Goal: Task Accomplishment & Management: Manage account settings

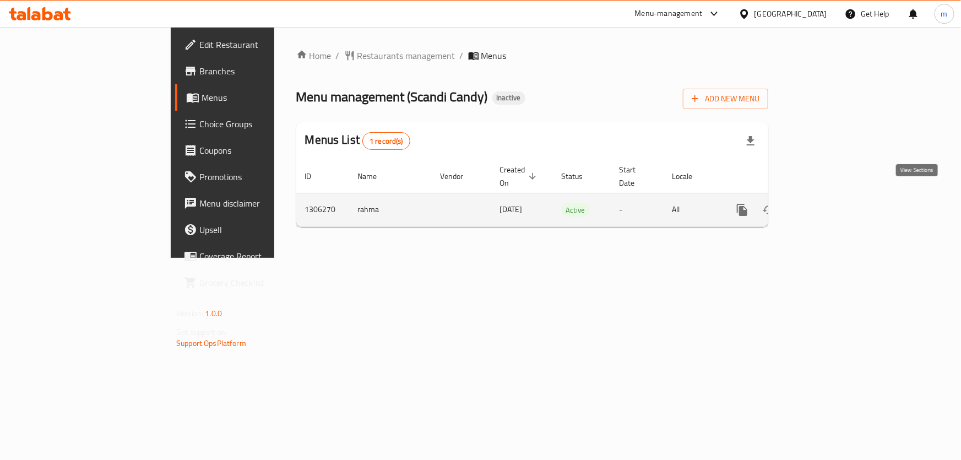
click at [828, 203] on icon "enhanced table" at bounding box center [821, 209] width 13 height 13
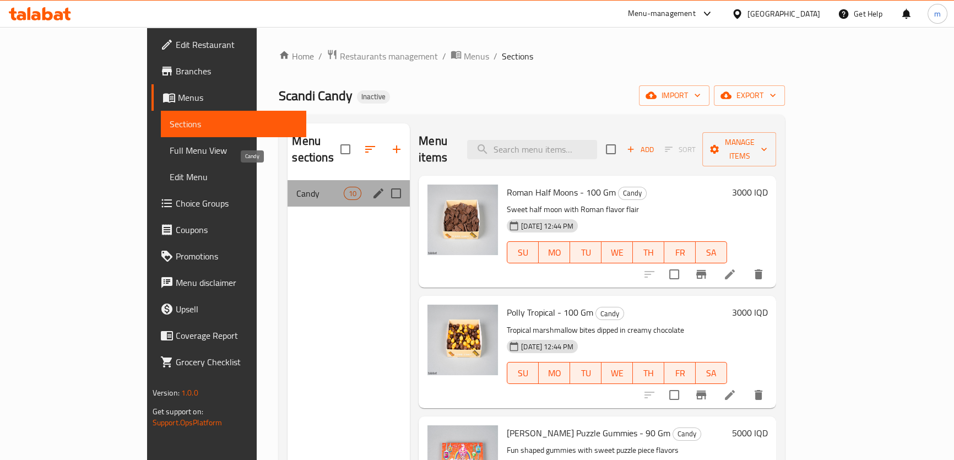
click at [296, 187] on span "Candy" at bounding box center [319, 193] width 47 height 13
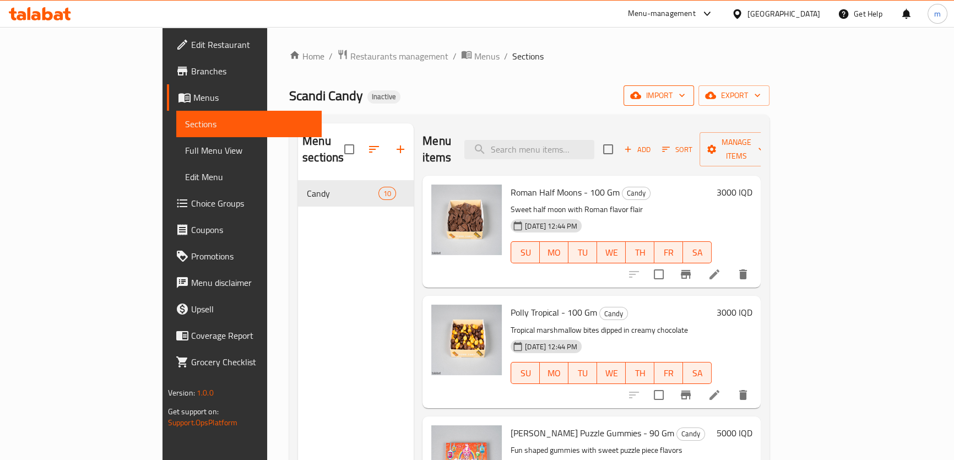
click at [685, 102] on span "import" at bounding box center [658, 96] width 53 height 14
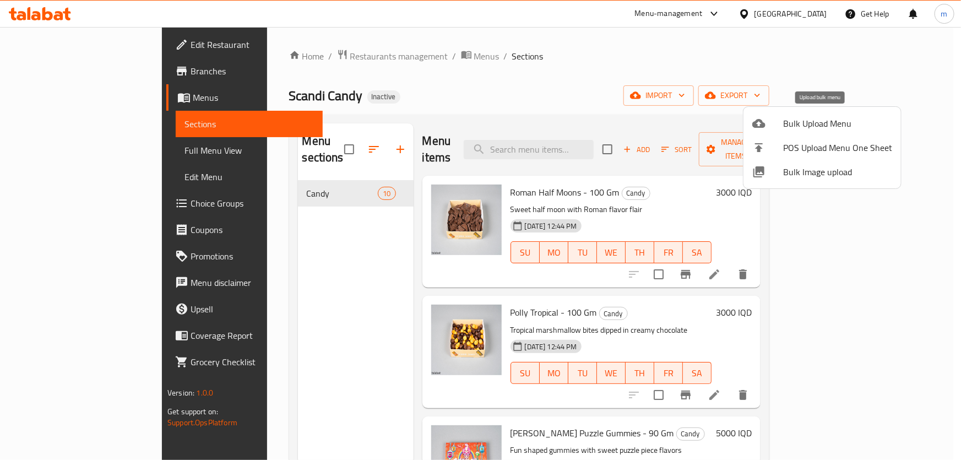
click at [797, 124] on span "Bulk Upload Menu" at bounding box center [837, 123] width 109 height 13
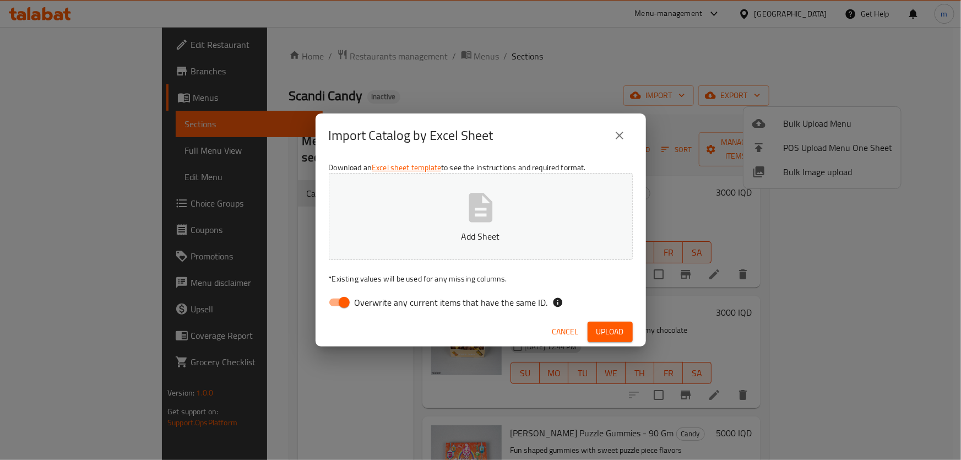
click at [364, 296] on span "Overwrite any current items that have the same ID." at bounding box center [451, 302] width 193 height 13
click at [364, 295] on input "Overwrite any current items that have the same ID." at bounding box center [344, 302] width 63 height 21
checkbox input "false"
click at [460, 241] on p "Add Sheet" at bounding box center [481, 236] width 270 height 13
click at [633, 328] on div "Cancel Upload" at bounding box center [480, 331] width 330 height 29
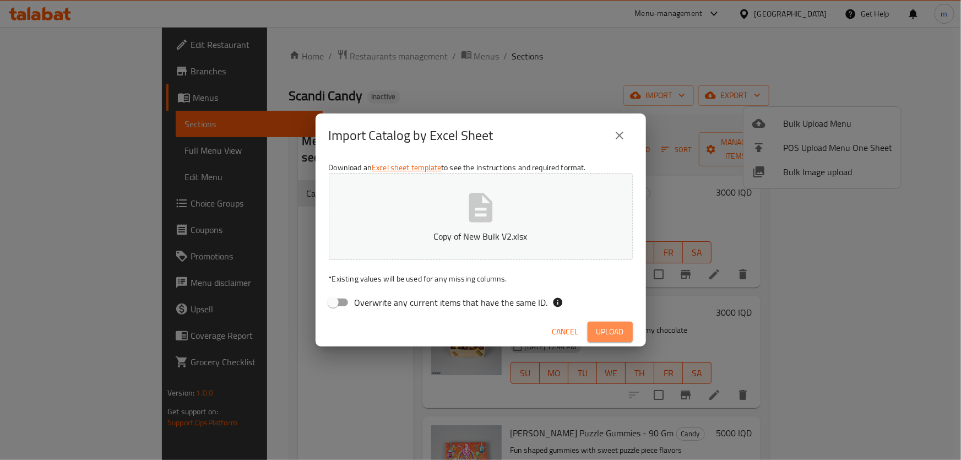
click at [625, 328] on button "Upload" at bounding box center [609, 332] width 45 height 20
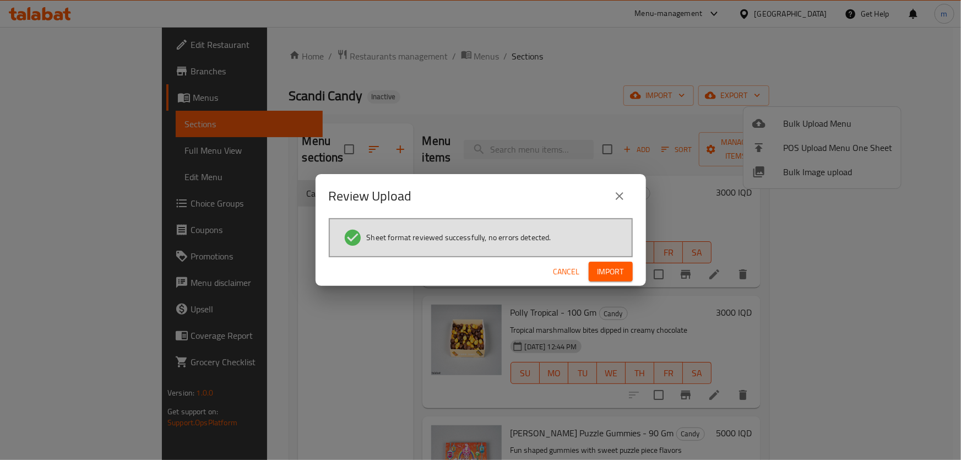
click at [606, 277] on span "Import" at bounding box center [610, 272] width 26 height 14
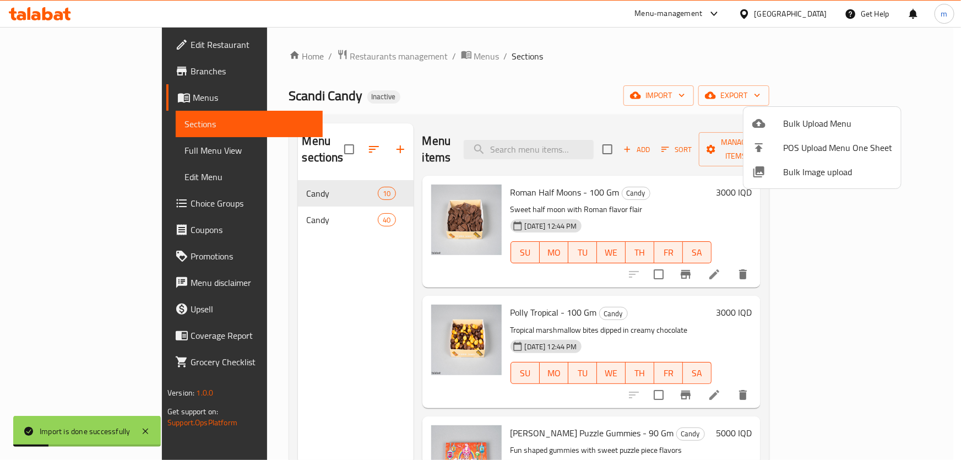
click at [480, 88] on div at bounding box center [480, 230] width 961 height 460
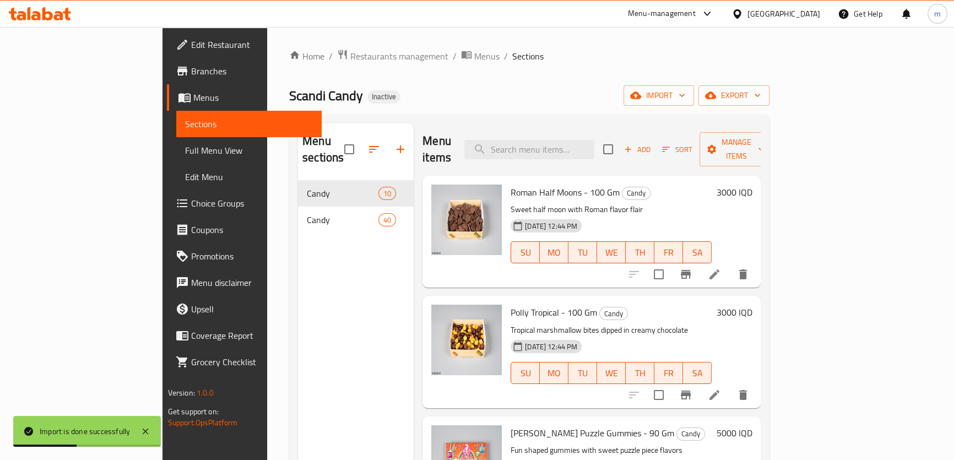
drag, startPoint x: 480, startPoint y: 88, endPoint x: 404, endPoint y: 91, distance: 76.6
click at [404, 91] on div "Scandi Candy Inactive import export" at bounding box center [529, 95] width 480 height 20
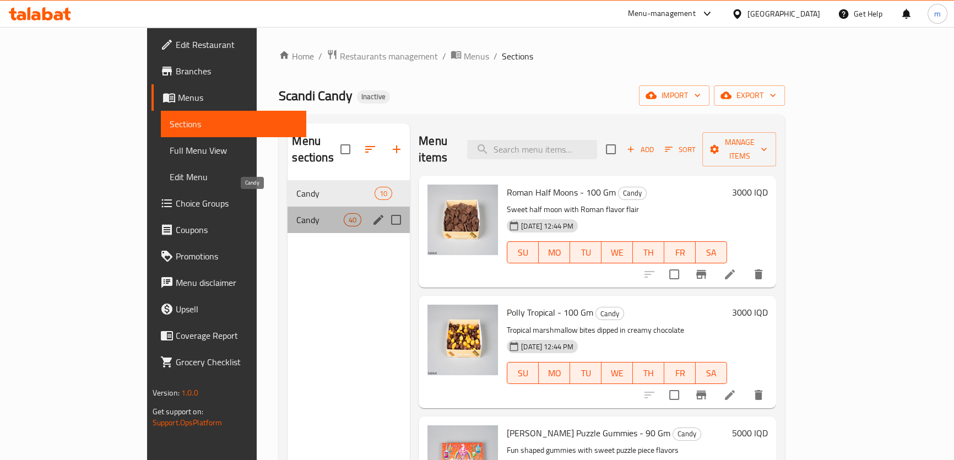
click at [296, 213] on span "Candy" at bounding box center [319, 219] width 47 height 13
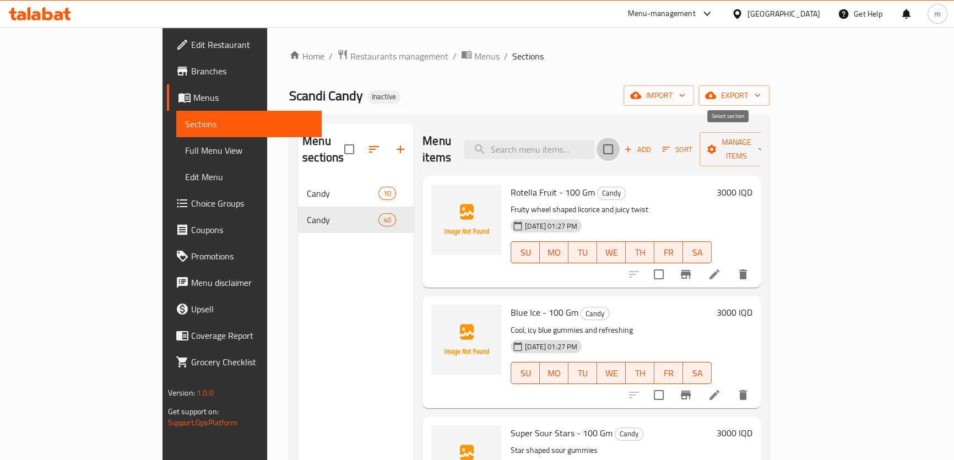
click at [619, 145] on input "checkbox" at bounding box center [607, 149] width 23 height 23
checkbox input "true"
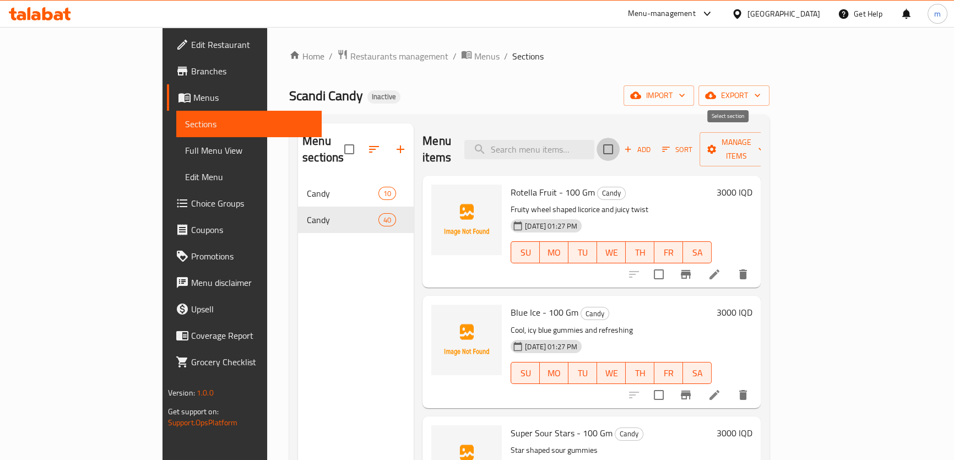
checkbox input "true"
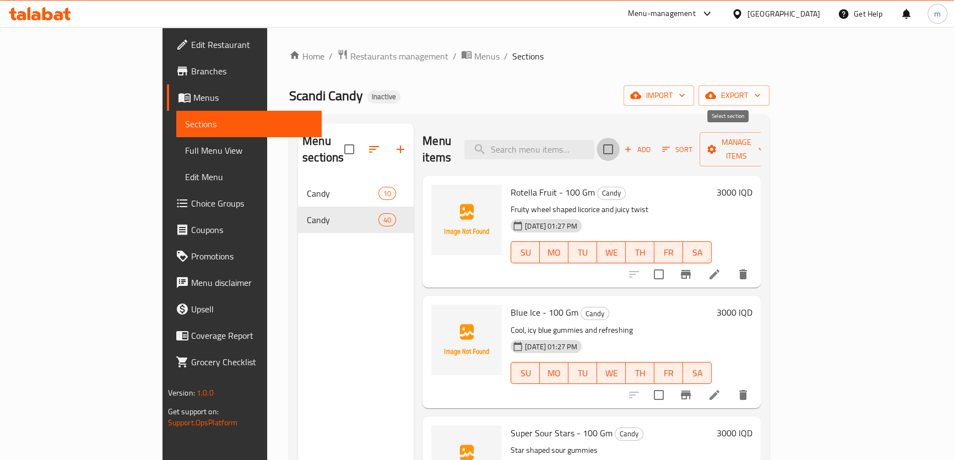
checkbox input "true"
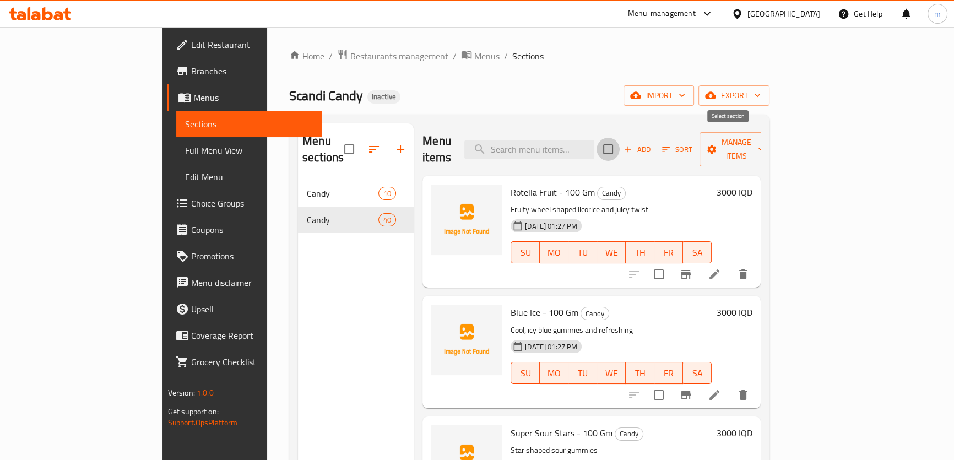
checkbox input "true"
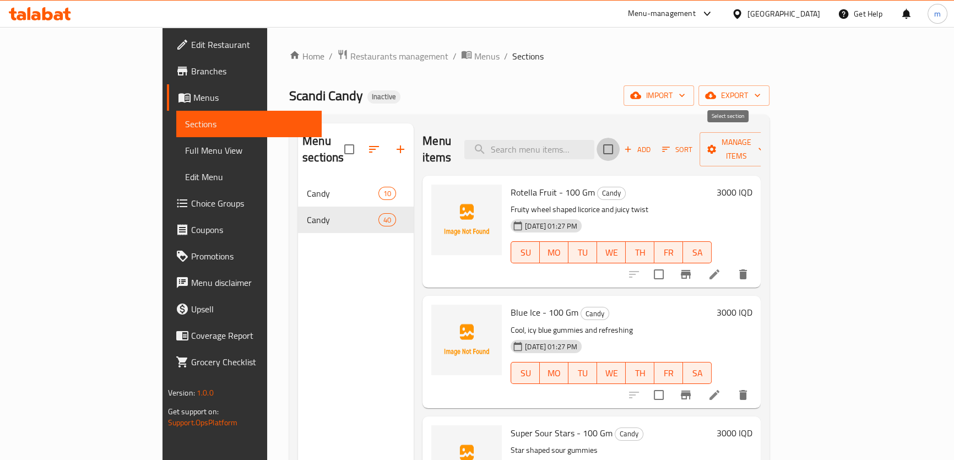
checkbox input "true"
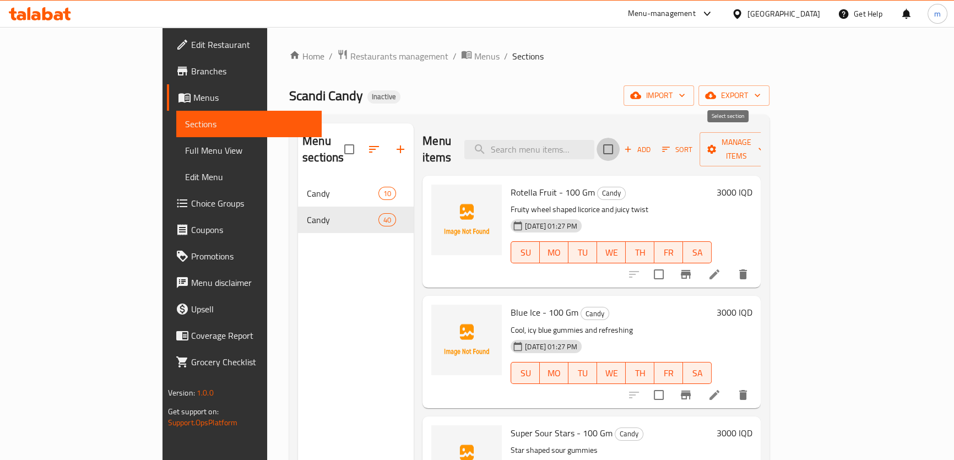
checkbox input "true"
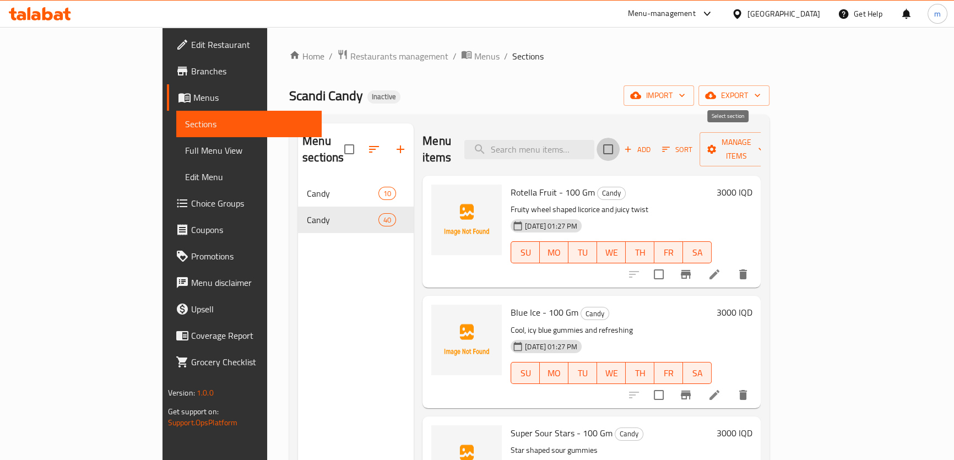
checkbox input "true"
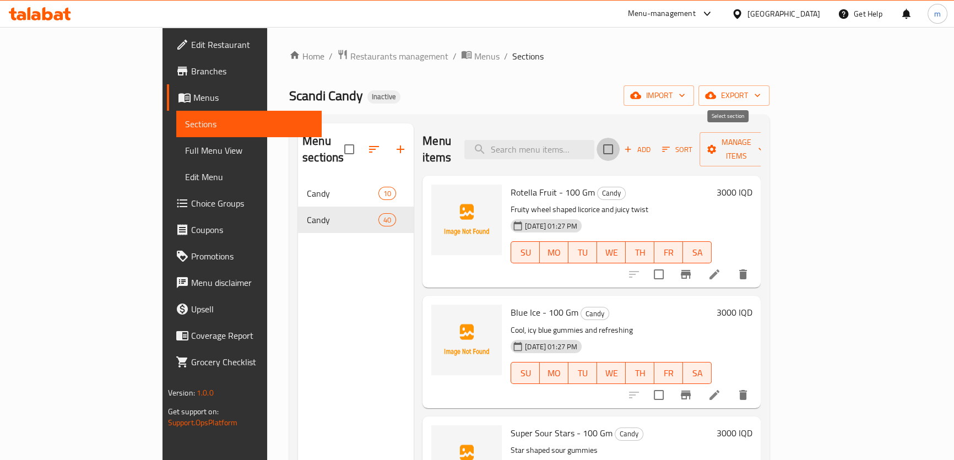
checkbox input "true"
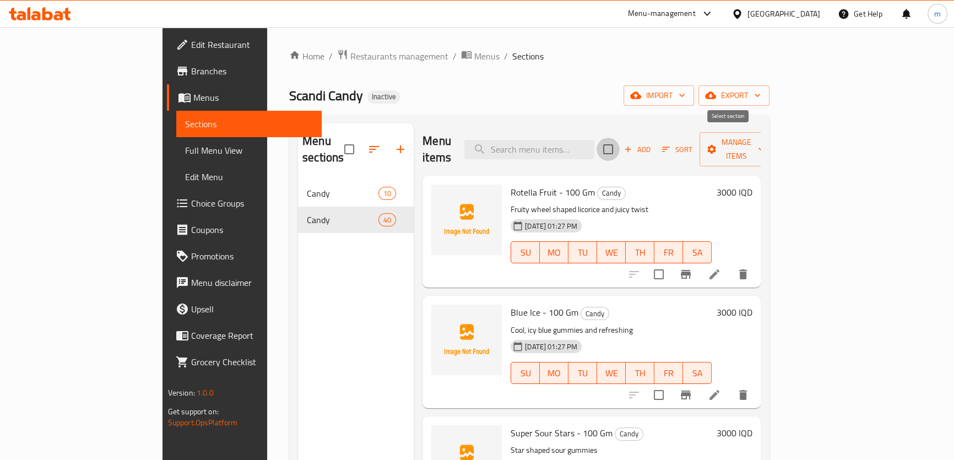
checkbox input "true"
click at [766, 145] on icon "button" at bounding box center [760, 149] width 11 height 11
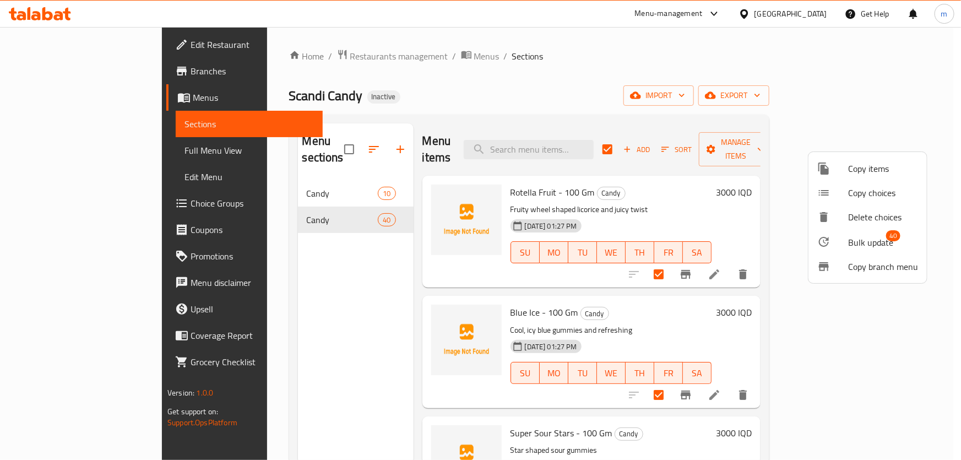
click at [872, 238] on span "Bulk update" at bounding box center [870, 242] width 45 height 13
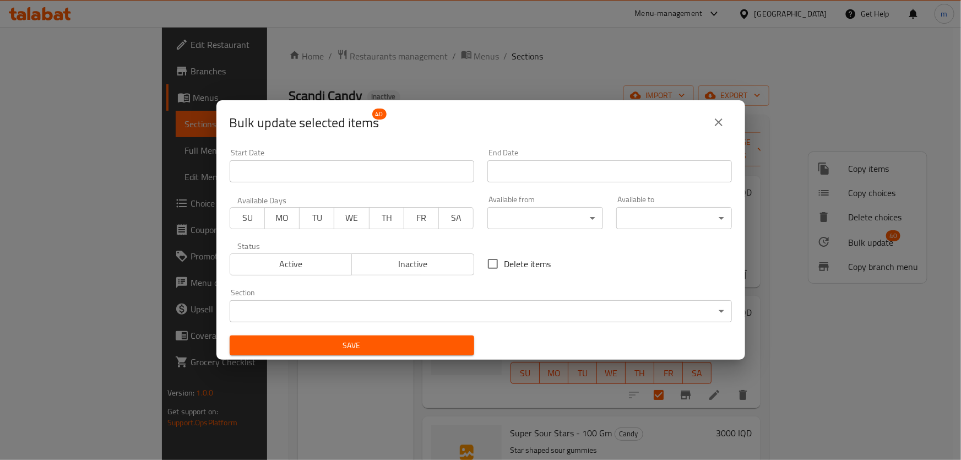
click at [273, 303] on body "​ Menu-management [GEOGRAPHIC_DATA] Get Help m Edit Restaurant Branches Menus S…" at bounding box center [480, 243] width 961 height 433
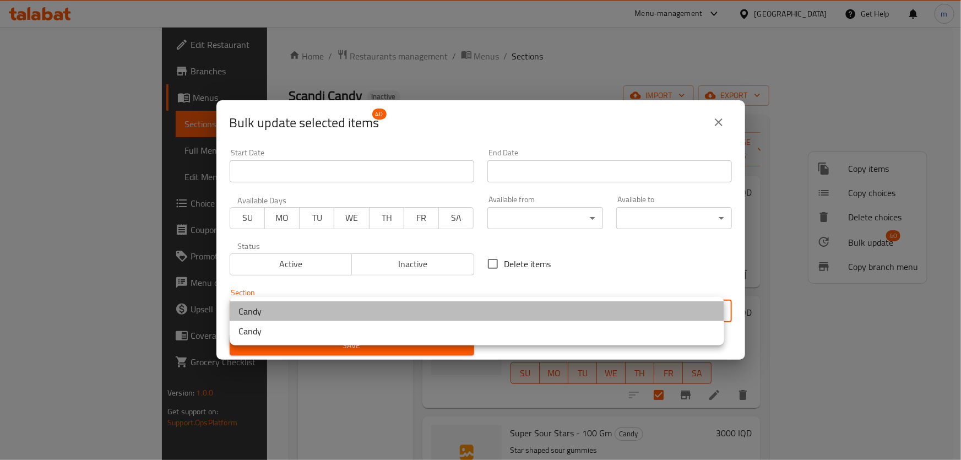
click at [269, 314] on li "Candy" at bounding box center [477, 311] width 494 height 20
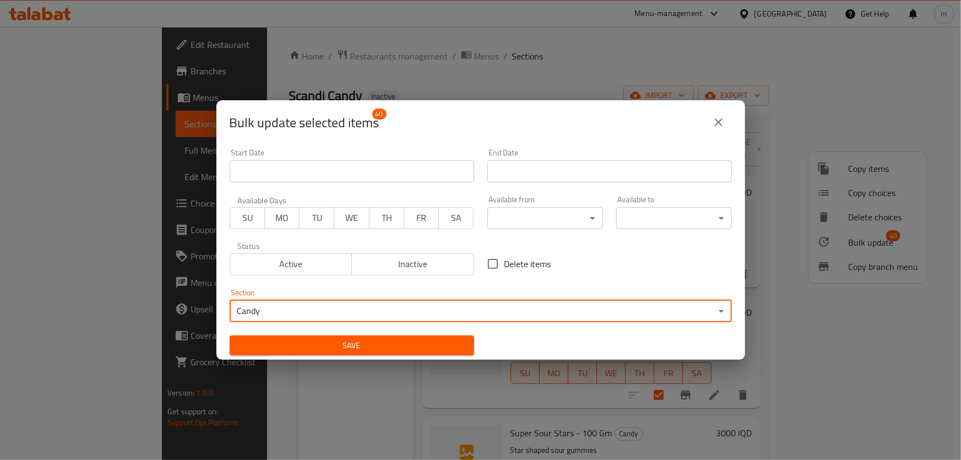
click at [374, 341] on span "Save" at bounding box center [351, 346] width 227 height 14
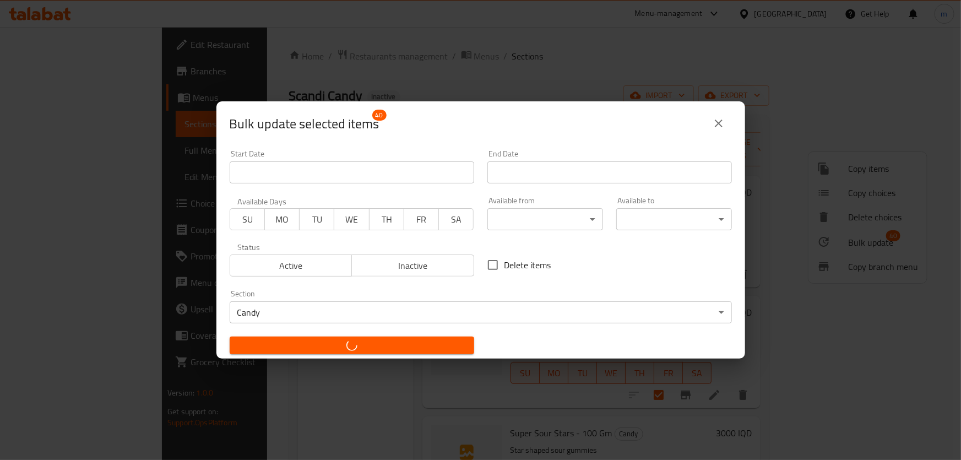
checkbox input "false"
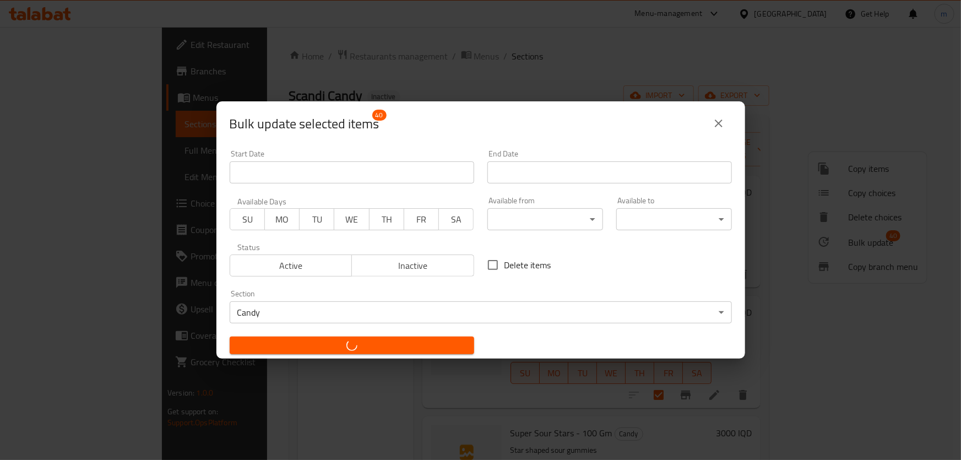
checkbox input "false"
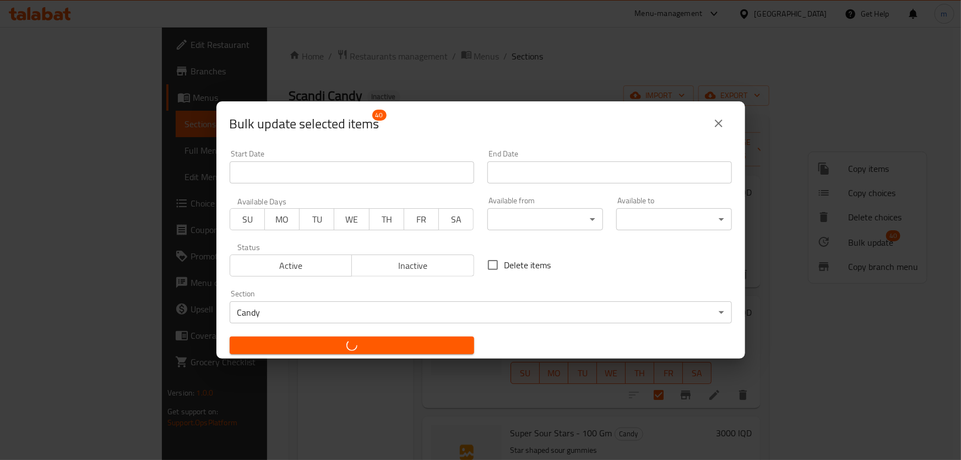
checkbox input "false"
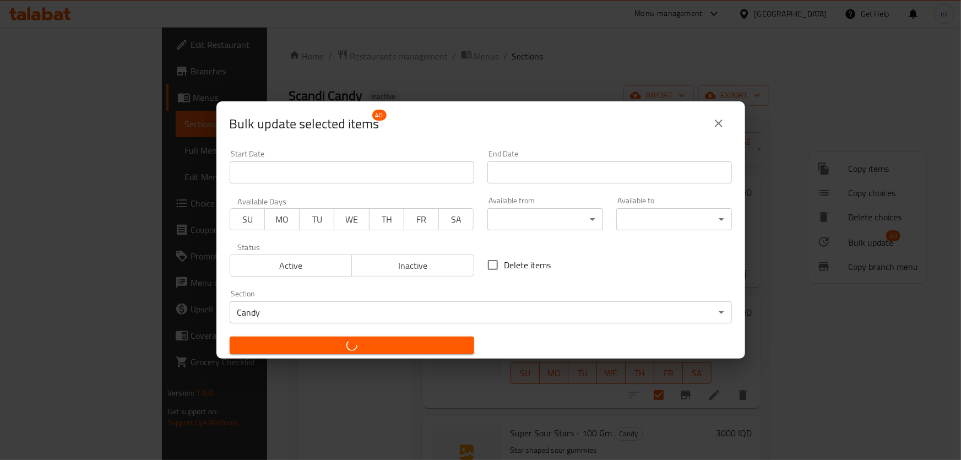
checkbox input "false"
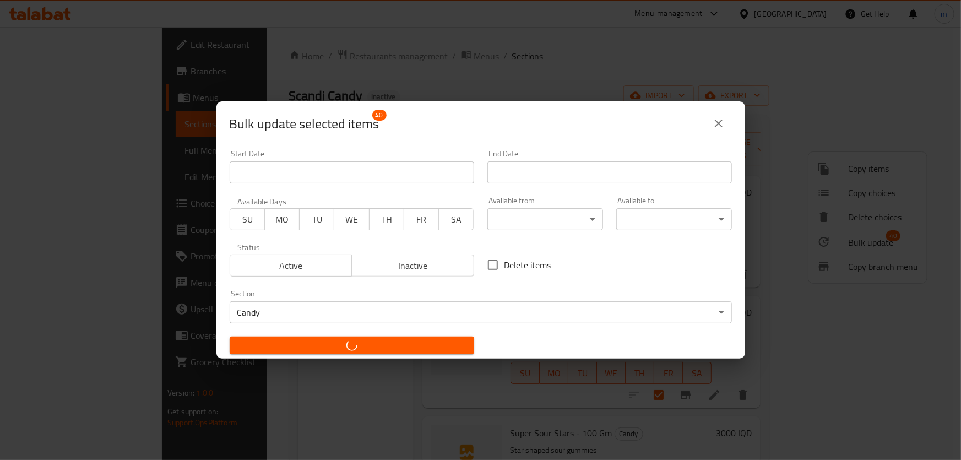
checkbox input "false"
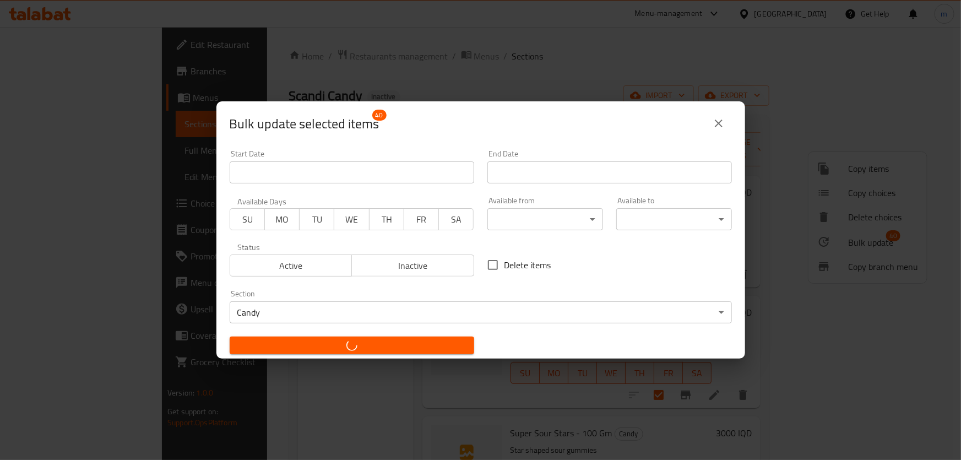
checkbox input "false"
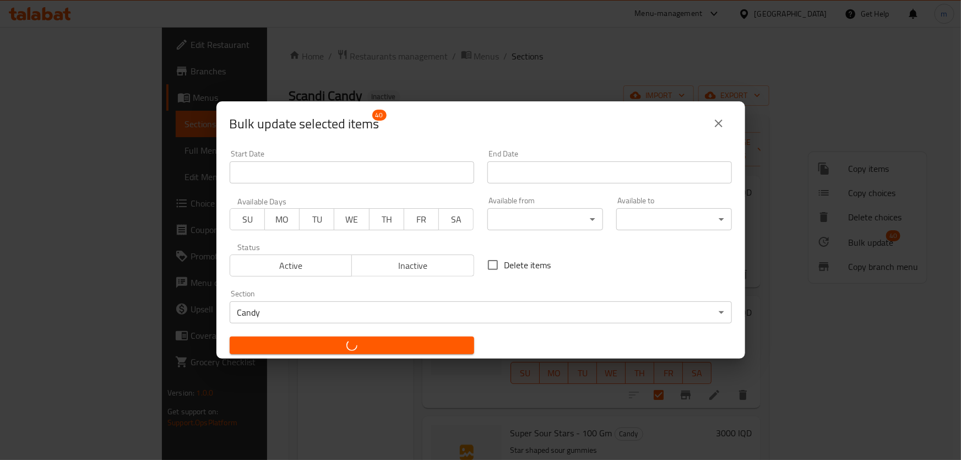
checkbox input "false"
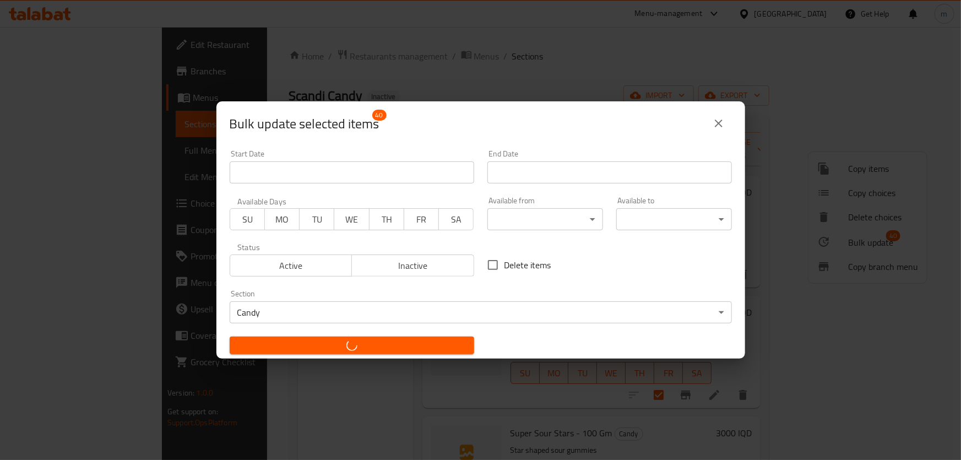
checkbox input "false"
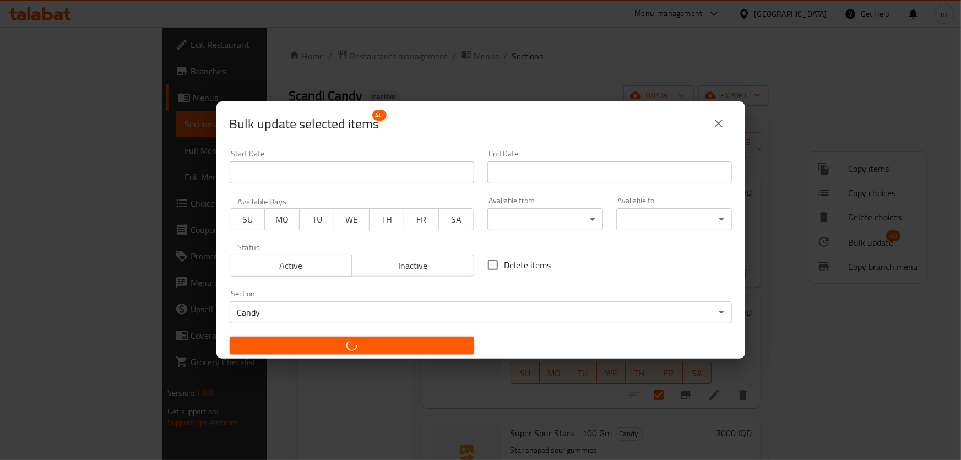
checkbox input "false"
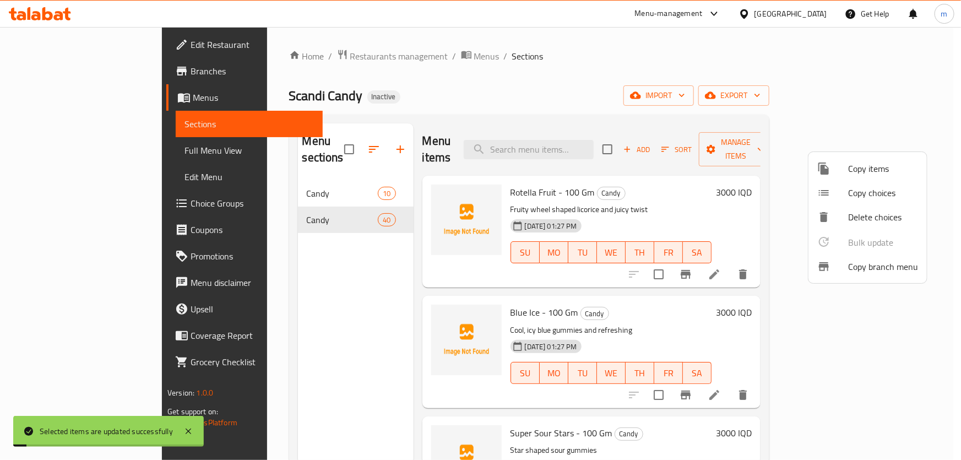
click at [228, 234] on div at bounding box center [480, 230] width 961 height 460
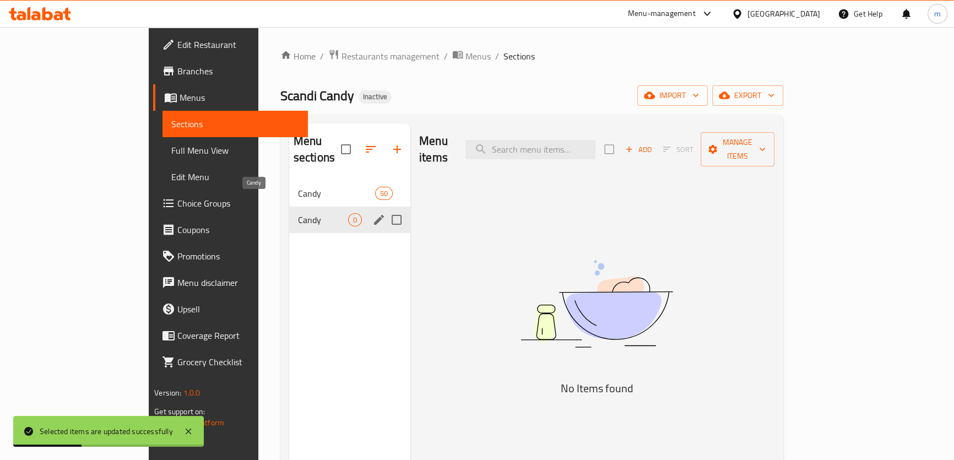
click at [298, 213] on span "Candy" at bounding box center [323, 219] width 50 height 13
click at [385, 208] on input "Menu sections" at bounding box center [396, 219] width 23 height 23
checkbox input "true"
click at [358, 144] on icon "button" at bounding box center [364, 149] width 13 height 13
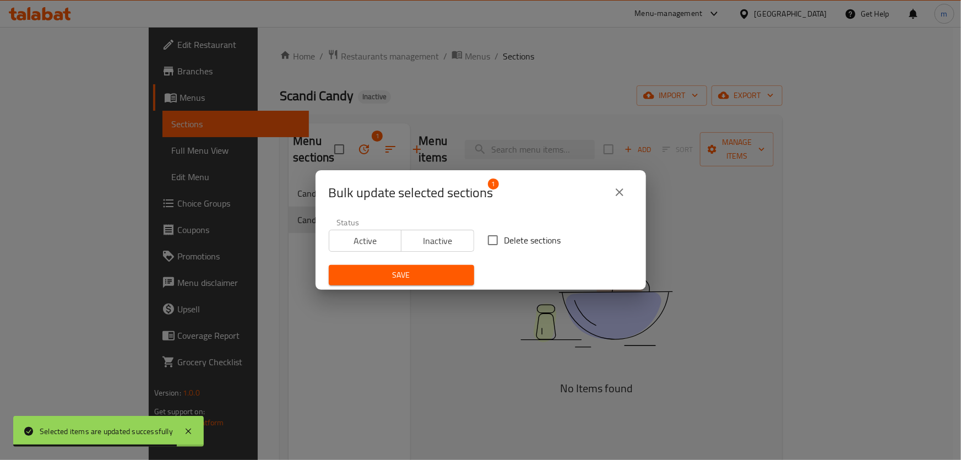
click at [499, 241] on input "Delete sections" at bounding box center [492, 239] width 23 height 23
checkbox input "true"
click at [418, 271] on span "Save" at bounding box center [402, 275] width 128 height 14
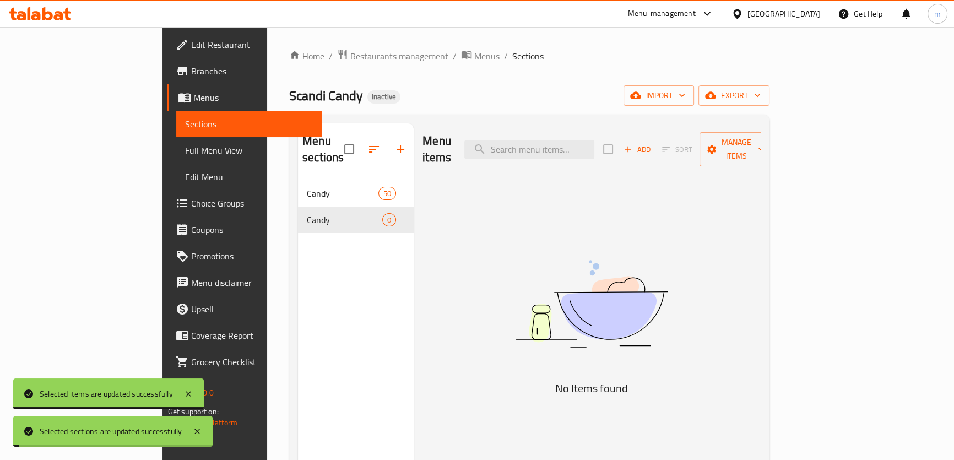
click at [298, 247] on div "Menu sections Candy 50 Candy 0" at bounding box center [356, 353] width 116 height 460
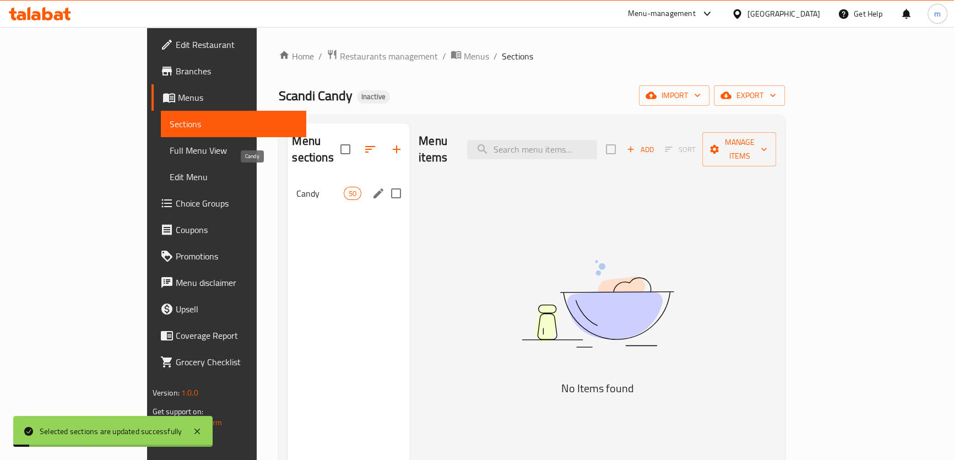
click at [296, 187] on span "Candy" at bounding box center [319, 193] width 47 height 13
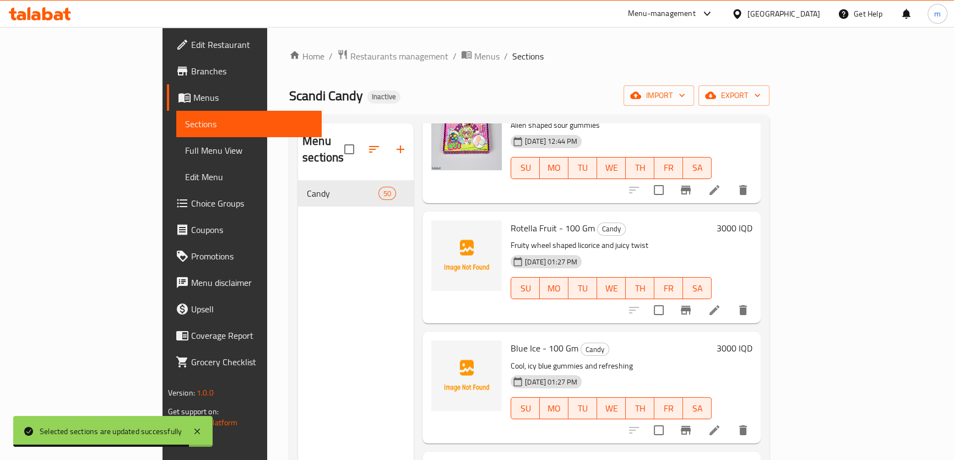
scroll to position [1251, 0]
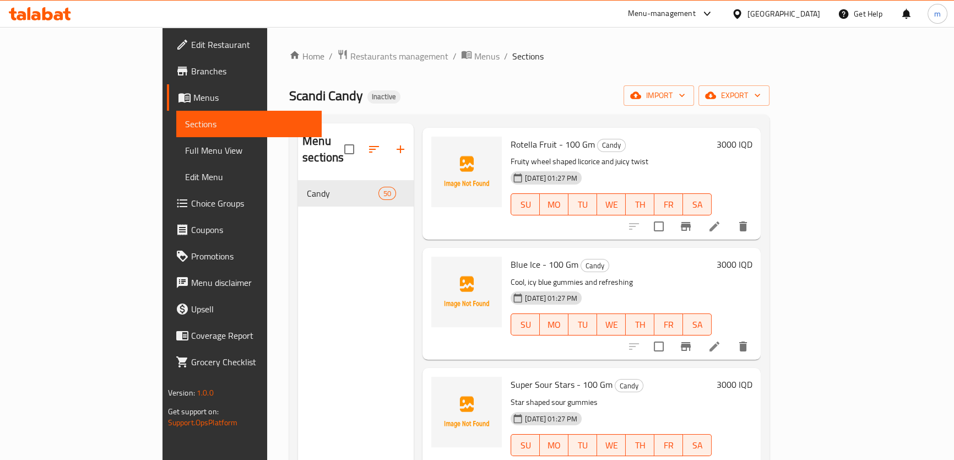
click at [368, 225] on div "Menu sections Candy 50" at bounding box center [356, 353] width 116 height 460
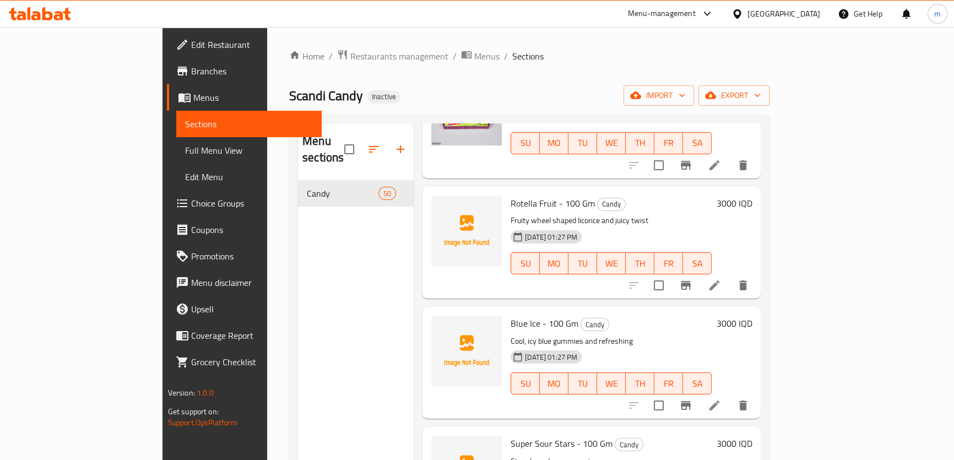
scroll to position [1167, 0]
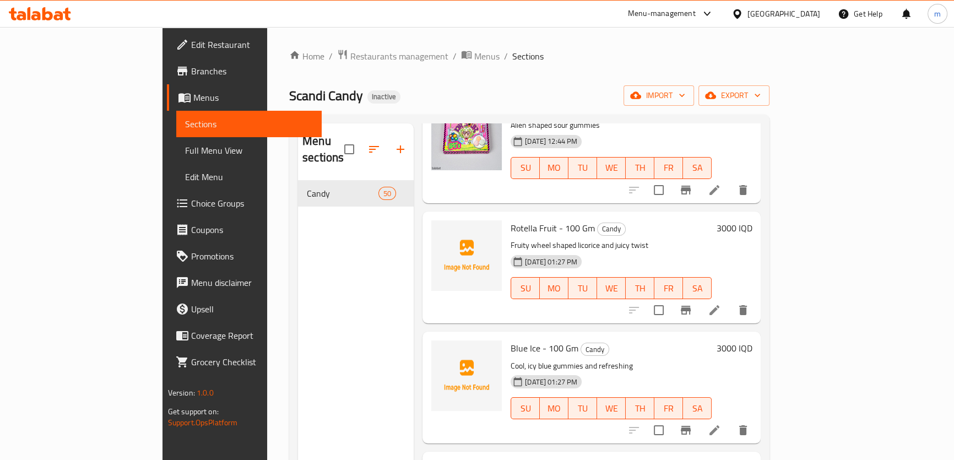
click at [185, 146] on span "Full Menu View" at bounding box center [249, 150] width 128 height 13
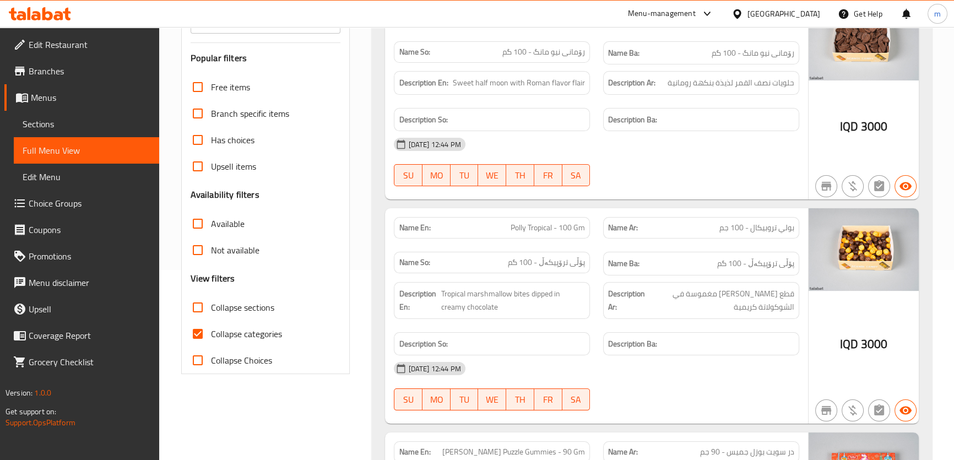
scroll to position [250, 0]
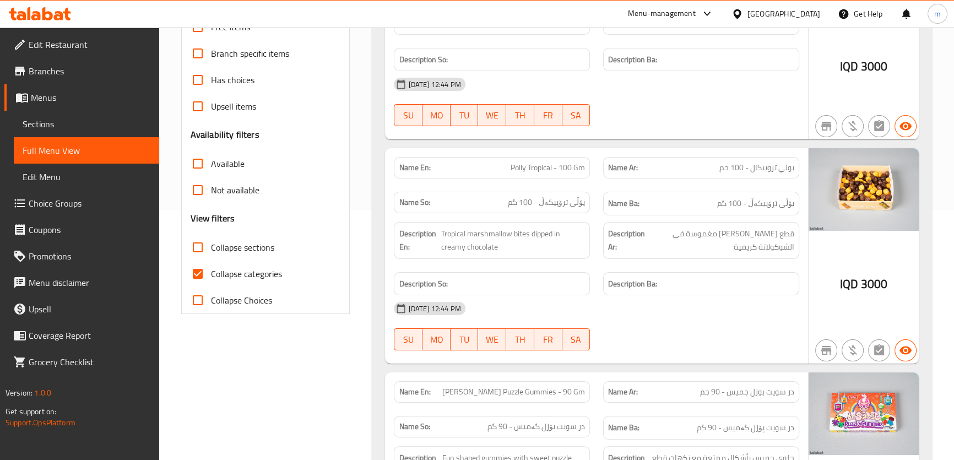
click at [252, 276] on span "Collapse categories" at bounding box center [246, 273] width 71 height 13
click at [211, 276] on input "Collapse categories" at bounding box center [197, 273] width 26 height 26
checkbox input "false"
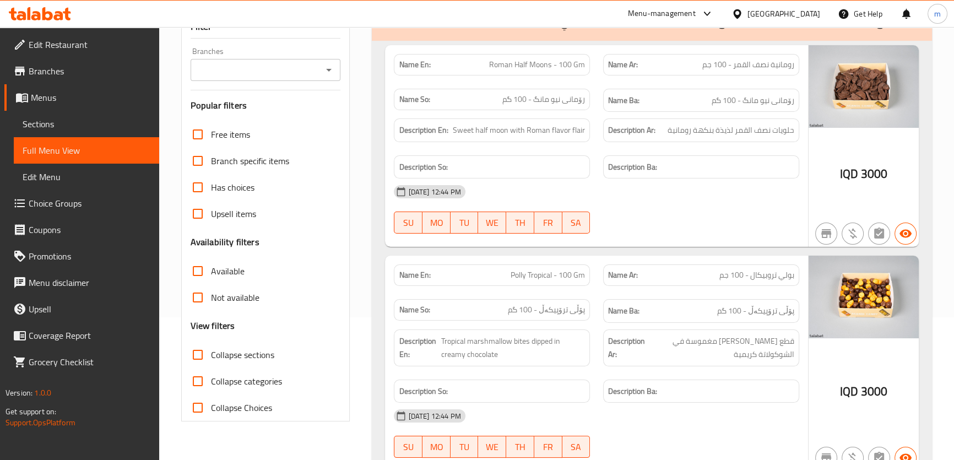
scroll to position [166, 0]
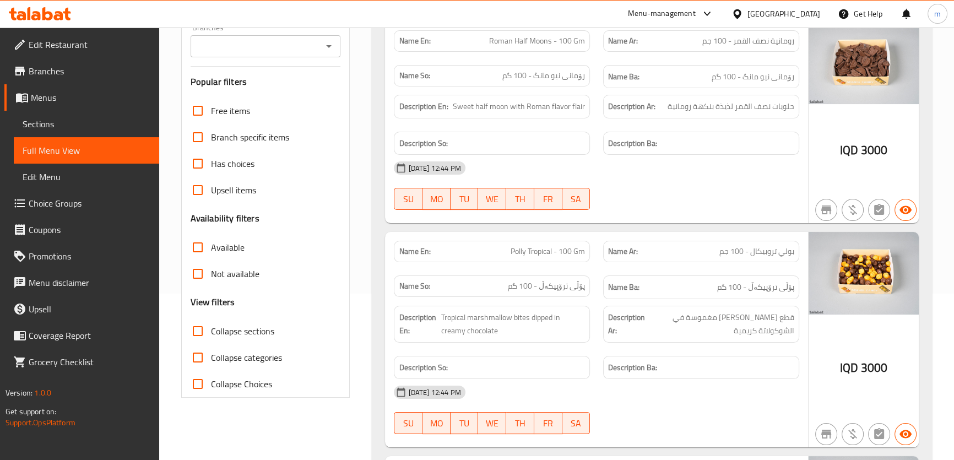
click at [247, 329] on span "Collapse sections" at bounding box center [242, 330] width 63 height 13
click at [211, 329] on input "Collapse sections" at bounding box center [197, 331] width 26 height 26
checkbox input "true"
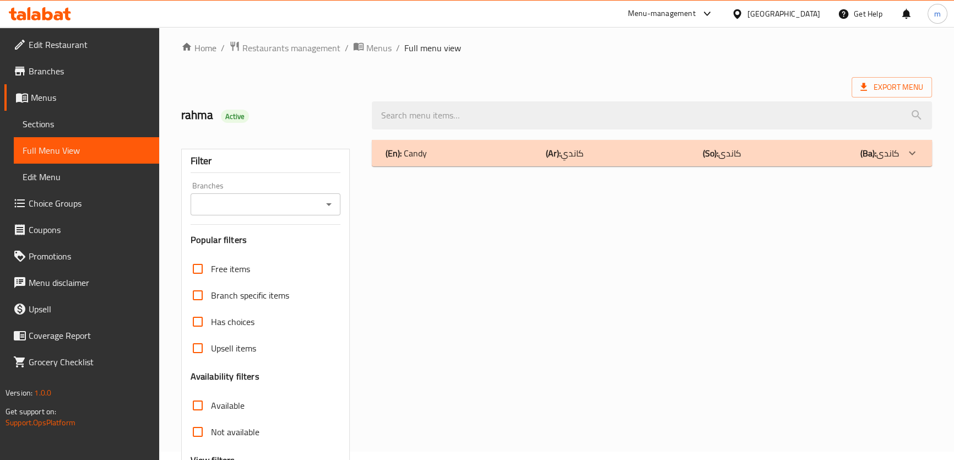
scroll to position [0, 0]
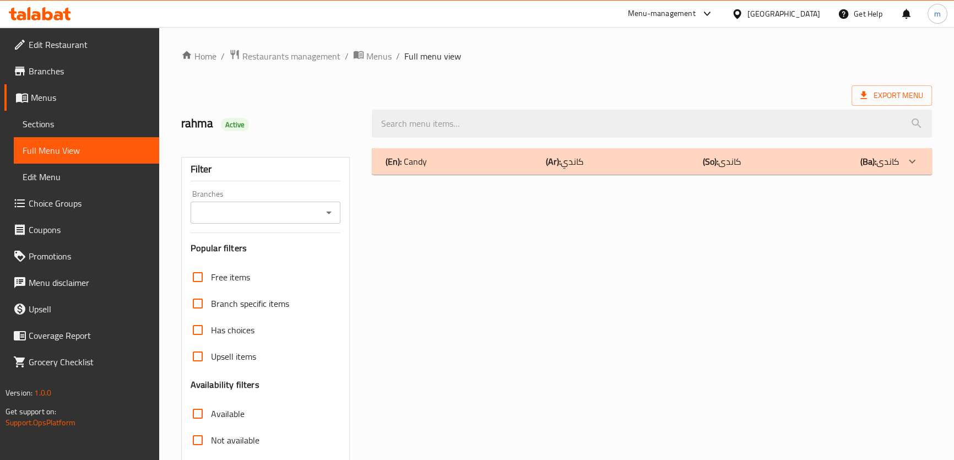
click at [468, 170] on div "(En): Candy (Ar): كاندي (So): کاندی (Ba): کاندی" at bounding box center [651, 161] width 559 height 26
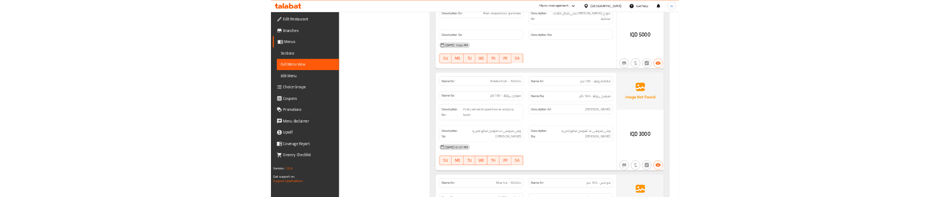
scroll to position [2252, 0]
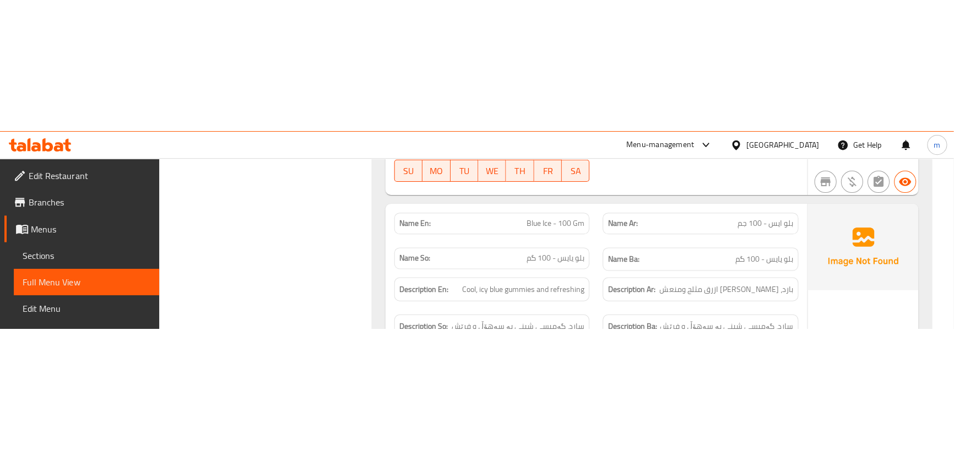
scroll to position [2586, 0]
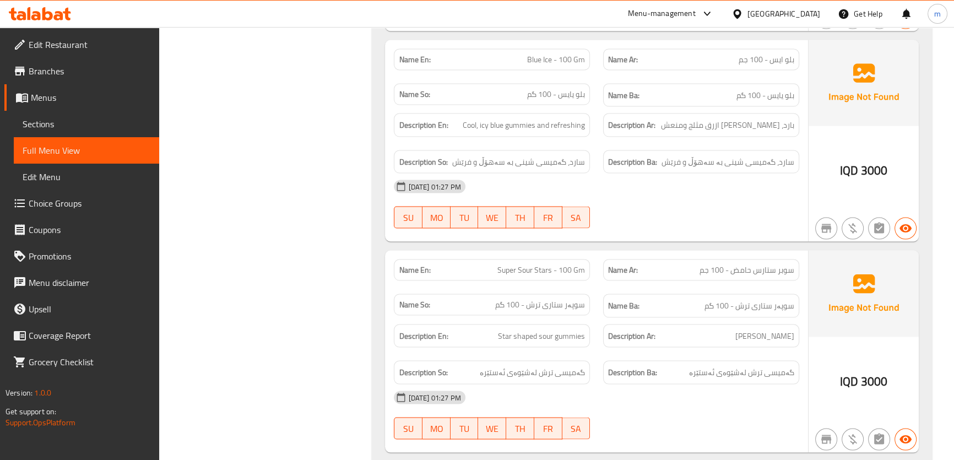
click at [57, 130] on span "Sections" at bounding box center [87, 123] width 128 height 13
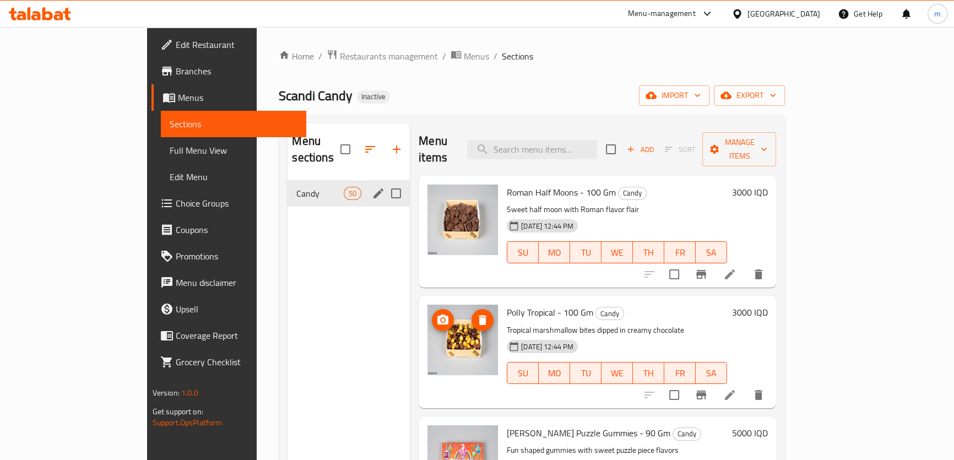
drag, startPoint x: 227, startPoint y: 184, endPoint x: 259, endPoint y: 184, distance: 32.5
click at [287, 184] on div "Candy 50" at bounding box center [348, 193] width 122 height 26
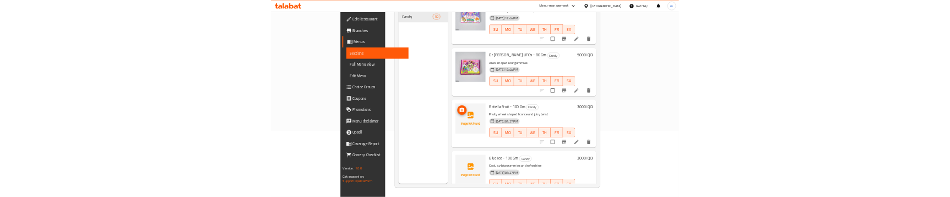
scroll to position [1159, 0]
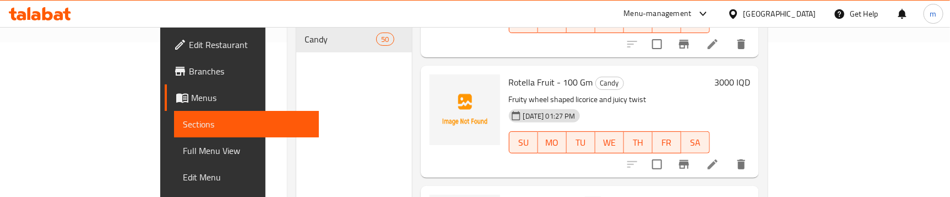
click at [348, 117] on div "Menu sections Candy 50" at bounding box center [354, 133] width 116 height 328
click at [183, 144] on span "Full Menu View" at bounding box center [246, 150] width 127 height 13
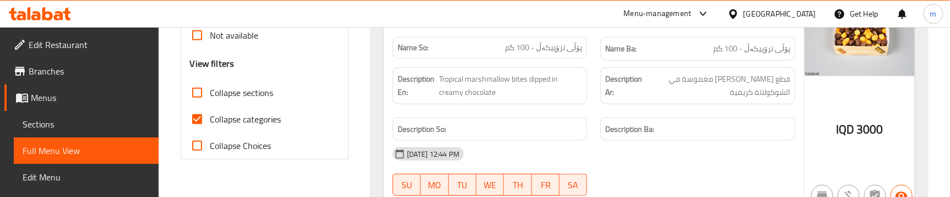
click at [252, 127] on label "Collapse categories" at bounding box center [232, 119] width 97 height 26
click at [210, 127] on input "Collapse categories" at bounding box center [197, 119] width 26 height 26
checkbox input "false"
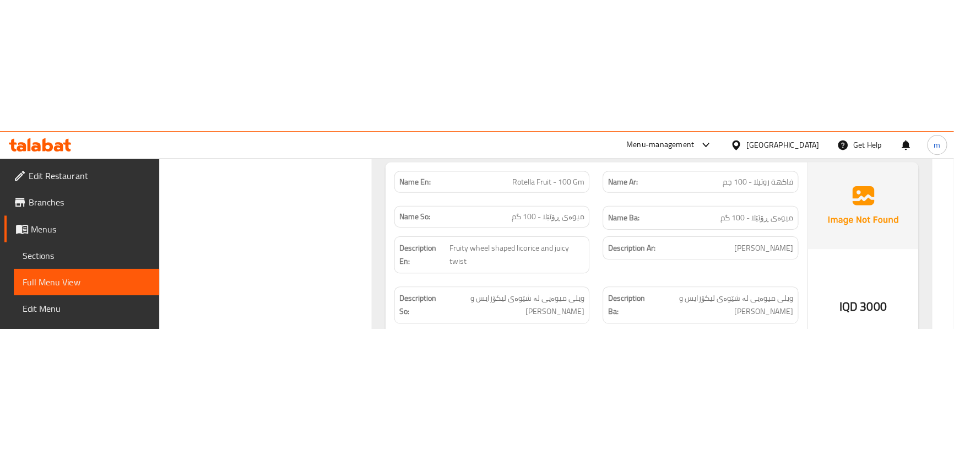
scroll to position [2363, 0]
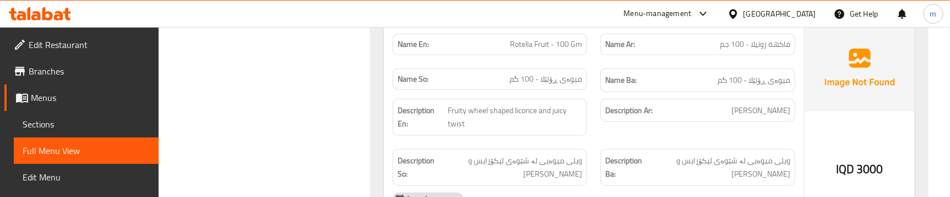
click at [587, 62] on div "Name So: میوەی ڕۆتێلا - 100 گم" at bounding box center [490, 80] width 208 height 37
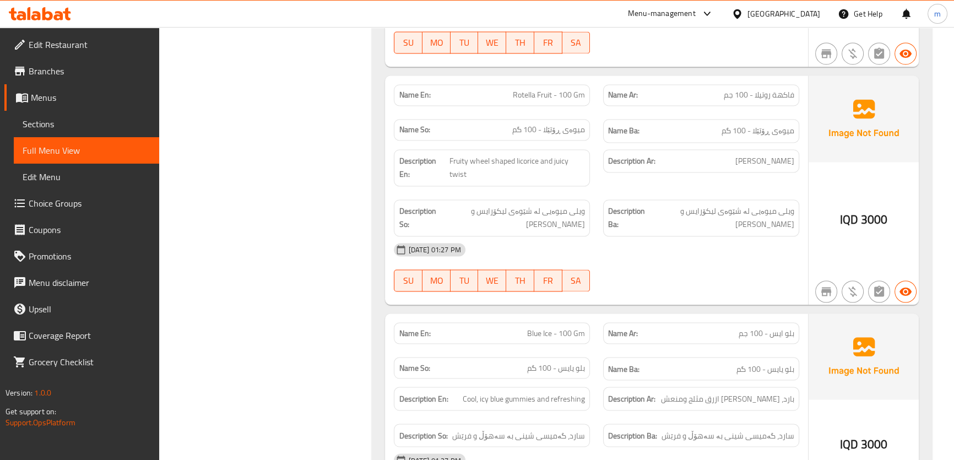
scroll to position [2280, 0]
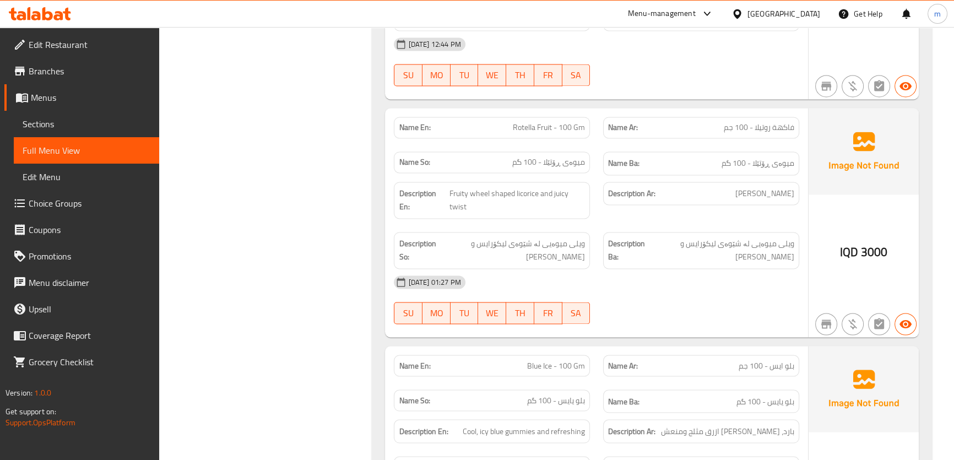
click at [82, 126] on span "Sections" at bounding box center [87, 123] width 128 height 13
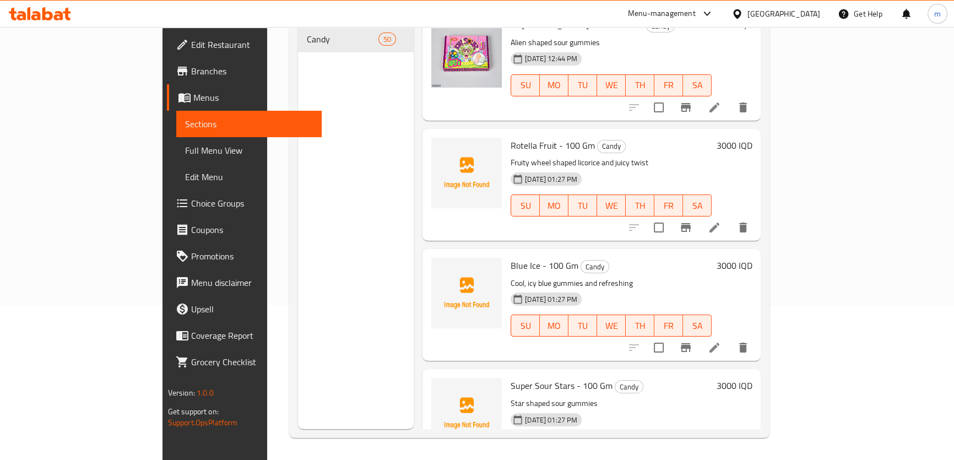
scroll to position [1085, 0]
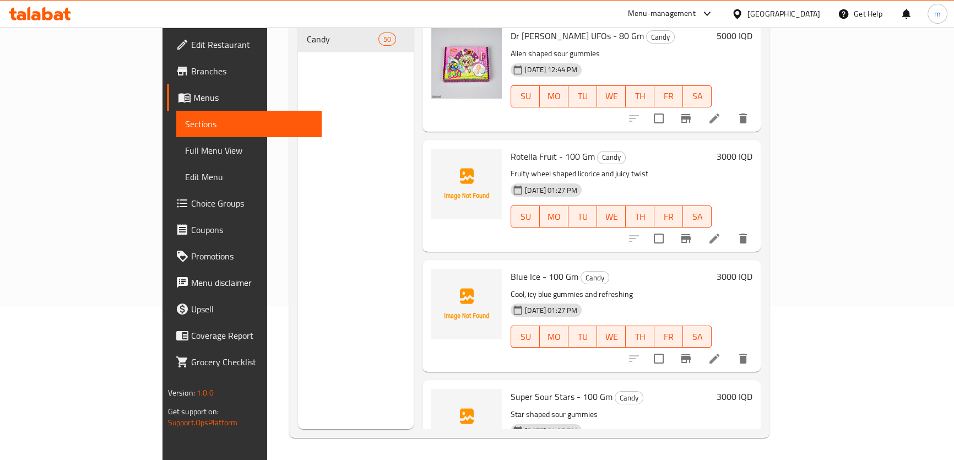
click at [721, 232] on icon at bounding box center [714, 238] width 13 height 13
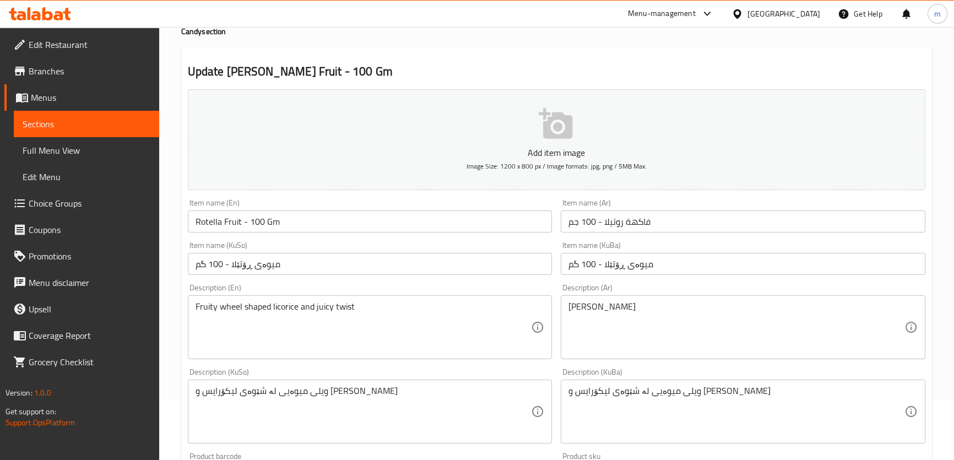
scroll to position [83, 0]
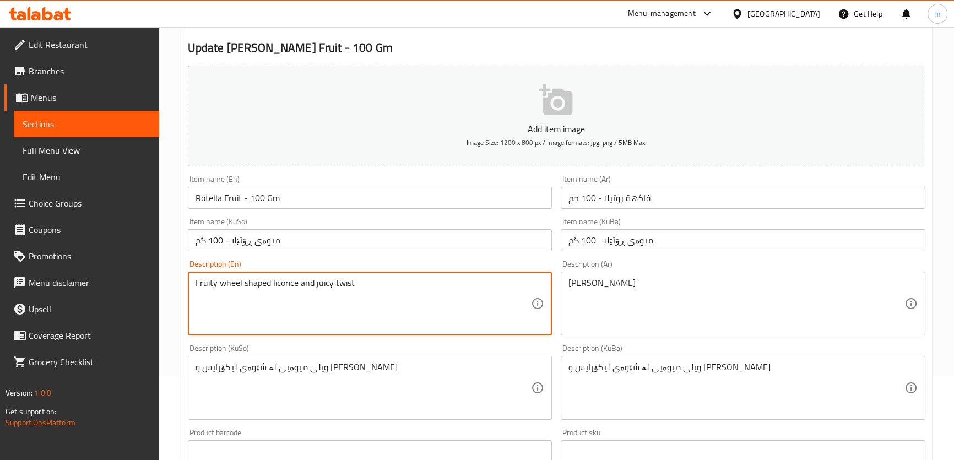
drag, startPoint x: 312, startPoint y: 280, endPoint x: 297, endPoint y: 280, distance: 14.9
type textarea "Fruity wheel shaped licorice with juicy twist"
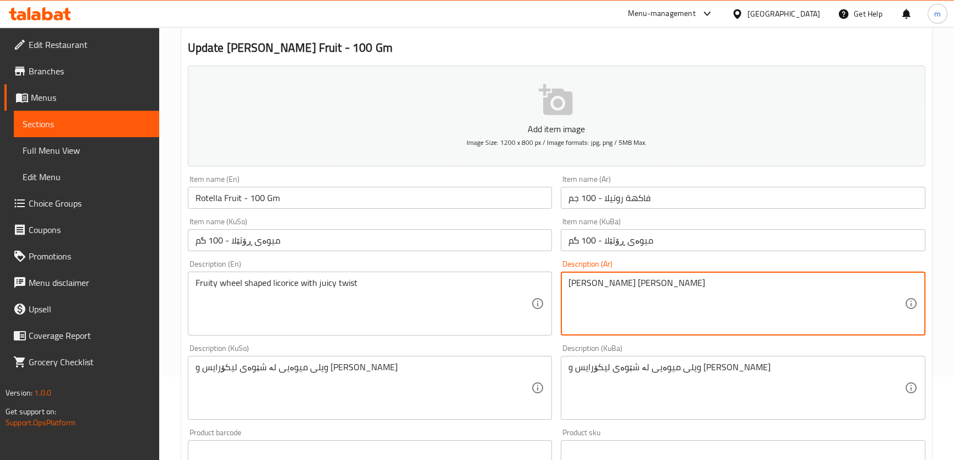
click at [617, 281] on textarea "[PERSON_NAME] [PERSON_NAME]" at bounding box center [736, 303] width 336 height 52
click at [619, 280] on textarea "[PERSON_NAME] [PERSON_NAME]" at bounding box center [736, 303] width 336 height 52
type textarea "[PERSON_NAME] مع [PERSON_NAME]"
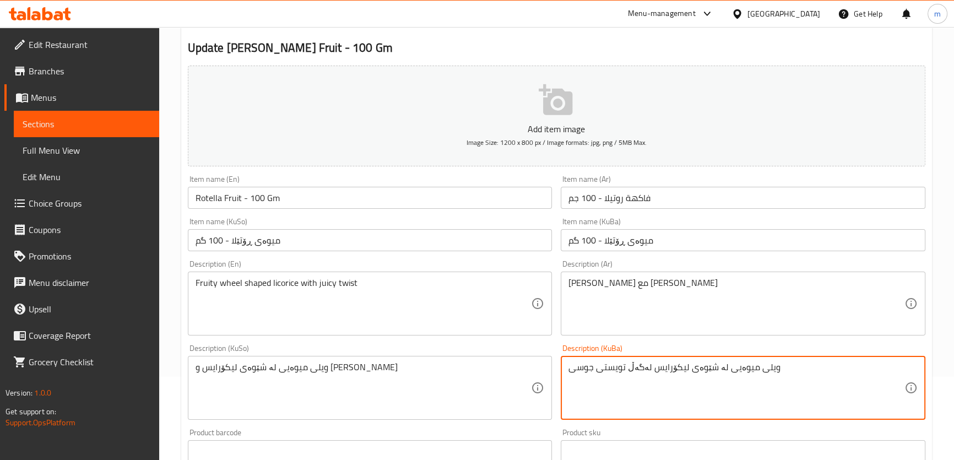
click at [616, 367] on textarea "ویلی میوەیی لە شێوەی لیکۆرایس لەگەڵ تویستی جوسی" at bounding box center [736, 388] width 336 height 52
type textarea "ویلی میوەیی لە شێوەی لیکۆرایس لەگەڵ تویستی جوسی"
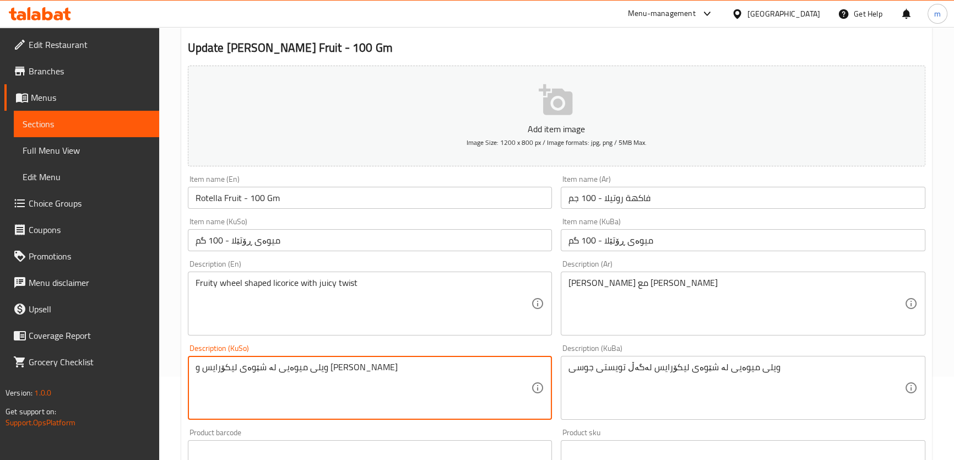
click at [372, 369] on textarea "ویلی میوەیی لە شێوەی لیکۆرایس و [PERSON_NAME]" at bounding box center [363, 388] width 336 height 52
paste textarea "ەگەڵ"
type textarea "ویلی میوەیی لە شێوەی لیکۆرایس لەگەڵ تویستی جوسی"
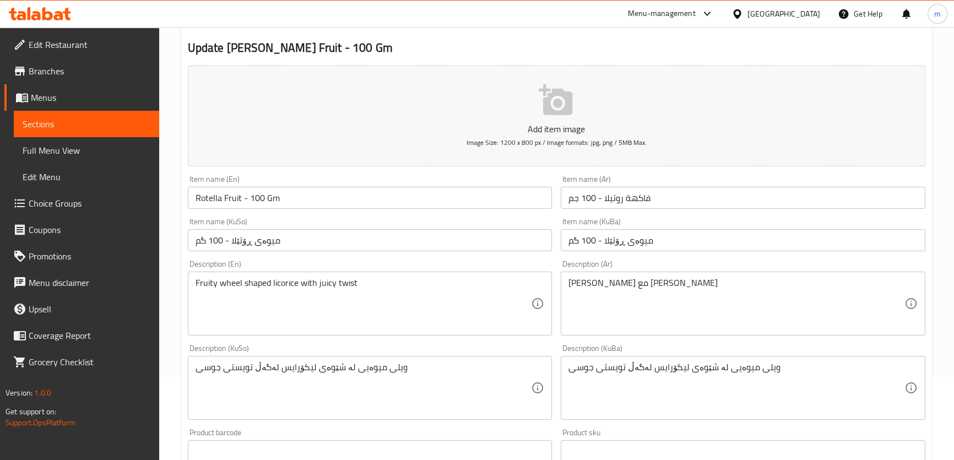
click at [545, 345] on div "Description (KuSo) ویلی میوەیی لە شێوەی لیکۆرایس لەگەڵ تویستی جوسی Description …" at bounding box center [370, 381] width 364 height 75
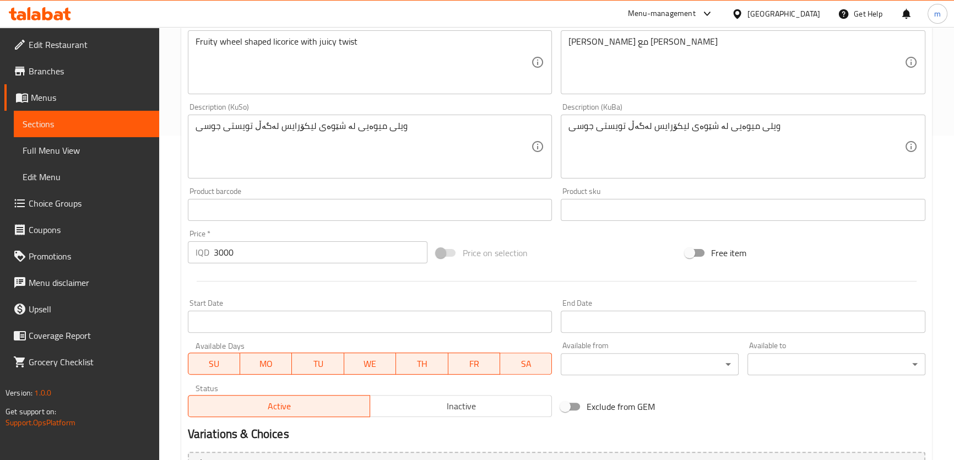
scroll to position [444, 0]
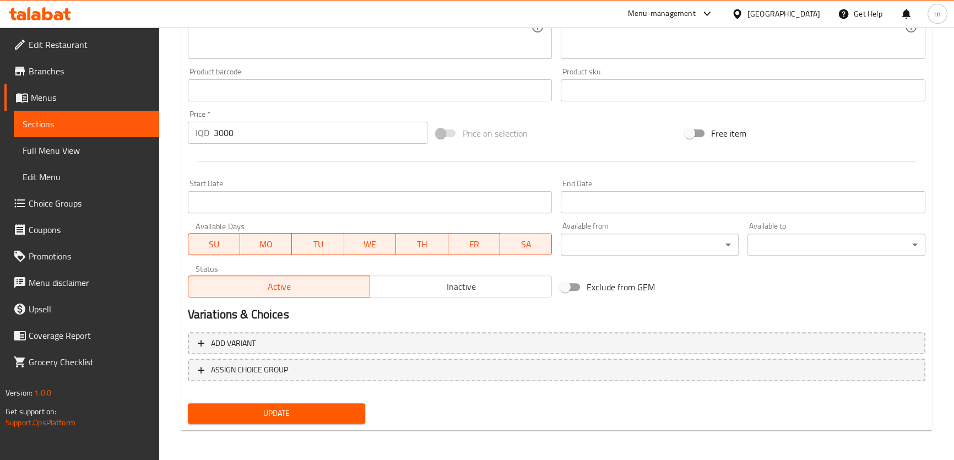
click at [253, 406] on span "Update" at bounding box center [277, 413] width 160 height 14
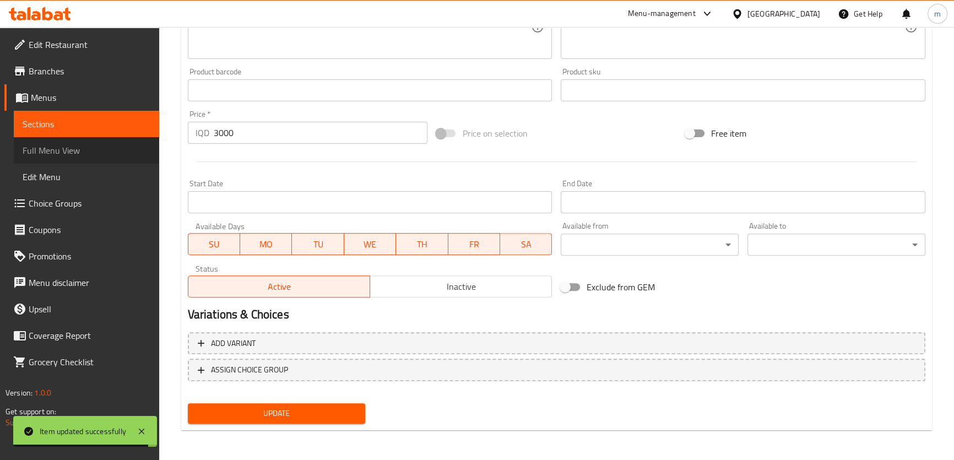
click at [132, 149] on span "Full Menu View" at bounding box center [87, 150] width 128 height 13
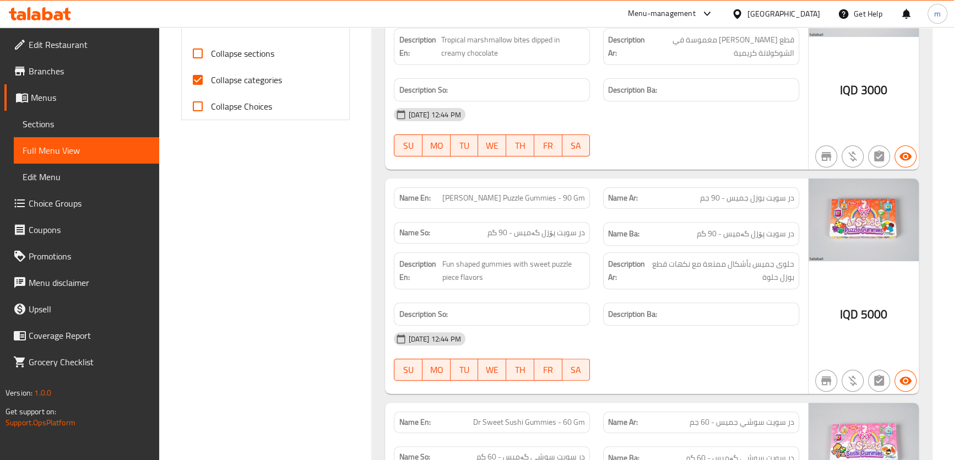
click at [262, 86] on span "Collapse categories" at bounding box center [246, 79] width 71 height 13
click at [211, 87] on input "Collapse categories" at bounding box center [197, 80] width 26 height 26
checkbox input "false"
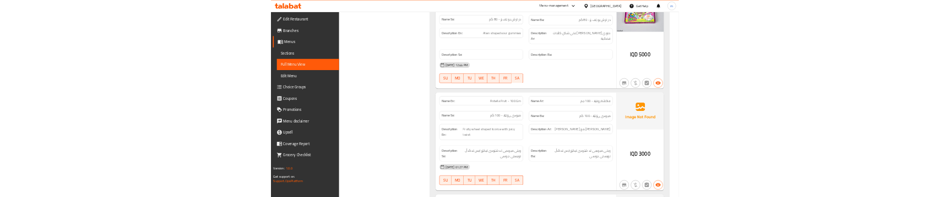
scroll to position [2196, 0]
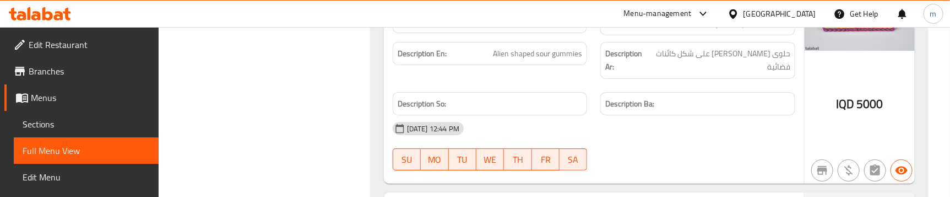
click at [655, 142] on div "[DATE] 12:44 PM SU MO TU WE TH FR SA" at bounding box center [594, 146] width 416 height 62
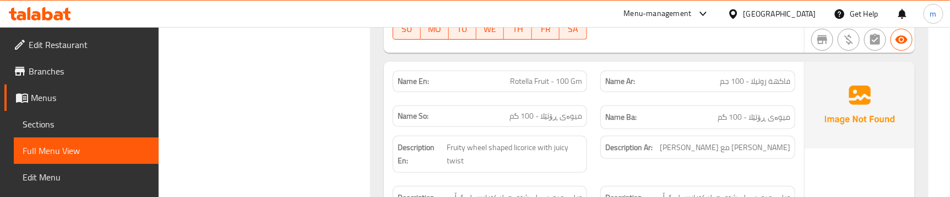
scroll to position [2362, 0]
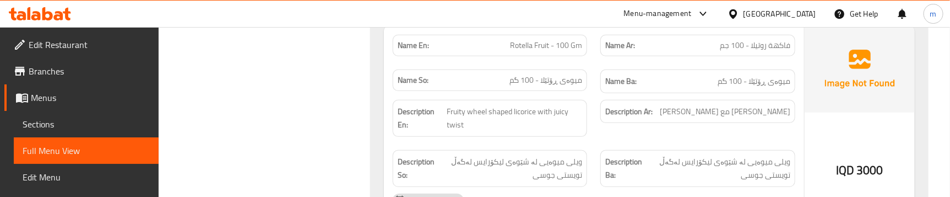
click at [592, 120] on div "Description En: Fruity wheel shaped licorice with juicy twist" at bounding box center [490, 118] width 208 height 50
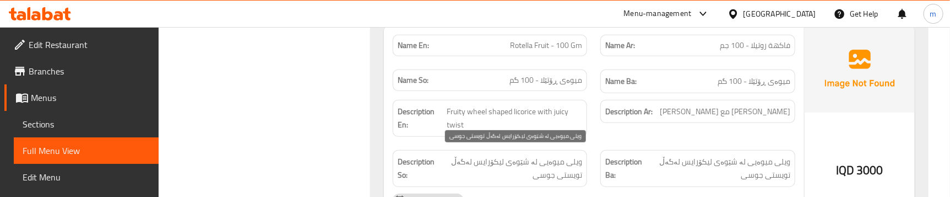
click at [530, 160] on span "ویلی میوەیی لە شێوەی لیکۆرایس لەگەڵ تویستی جوسی" at bounding box center [510, 168] width 144 height 27
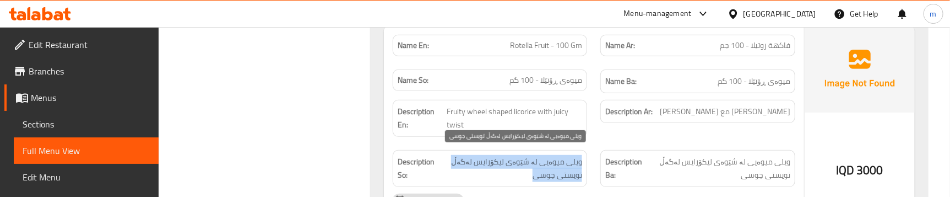
click at [530, 160] on span "ویلی میوەیی لە شێوەی لیکۆرایس لەگەڵ تویستی جوسی" at bounding box center [510, 168] width 144 height 27
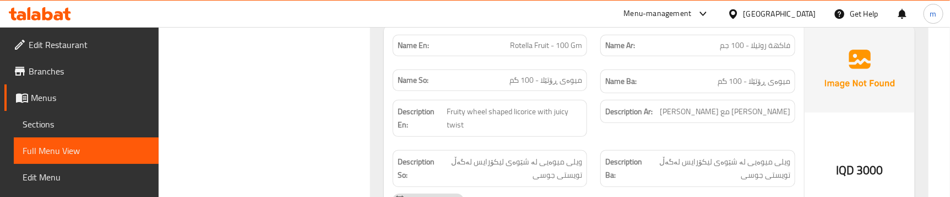
click at [596, 108] on div "Description Ar: [PERSON_NAME] مع [PERSON_NAME]" at bounding box center [698, 118] width 208 height 50
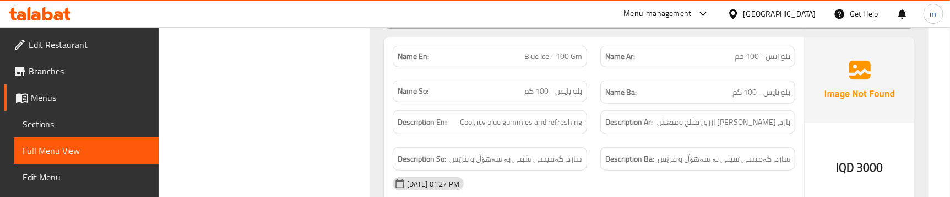
scroll to position [2589, 0]
click at [53, 119] on span "Sections" at bounding box center [86, 123] width 127 height 13
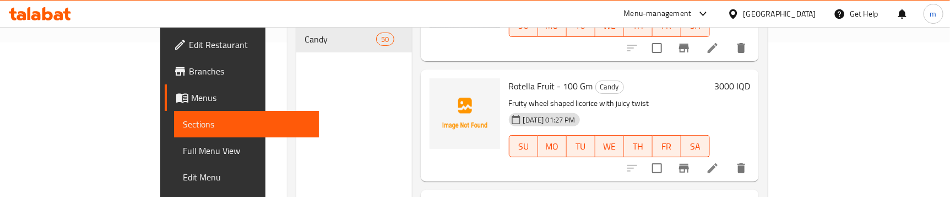
scroll to position [1167, 0]
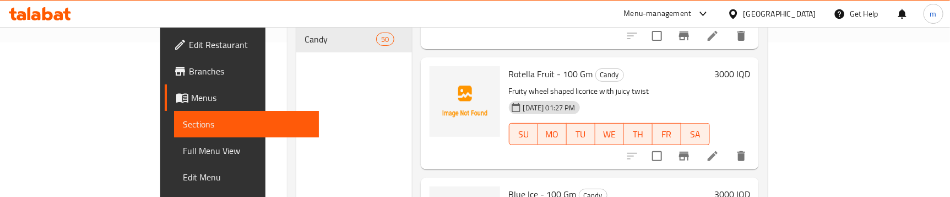
click at [719, 149] on icon at bounding box center [712, 155] width 13 height 13
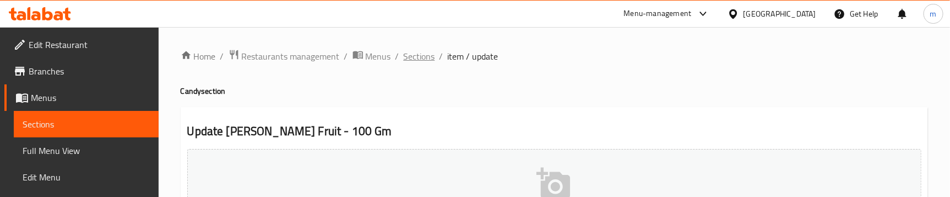
click at [418, 57] on span "Sections" at bounding box center [419, 56] width 31 height 13
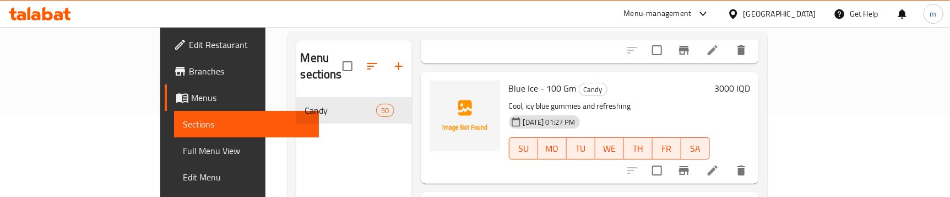
scroll to position [1335, 0]
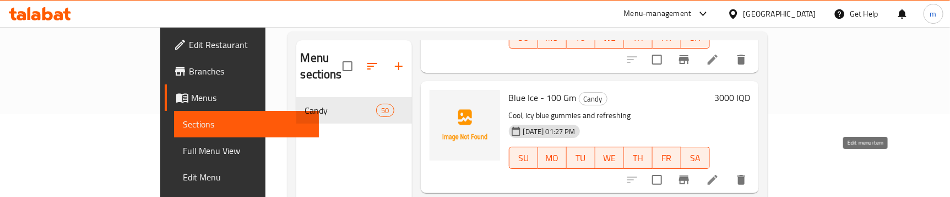
click at [717, 175] on icon at bounding box center [713, 180] width 10 height 10
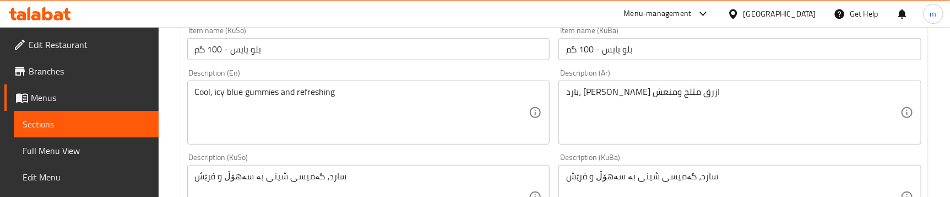
scroll to position [250, 0]
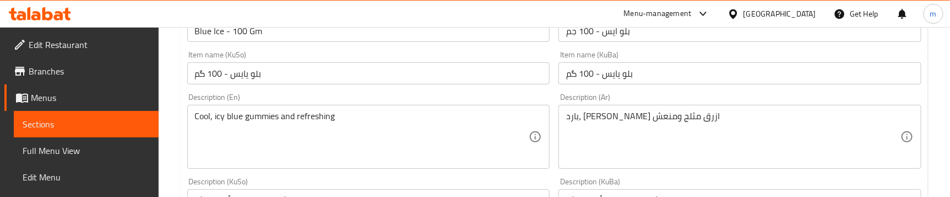
click at [617, 73] on input "بلو یایس - 100 گم" at bounding box center [739, 73] width 363 height 22
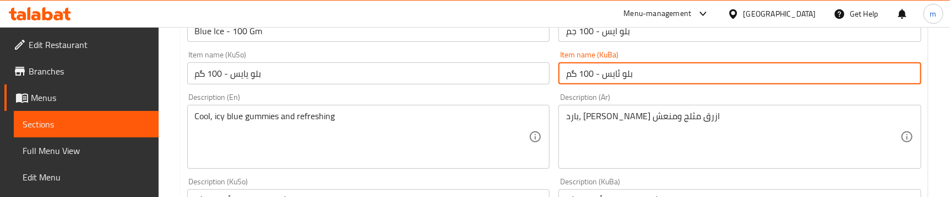
type input "بلو ئایس - 100 گم"
click at [395, 78] on input "بلو یایس - 100 گم" at bounding box center [368, 73] width 363 height 22
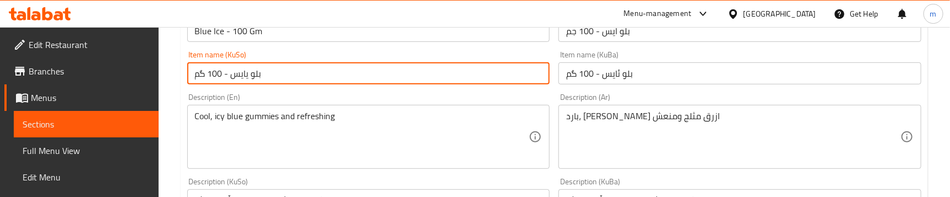
paste input "ئ"
type input "بلو ئایس - 100 گم"
click at [503, 101] on div "Description (En) Cool, icy blue gummies and refreshing Description (En)" at bounding box center [368, 130] width 363 height 75
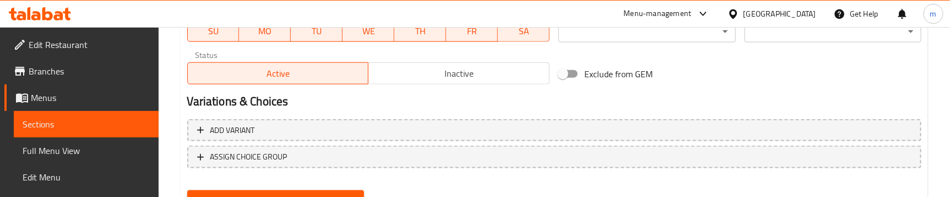
scroll to position [707, 0]
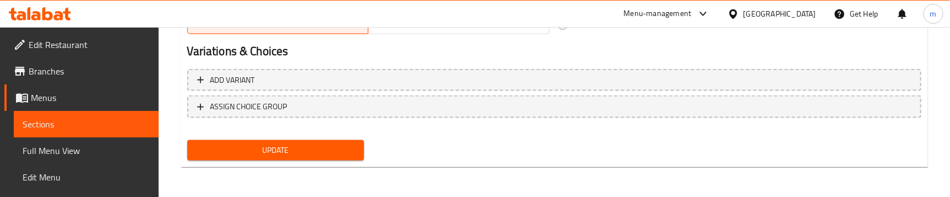
click at [277, 144] on span "Update" at bounding box center [275, 150] width 159 height 14
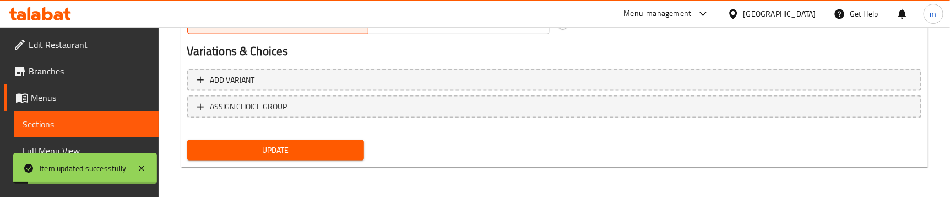
click at [64, 146] on span "Full Menu View" at bounding box center [86, 150] width 127 height 13
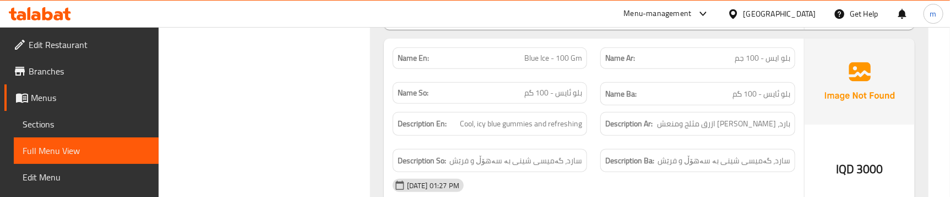
scroll to position [2604, 0]
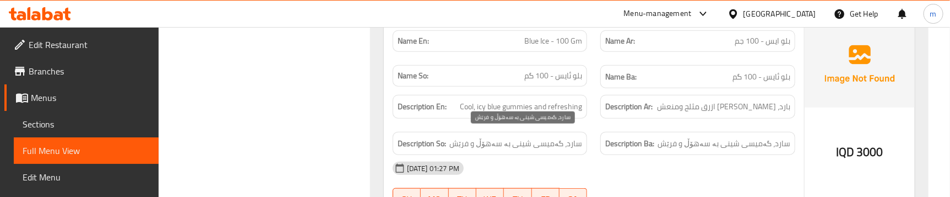
click at [541, 137] on span "سارد، گەمیسی شینی بە سەهۆڵ و فرێش" at bounding box center [515, 144] width 133 height 14
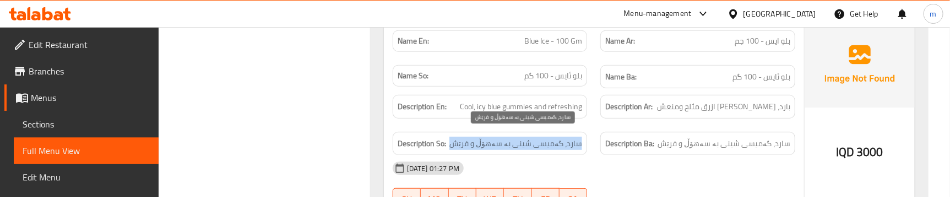
click at [541, 137] on span "سارد، گەمیسی شینی بە سەهۆڵ و فرێش" at bounding box center [515, 144] width 133 height 14
click at [594, 125] on div "Description Ba: سارد، گەمیسی شینی بە سەهۆڵ و فرێش" at bounding box center [698, 143] width 208 height 37
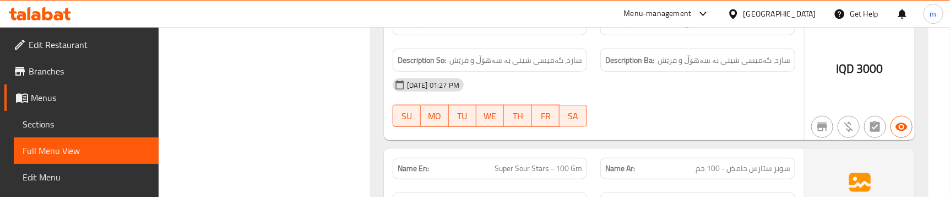
scroll to position [2771, 0]
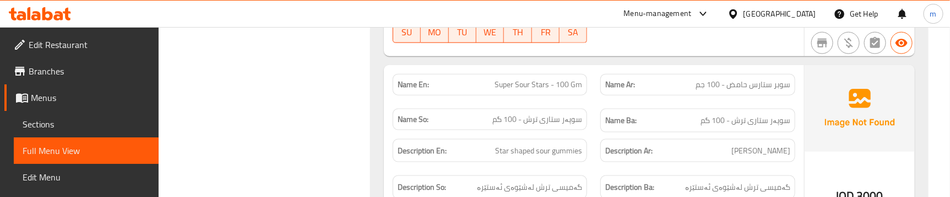
click at [752, 113] on span "سوپەر ستاری ترش - 100 گم" at bounding box center [745, 120] width 90 height 14
click at [59, 123] on span "Sections" at bounding box center [86, 123] width 127 height 13
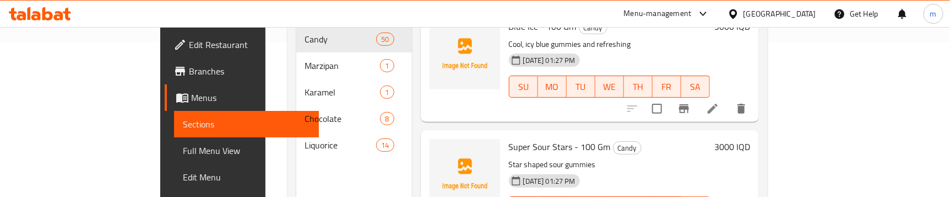
scroll to position [1418, 0]
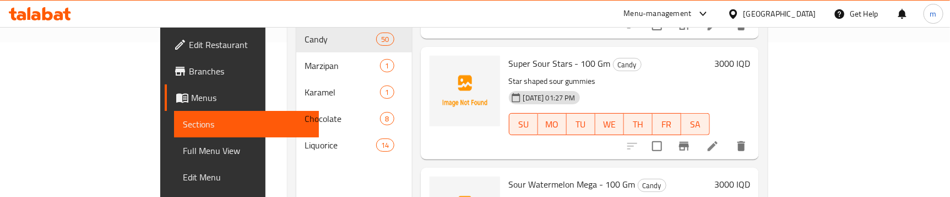
click at [719, 139] on icon at bounding box center [712, 145] width 13 height 13
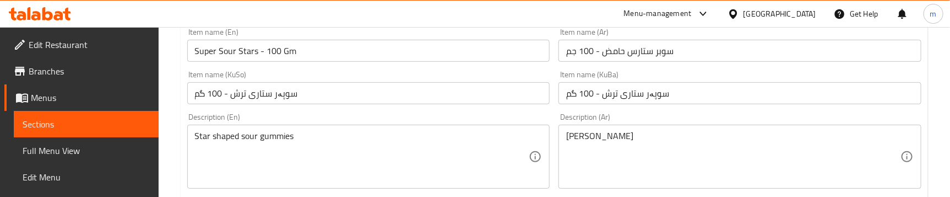
scroll to position [250, 0]
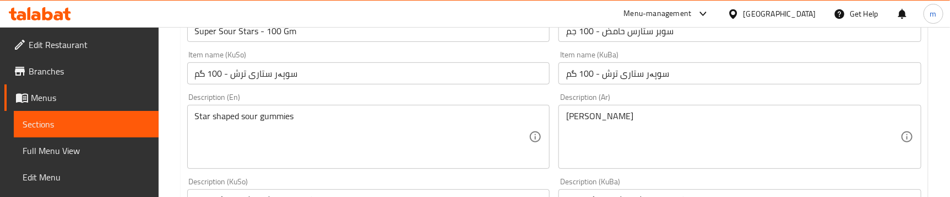
click at [257, 74] on input "سوپەر ستاری ترش - 100 گم" at bounding box center [368, 73] width 363 height 22
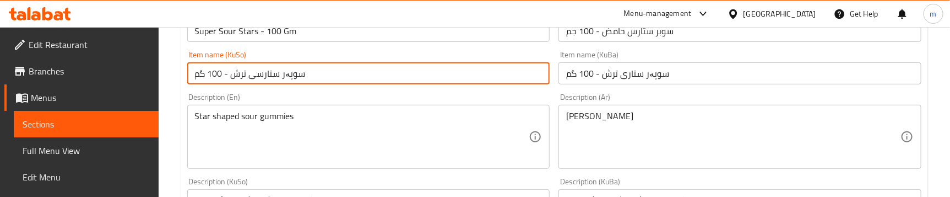
type input "سوپەر ستارسی ترش - 100 گم"
click at [628, 74] on input "سوپەر ستاری ترش - 100 گم" at bounding box center [739, 73] width 363 height 22
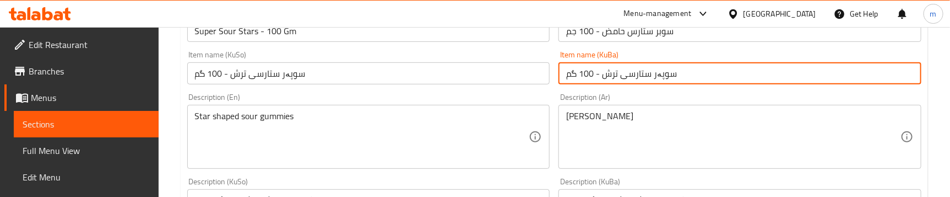
type input "سوپەر ستارسی ترش - 100 گم"
click at [554, 50] on div "Item name (KuBa) سوپەر ستارسی ترش - 100 گم Item name (KuBa)" at bounding box center [740, 67] width 372 height 42
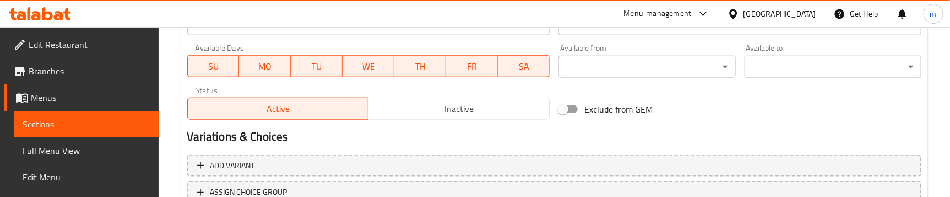
scroll to position [707, 0]
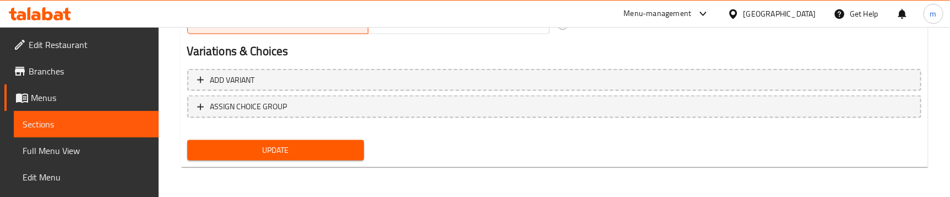
click at [290, 146] on span "Update" at bounding box center [275, 150] width 159 height 14
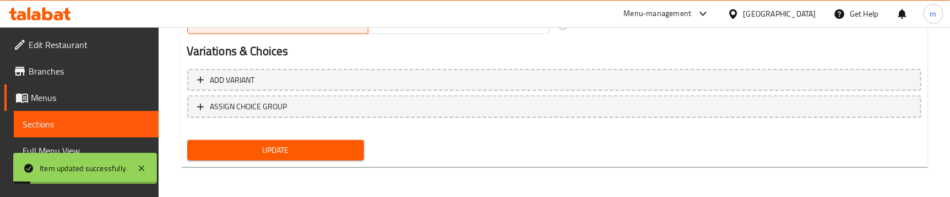
click at [94, 143] on link "Full Menu View" at bounding box center [86, 150] width 145 height 26
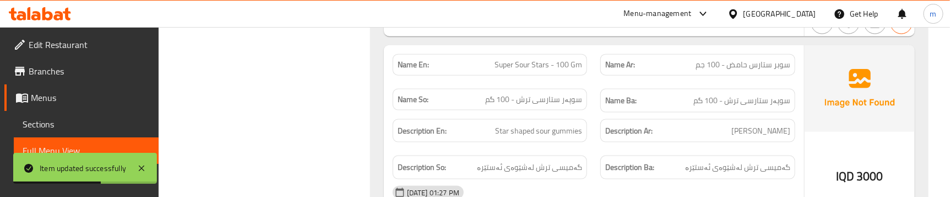
scroll to position [2793, 0]
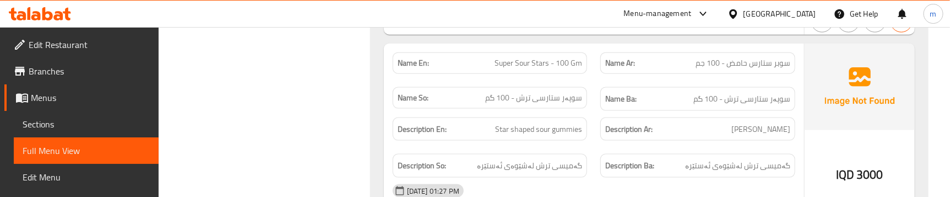
click at [29, 130] on span "Sections" at bounding box center [86, 123] width 127 height 13
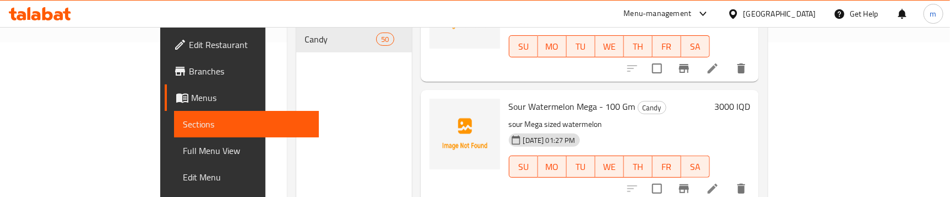
scroll to position [1418, 0]
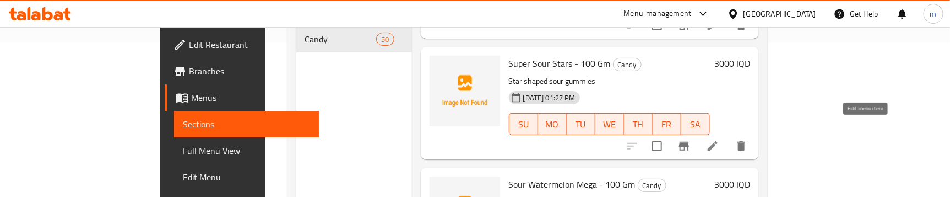
click at [719, 139] on icon at bounding box center [712, 145] width 13 height 13
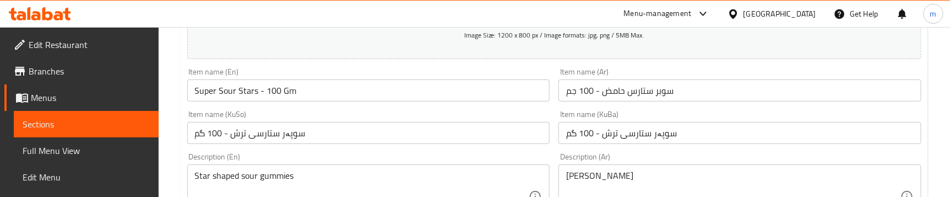
scroll to position [166, 0]
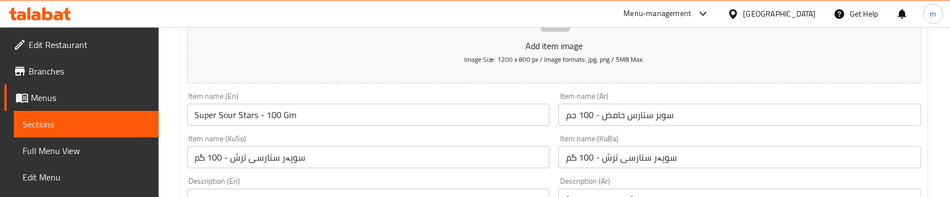
click at [613, 116] on input "سوبر ستارس حامض - 100 جم" at bounding box center [739, 115] width 363 height 22
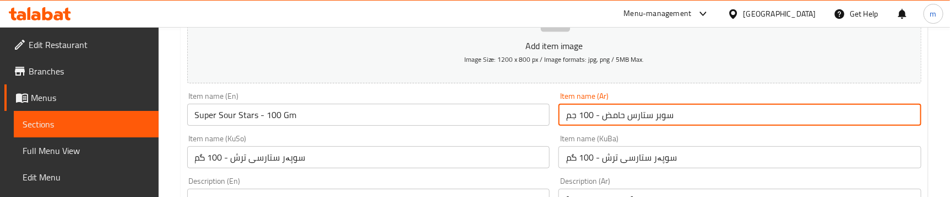
click at [613, 116] on input "سوبر ستارس حامض - 100 جم" at bounding box center [739, 115] width 363 height 22
click at [629, 114] on input "سوبر ستارس - 100 جم" at bounding box center [739, 115] width 363 height 22
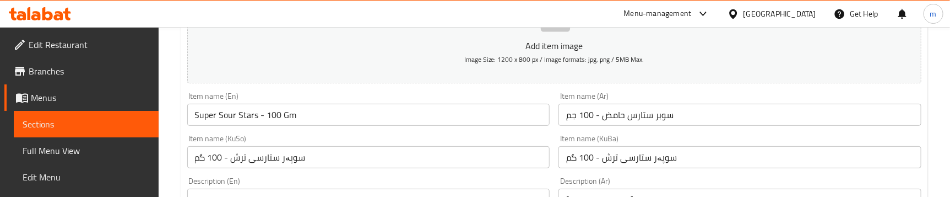
click at [544, 98] on div "Item name (En) Super Sour Stars - 100 Gm Item name (En)" at bounding box center [368, 109] width 363 height 34
click at [556, 102] on div "Item name (Ar) سوبر ستارس حامض - 100 جم Item name (Ar)" at bounding box center [740, 109] width 372 height 42
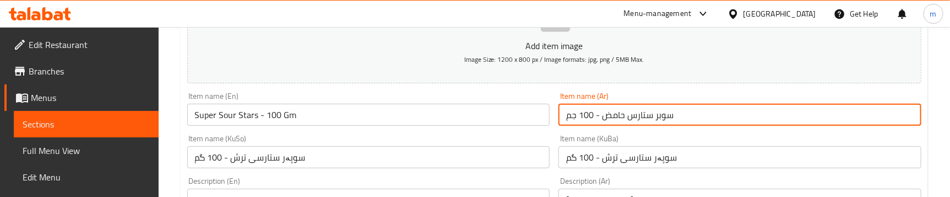
click at [610, 115] on input "سوبر ستارس حامض - 100 جم" at bounding box center [739, 115] width 363 height 22
click at [629, 113] on input "سوبر ستارس - 100 جم" at bounding box center [739, 115] width 363 height 22
paste input "حامض"
type input "سوبر حامض ستارس - 100 جم"
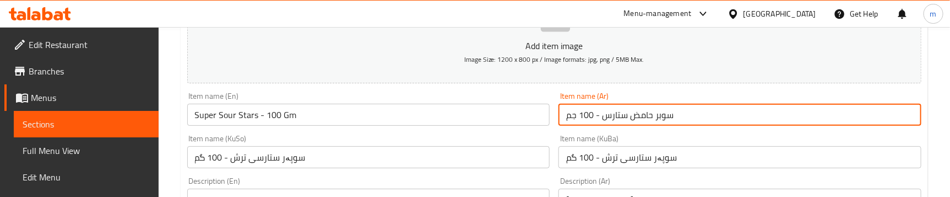
click at [614, 157] on input "سوپەر ستارسی ترش - 100 گم" at bounding box center [739, 157] width 363 height 22
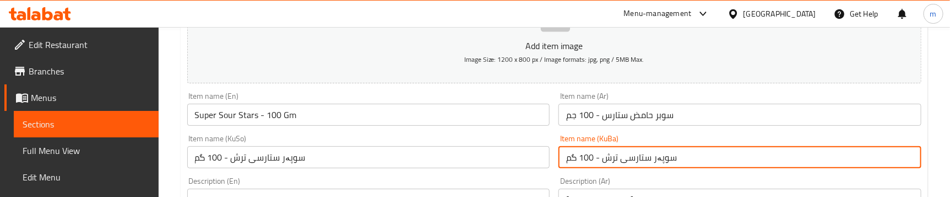
click at [614, 157] on input "سوپەر ستارسی ترش - 100 گم" at bounding box center [739, 157] width 363 height 22
click at [633, 156] on input "سوپەر ستارسی - 100 گم" at bounding box center [739, 157] width 363 height 22
paste input "رش"
click at [603, 159] on input "سوپەر ترش ستارسی - 100 گم" at bounding box center [739, 157] width 363 height 22
click at [629, 156] on input "سوپەر ترش ستارس - 100 گم" at bounding box center [739, 157] width 363 height 22
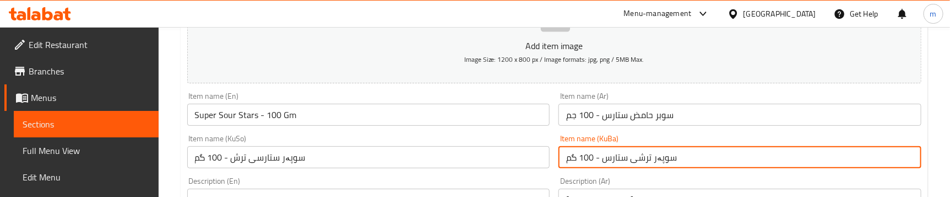
click at [653, 164] on input "سوپەر ترشی ستارس - 100 گم" at bounding box center [739, 157] width 363 height 22
type input "سوپەر ترشی ستارس - 100 گم"
click at [360, 163] on input "سوپەر ستارسی ترش - 100 گم" at bounding box center [368, 157] width 363 height 22
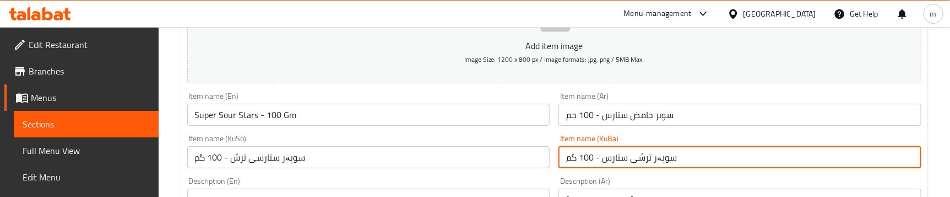
click at [360, 163] on input "سوپەر ستارسی ترش - 100 گم" at bounding box center [368, 157] width 363 height 22
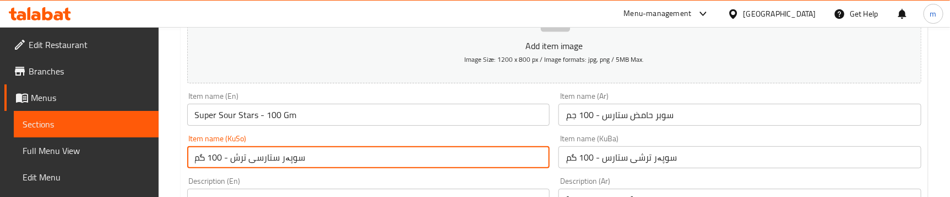
click at [360, 163] on input "سوپەر ستارسی ترش - 100 گم" at bounding box center [368, 157] width 363 height 22
paste input "رشی ستارس"
type input "سوپەر ستارسی ترش - 100 گم"
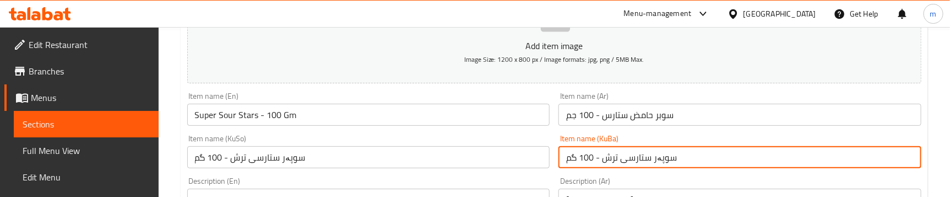
type input "سوپەر ستارسی ترش - 100 گم"
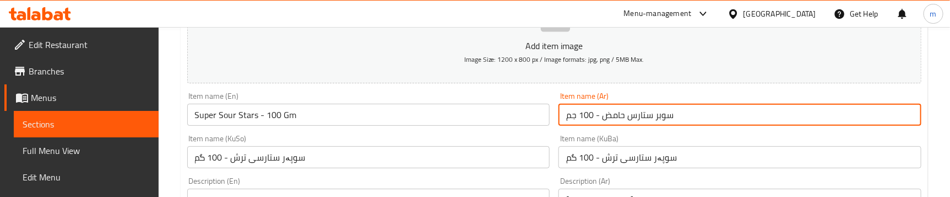
click at [652, 122] on input "سوبر ستارس حامض - 100 جم" at bounding box center [739, 115] width 363 height 22
type input "سوبر حامض ستارس - 100 جم"
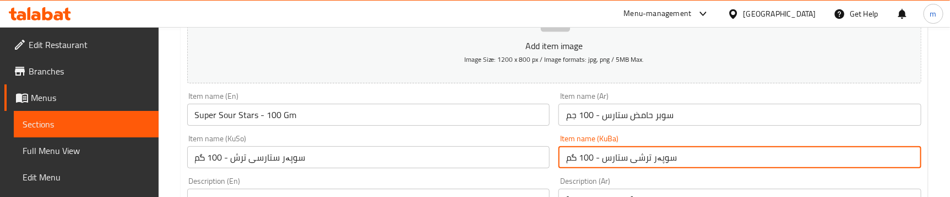
type input "سوپەر ترشی ستارس - 100 گم"
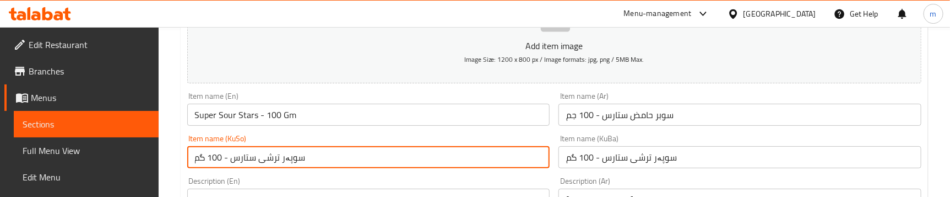
type input "سوپەر ستارسی ترش - 100 گم"
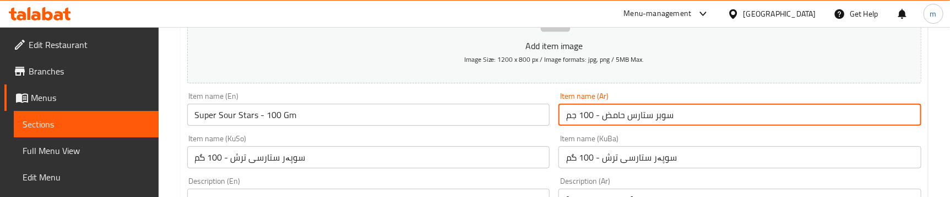
type input "سوبر ستارس حامض - 100 جم"
click at [548, 138] on div "Item name (KuSo) سوپەر ستارسی ترش - 100 گم Item name (KuSo)" at bounding box center [368, 151] width 363 height 34
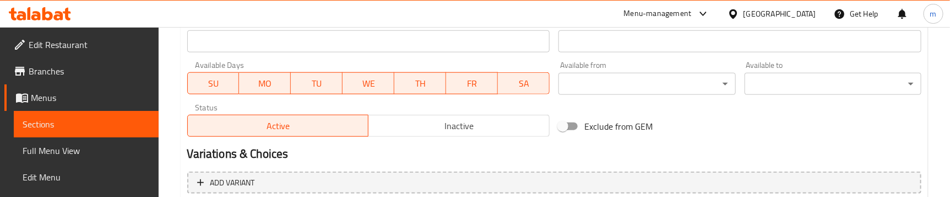
scroll to position [707, 0]
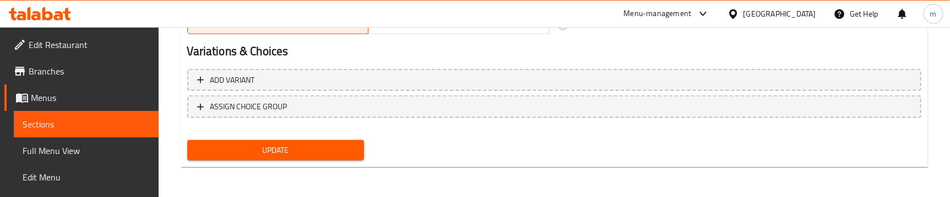
click at [83, 151] on span "Full Menu View" at bounding box center [86, 150] width 127 height 13
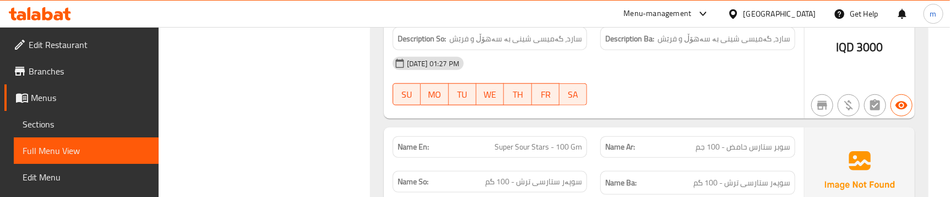
scroll to position [2793, 0]
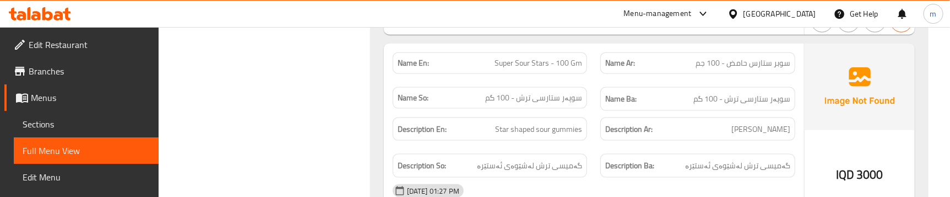
click at [591, 127] on div "Description En: Star shaped sour gummies" at bounding box center [490, 129] width 208 height 37
click at [603, 135] on div "Description Ar: [PERSON_NAME]" at bounding box center [698, 129] width 208 height 37
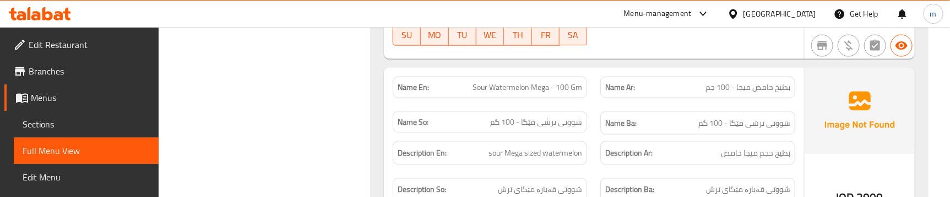
scroll to position [3026, 0]
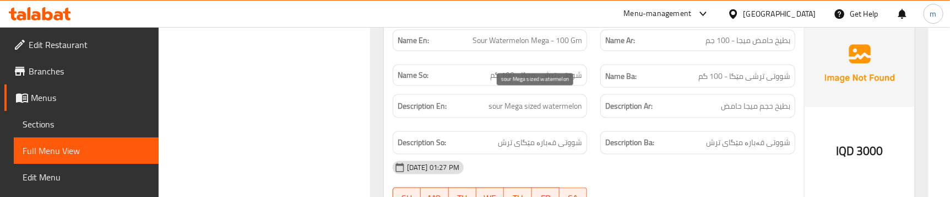
click at [553, 101] on span "sour Mega sized watermelon" at bounding box center [535, 106] width 94 height 14
click at [518, 35] on span "Sour Watermelon Mega - 100 Gm" at bounding box center [527, 41] width 110 height 12
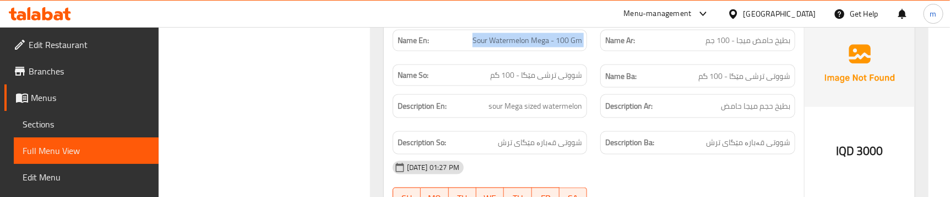
click at [518, 35] on span "Sour Watermelon Mega - 100 Gm" at bounding box center [527, 41] width 110 height 12
copy span "Sour Watermelon Mega - 100 Gm"
click at [68, 128] on span "Sections" at bounding box center [86, 123] width 127 height 13
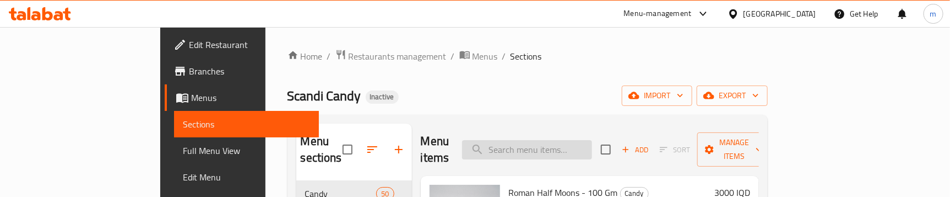
click at [592, 140] on input "search" at bounding box center [527, 149] width 130 height 19
paste input "Sour Watermelon Mega - 100 Gm"
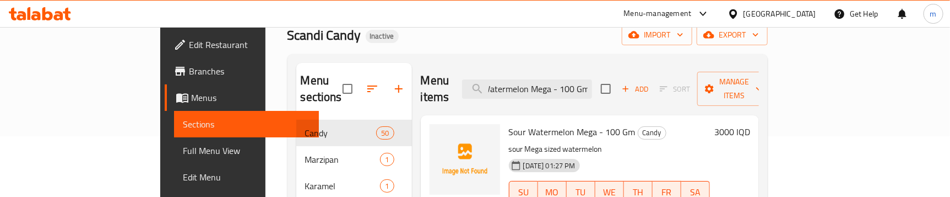
scroll to position [83, 0]
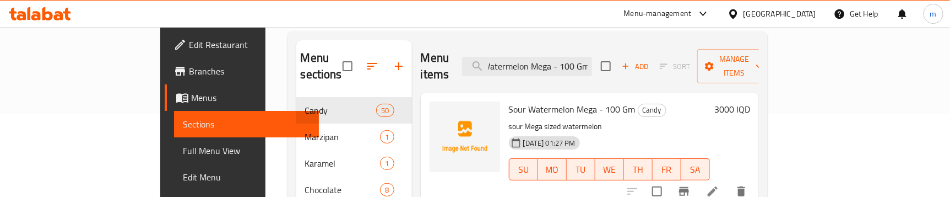
type input "Sour Watermelon Mega - 100 Gm"
click at [728, 181] on li at bounding box center [712, 191] width 31 height 20
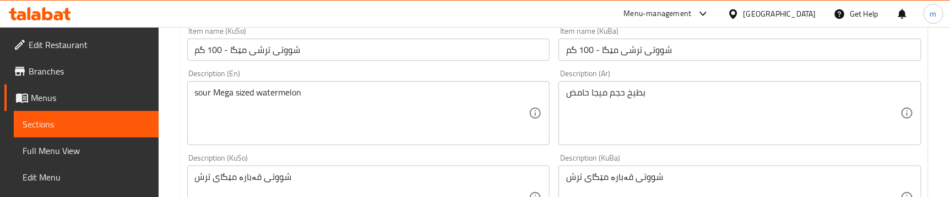
scroll to position [250, 0]
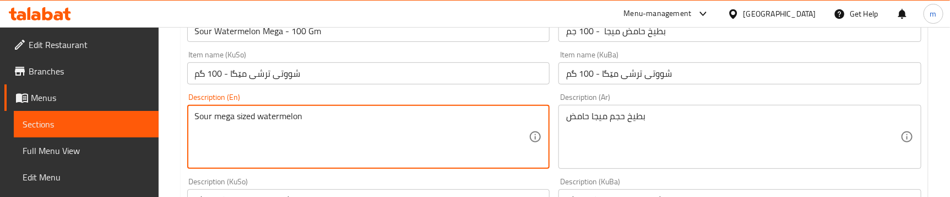
type textarea "Sour mega sized watermelon"
click at [552, 92] on div "Description (En) Sour mega sized watermelon Description (En)" at bounding box center [369, 131] width 372 height 84
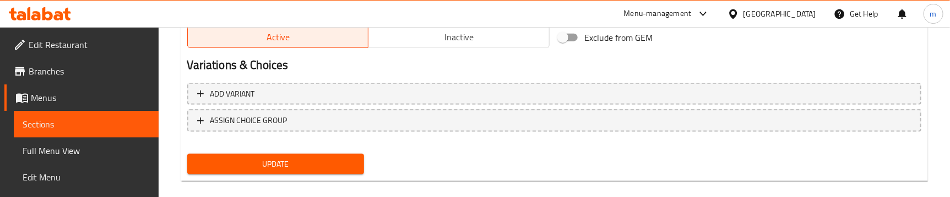
scroll to position [707, 0]
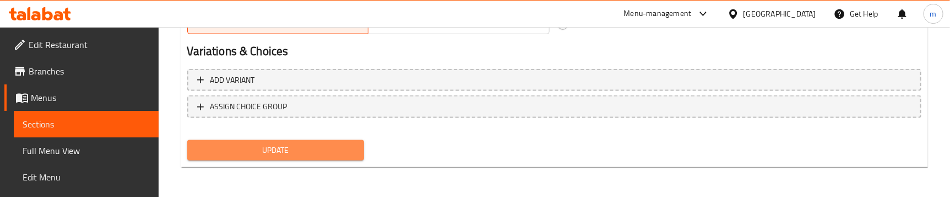
click at [297, 140] on button "Update" at bounding box center [275, 150] width 177 height 20
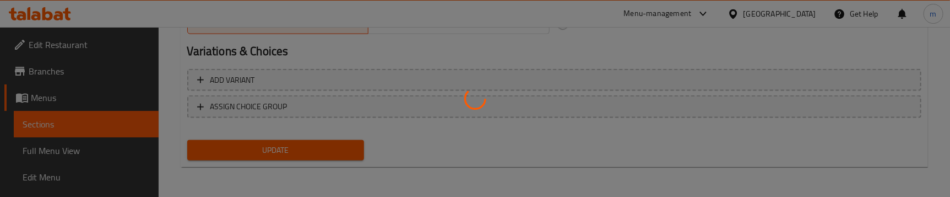
click at [68, 149] on div at bounding box center [475, 98] width 950 height 197
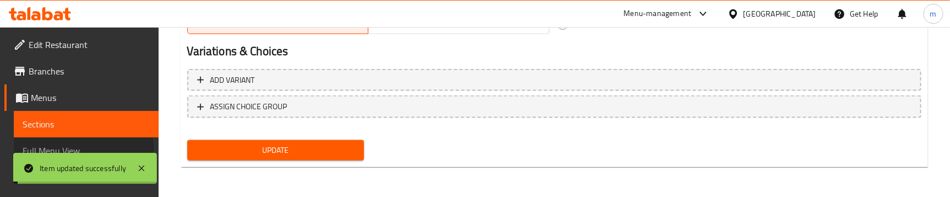
click at [68, 149] on span "Full Menu View" at bounding box center [86, 150] width 127 height 13
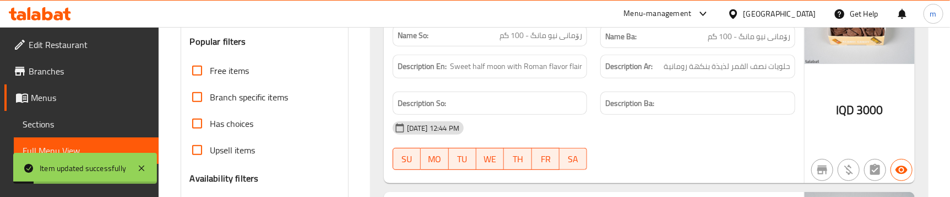
scroll to position [373, 0]
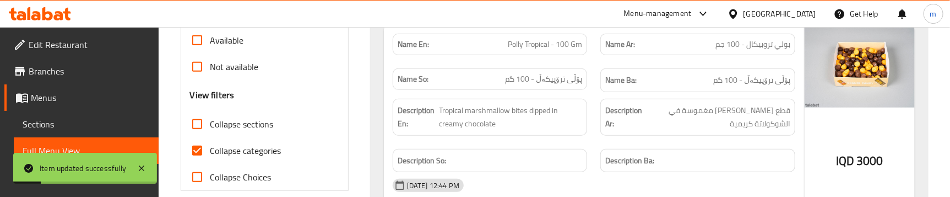
click at [231, 145] on span "Collapse categories" at bounding box center [245, 150] width 71 height 13
click at [210, 145] on input "Collapse categories" at bounding box center [197, 150] width 26 height 26
checkbox input "false"
click at [254, 124] on span "Collapse sections" at bounding box center [241, 123] width 63 height 13
click at [210, 124] on input "Collapse sections" at bounding box center [197, 124] width 26 height 26
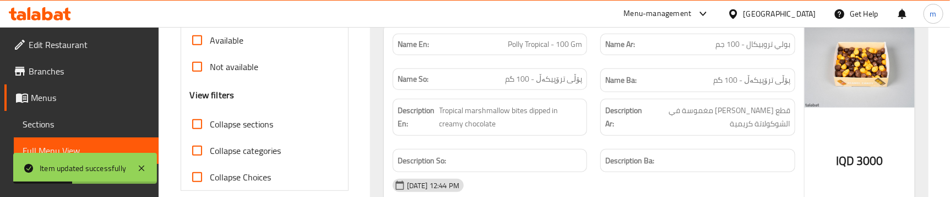
checkbox input "true"
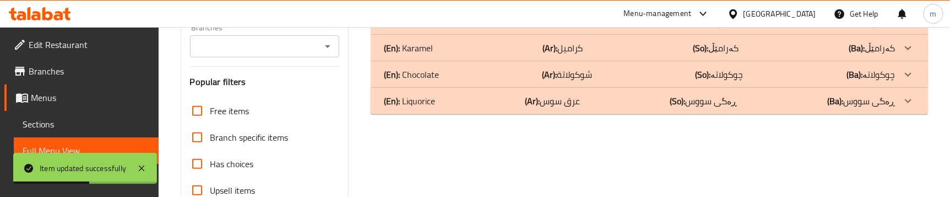
scroll to position [83, 0]
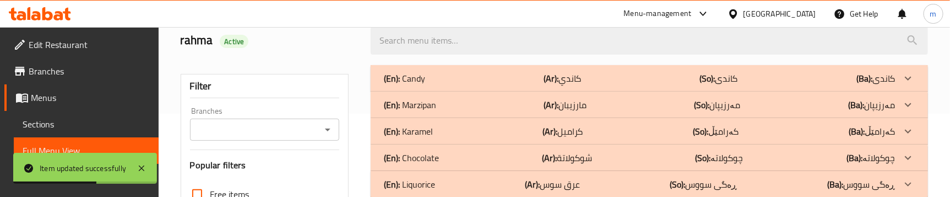
click at [457, 72] on div "(En): Candy (Ar): كاندي (So): کاندی (Ba): کاندی" at bounding box center [639, 78] width 511 height 13
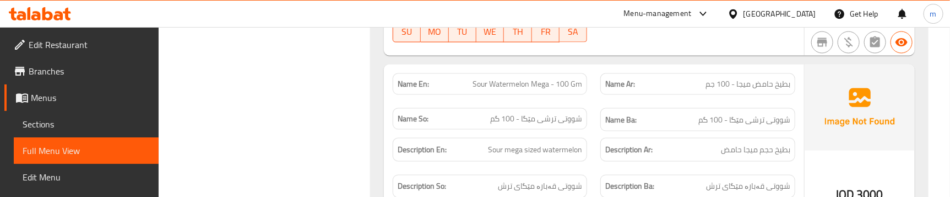
scroll to position [3003, 0]
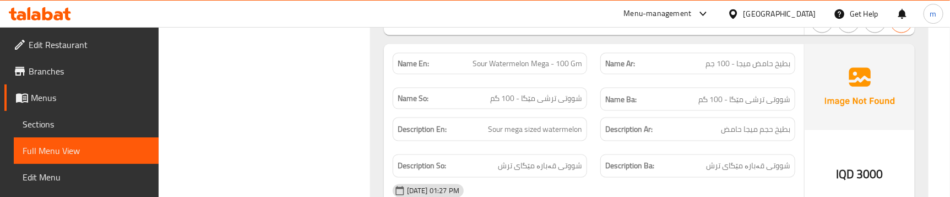
click at [598, 148] on div "Description Ba: شووتی قەبارە مێگای ترش" at bounding box center [698, 166] width 208 height 37
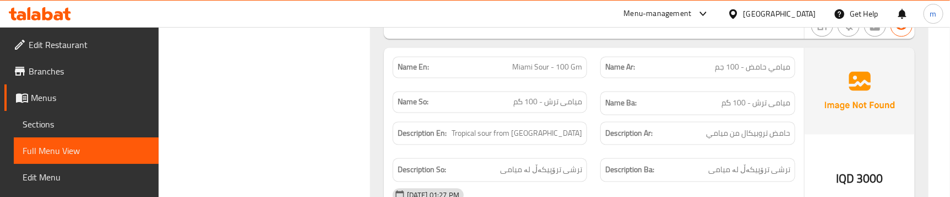
scroll to position [3230, 0]
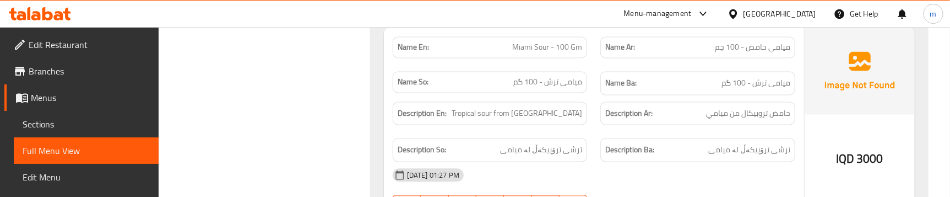
click at [600, 95] on div "Description Ar: حامض تروبيكال من [GEOGRAPHIC_DATA]" at bounding box center [698, 113] width 208 height 37
click at [590, 131] on div "Description So: ترشی ترۆپیکەڵ لە میامی" at bounding box center [490, 149] width 208 height 37
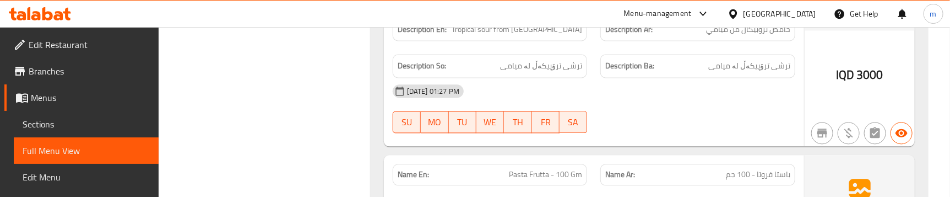
scroll to position [3397, 0]
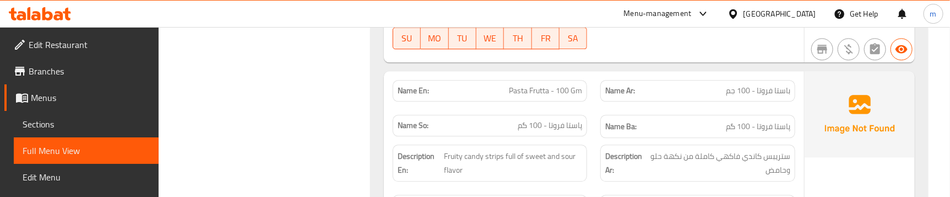
click at [586, 138] on div "Description En: Fruity candy strips full of sweet and sour flavor" at bounding box center [490, 163] width 208 height 50
click at [587, 148] on div "Description En: Fruity candy strips full of sweet and sour flavor" at bounding box center [490, 163] width 208 height 50
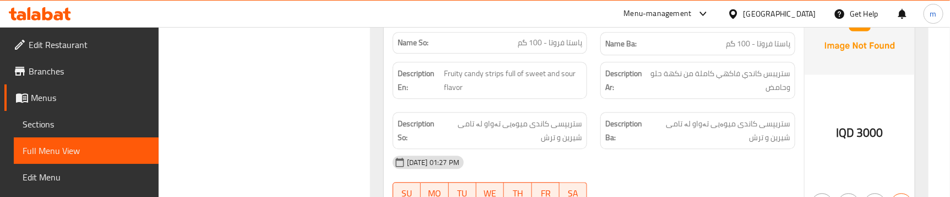
click at [590, 106] on div "Description So: ستریپسی کاندی میوەیی تەواو لە تامی شیرین و ترش" at bounding box center [490, 130] width 208 height 50
click at [590, 105] on div "Description So: ستریپسی کاندی میوەیی تەواو لە تامی شیرین و ترش" at bounding box center [490, 130] width 208 height 50
click at [576, 117] on span "ستریپسی کاندی میوەیی تەواو لە تامی شیرین و ترش" at bounding box center [511, 130] width 142 height 27
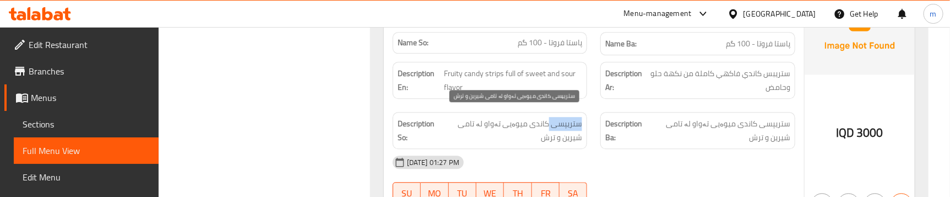
click at [576, 117] on span "ستریپسی کاندی میوەیی تەواو لە تامی شیرین و ترش" at bounding box center [511, 130] width 142 height 27
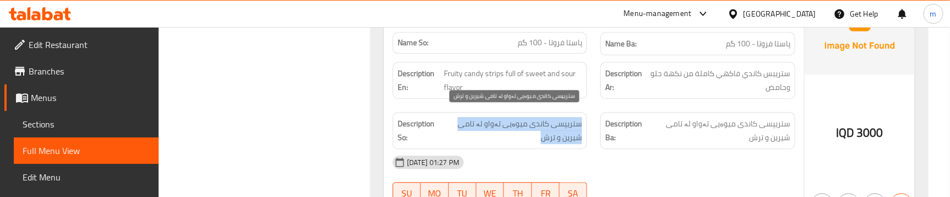
click at [576, 117] on span "ستریپسی کاندی میوەیی تەواو لە تامی شیرین و ترش" at bounding box center [511, 130] width 142 height 27
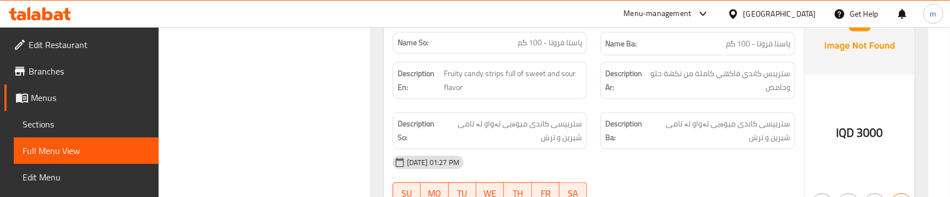
click at [597, 96] on div "Description Ar: ستريبس كاندي فاكهي كاملة من نكهة حلو وحامض" at bounding box center [698, 80] width 208 height 50
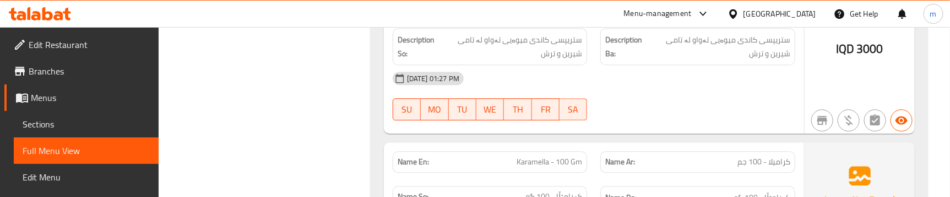
scroll to position [3647, 0]
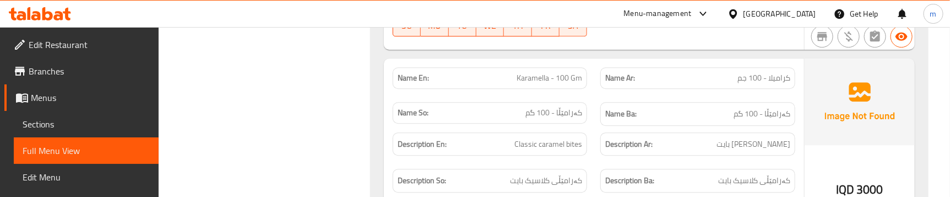
click at [586, 144] on div "Description En: Classic caramel bites" at bounding box center [490, 144] width 195 height 24
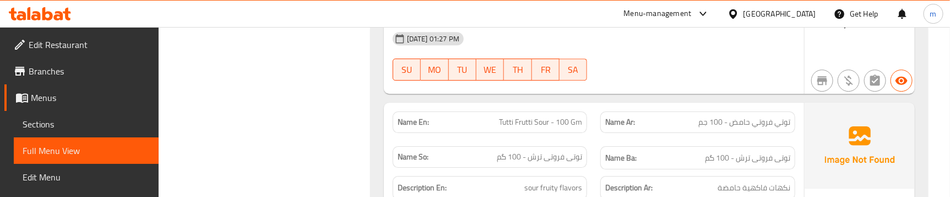
scroll to position [3898, 0]
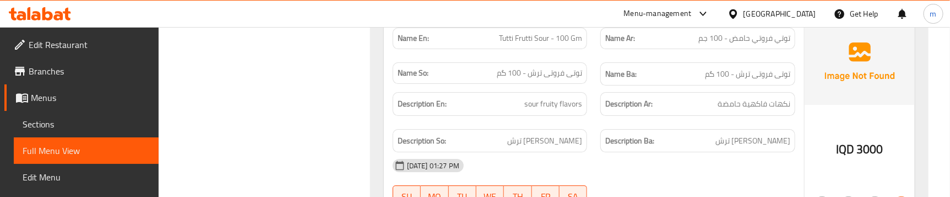
click at [545, 27] on div at bounding box center [475, 27] width 950 height 1
click at [531, 36] on span "Tutti Frutti Sour - 100 Gm" at bounding box center [540, 38] width 83 height 12
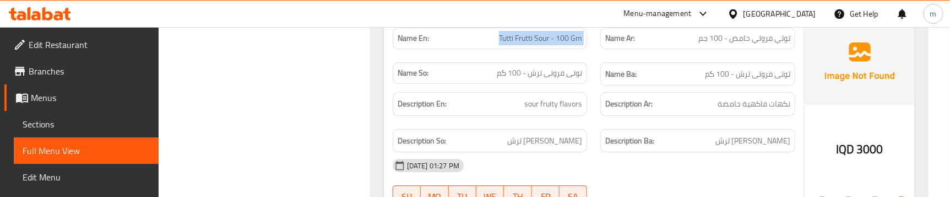
copy span "Tutti Frutti Sour - 100 Gm"
click at [100, 126] on span "Sections" at bounding box center [86, 123] width 127 height 13
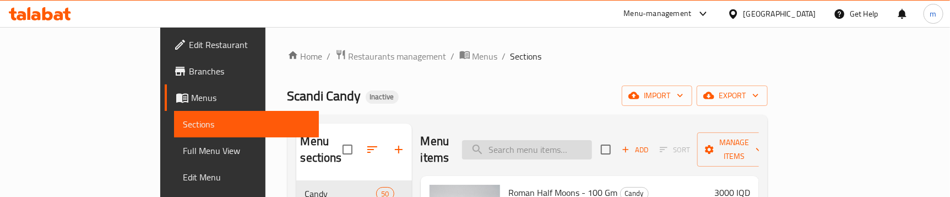
click at [592, 140] on input "search" at bounding box center [527, 149] width 130 height 19
paste input "Tutti Frutti Sour - 100 Gm"
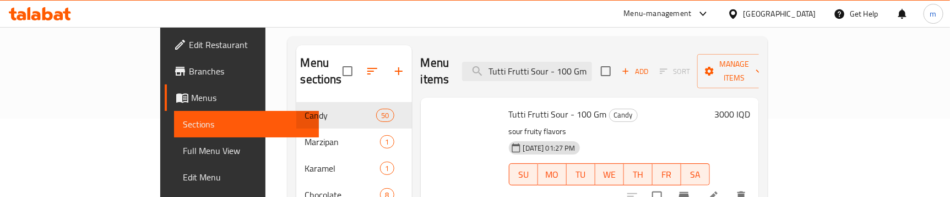
scroll to position [83, 0]
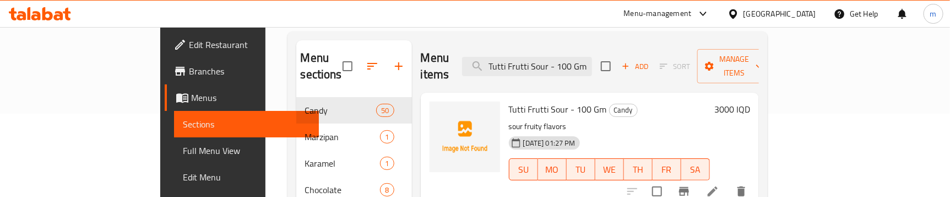
type input "Tutti Frutti Sour - 100 Gm"
click at [719, 184] on icon at bounding box center [712, 190] width 13 height 13
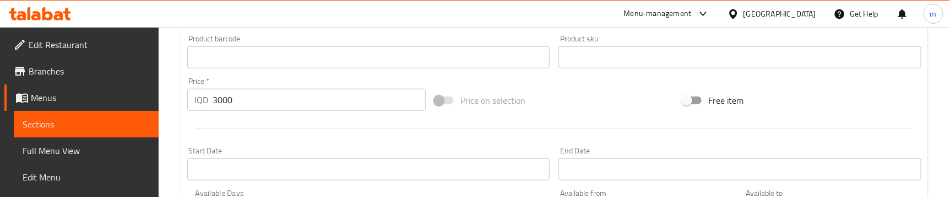
scroll to position [667, 0]
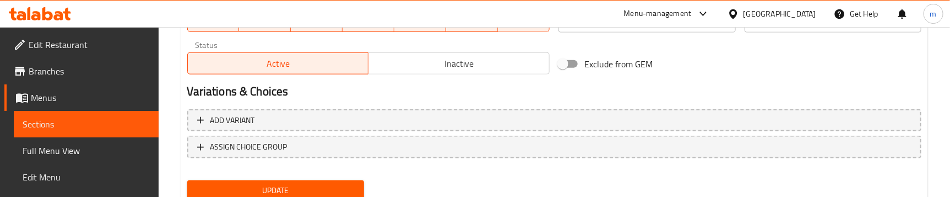
type textarea "Sour fruity flavors"
click at [280, 183] on span "Update" at bounding box center [275, 190] width 159 height 14
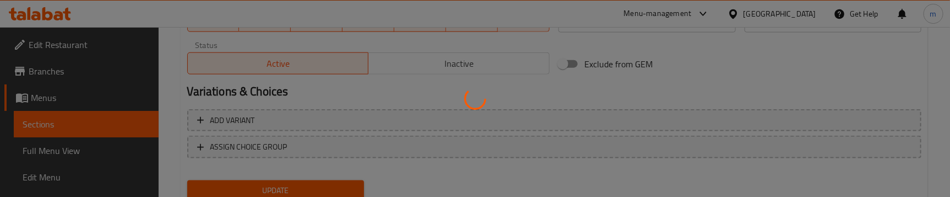
click at [45, 151] on div at bounding box center [475, 98] width 950 height 197
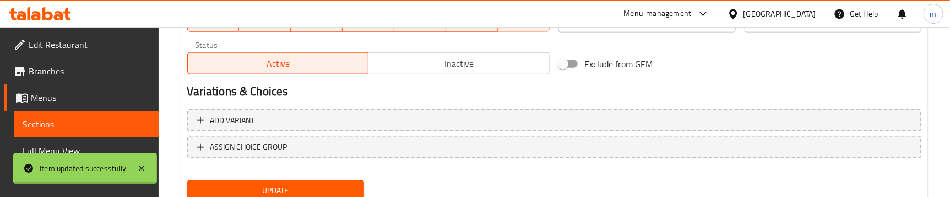
click at [58, 148] on div at bounding box center [475, 98] width 950 height 197
click at [58, 148] on span "Full Menu View" at bounding box center [86, 150] width 127 height 13
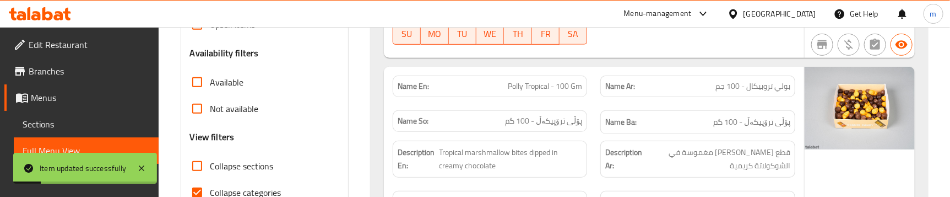
scroll to position [334, 0]
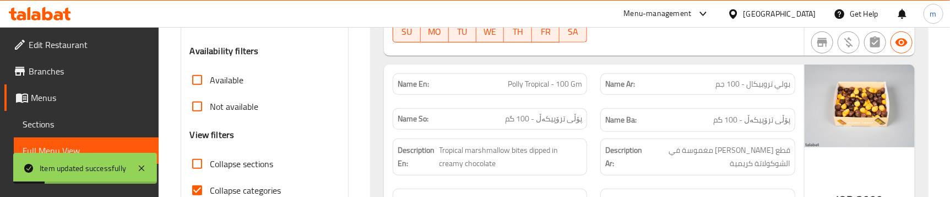
click at [240, 166] on span "Collapse sections" at bounding box center [241, 163] width 63 height 13
click at [210, 166] on input "Collapse sections" at bounding box center [197, 163] width 26 height 26
checkbox input "true"
click at [243, 185] on span "Collapse categories" at bounding box center [245, 189] width 71 height 13
click at [210, 185] on input "Collapse categories" at bounding box center [197, 190] width 26 height 26
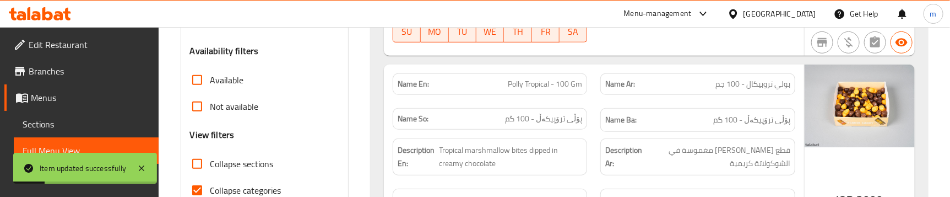
checkbox input "false"
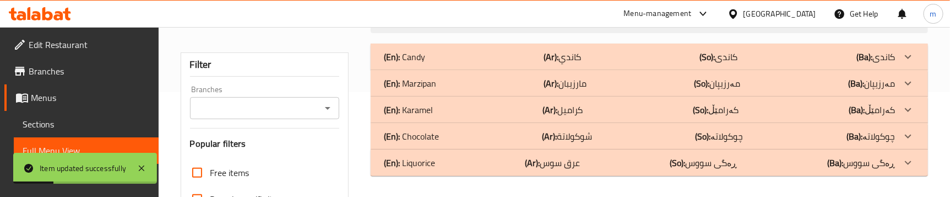
scroll to position [90, 0]
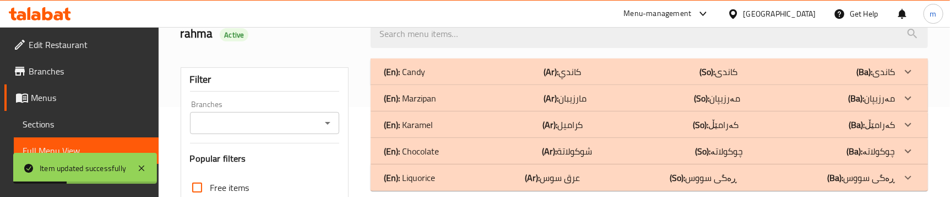
click at [482, 68] on div "(En): Candy (Ar): كاندي (So): کاندی (Ba): کاندی" at bounding box center [639, 71] width 511 height 13
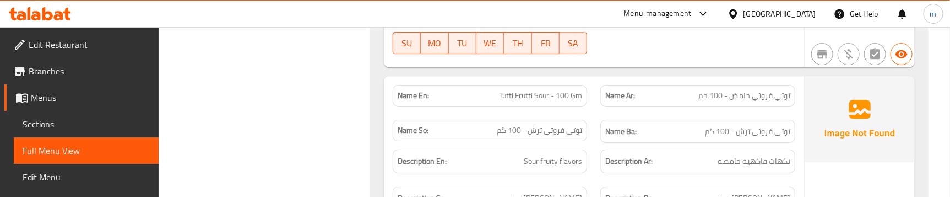
scroll to position [3844, 0]
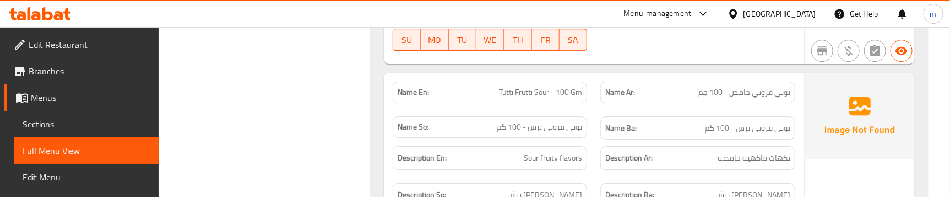
click at [595, 139] on div "Description Ar: نكهات فاكهية حامضة" at bounding box center [698, 157] width 208 height 37
click at [592, 139] on div "Description En: Sour fruity flavors" at bounding box center [490, 157] width 208 height 37
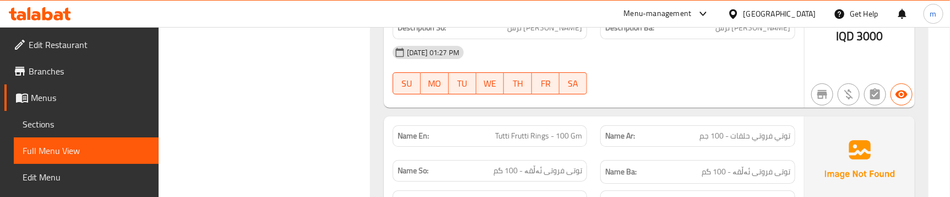
scroll to position [4094, 0]
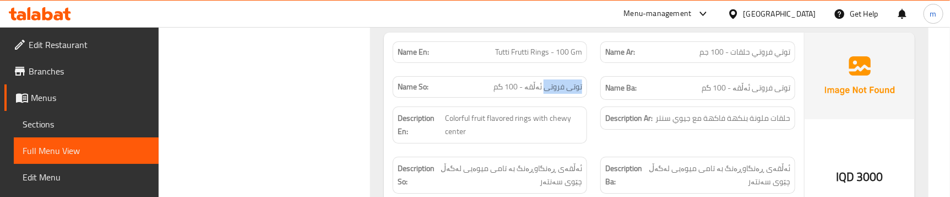
drag, startPoint x: 545, startPoint y: 78, endPoint x: 581, endPoint y: 78, distance: 36.9
click at [581, 81] on span "توتی فروتی ئەڵقە - 100 گم" at bounding box center [537, 87] width 89 height 12
drag, startPoint x: 752, startPoint y: 44, endPoint x: 801, endPoint y: 43, distance: 49.0
click at [801, 43] on div "Name Ar: [PERSON_NAME] حلقات - 100 جم" at bounding box center [698, 52] width 208 height 35
click at [772, 46] on span "توتي فروتي حلقات - 100 جم" at bounding box center [744, 52] width 91 height 12
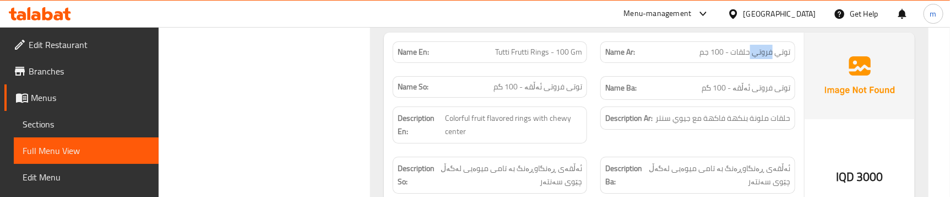
click at [772, 46] on span "توتي فروتي حلقات - 100 جم" at bounding box center [744, 52] width 91 height 12
click at [765, 46] on span "توتي فروتي حلقات - 100 جم" at bounding box center [744, 52] width 91 height 12
click at [752, 46] on span "توتي فروتي حلقات - 100 جم" at bounding box center [744, 52] width 91 height 12
drag, startPoint x: 529, startPoint y: 43, endPoint x: 496, endPoint y: 43, distance: 33.0
click at [496, 46] on span "Tutti Frutti Rings - 100 Gm" at bounding box center [538, 52] width 87 height 12
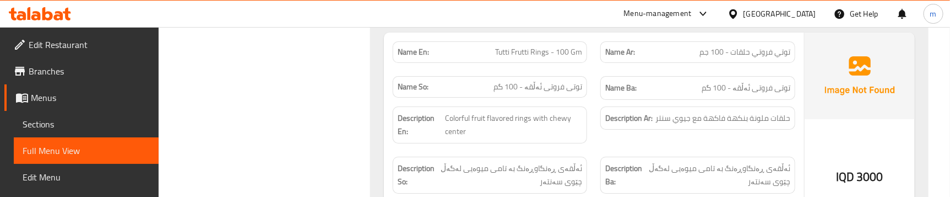
click at [543, 81] on span "توتی فروتی ئەڵقە - 100 گم" at bounding box center [537, 87] width 89 height 12
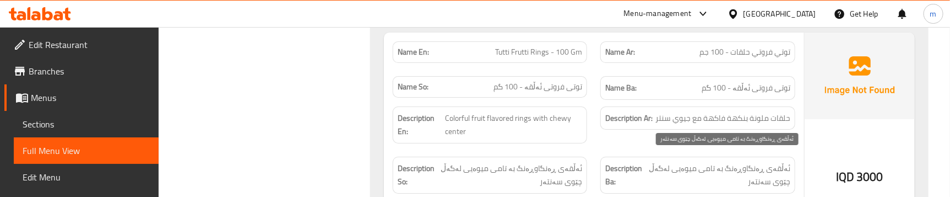
click at [692, 164] on span "ئەڵقەی ڕەنگاوڕەنگ بە تامی میوەیی لەگەڵ چێوی سەنتەر" at bounding box center [718, 174] width 144 height 27
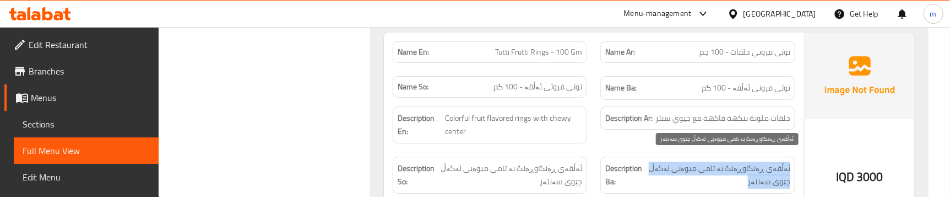
click at [692, 164] on span "ئەڵقەی ڕەنگاوڕەنگ بە تامی میوەیی لەگەڵ چێوی سەنتەر" at bounding box center [718, 174] width 144 height 27
copy div "ئەڵقەی ڕەنگاوڕەنگ بە تامی میوەیی لەگەڵ چێوی سەنتەر"
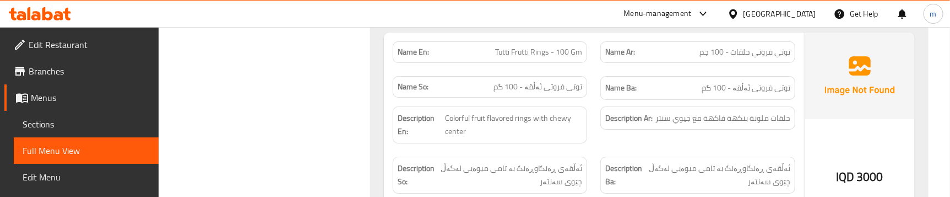
click at [602, 132] on div "Description Ar: حلقات ملونة بنكهة فاكهة مع جيوي سنتر" at bounding box center [698, 125] width 208 height 50
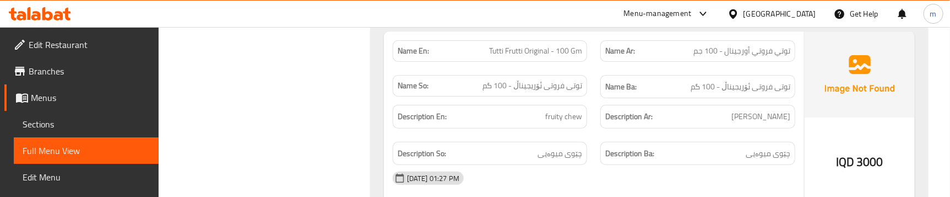
scroll to position [4324, 0]
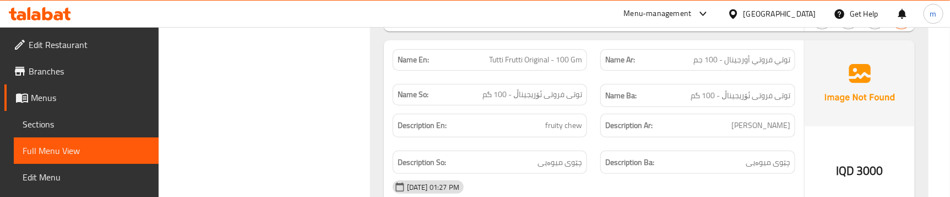
click at [555, 54] on span "Tutti Frutti Original - 100 Gm" at bounding box center [535, 60] width 93 height 12
copy span "Tutti Frutti Original - 100 Gm"
click at [63, 119] on span "Sections" at bounding box center [86, 123] width 127 height 13
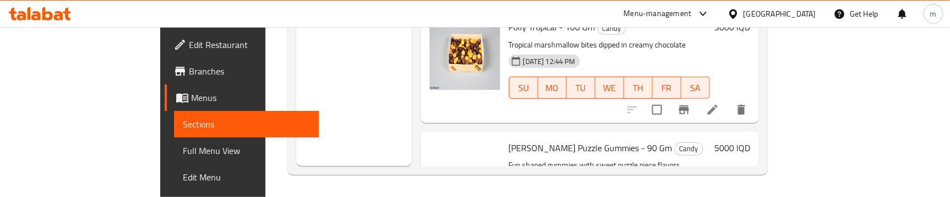
scroll to position [150, 0]
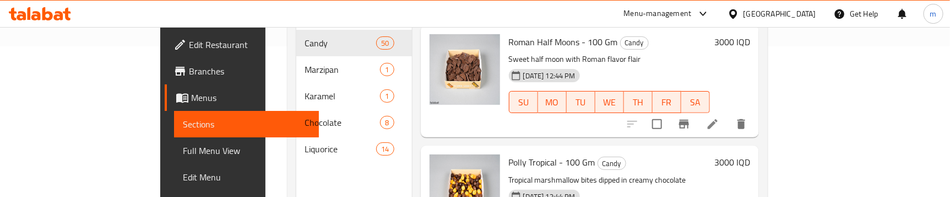
paste input "Tutti Frutti Original - 100 Gm"
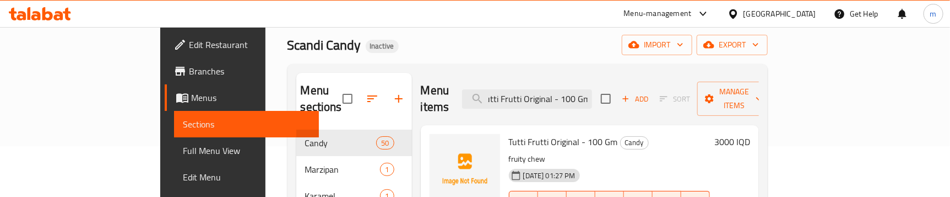
scroll to position [83, 0]
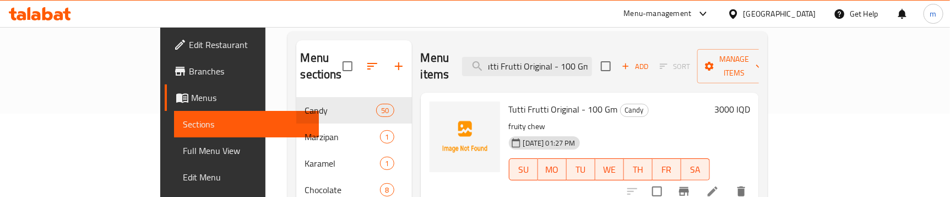
type input "Tutti Frutti Original - 100 Gm"
click at [719, 184] on icon at bounding box center [712, 190] width 13 height 13
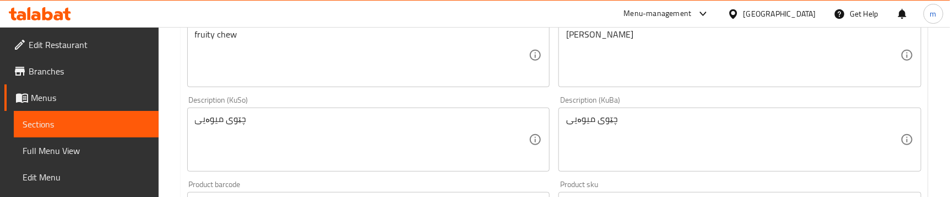
scroll to position [334, 0]
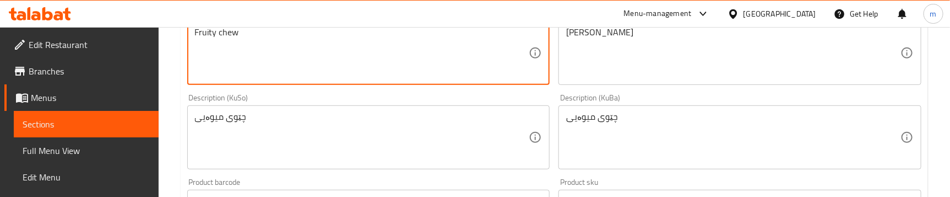
type textarea "Fruity chew"
click at [162, 81] on div "Home / Restaurants management / Menus / Sections / item / update Candy section …" at bounding box center [554, 132] width 791 height 878
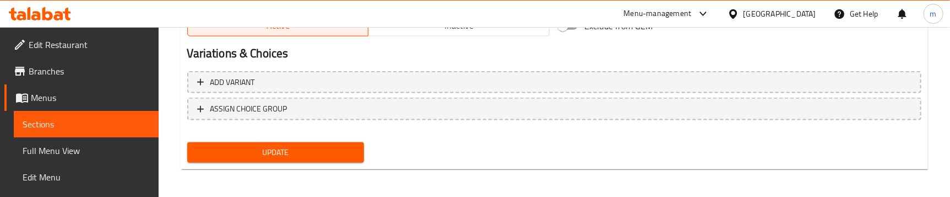
scroll to position [707, 0]
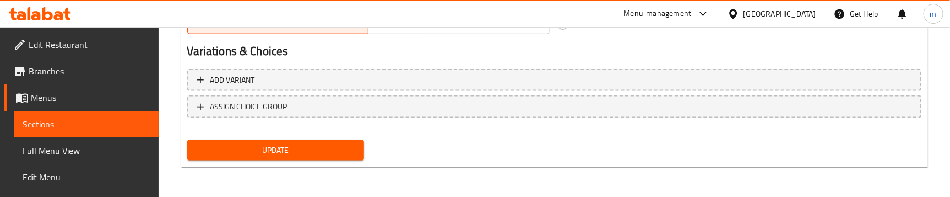
click at [243, 137] on div "Update" at bounding box center [276, 149] width 186 height 29
click at [253, 142] on button "Update" at bounding box center [275, 150] width 177 height 20
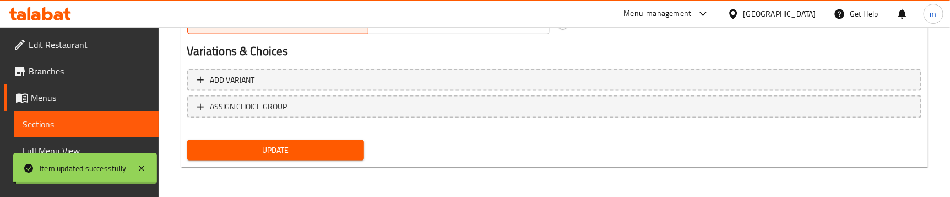
click at [86, 151] on span "Full Menu View" at bounding box center [86, 150] width 127 height 13
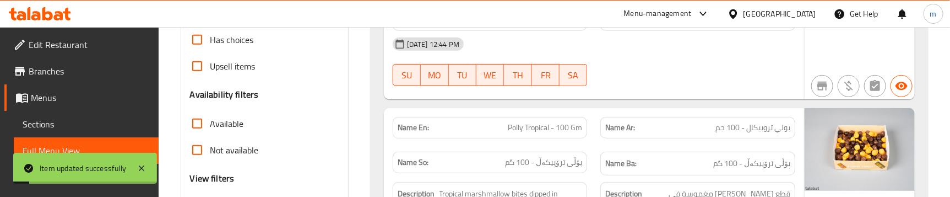
scroll to position [457, 0]
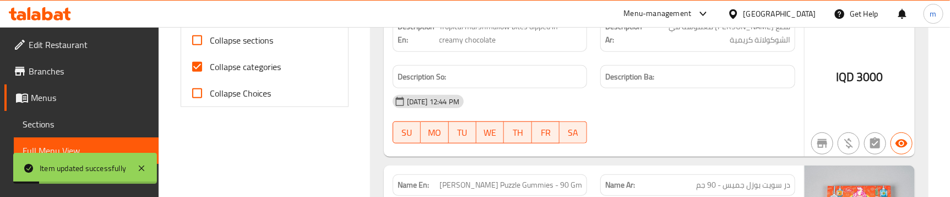
click at [226, 40] on span "Collapse sections" at bounding box center [241, 40] width 63 height 13
click at [210, 40] on input "Collapse sections" at bounding box center [197, 40] width 26 height 26
checkbox input "true"
click at [226, 63] on span "Collapse categories" at bounding box center [245, 66] width 71 height 13
click at [210, 63] on input "Collapse categories" at bounding box center [197, 66] width 26 height 26
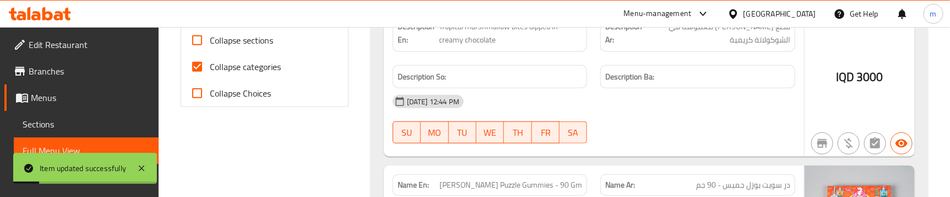
checkbox input "false"
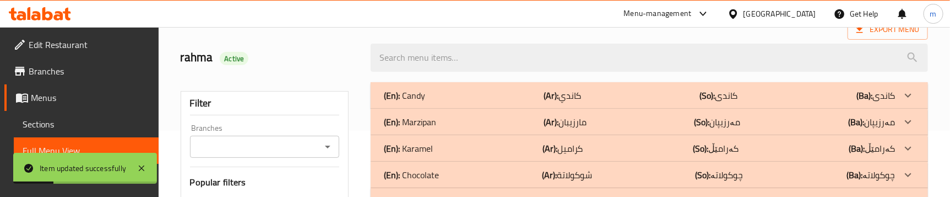
scroll to position [40, 0]
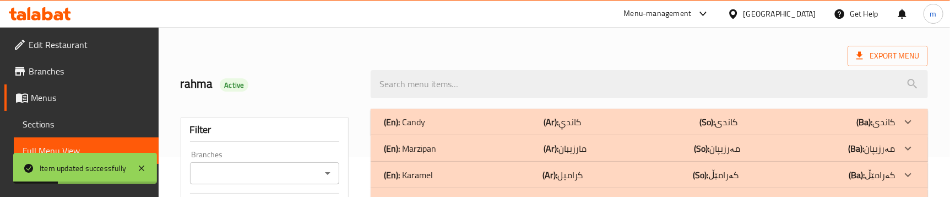
click at [415, 115] on p "(En): Candy" at bounding box center [404, 121] width 41 height 13
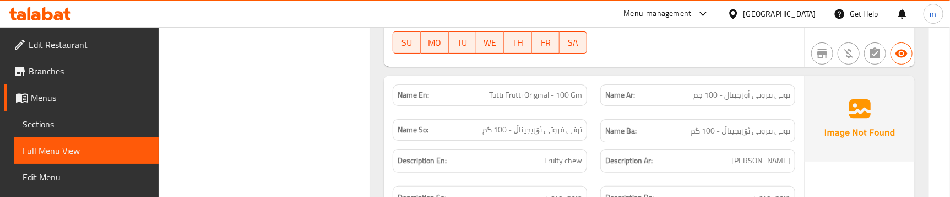
scroll to position [4309, 0]
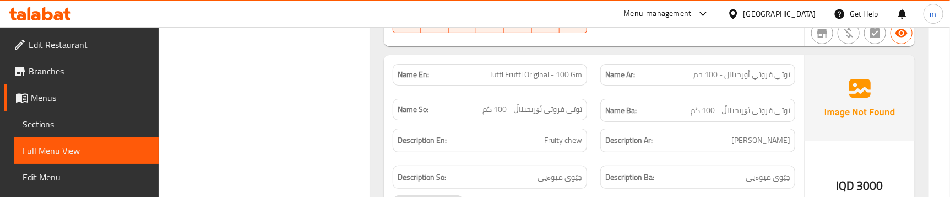
click at [594, 141] on div "Description Ar: [PERSON_NAME]" at bounding box center [698, 140] width 208 height 37
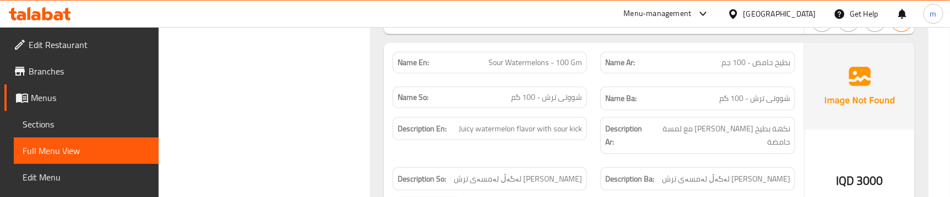
scroll to position [4537, 0]
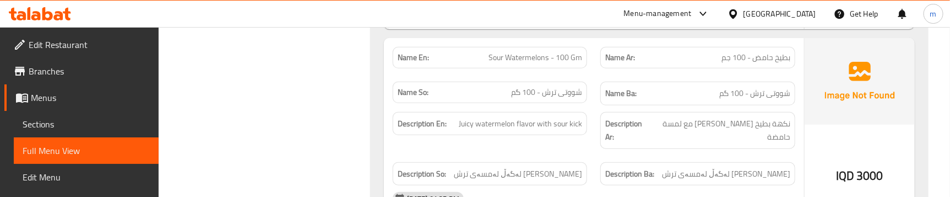
click at [591, 131] on div "Description En: Juicy watermelon flavor with sour kick" at bounding box center [490, 130] width 208 height 50
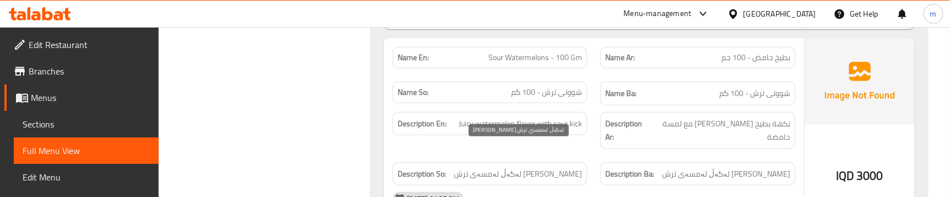
click at [520, 167] on span "[PERSON_NAME] لەگەڵ لەمسەی ترش" at bounding box center [518, 174] width 128 height 14
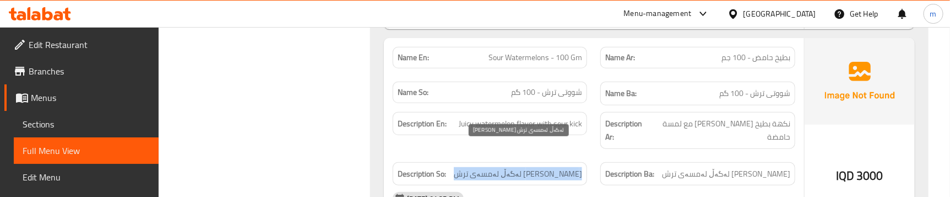
click at [520, 167] on span "[PERSON_NAME] لەگەڵ لەمسەی ترش" at bounding box center [518, 174] width 128 height 14
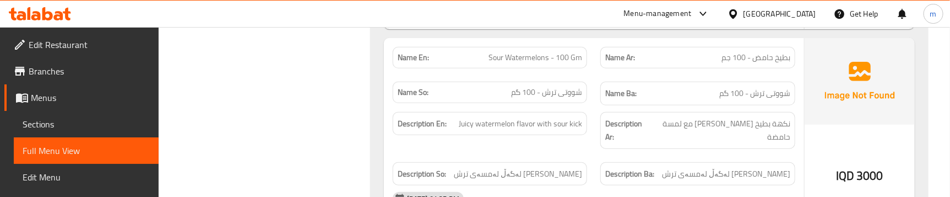
click at [510, 125] on div "Description En: Juicy watermelon flavor with sour kick" at bounding box center [490, 124] width 195 height 24
click at [598, 113] on div "Description Ar: نكهة بطيخ [PERSON_NAME] مع لمسة حامضة" at bounding box center [698, 130] width 208 height 50
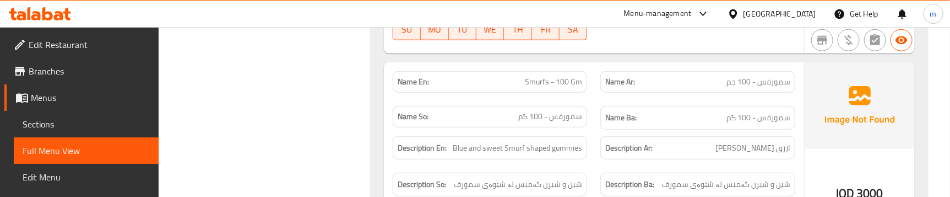
scroll to position [4743, 0]
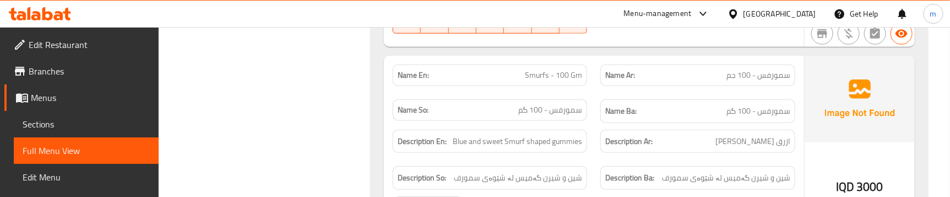
click at [72, 129] on span "Sections" at bounding box center [86, 123] width 127 height 13
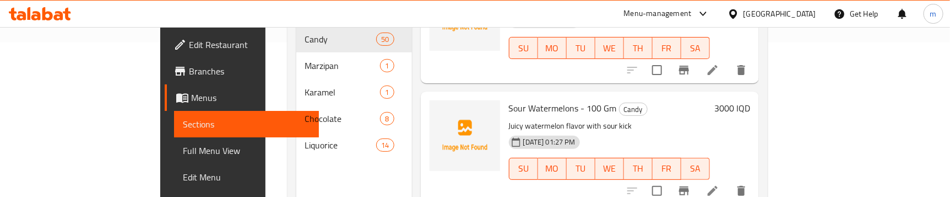
scroll to position [2502, 0]
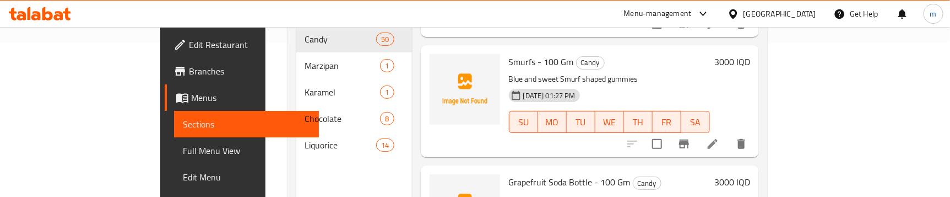
click at [719, 137] on icon at bounding box center [712, 143] width 13 height 13
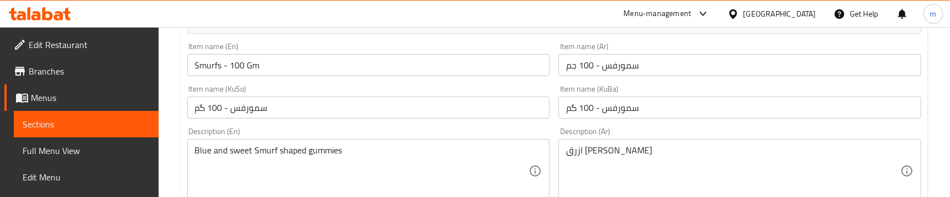
scroll to position [250, 0]
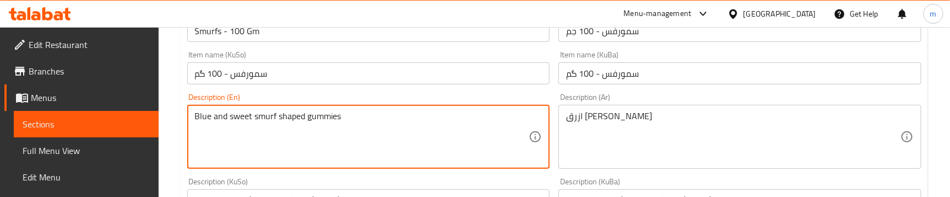
type textarea "Blue and sweet smurf shaped gummies"
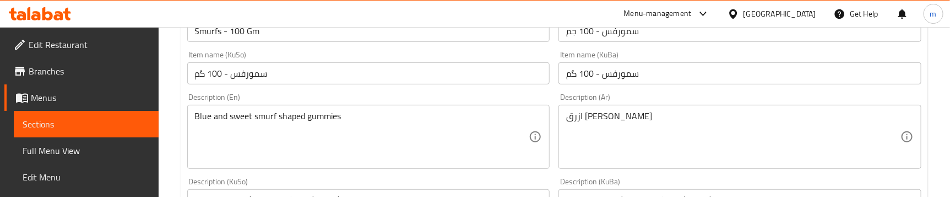
click at [545, 97] on div "Description (En) Blue and sweet smurf shaped gummies Description (En)" at bounding box center [368, 130] width 363 height 75
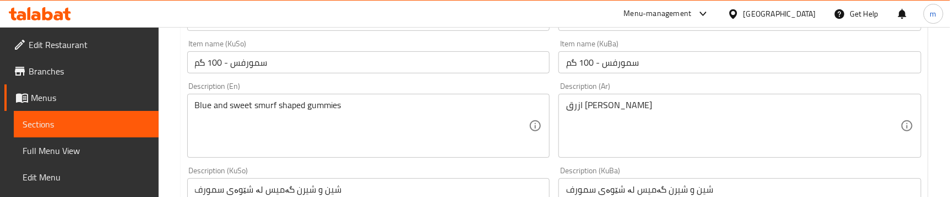
scroll to position [334, 0]
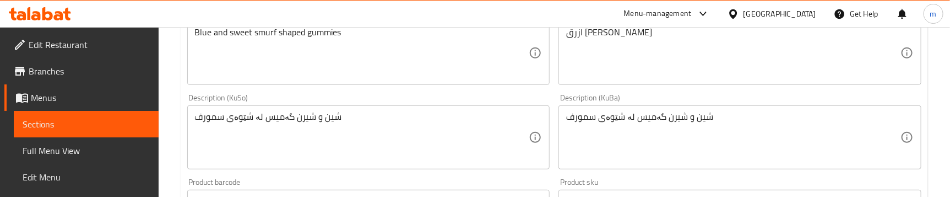
drag, startPoint x: 263, startPoint y: 26, endPoint x: 257, endPoint y: 32, distance: 9.0
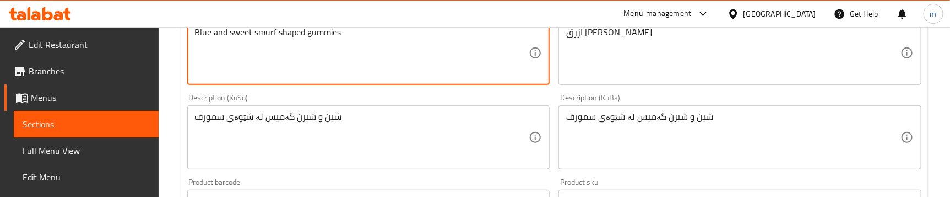
drag, startPoint x: 257, startPoint y: 32, endPoint x: 171, endPoint y: 71, distance: 94.1
click at [171, 71] on div "Home / Restaurants management / Menus / Sections / item / update Candy section …" at bounding box center [554, 132] width 791 height 878
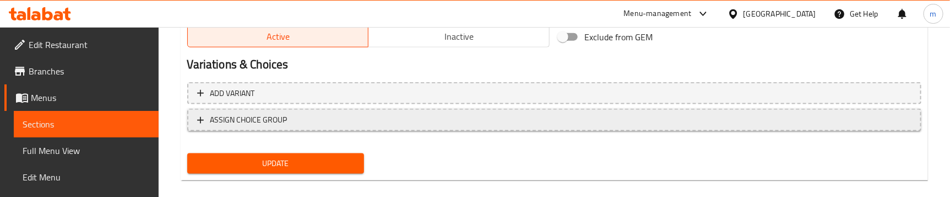
scroll to position [707, 0]
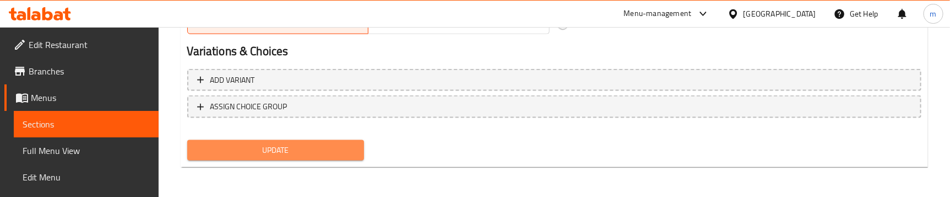
click at [258, 144] on span "Update" at bounding box center [275, 150] width 159 height 14
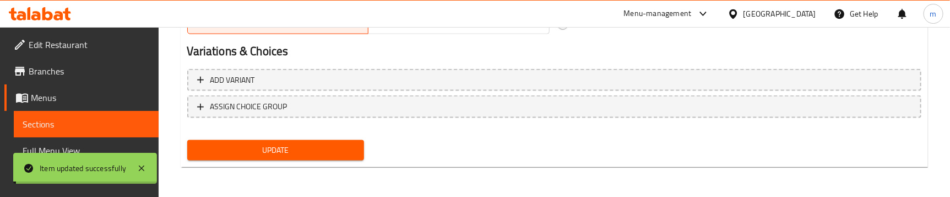
click at [72, 148] on span "Full Menu View" at bounding box center [86, 150] width 127 height 13
click at [73, 147] on span "Full Menu View" at bounding box center [86, 150] width 127 height 13
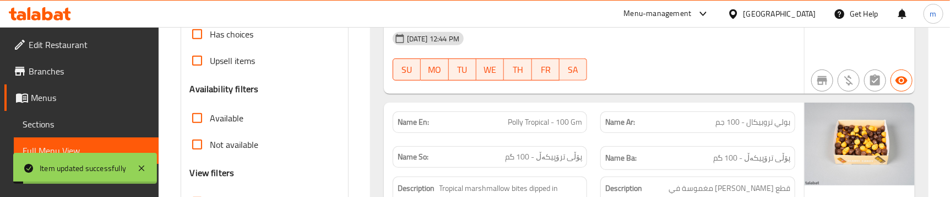
scroll to position [457, 0]
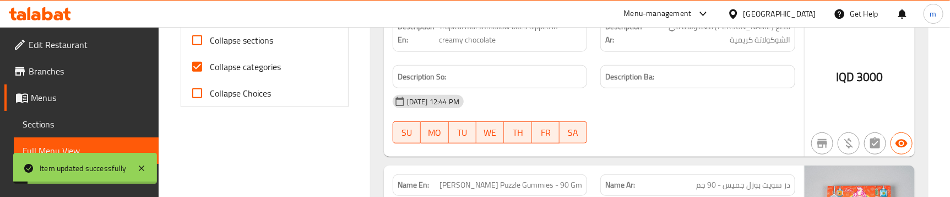
click at [242, 70] on span "Collapse categories" at bounding box center [245, 66] width 71 height 13
click at [210, 70] on input "Collapse categories" at bounding box center [197, 66] width 26 height 26
checkbox input "false"
click at [251, 40] on span "Collapse sections" at bounding box center [241, 40] width 63 height 13
click at [210, 40] on input "Collapse sections" at bounding box center [197, 40] width 26 height 26
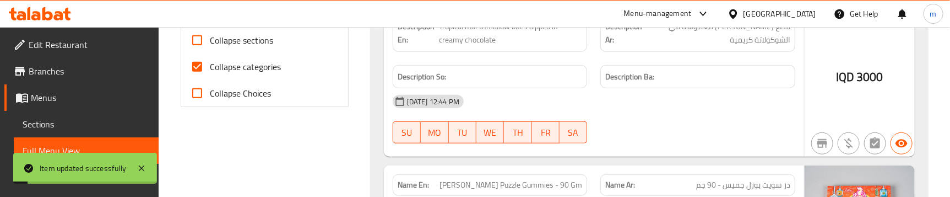
checkbox input "true"
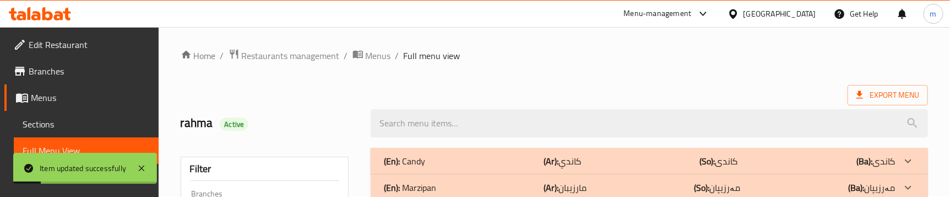
scroll to position [0, 0]
click at [492, 155] on div "(En): Candy (Ar): كاندي (So): کاندی (Ba): کاندی" at bounding box center [639, 161] width 511 height 13
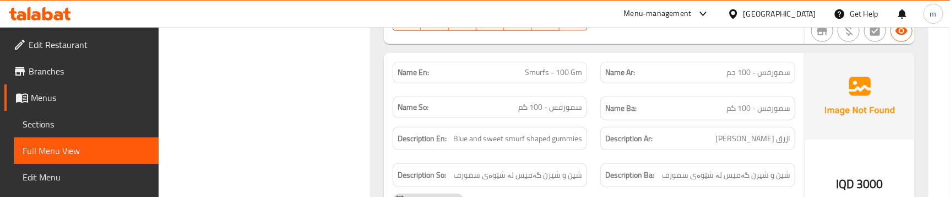
scroll to position [4727, 0]
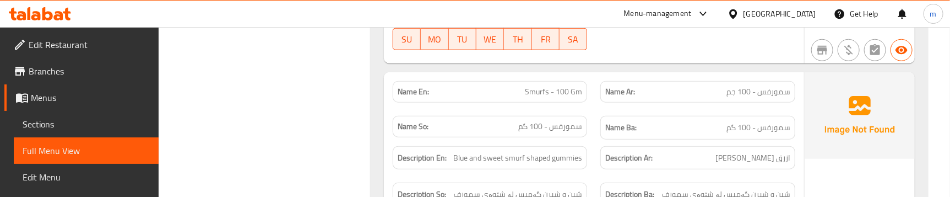
click at [588, 113] on div "Name So: سمورفس - 100 گم" at bounding box center [490, 127] width 208 height 37
click at [593, 139] on div "Description En: Blue and sweet smurf shaped gummies" at bounding box center [490, 157] width 208 height 37
click at [561, 86] on span "Smurfs - 100 Gm" at bounding box center [553, 92] width 57 height 12
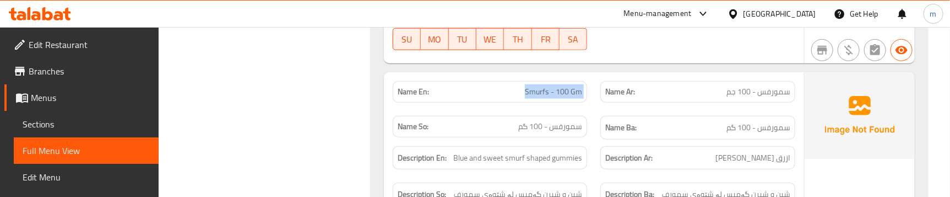
copy span "Smurfs - 100 Gm"
click at [30, 121] on span "Sections" at bounding box center [86, 123] width 127 height 13
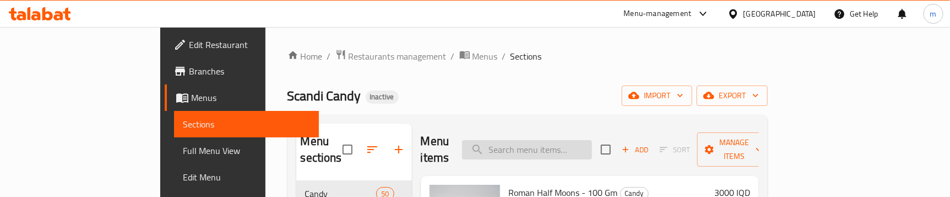
click at [592, 141] on input "search" at bounding box center [527, 149] width 130 height 19
paste input "Smurfs - 100 Gm"
type input "Smurfs - 100 Gm"
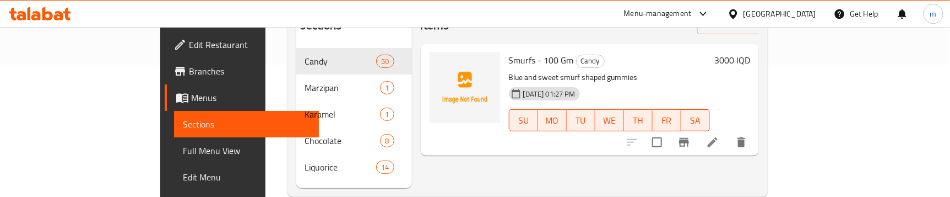
scroll to position [154, 0]
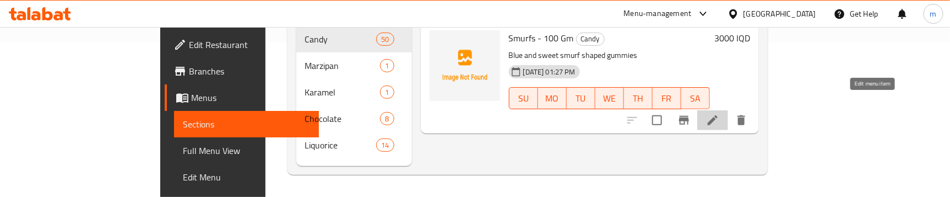
click at [719, 113] on icon at bounding box center [712, 119] width 13 height 13
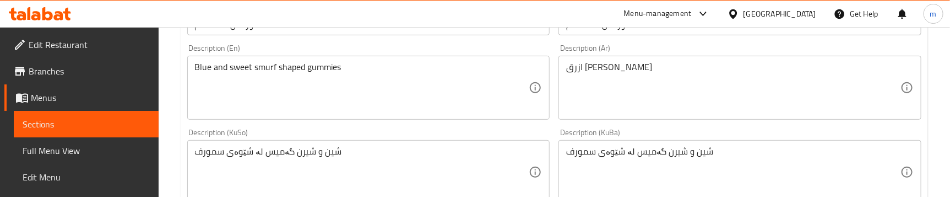
scroll to position [334, 0]
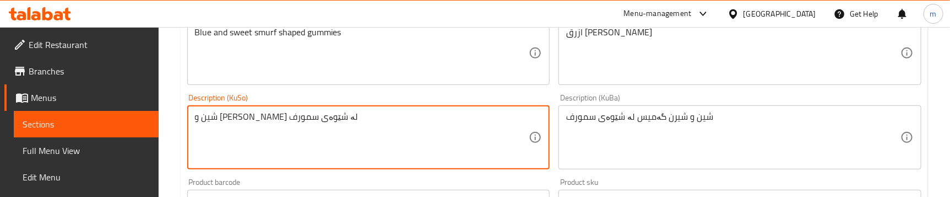
drag, startPoint x: 325, startPoint y: 116, endPoint x: 333, endPoint y: 113, distance: 7.5
click at [332, 113] on textarea "شین و [PERSON_NAME] لە شێوەی سمورف" at bounding box center [362, 137] width 334 height 52
type textarea "شین و [PERSON_NAME] لە شێوەی سمورف"
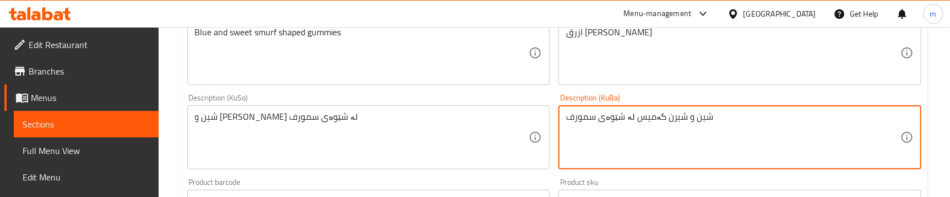
paste textarea "ی"
type textarea "شین و [PERSON_NAME] لە شێوەی سمورف"
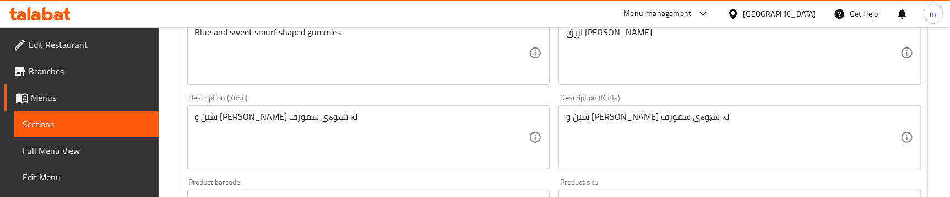
click at [554, 109] on div "Description (KuBa) شین و شیرین گەمیس لە شێوەی سمورف Description (KuBa)" at bounding box center [740, 131] width 372 height 84
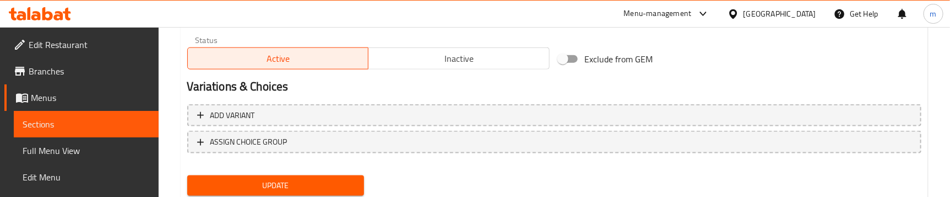
scroll to position [707, 0]
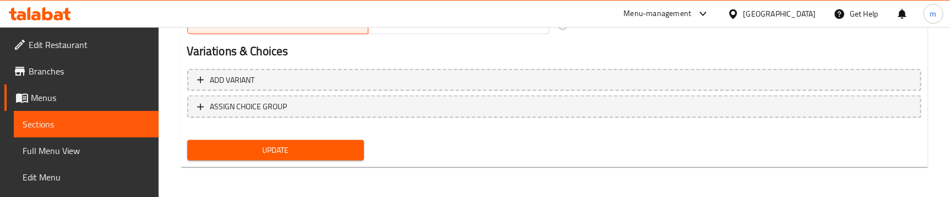
drag, startPoint x: 280, startPoint y: 161, endPoint x: 287, endPoint y: 154, distance: 10.5
click at [281, 161] on div "Update" at bounding box center [276, 149] width 186 height 29
click at [287, 153] on span "Update" at bounding box center [275, 150] width 159 height 14
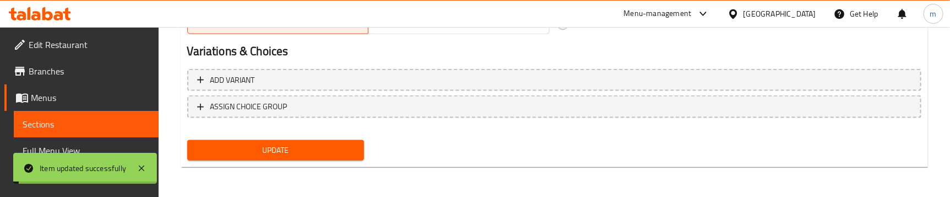
click at [79, 149] on span "Full Menu View" at bounding box center [86, 150] width 127 height 13
click at [89, 144] on span "Full Menu View" at bounding box center [86, 150] width 127 height 13
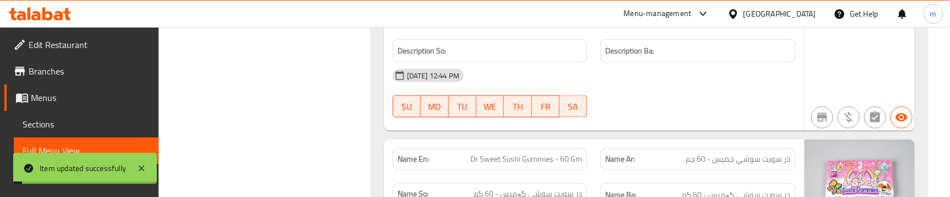
checkbox input "false"
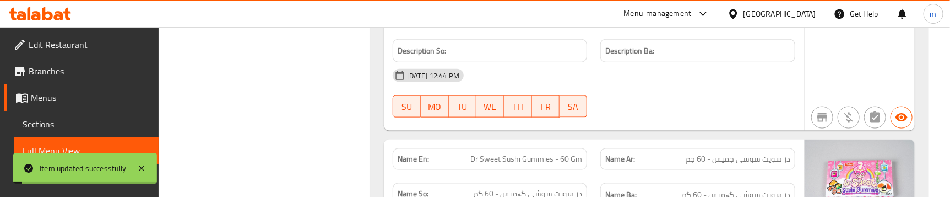
checkbox input "true"
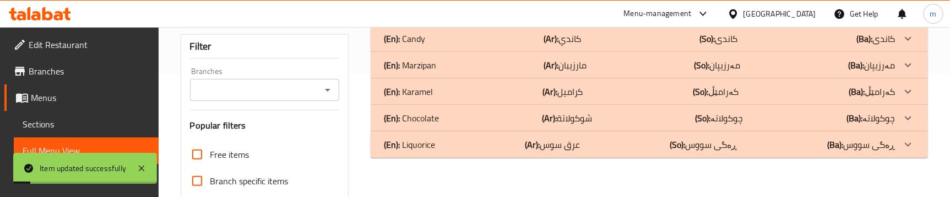
click at [515, 45] on div "(En): Candy (Ar): كاندي (So): کاندی (Ba): کاندی" at bounding box center [639, 38] width 511 height 13
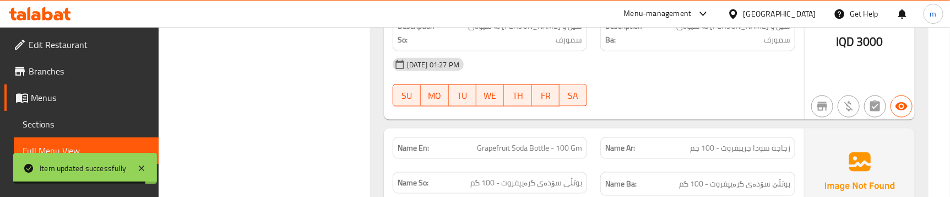
scroll to position [4795, 0]
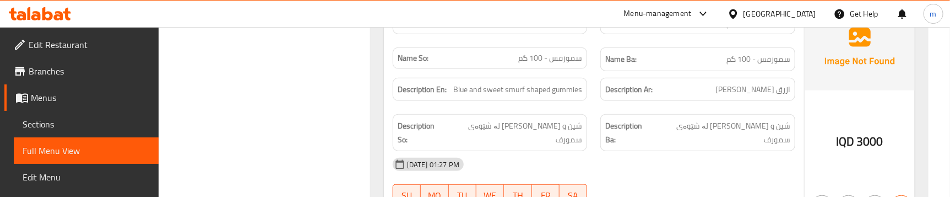
click at [596, 83] on div "Description Ar: ازرق [PERSON_NAME]" at bounding box center [698, 89] width 208 height 37
click at [595, 151] on div "[DATE] 01:27 PM" at bounding box center [594, 164] width 416 height 26
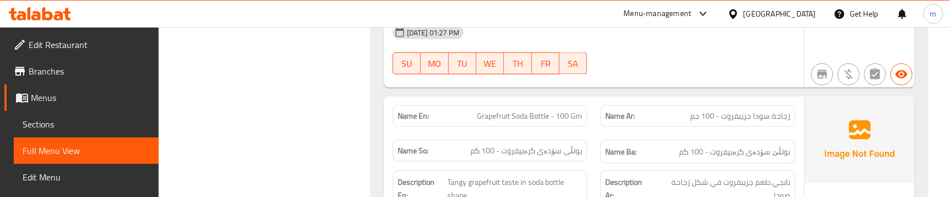
scroll to position [4961, 0]
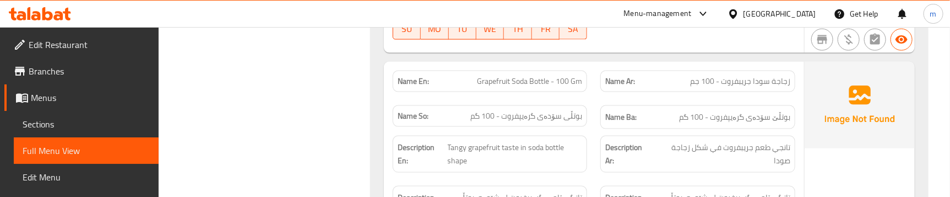
click at [589, 129] on div "Description En: Tangy grapefruit taste in soda bottle shape" at bounding box center [490, 154] width 208 height 50
click at [595, 129] on div "Description Ar: تانجي طعم جريبفروت في شكل زجاجة صودا" at bounding box center [698, 154] width 208 height 50
click at [597, 132] on div "Description Ar: تانجي طعم جريبفروت في شكل زجاجة صودا" at bounding box center [698, 154] width 208 height 50
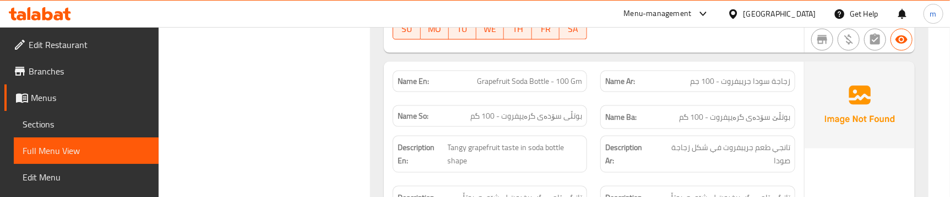
click at [600, 135] on div "Description Ar: تانجي طعم جريبفروت في شكل زجاجة صودا" at bounding box center [697, 153] width 195 height 37
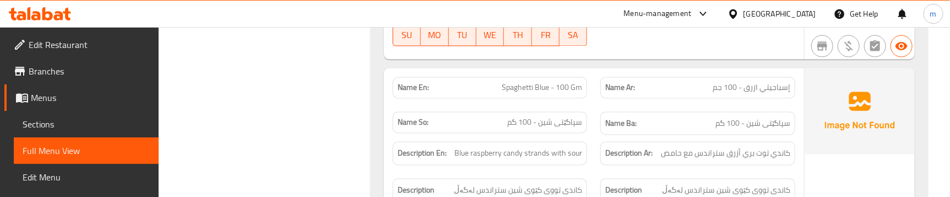
scroll to position [5192, 0]
click at [595, 71] on div "Name Ar: إسباجيتي ازرق - 100 جم" at bounding box center [698, 88] width 208 height 35
click at [594, 106] on div "Name Ba: سپاگێتی شین - 100 گم" at bounding box center [698, 124] width 208 height 37
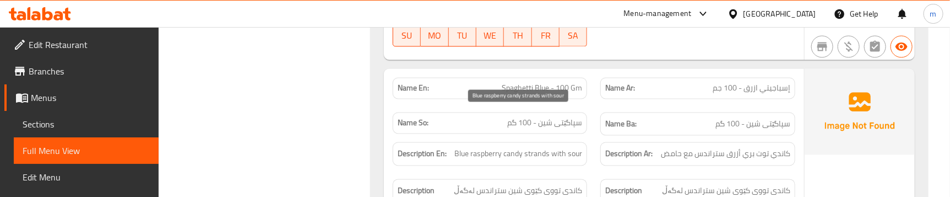
click at [486, 147] on span "Blue raspberry candy strands with sour" at bounding box center [518, 154] width 128 height 14
copy span "raspberry"
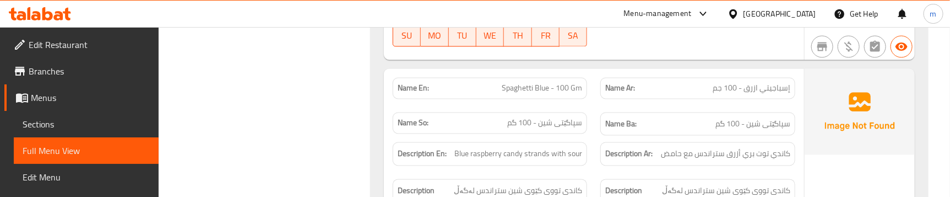
click at [597, 135] on div "Description Ar: كاندي توت بري أزرق ستراندس مع حامض" at bounding box center [698, 153] width 208 height 37
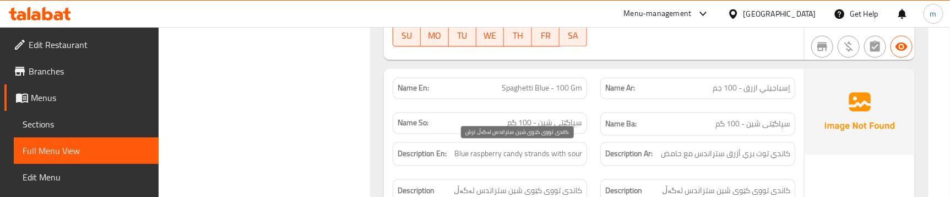
click at [571, 184] on span "کاندی تووی کێوی شین ستراندس لەگەڵ ترش" at bounding box center [513, 197] width 137 height 27
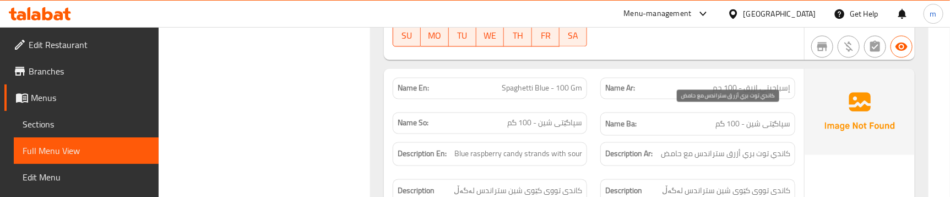
click at [772, 147] on span "كاندي توت بري أزرق ستراندس مع حامض" at bounding box center [725, 154] width 129 height 14
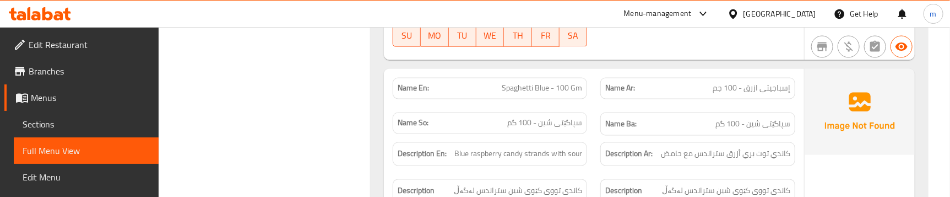
click at [595, 135] on div "Description Ar: كاندي توت بري أزرق ستراندس مع حامض" at bounding box center [698, 153] width 208 height 37
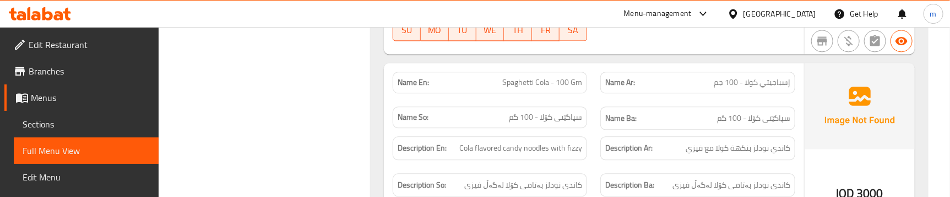
scroll to position [5402, 0]
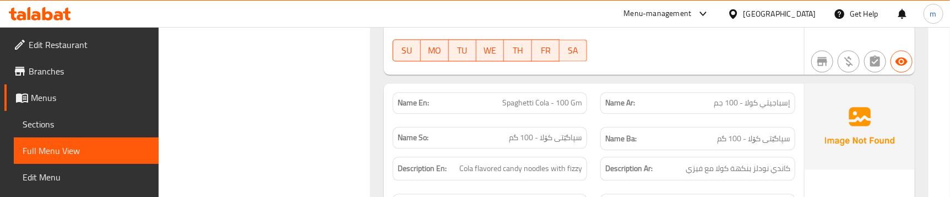
click at [594, 120] on div "Name Ba: سپاگێتی کۆلا - 100 گم" at bounding box center [698, 138] width 208 height 37
click at [602, 150] on div "Description Ar: كاندي نودلز بنكهة كولا مع فيزي" at bounding box center [698, 168] width 208 height 37
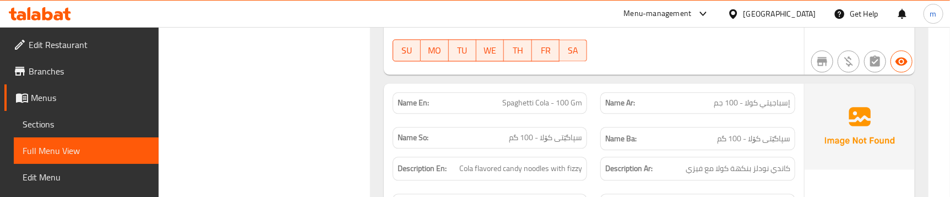
click at [595, 150] on div "Description Ar: كاندي نودلز بنكهة كولا مع فيزي" at bounding box center [698, 168] width 208 height 37
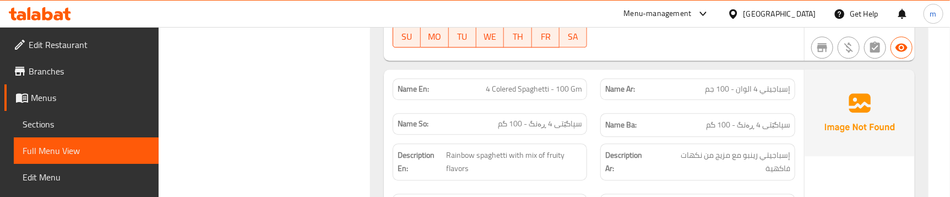
scroll to position [5629, 0]
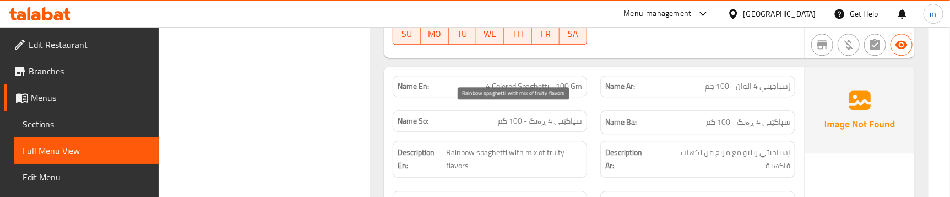
click at [543, 145] on span "Rainbow spaghetti with mix of fruity flavors" at bounding box center [515, 158] width 136 height 27
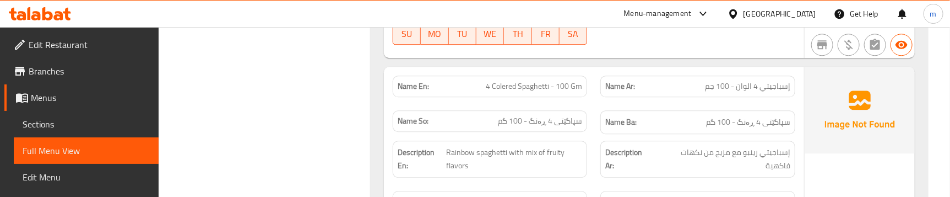
click at [599, 134] on div "Description Ar: إسباجيتي رينبو مع مزيج من نكهات فاكهية" at bounding box center [698, 159] width 208 height 50
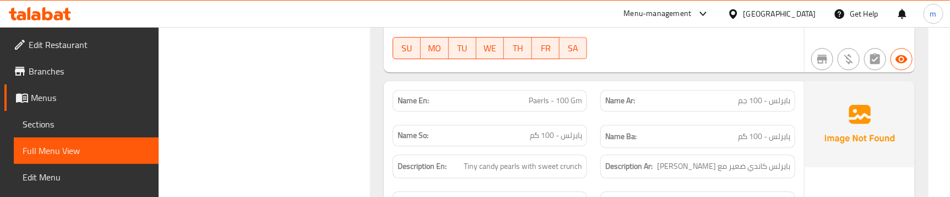
scroll to position [5856, 0]
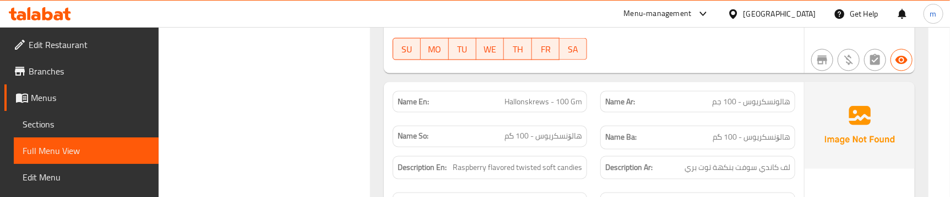
scroll to position [5903, 0]
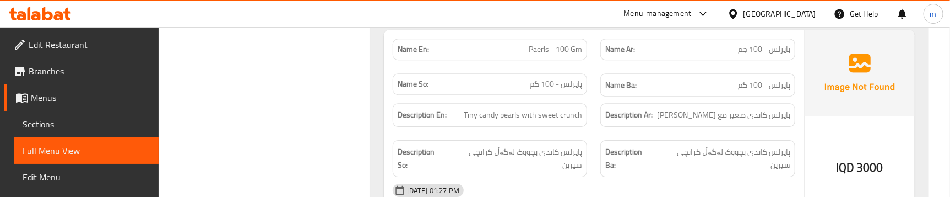
click at [745, 177] on div "[DATE] 01:27 PM" at bounding box center [594, 190] width 416 height 26
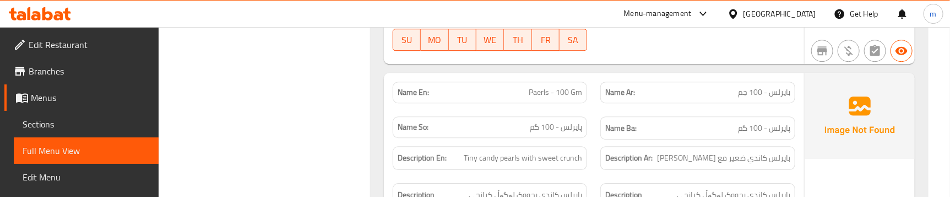
scroll to position [5880, 0]
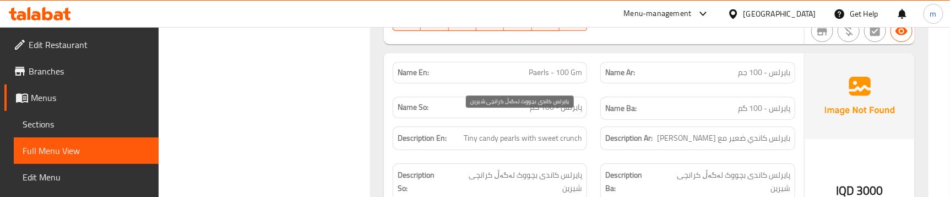
click at [532, 168] on span "پایرلس کاندی بچووک لەگەڵ کرانچی شیرین" at bounding box center [515, 181] width 134 height 27
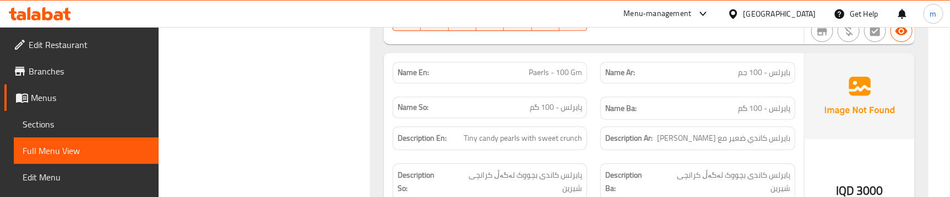
click at [589, 119] on div "Description En: Tiny candy pearls with sweet crunch" at bounding box center [490, 137] width 208 height 37
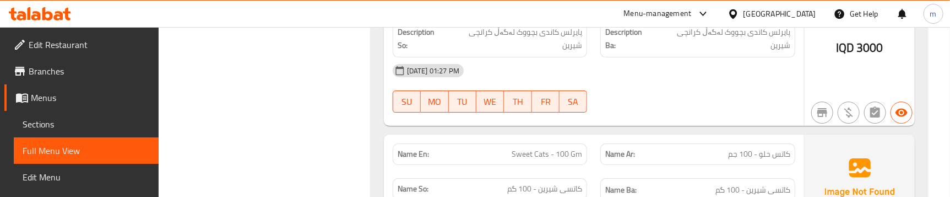
scroll to position [6047, 0]
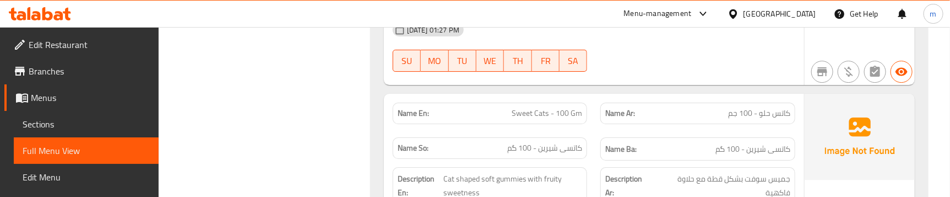
scroll to position [6067, 0]
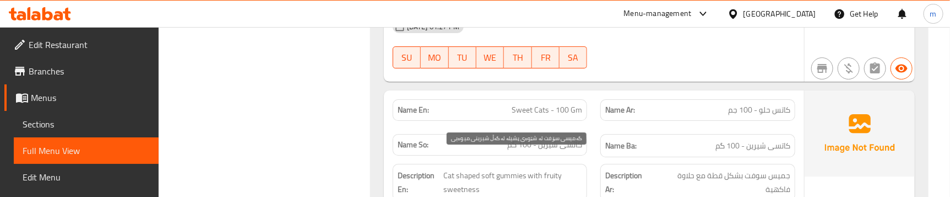
click at [562, 157] on div "Description En: Cat shaped soft gummies with fruity sweetness" at bounding box center [490, 182] width 208 height 50
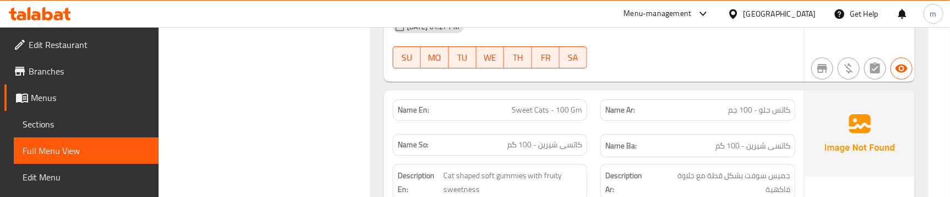
click at [595, 157] on div "Description Ar: جميس سوفت بشكل قطة مع حلاوة فاكهية" at bounding box center [698, 182] width 208 height 50
click at [594, 157] on div "Description Ar: جميس سوفت بشكل قطة مع حلاوة فاكهية" at bounding box center [698, 182] width 208 height 50
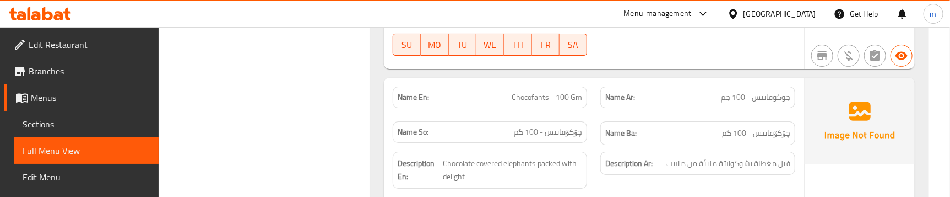
scroll to position [6297, 0]
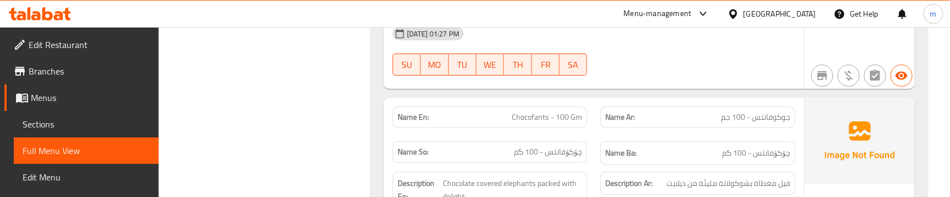
click at [584, 100] on div "Name En: Chocofants - 100 Gm" at bounding box center [490, 117] width 208 height 35
click at [592, 165] on div "Description En: Chocolate covered elephants packed with delight" at bounding box center [490, 190] width 208 height 50
click at [591, 165] on div "Description En: Chocolate covered elephants packed with delight" at bounding box center [490, 190] width 208 height 50
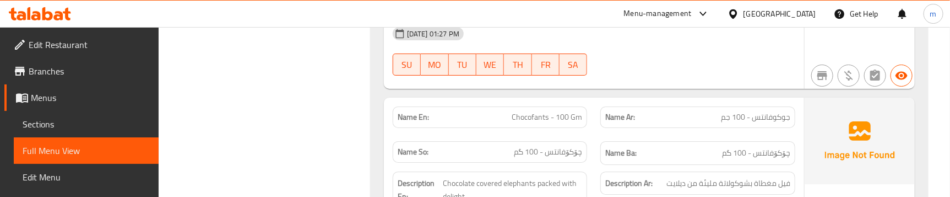
click at [592, 165] on div "Description En: Chocolate covered elephants packed with delight" at bounding box center [490, 190] width 208 height 50
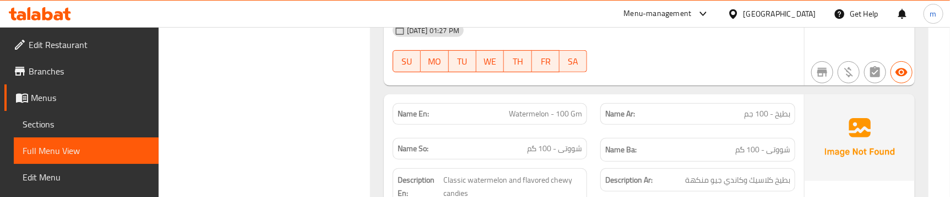
click at [592, 96] on div "Name En: Watermelon - 100 Gm" at bounding box center [490, 113] width 208 height 35
click at [541, 108] on span "Watermelon - 100 Gm" at bounding box center [545, 114] width 73 height 12
copy span "Watermelon - 100 Gm"
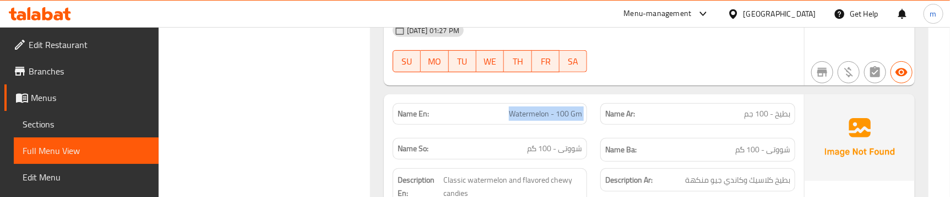
click at [61, 126] on span "Sections" at bounding box center [86, 123] width 127 height 13
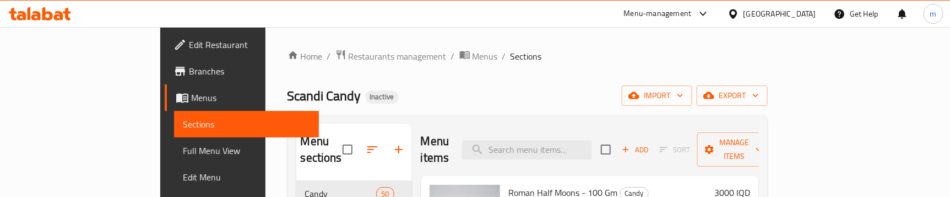
click at [578, 145] on input "search" at bounding box center [527, 149] width 130 height 19
paste input "Watermelon - 100 Gm"
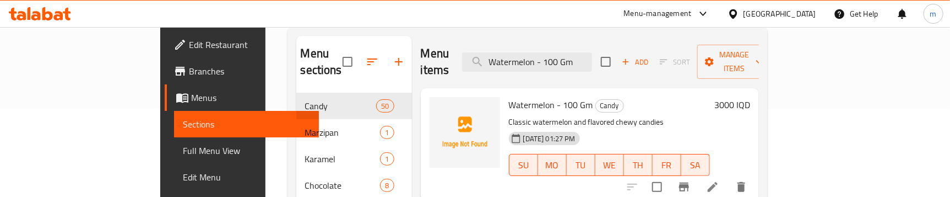
scroll to position [154, 0]
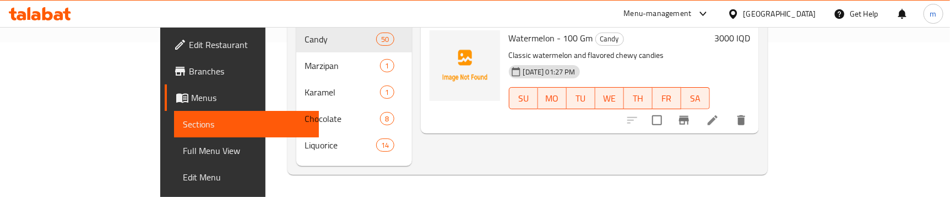
type input "Watermelon - 100 Gm"
click at [719, 113] on icon at bounding box center [712, 119] width 13 height 13
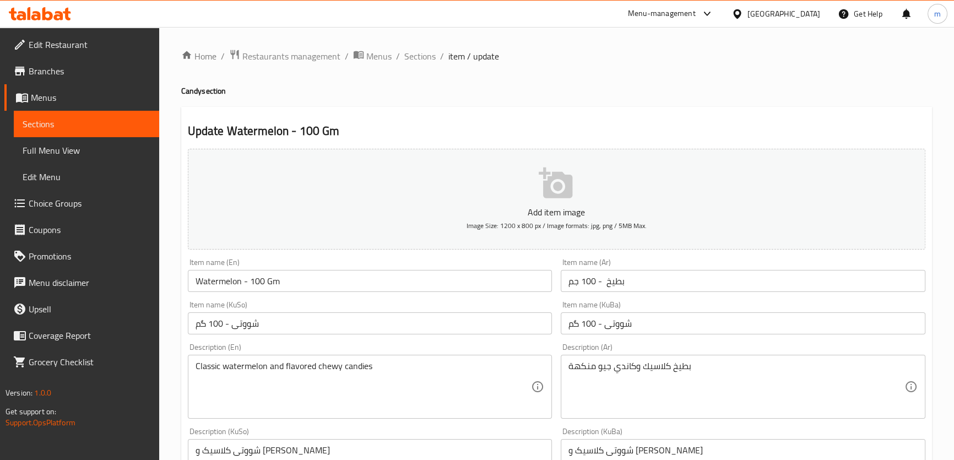
drag, startPoint x: 538, startPoint y: 121, endPoint x: 544, endPoint y: 115, distance: 8.6
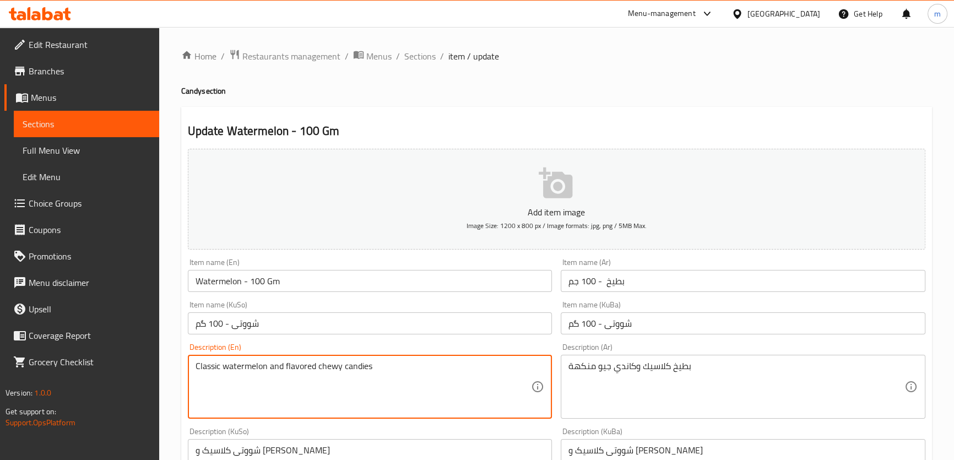
paste textarea "Classic watermelon-flavored chewy candies"
click at [270, 373] on textarea "Classic watermelon and flavored chewy candies Classic watermelon-flavored chewy…" at bounding box center [363, 387] width 336 height 52
type textarea "Classic watermelon and flavored chewy candies Classic watermelon flavored chewy…"
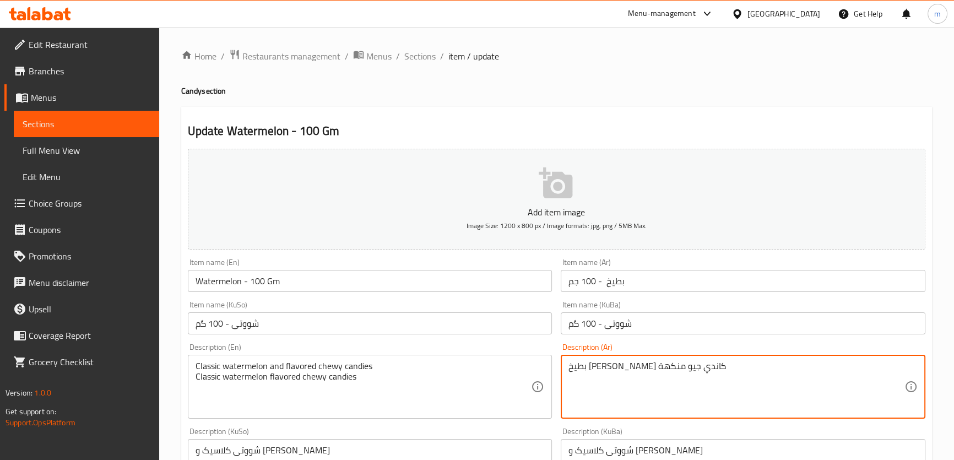
drag, startPoint x: 634, startPoint y: 364, endPoint x: 563, endPoint y: 366, distance: 71.0
click at [563, 366] on div "بطيخ [PERSON_NAME] كاندي جيو منكهة Description (Ar)" at bounding box center [743, 387] width 364 height 64
click at [649, 367] on textarea "بطيخ كلاسيك" at bounding box center [736, 387] width 336 height 52
paste textarea "كاندي جيو منكهة"
click at [906, 367] on div "بطيخ كلاسيك Description (Ar)" at bounding box center [743, 387] width 364 height 64
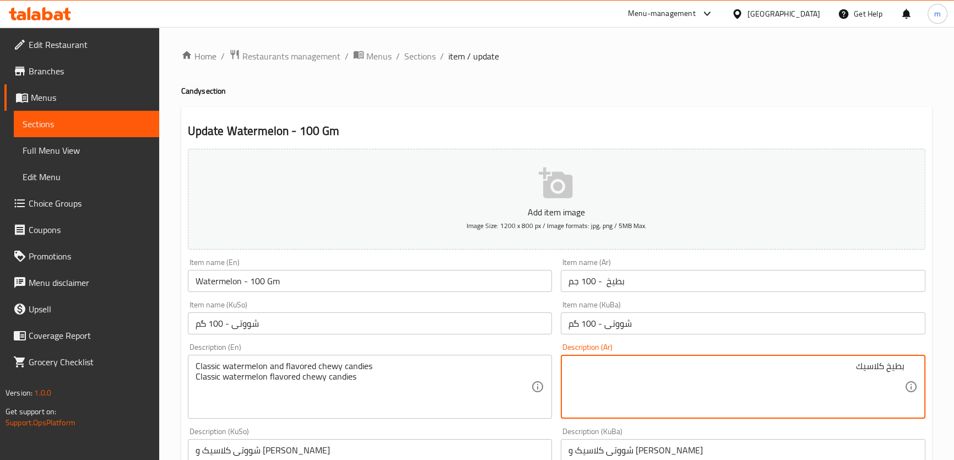
paste textarea "كاندي جيو منكهة"
click at [902, 367] on textarea "بطيخ كلاسيك" at bounding box center [736, 387] width 336 height 52
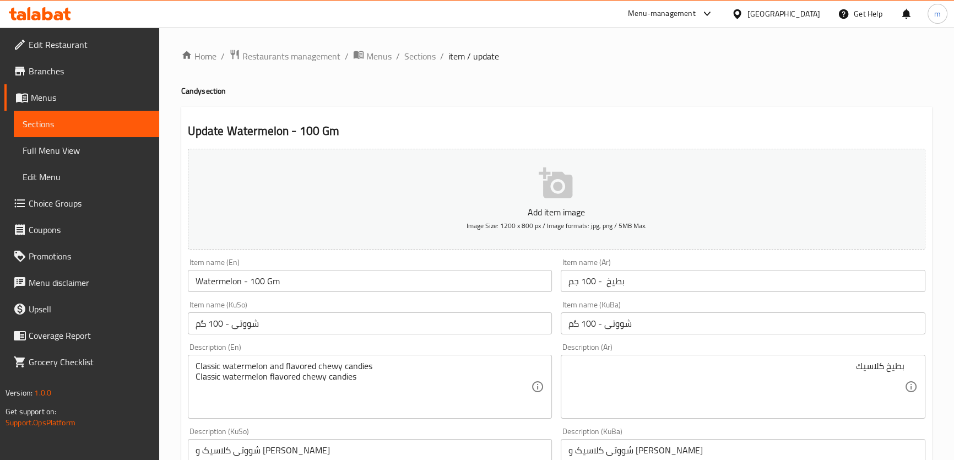
click at [905, 371] on div "بطيخ كلاسيك Description (Ar)" at bounding box center [743, 387] width 364 height 64
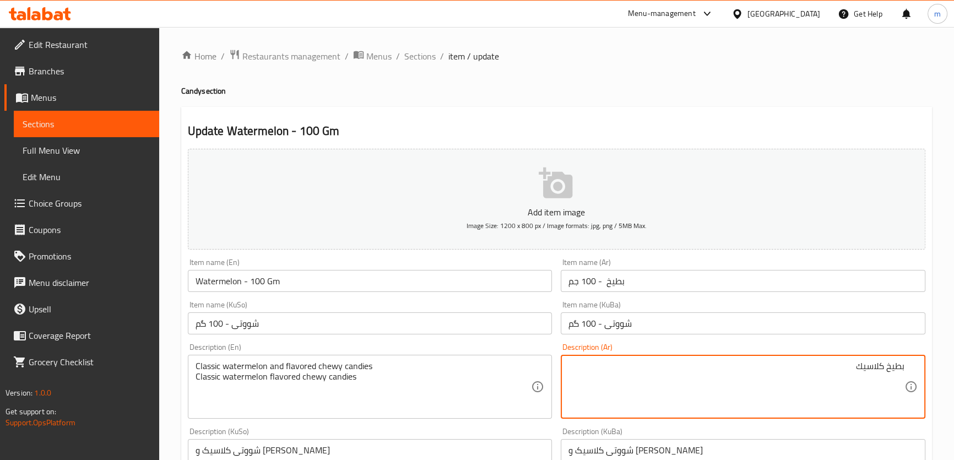
click at [903, 368] on textarea "بطيخ كلاسيك" at bounding box center [736, 387] width 336 height 52
paste textarea "كاندي جيو منكهة"
type textarea "كاندي [PERSON_NAME] منكهة ببطيخ كلاسيك"
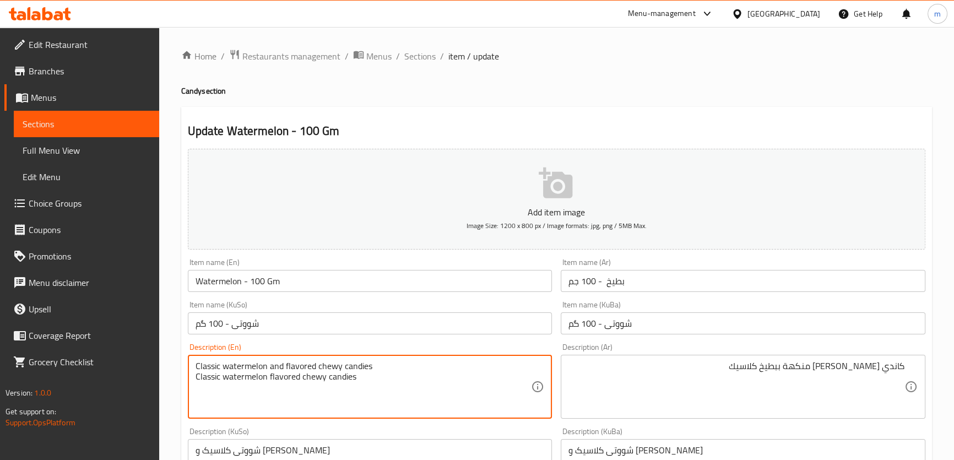
drag, startPoint x: 385, startPoint y: 364, endPoint x: 189, endPoint y: 359, distance: 196.1
click at [195, 377] on textarea "Classic watermelon flavored chewy candies" at bounding box center [363, 387] width 336 height 52
type textarea "Classic watermelon flavored chewy candies"
click at [311, 364] on textarea "Classic watermelon flavored chewy candies" at bounding box center [363, 387] width 336 height 52
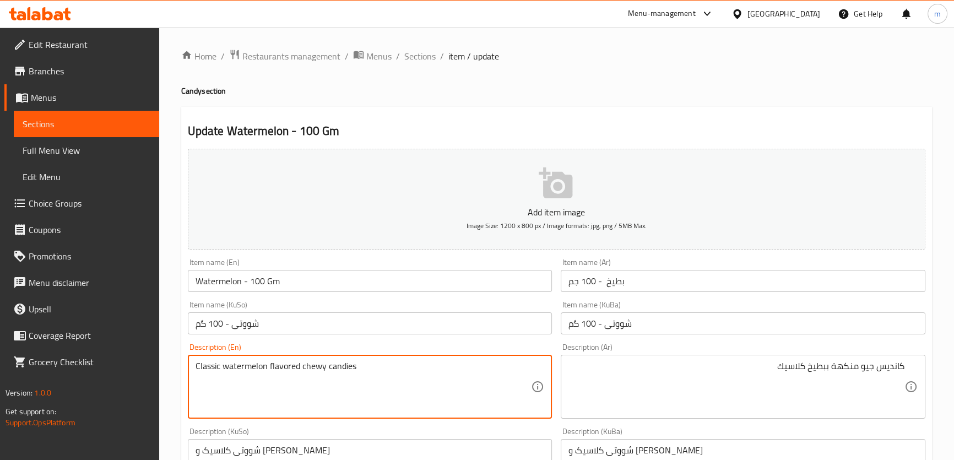
click at [311, 364] on textarea "Classic watermelon flavored chewy candies" at bounding box center [363, 387] width 336 height 52
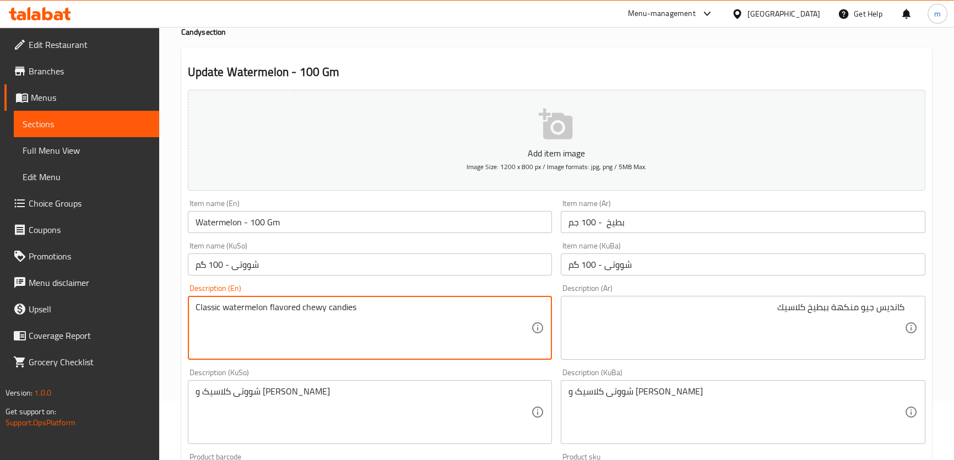
scroll to position [83, 0]
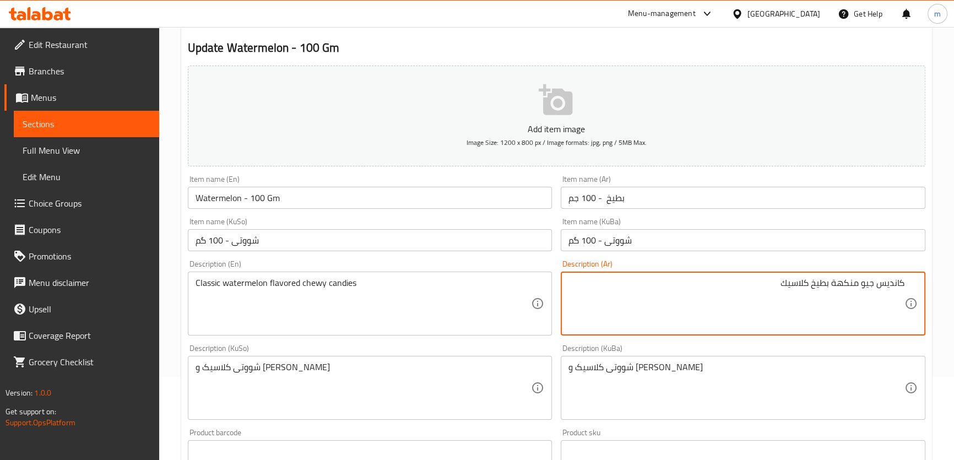
click at [853, 282] on textarea "كانديس جيو منكهة بطيخ كلاسيك" at bounding box center [736, 303] width 336 height 52
click at [854, 280] on textarea "كانديس جيو مبنكهة بطيخ كلاسيك" at bounding box center [736, 303] width 336 height 52
type textarea "كانديس جيو بنكهة بطيخ كلاسيك"
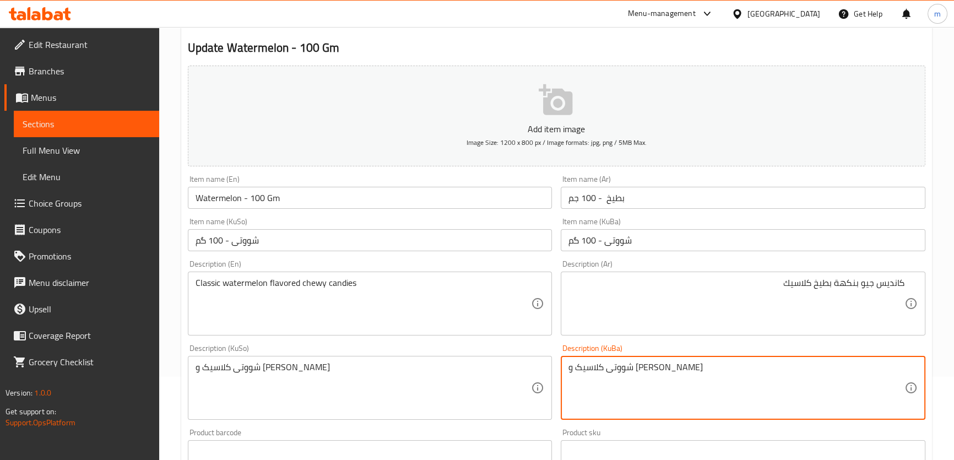
drag, startPoint x: 627, startPoint y: 366, endPoint x: 561, endPoint y: 363, distance: 66.7
drag, startPoint x: 575, startPoint y: 366, endPoint x: 564, endPoint y: 364, distance: 11.1
click at [564, 364] on div "شووتی کلاسیک و Description (KuBa)" at bounding box center [743, 388] width 364 height 64
paste textarea "کاندی چیو تامدار"
click at [903, 365] on textarea "شووتی کلاسیک" at bounding box center [736, 388] width 336 height 52
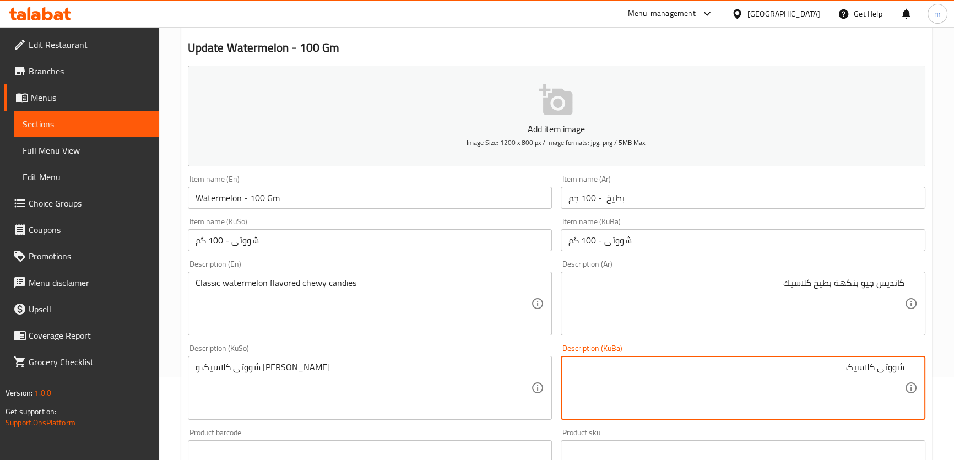
paste textarea "کاندی چیو تامدار"
click at [867, 365] on textarea "کاندی چیو تامدار بە شووتی کلاسیک" at bounding box center [736, 388] width 336 height 52
click at [886, 366] on textarea "کاندی چیو تامدار بە شووتی کلاسیک" at bounding box center [736, 388] width 336 height 52
click at [884, 364] on textarea "کاندی چیو تامدار بە شووتی کلاسیک" at bounding box center [736, 388] width 336 height 52
click at [666, 379] on textarea "کاندیس چیو تامدار بە شووتی کلاسیک" at bounding box center [736, 388] width 336 height 52
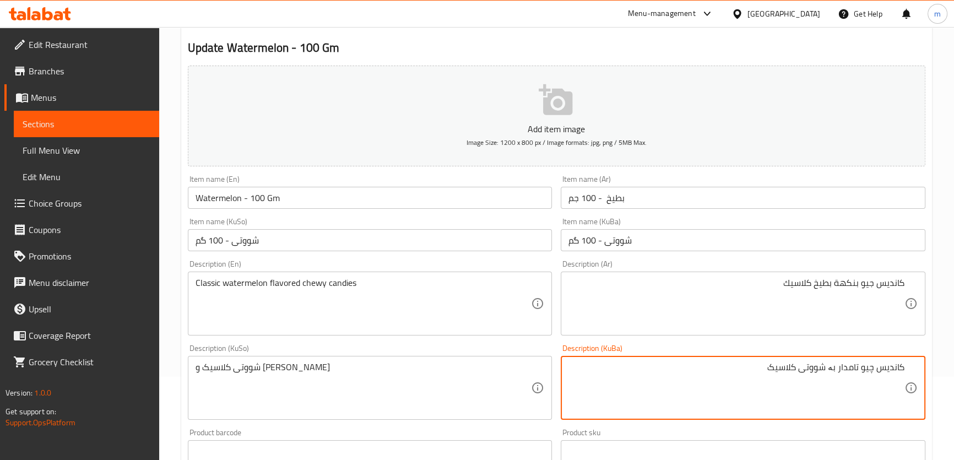
click at [862, 369] on textarea "کاندیس چیو تامدار بە شووتی کلاسیک" at bounding box center [736, 388] width 336 height 52
type textarea "کاندیس چیوی تامدار بە شووتی کلاسیک"
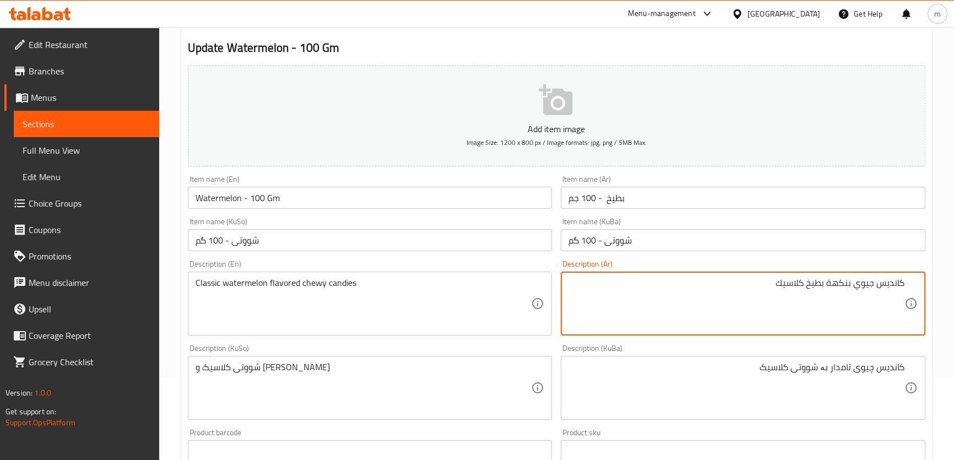
type textarea "كانديس جيوي بنكهة بطيخ كلاسيك"
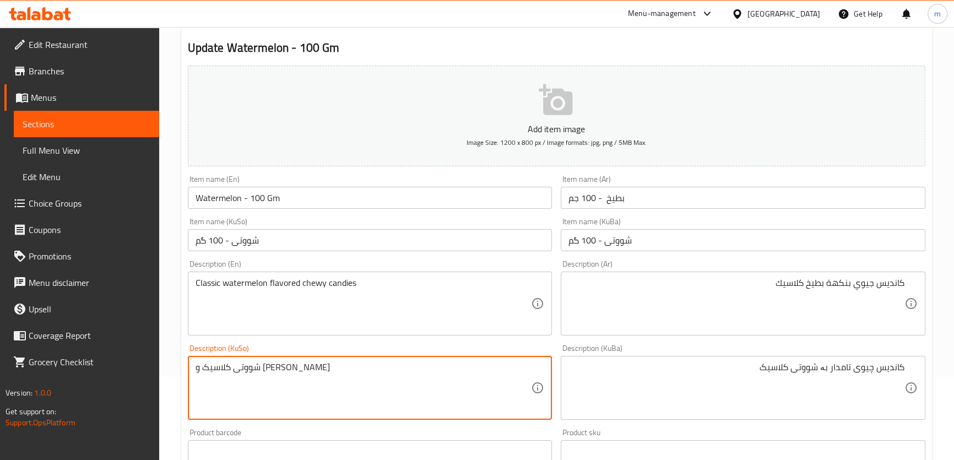
paste textarea "کاندیس چیوی تامدار بە شووتی کلاسیک"
click at [273, 366] on textarea "کاندیس چیوی تامدار بە شووتی کلاسیک" at bounding box center [363, 388] width 336 height 52
click at [472, 362] on textarea "کاندیس چیوی بە شووتی کلاسیک" at bounding box center [363, 388] width 336 height 52
click at [473, 363] on textarea "کاندیس چیوی بەتامی شووتی کلاسیک" at bounding box center [363, 388] width 336 height 52
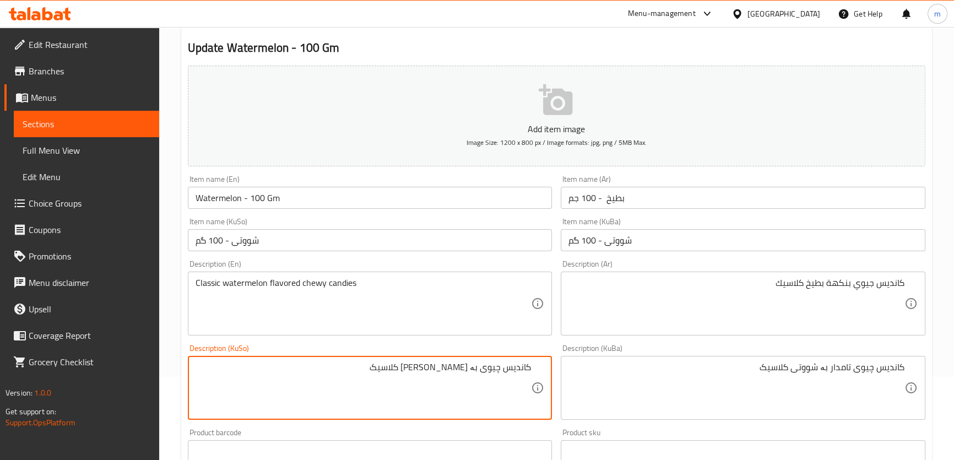
click at [473, 388] on textarea "کاندیس چیوی بە [PERSON_NAME] کلاسیک" at bounding box center [363, 388] width 336 height 52
type textarea "کاندیس چیوی بە [PERSON_NAME] کلاسیک"
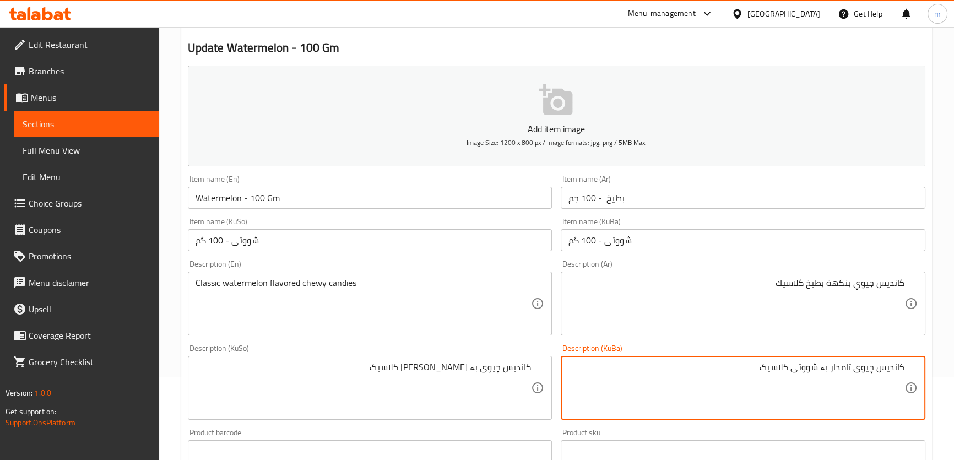
paste textarea "ە تامی"
type textarea "کاندیس چیوی بە [PERSON_NAME] کلاسیک"
click at [545, 344] on div "Description (KuSo) کاندیس چیوی بە تامی شووتی کلاسیک Description (KuSo)" at bounding box center [370, 381] width 364 height 75
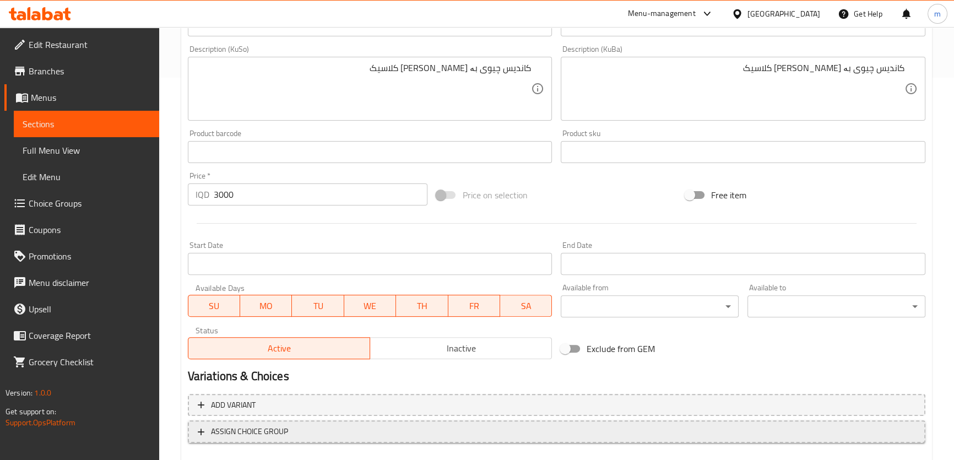
scroll to position [444, 0]
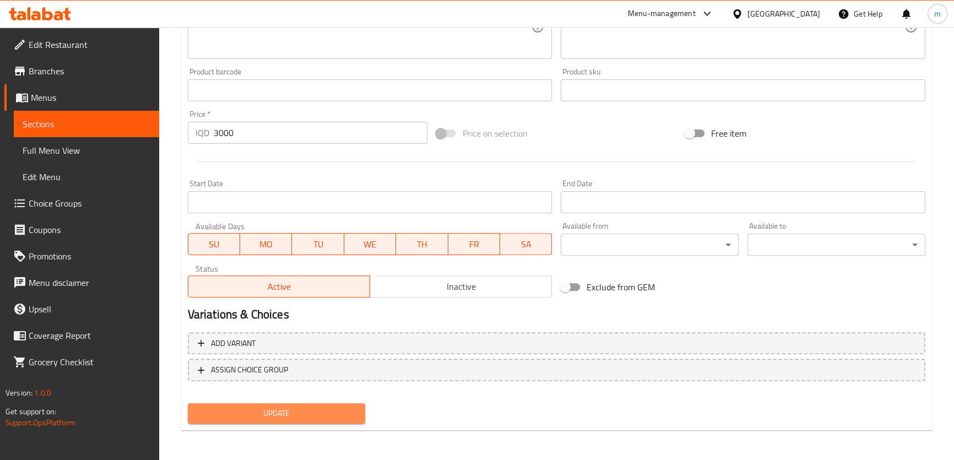
click at [282, 412] on span "Update" at bounding box center [277, 413] width 160 height 14
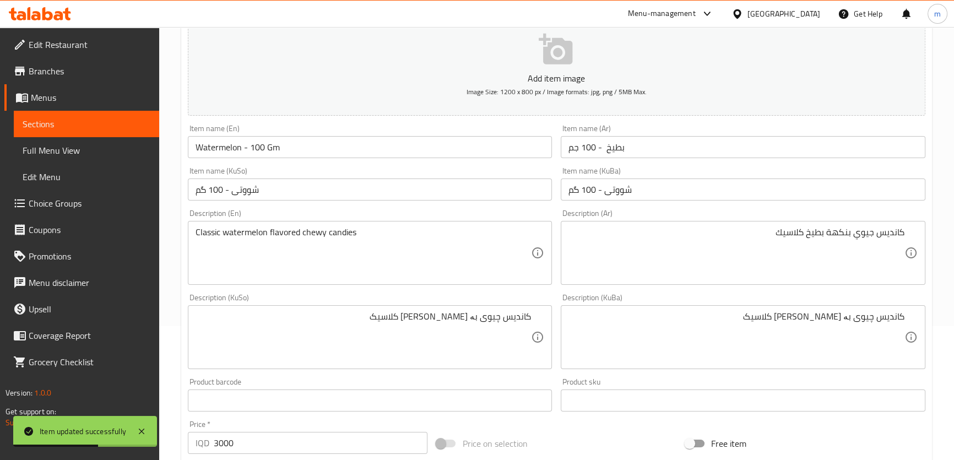
scroll to position [110, 0]
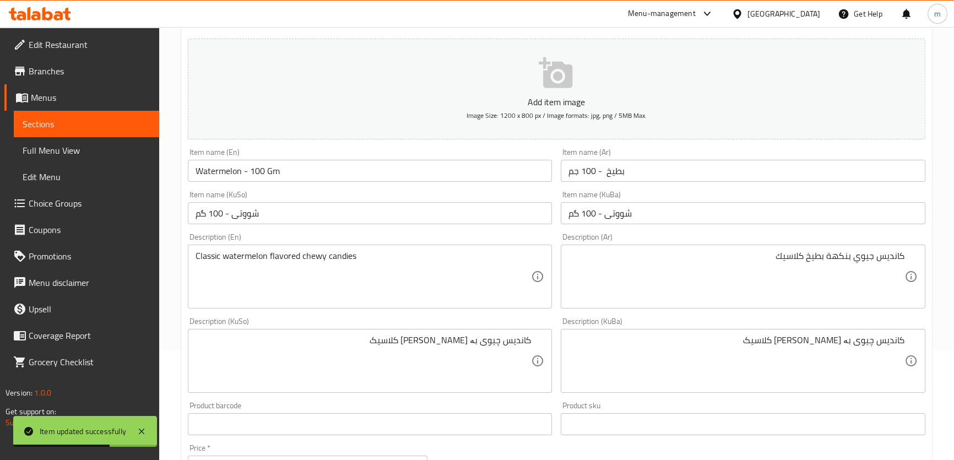
click at [78, 153] on span "Full Menu View" at bounding box center [87, 150] width 128 height 13
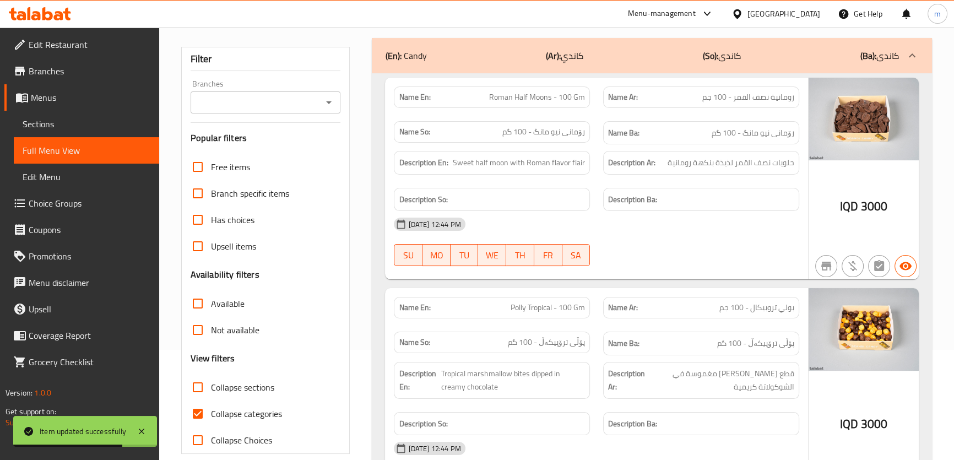
scroll to position [193, 0]
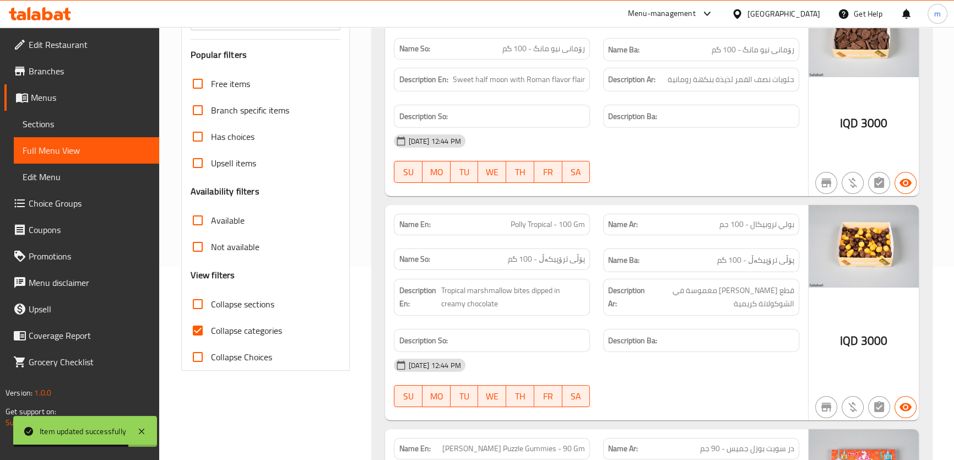
click at [246, 304] on span "Collapse sections" at bounding box center [242, 303] width 63 height 13
click at [211, 304] on input "Collapse sections" at bounding box center [197, 304] width 26 height 26
checkbox input "true"
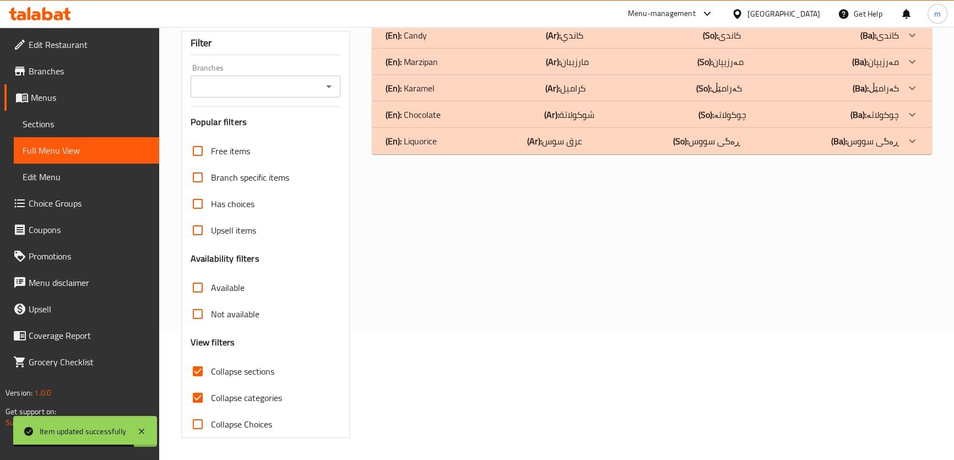
click at [252, 391] on span "Collapse categories" at bounding box center [246, 397] width 71 height 13
click at [211, 384] on input "Collapse categories" at bounding box center [197, 397] width 26 height 26
checkbox input "false"
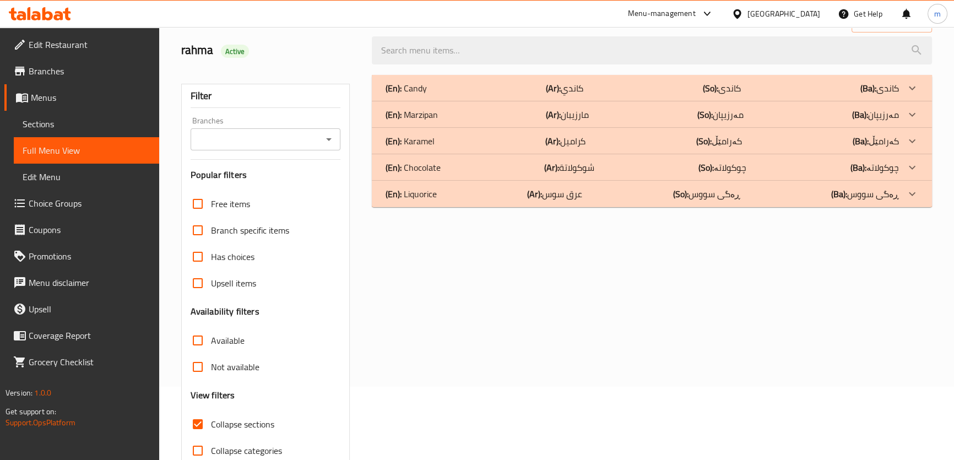
scroll to position [42, 0]
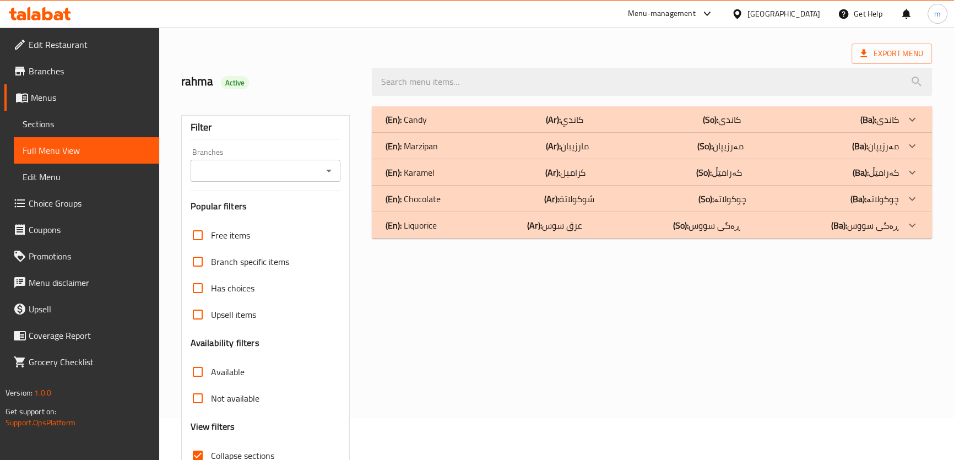
click at [559, 124] on b "(Ar):" at bounding box center [553, 119] width 15 height 17
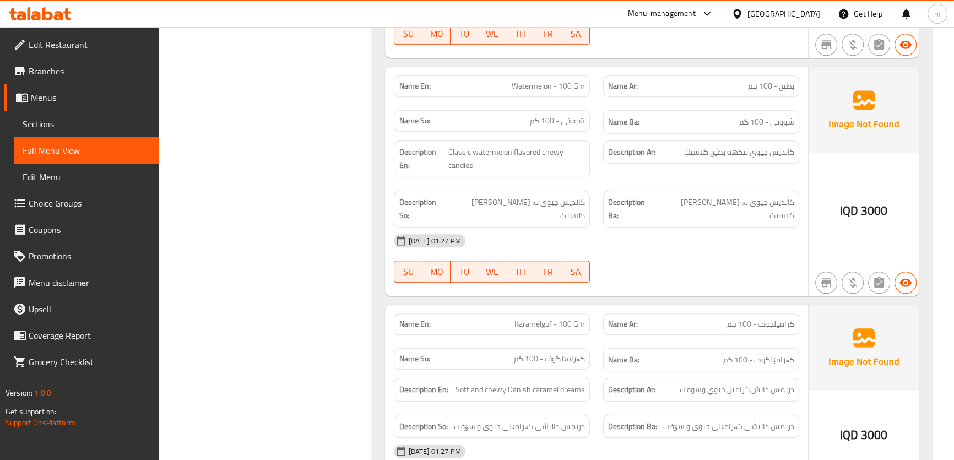
scroll to position [6469, 0]
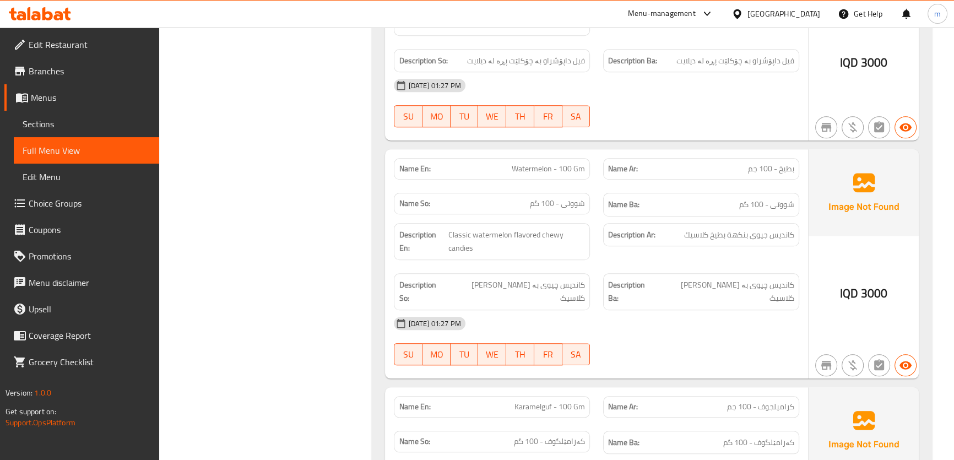
click at [591, 216] on div "Description En: Classic watermelon flavored chewy candies" at bounding box center [491, 241] width 209 height 50
click at [602, 216] on div "Description Ar: كانديس جيوي بنكهة بطيخ كلاسيك" at bounding box center [700, 241] width 209 height 50
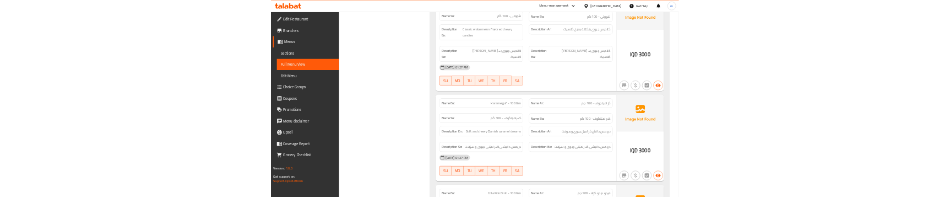
scroll to position [6552, 0]
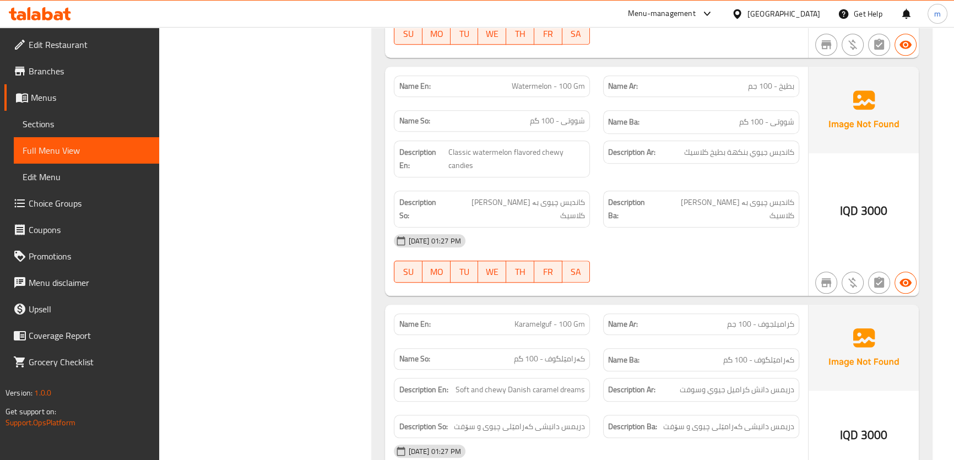
click at [546, 195] on span "کاندیس چیوی بە [PERSON_NAME] کلاسیک" at bounding box center [516, 208] width 137 height 27
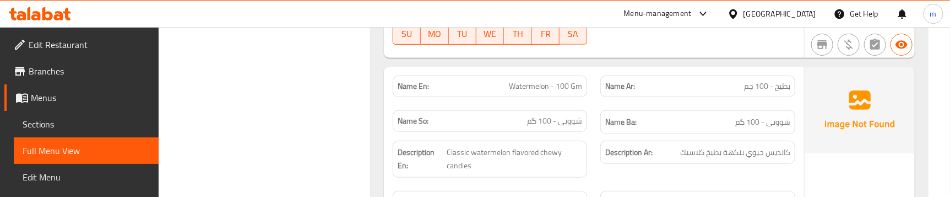
click at [591, 134] on div "Description En: Classic watermelon flavored chewy candies" at bounding box center [490, 159] width 208 height 50
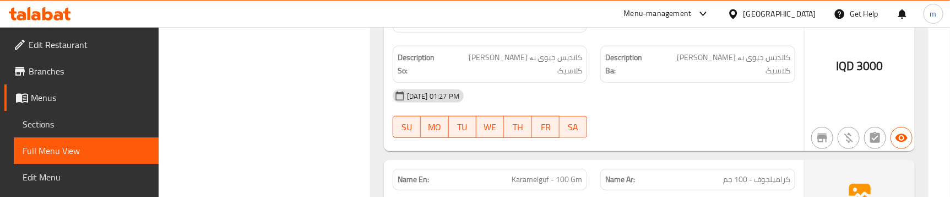
scroll to position [6719, 0]
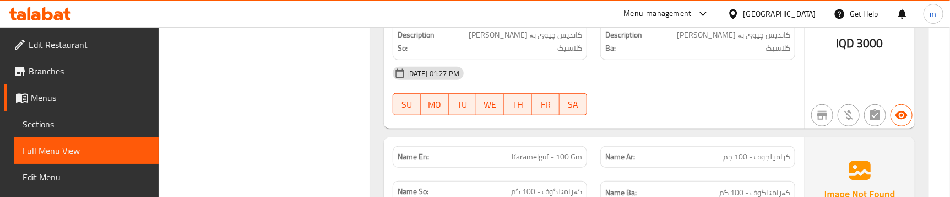
click at [540, 151] on span "Karamelguf - 100 Gm" at bounding box center [546, 157] width 70 height 12
copy span "Karamelguf - 100 Gm"
click at [59, 118] on span "Sections" at bounding box center [86, 123] width 127 height 13
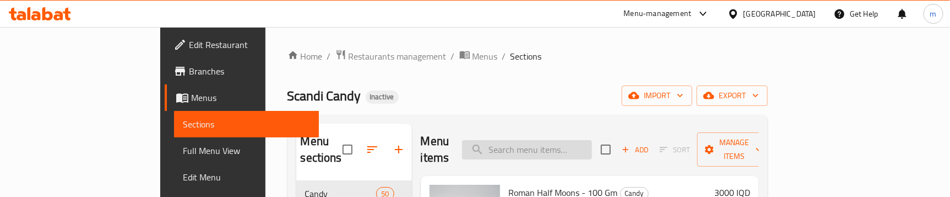
click at [567, 140] on input "search" at bounding box center [527, 149] width 130 height 19
paste input "Karamelguf - 100 Gm"
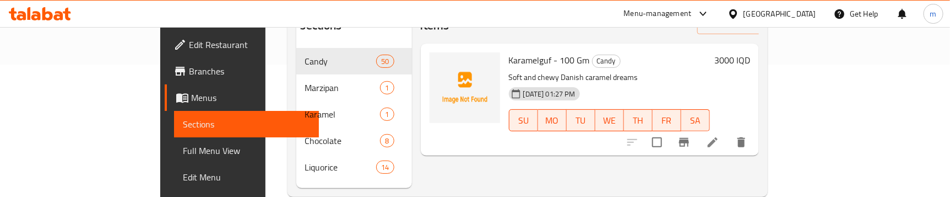
scroll to position [154, 0]
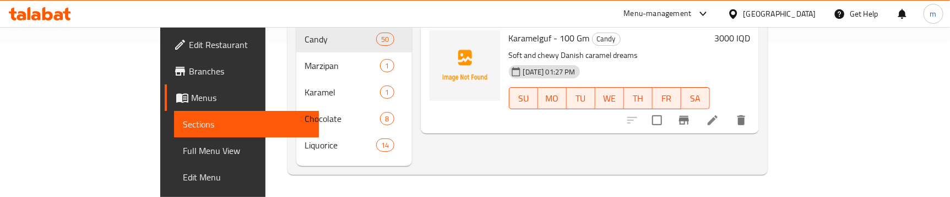
type input "Karamelguf - 100 Gm"
click at [728, 110] on li at bounding box center [712, 120] width 31 height 20
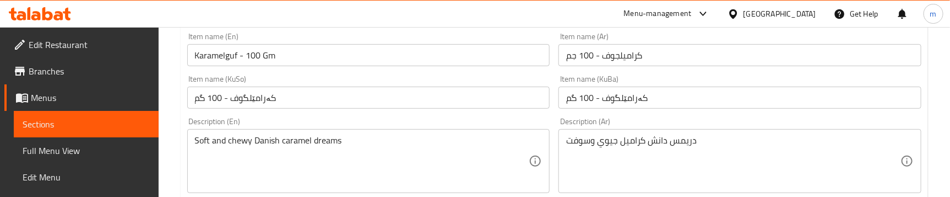
scroll to position [250, 0]
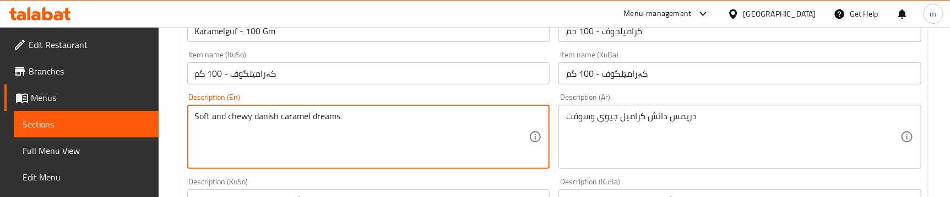
click at [548, 113] on div "Soft and chewy danish caramel dreams Description (En)" at bounding box center [368, 137] width 363 height 64
click at [551, 108] on div "Description (En) Soft and chewy danish caramel dreams Description (En)" at bounding box center [369, 131] width 372 height 84
type textarea "Soft and chewy danish caramel dreams"
click at [304, 121] on textarea "Soft and chewy danish caramel dreams" at bounding box center [362, 137] width 334 height 52
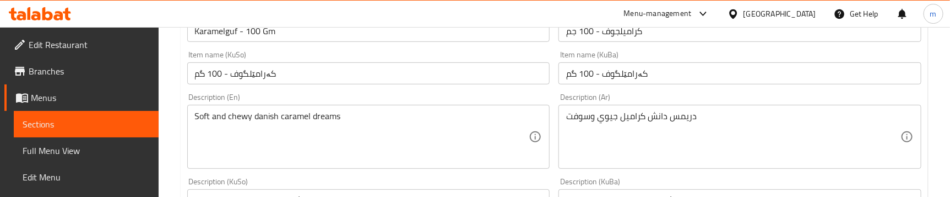
click at [541, 101] on div "Description (En) Soft and chewy danish caramel dreams Description (En)" at bounding box center [368, 130] width 363 height 75
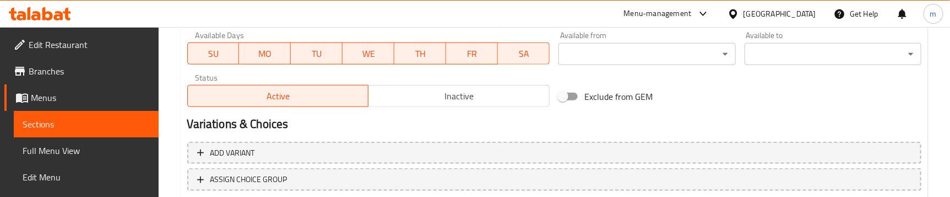
scroll to position [707, 0]
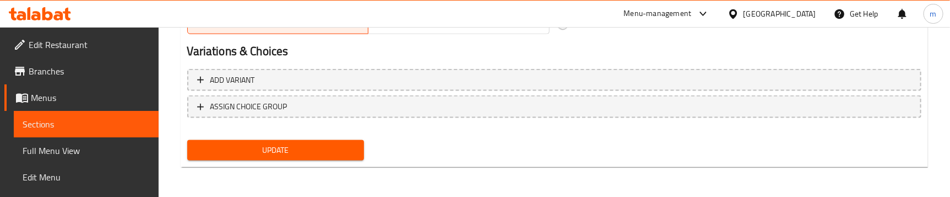
click at [79, 148] on span "Full Menu View" at bounding box center [86, 150] width 127 height 13
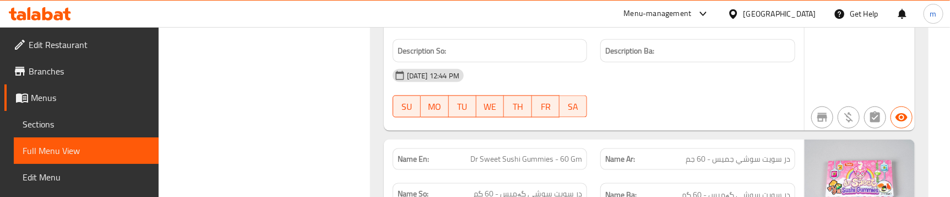
click at [57, 132] on link "Sections" at bounding box center [86, 124] width 145 height 26
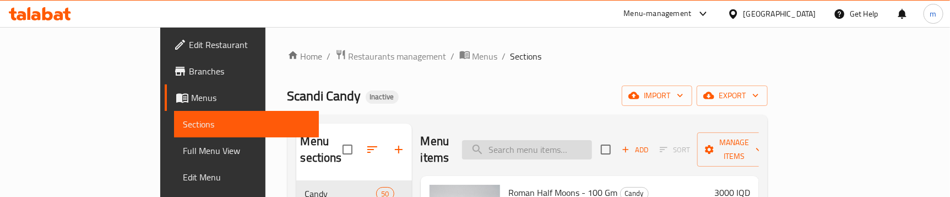
click at [556, 140] on input "search" at bounding box center [527, 149] width 130 height 19
paste input "Karamelguf - 100 Gm"
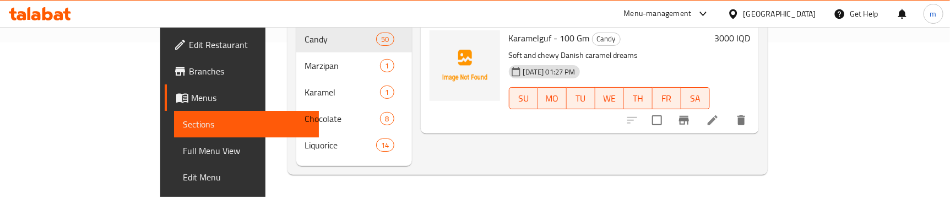
scroll to position [154, 0]
type input "Karamelguf - 100 Gm"
click at [719, 113] on icon at bounding box center [712, 119] width 13 height 13
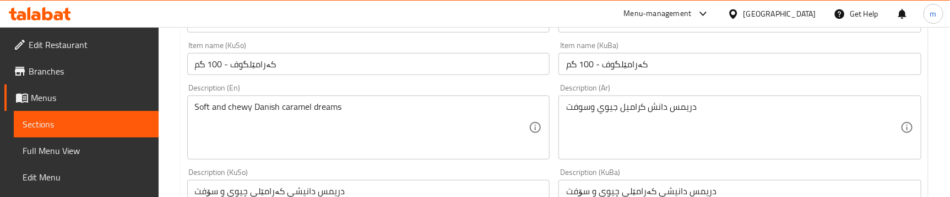
scroll to position [334, 0]
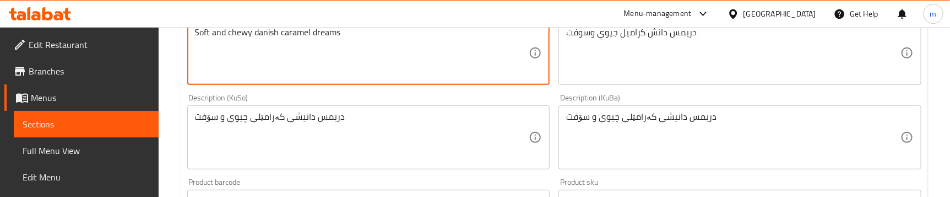
type textarea "Soft and chewy danish caramel dreams"
click at [556, 97] on div "Description (KuBa) دریمس دانیشی کەرامێلی چیوی و سۆفت Description (KuBa)" at bounding box center [740, 131] width 372 height 84
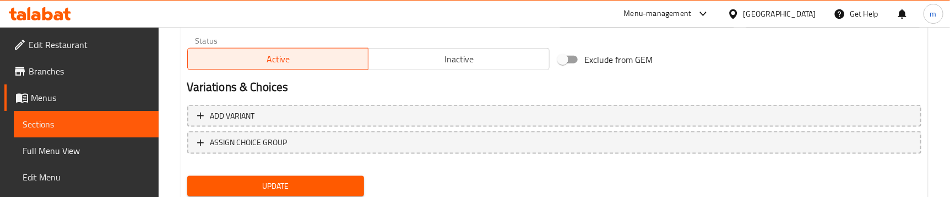
scroll to position [707, 0]
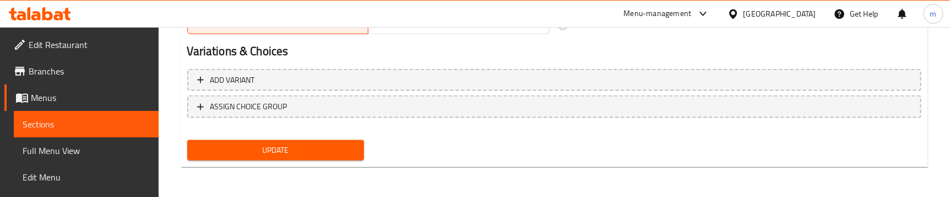
click at [290, 144] on span "Update" at bounding box center [275, 150] width 159 height 14
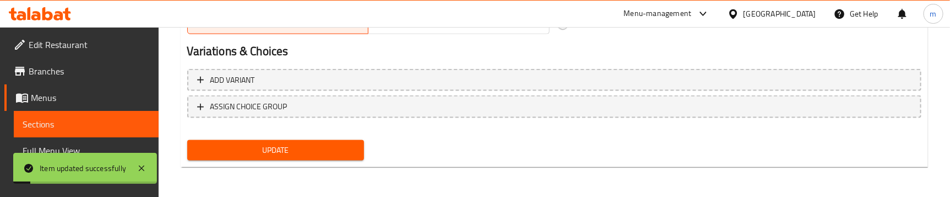
click at [72, 149] on span "Full Menu View" at bounding box center [86, 150] width 127 height 13
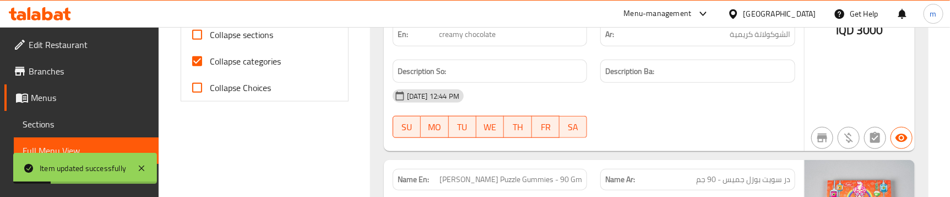
scroll to position [457, 0]
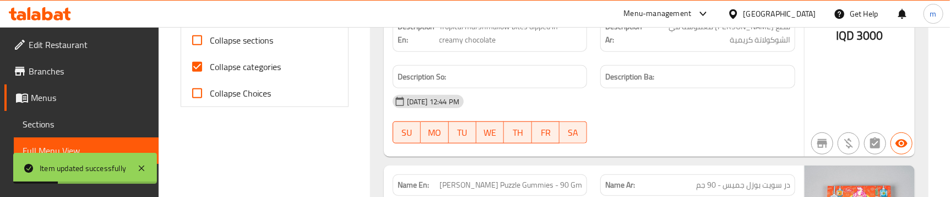
click at [238, 60] on span "Collapse categories" at bounding box center [245, 66] width 71 height 13
click at [210, 59] on input "Collapse categories" at bounding box center [197, 66] width 26 height 26
checkbox input "false"
click at [253, 35] on span "Collapse sections" at bounding box center [241, 40] width 63 height 13
click at [210, 35] on input "Collapse sections" at bounding box center [197, 40] width 26 height 26
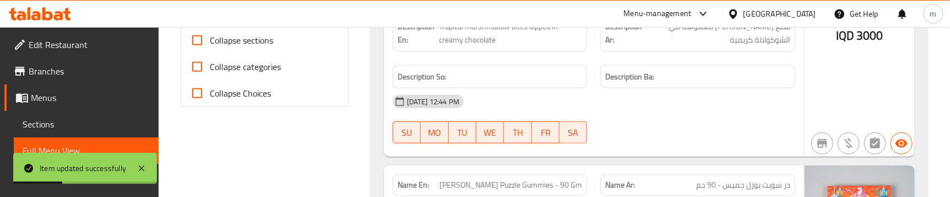
checkbox input "true"
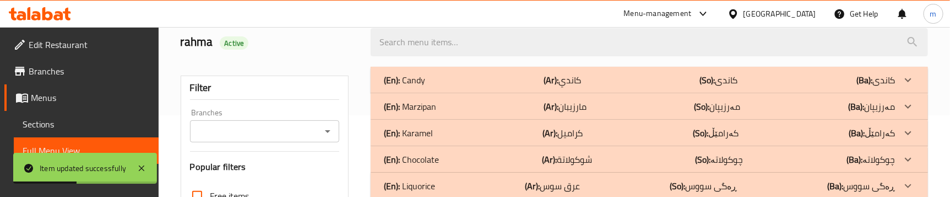
scroll to position [83, 0]
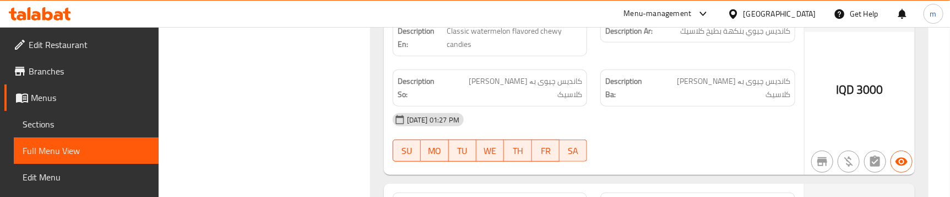
scroll to position [6757, 0]
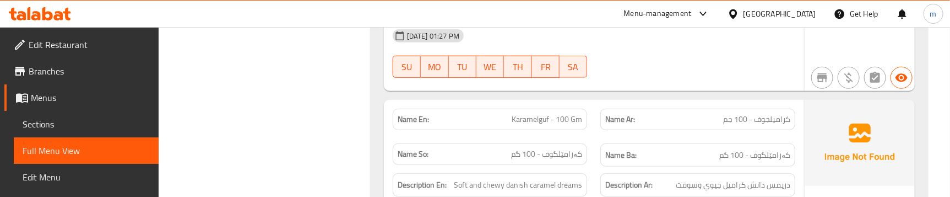
click at [598, 166] on div "Description Ar: دريمس دانش كراميل جيوي وسوفت" at bounding box center [698, 184] width 208 height 37
click at [590, 166] on div "Description En: Soft and chewy danish caramel dreams" at bounding box center [490, 184] width 208 height 37
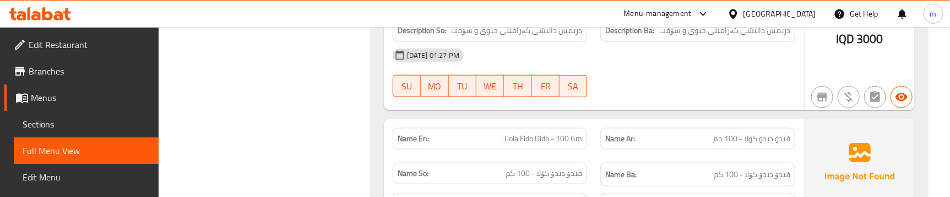
scroll to position [6924, 0]
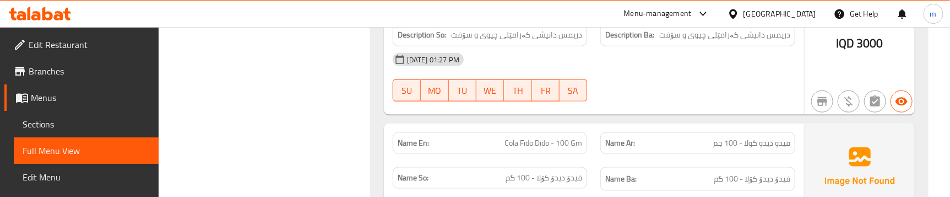
scroll to position [6964, 0]
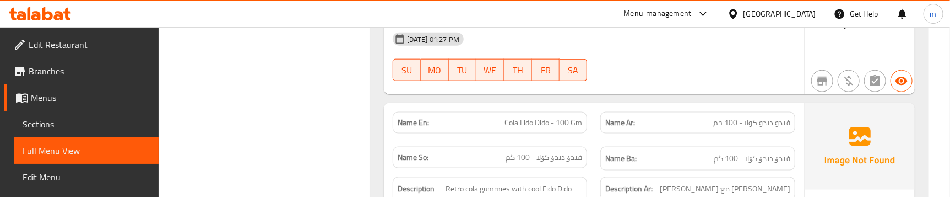
click at [595, 170] on div "Description Ar: جيمس كولا ريترو مع لف فيدو ديدو بارد" at bounding box center [698, 195] width 208 height 50
click at [534, 112] on div "Name En: Cola Fido Dido - 100 Gm" at bounding box center [490, 122] width 195 height 21
click at [536, 117] on span "Cola Fido Dido - 100 Gm" at bounding box center [543, 123] width 78 height 12
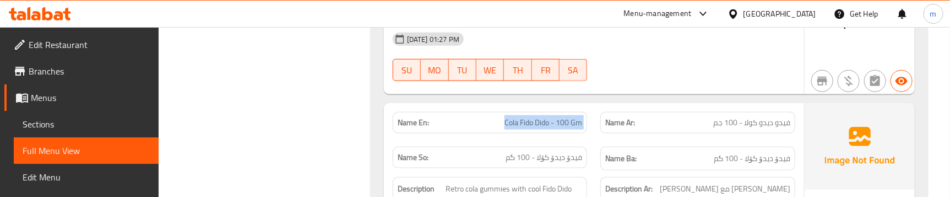
copy span "Cola Fido Dido - 100 Gm"
click at [54, 124] on span "Sections" at bounding box center [86, 123] width 127 height 13
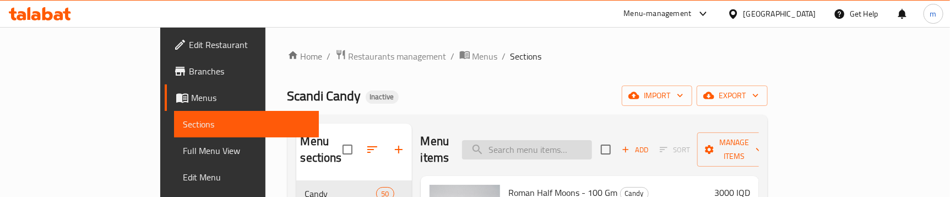
click at [581, 149] on input "search" at bounding box center [527, 149] width 130 height 19
paste input "Cola Fido Dido - 100 Gm"
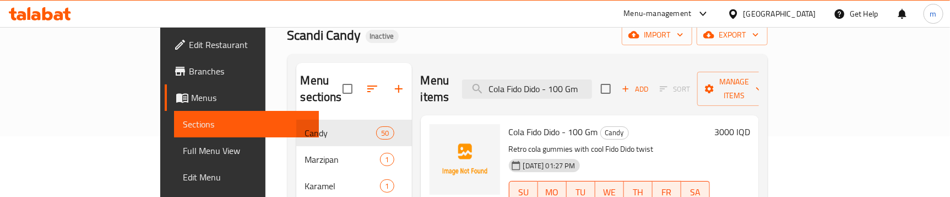
scroll to position [154, 0]
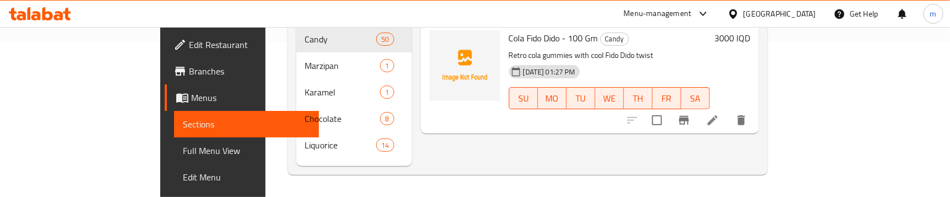
type input "Cola Fido Dido - 100 Gm"
click at [719, 113] on icon at bounding box center [712, 119] width 13 height 13
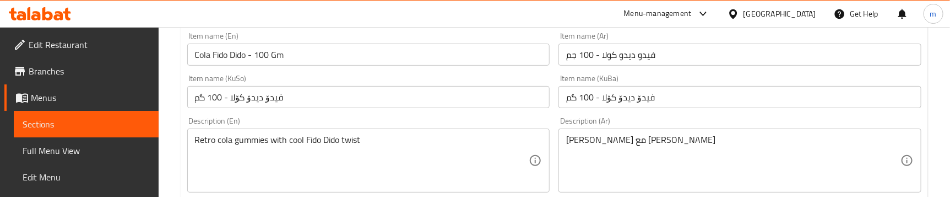
scroll to position [250, 0]
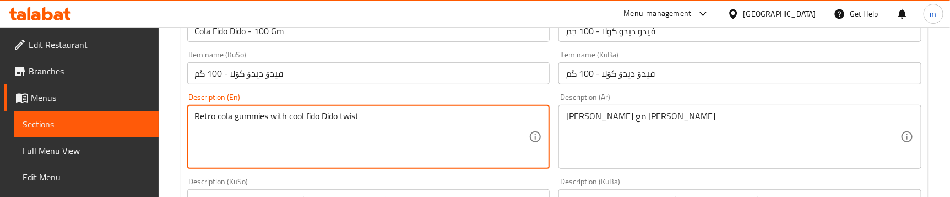
click at [326, 116] on textarea "Retro cola gummies with cool fido Dido twist" at bounding box center [362, 137] width 334 height 52
drag, startPoint x: 325, startPoint y: 116, endPoint x: 313, endPoint y: 117, distance: 11.6
click at [314, 130] on textarea "Retro cola gummies with cool Fido Dido twist" at bounding box center [362, 137] width 334 height 52
click at [308, 113] on textarea "Retro cola gummies with cool Fido Dido twist" at bounding box center [362, 137] width 334 height 52
click at [326, 115] on textarea "Retro cola gummies with cool fido Dido twist" at bounding box center [362, 137] width 334 height 52
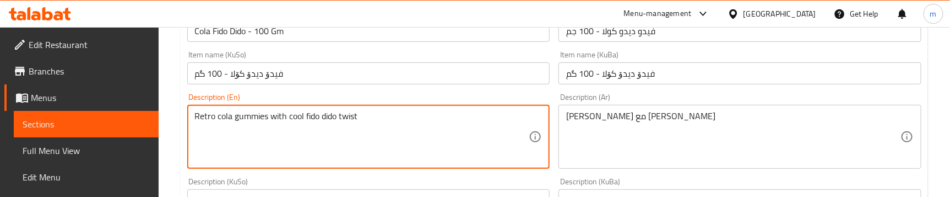
type textarea "Retro cola gummies with cool fido dido twist"
click at [559, 102] on div "Description (Ar) جيمس كولا ريترو مع لف فيدو ديدو بارد Description (Ar)" at bounding box center [739, 130] width 363 height 75
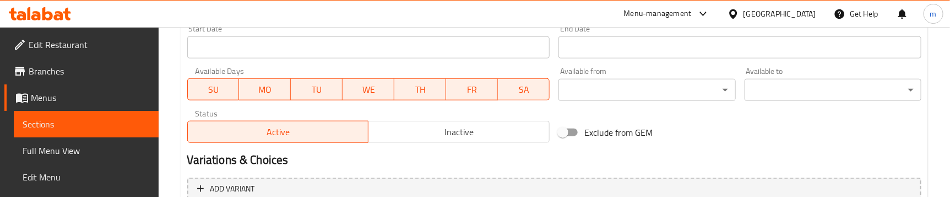
scroll to position [707, 0]
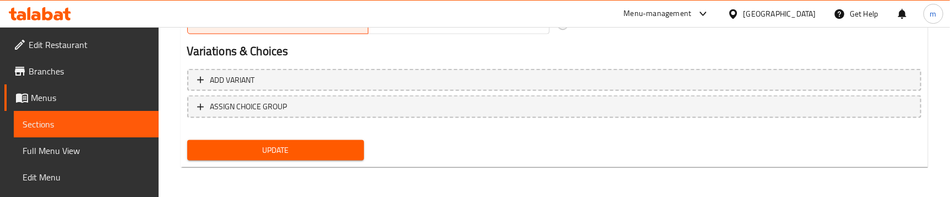
click at [323, 146] on span "Update" at bounding box center [275, 150] width 159 height 14
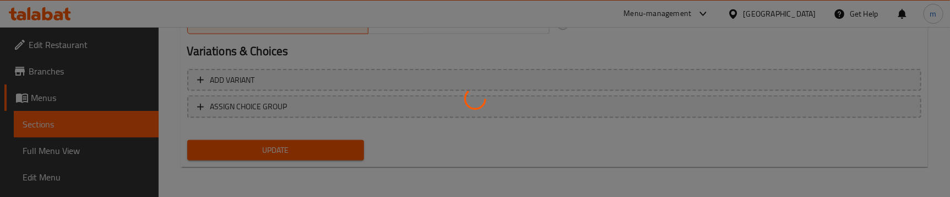
click at [56, 149] on div at bounding box center [475, 98] width 950 height 197
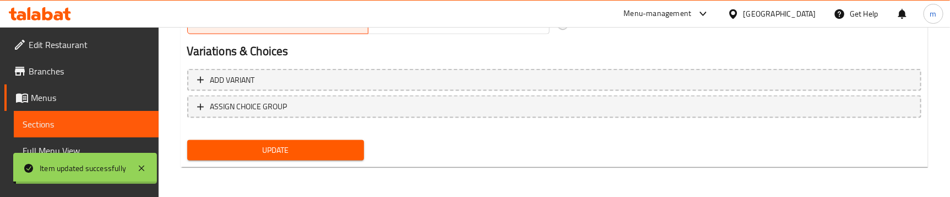
click at [61, 149] on span "Full Menu View" at bounding box center [86, 150] width 127 height 13
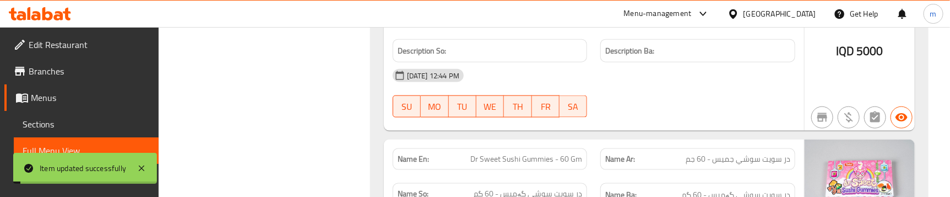
checkbox input "false"
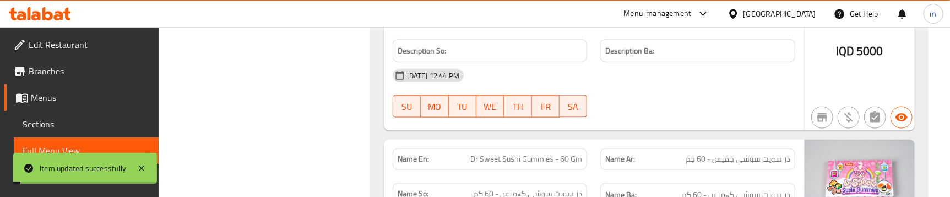
checkbox input "true"
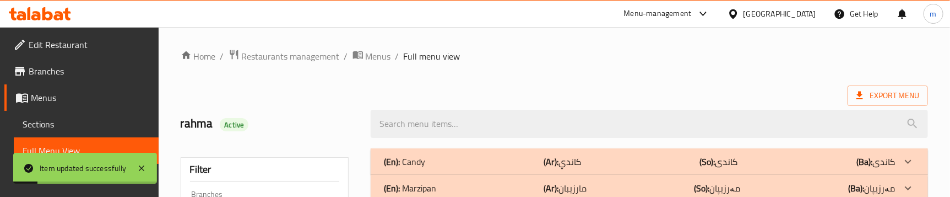
click at [576, 161] on p "(Ar): كاندي" at bounding box center [561, 161] width 37 height 13
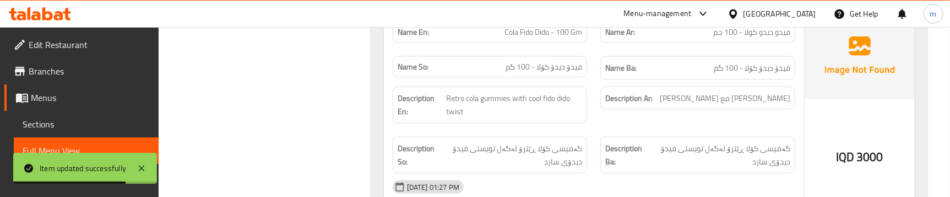
scroll to position [6947, 0]
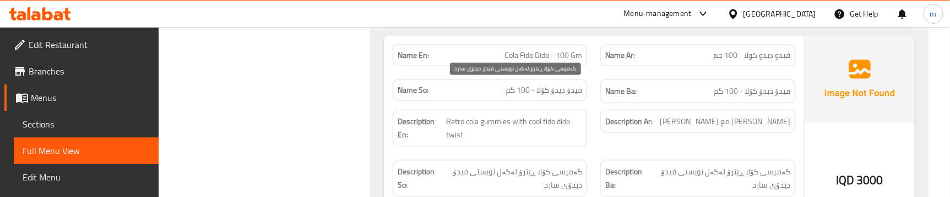
click at [553, 165] on span "گەمیسی کۆلا ڕێترۆ لەگەل تویستی فیدۆ دیدۆی سارد" at bounding box center [511, 178] width 142 height 27
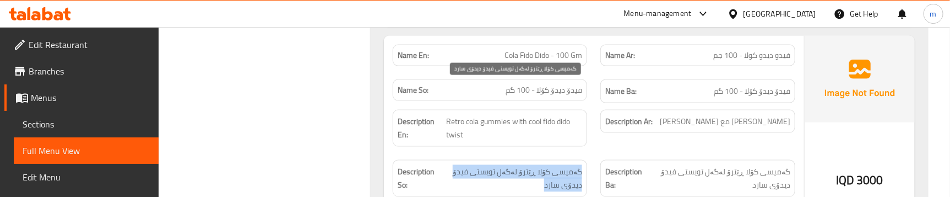
click at [553, 165] on span "گەمیسی کۆلا ڕێترۆ لەگەل تویستی فیدۆ دیدۆی سارد" at bounding box center [511, 178] width 142 height 27
click at [595, 153] on div "Description Ba: گەمیسی کۆلا ڕێترۆ لەگەل تویستی فیدۆ دیدۆی سارد" at bounding box center [698, 178] width 208 height 50
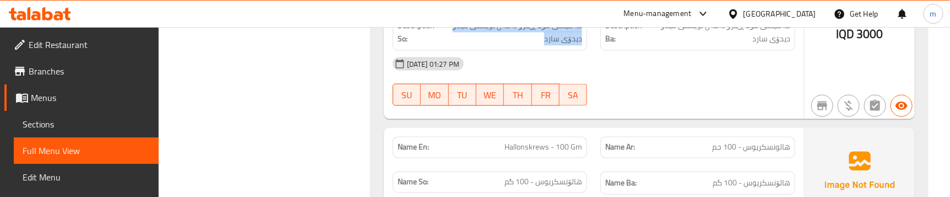
scroll to position [7197, 0]
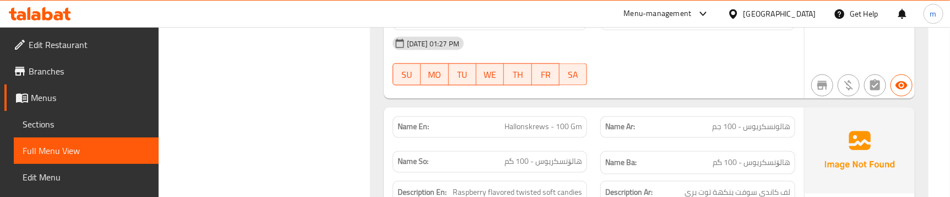
click at [592, 174] on div "Description En: Raspberry flavored twisted soft candies" at bounding box center [490, 192] width 208 height 37
click at [586, 144] on div "Name So: هالۆنسکریوس - 100 گم" at bounding box center [490, 162] width 208 height 37
click at [469, 181] on div "Description En: Raspberry flavored twisted soft candies" at bounding box center [490, 193] width 195 height 24
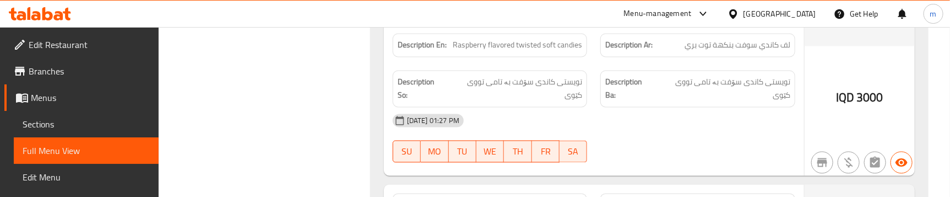
scroll to position [7364, 0]
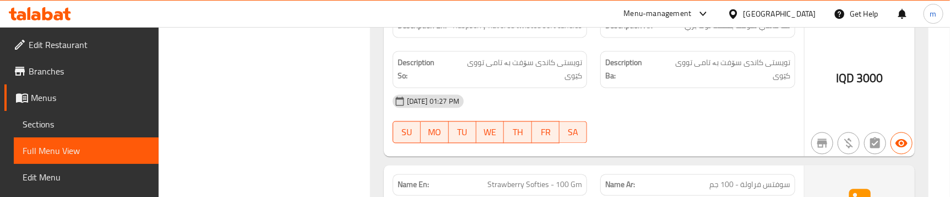
click at [593, 167] on div "Name En: Strawberry Softies - 100 Gm" at bounding box center [490, 184] width 208 height 35
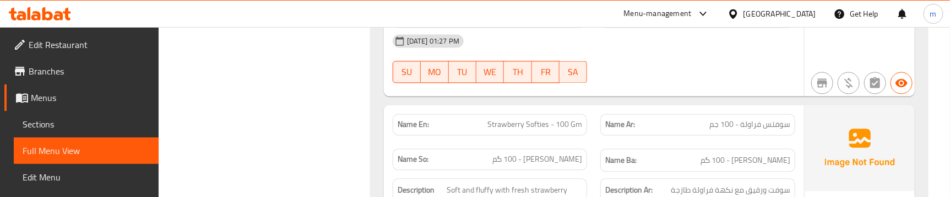
scroll to position [7408, 0]
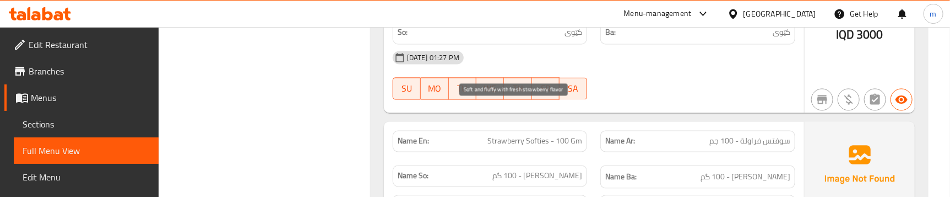
copy span "fluffy"
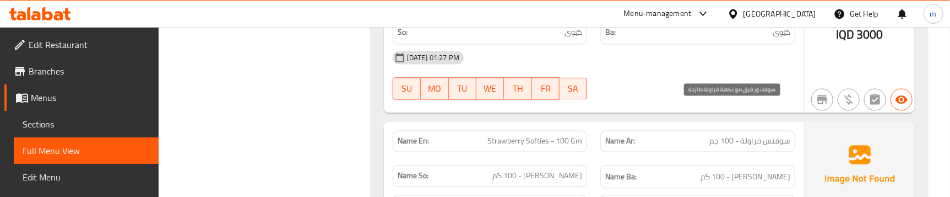
copy span "ورقيق"
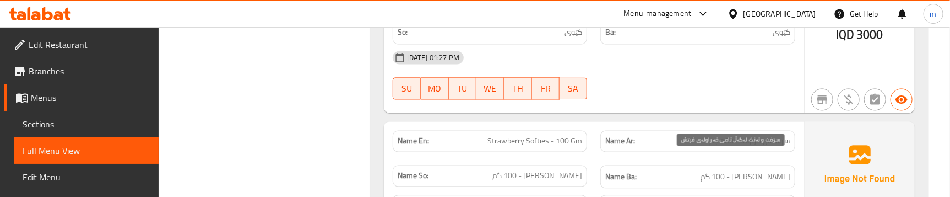
copy span "تەنک"
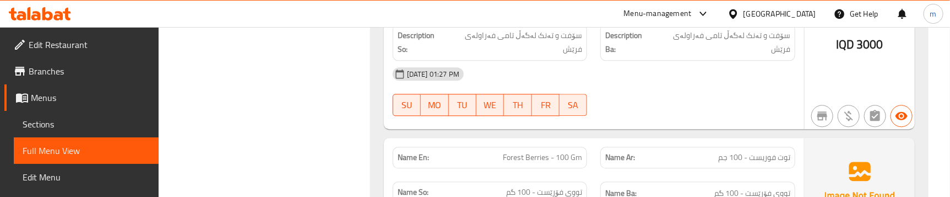
scroll to position [7634, 0]
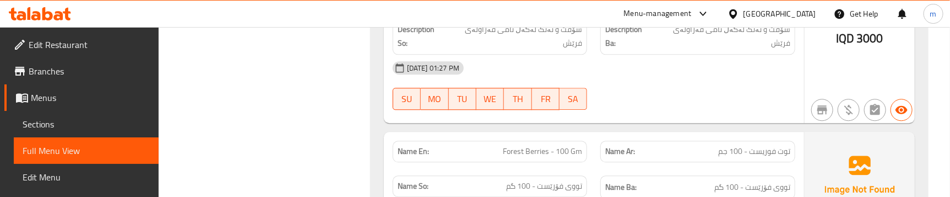
click at [590, 134] on div "Name En: Forest Berries - 100 Gm" at bounding box center [490, 151] width 208 height 35
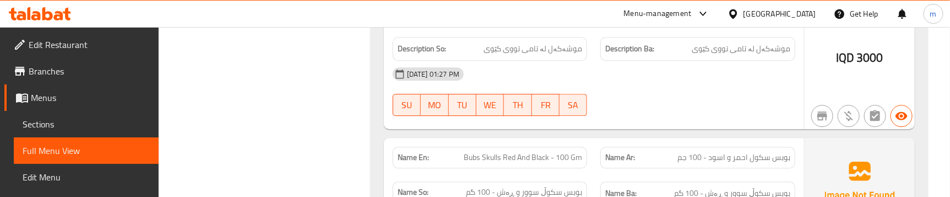
scroll to position [7841, 0]
click at [500, 149] on span "Bubs Skulls Red And Black - 100 Gm" at bounding box center [523, 155] width 118 height 12
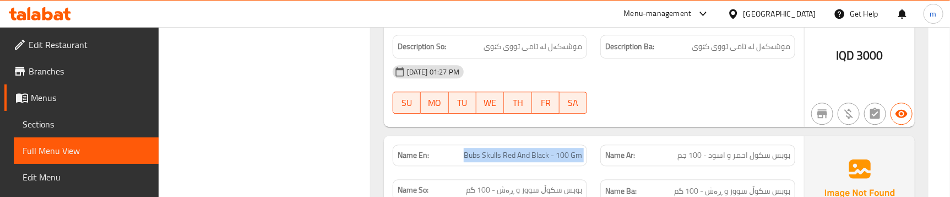
click at [500, 149] on span "Bubs Skulls Red And Black - 100 Gm" at bounding box center [523, 155] width 118 height 12
copy span "Bubs Skulls Red And Black - 100 Gm"
click at [92, 122] on span "Sections" at bounding box center [86, 123] width 127 height 13
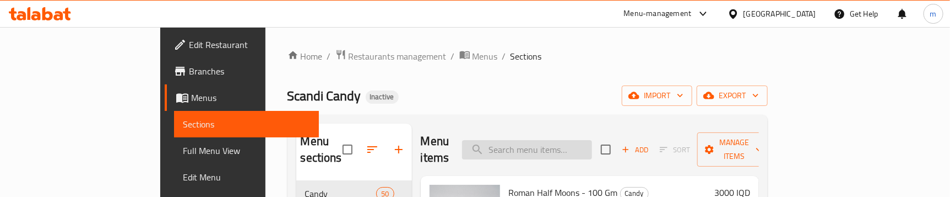
click at [561, 140] on input "search" at bounding box center [527, 149] width 130 height 19
paste input "Bubs Skulls Red And Black - 100 Gm"
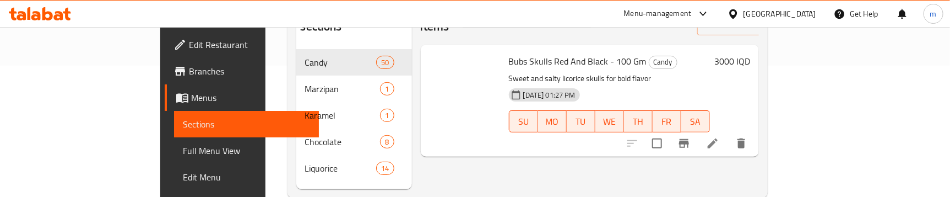
scroll to position [154, 0]
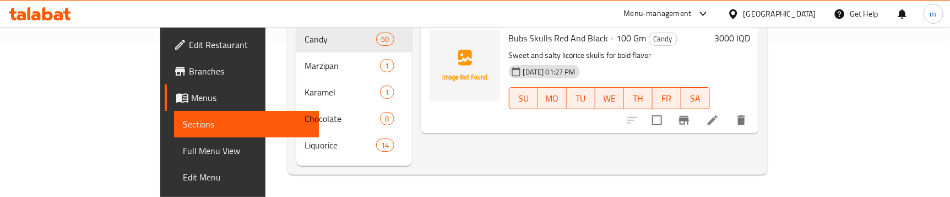
type input "Bubs Skulls Red And Black - 100 Gm"
click at [719, 113] on icon at bounding box center [712, 119] width 13 height 13
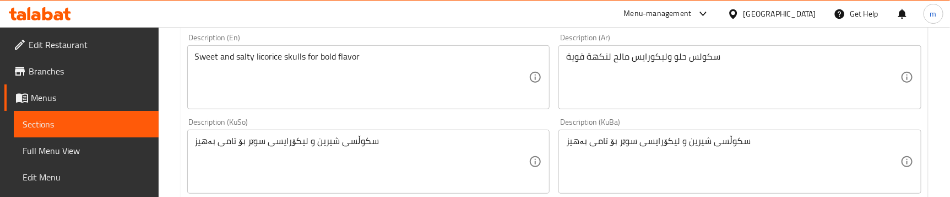
scroll to position [334, 0]
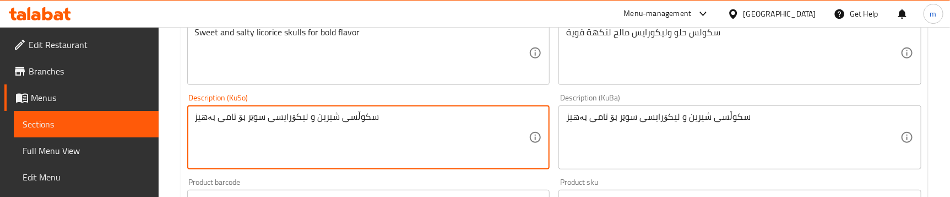
click at [350, 115] on textarea "سکوڵسی شیرین و لیکۆرایسی سوێر بۆ تامی بەهیز" at bounding box center [362, 137] width 334 height 52
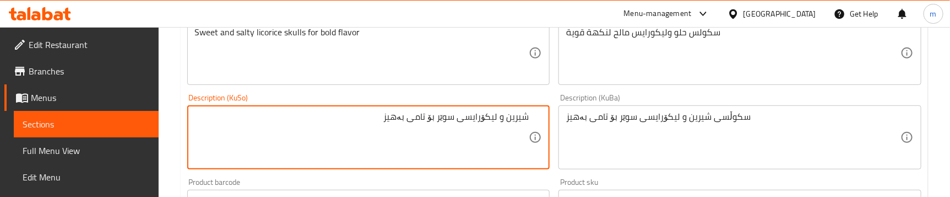
click at [439, 113] on textarea "شیرین و لیکۆرایسی سوێر بۆ تامی بەهیز" at bounding box center [362, 137] width 334 height 52
paste textarea "سکوڵسی"
click at [438, 119] on textarea "شیرین و لیکۆرایسی سوێرسکوڵسی بۆ تامی بەهیز" at bounding box center [362, 137] width 334 height 52
drag, startPoint x: 402, startPoint y: 116, endPoint x: 438, endPoint y: 115, distance: 36.4
click at [438, 115] on textarea "شیرین و لیکۆرایسی سوێر سکوڵسی بۆ تامی بەهیز" at bounding box center [362, 137] width 334 height 52
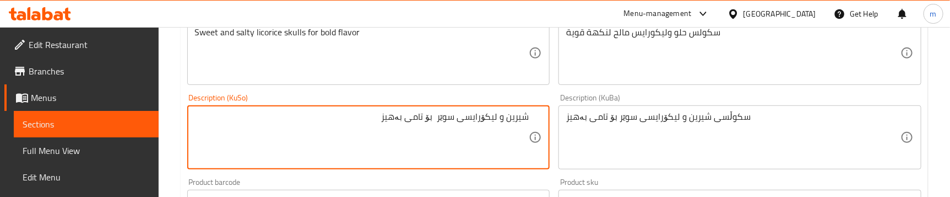
click at [498, 116] on textarea "شیرین و لیکۆرایسی سوێر بۆ تامی بەهیز" at bounding box center [362, 137] width 334 height 52
paste textarea "سکوڵسی"
click at [402, 118] on textarea "شیرین و سکوڵسی لیکۆرایسی سوێر بۆ تامی بەهیز" at bounding box center [362, 137] width 334 height 52
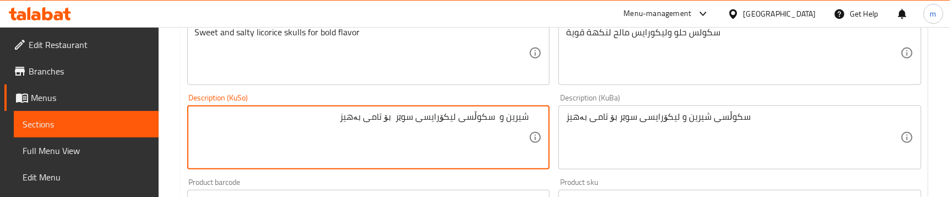
type textarea "شیرین و سکوڵسی لیکۆرایسی سوێر بۆ تامی بەهیز"
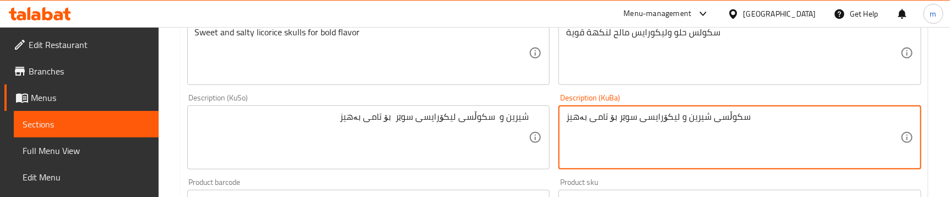
paste textarea "یرین و سکوڵسی لیکۆرایسی سوێر"
type textarea "شیرین و سکوڵسی لیکۆرایسی سوێر بۆ تامی بەهیز"
click at [552, 100] on div "Description (KuSo) شیرین و سکوڵسی لیکۆرایسی سوێر بۆ تامی بەهیز Description (KuS…" at bounding box center [369, 131] width 372 height 84
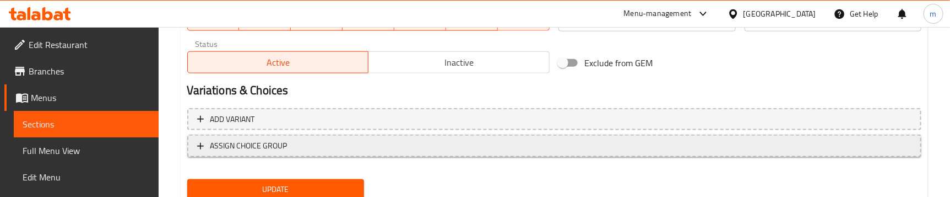
scroll to position [707, 0]
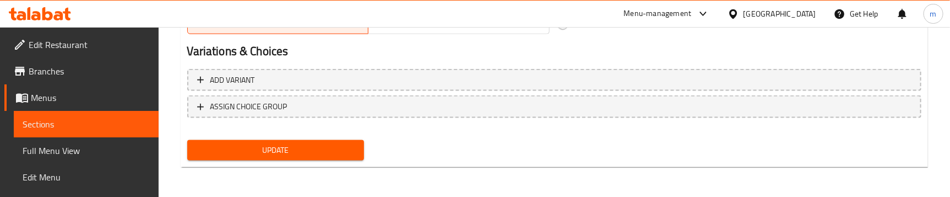
click at [286, 141] on button "Update" at bounding box center [275, 150] width 177 height 20
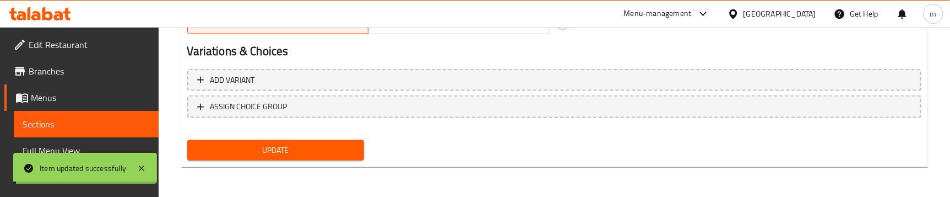
click at [81, 148] on span "Full Menu View" at bounding box center [86, 150] width 127 height 13
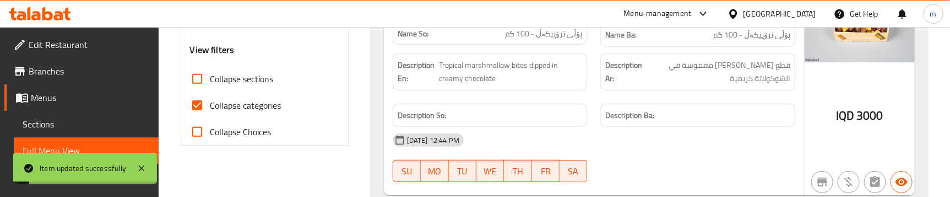
scroll to position [457, 0]
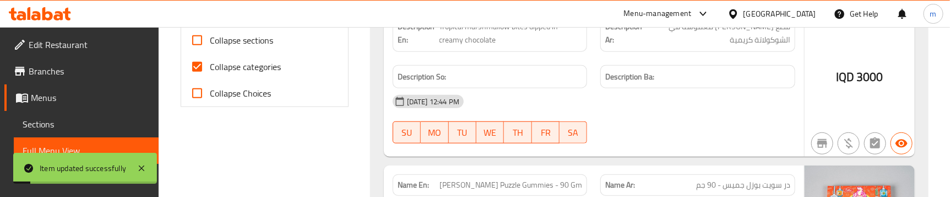
click at [247, 40] on span "Collapse sections" at bounding box center [241, 40] width 63 height 13
click at [210, 40] on input "Collapse sections" at bounding box center [197, 40] width 26 height 26
checkbox input "true"
click at [247, 63] on span "Collapse categories" at bounding box center [245, 66] width 71 height 13
click at [210, 63] on input "Collapse categories" at bounding box center [197, 66] width 26 height 26
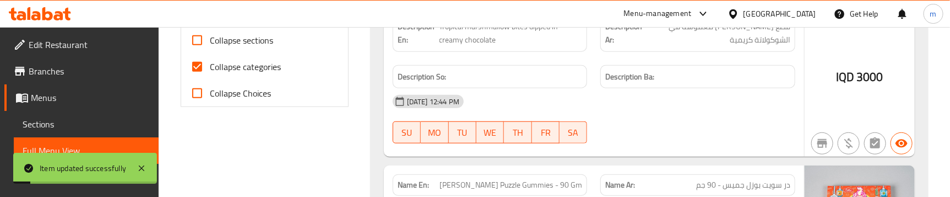
checkbox input "false"
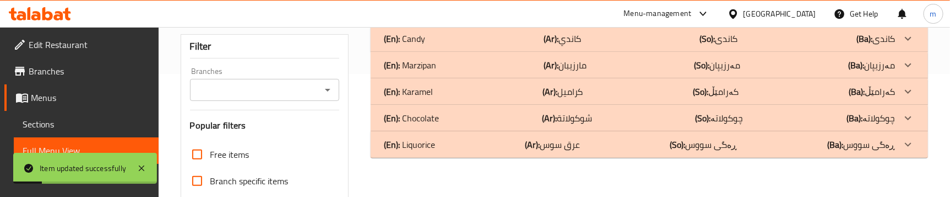
scroll to position [40, 0]
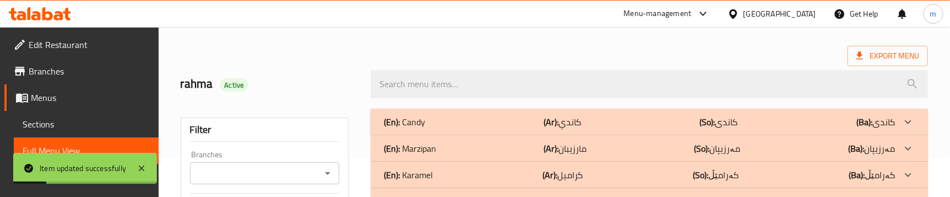
click at [597, 124] on div "(En): Candy (Ar): كاندي (So): کاندی (Ba): کاندی" at bounding box center [639, 121] width 511 height 13
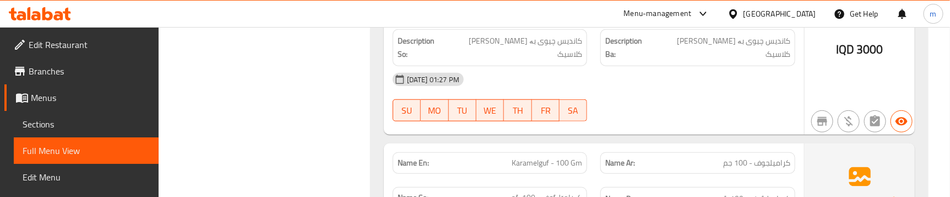
scroll to position [7788, 0]
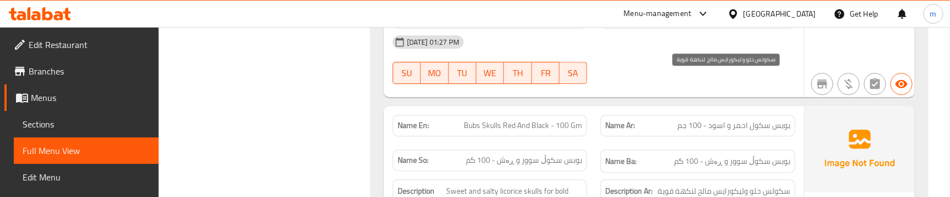
click at [765, 184] on span "سكولس حلو وليكورايس مالح لنكهة قوية" at bounding box center [723, 191] width 133 height 14
copy span "سكولس حلو وليكورايس مالح لنكهة قوية"
click at [509, 154] on span "بوبس سکوڵ سوور و ڕەش - 100 گم" at bounding box center [524, 160] width 116 height 12
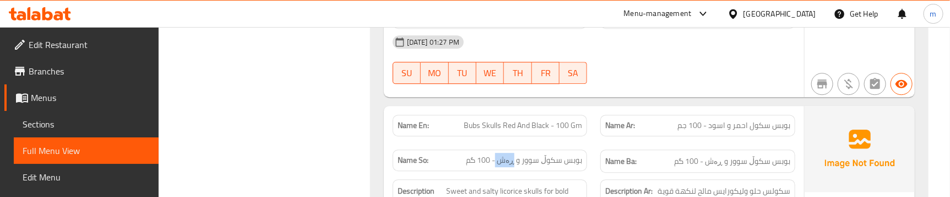
click at [509, 154] on span "بوبس سکوڵ سوور و ڕەش - 100 گم" at bounding box center [524, 160] width 116 height 12
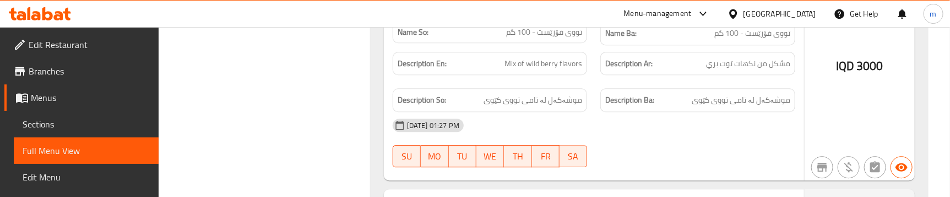
scroll to position [7788, 0]
copy span "Bubs Skulls Red And Black - 100 Gm"
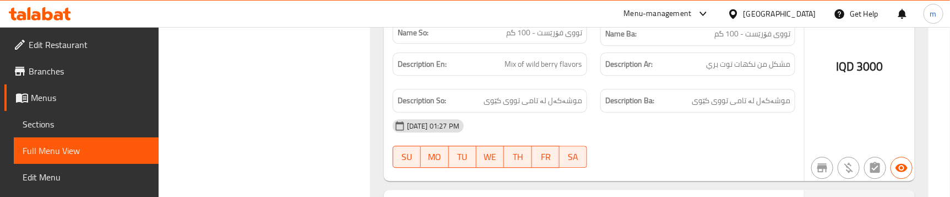
click at [72, 119] on span "Sections" at bounding box center [86, 123] width 127 height 13
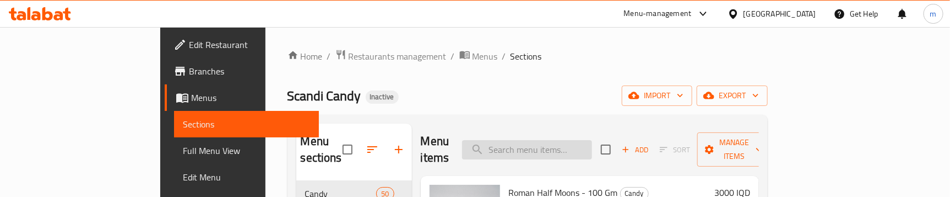
click at [574, 148] on input "search" at bounding box center [527, 149] width 130 height 19
paste input "Bubs Skulls Red And Black - 100 Gm"
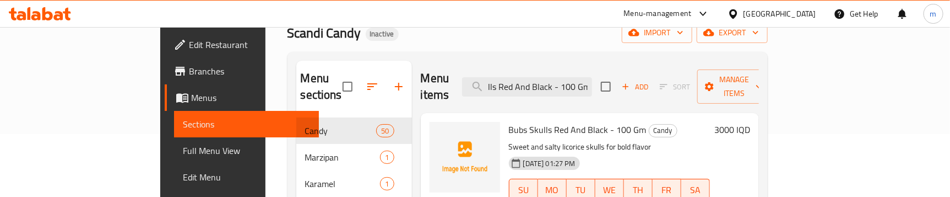
scroll to position [83, 0]
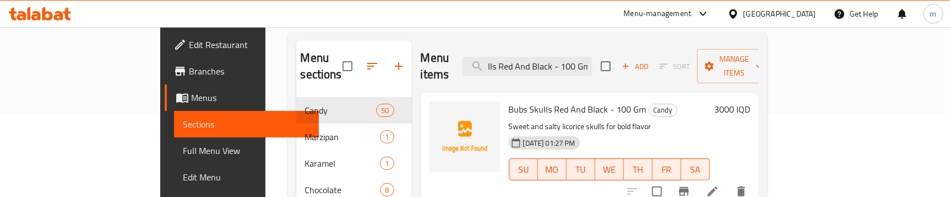
type input "Bubs Skulls Red And Black - 100 Gm"
click at [719, 184] on icon at bounding box center [712, 190] width 13 height 13
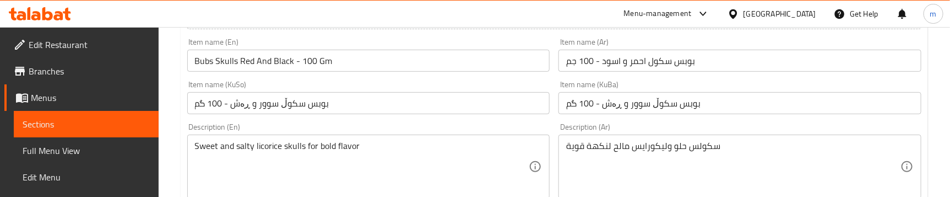
scroll to position [250, 0]
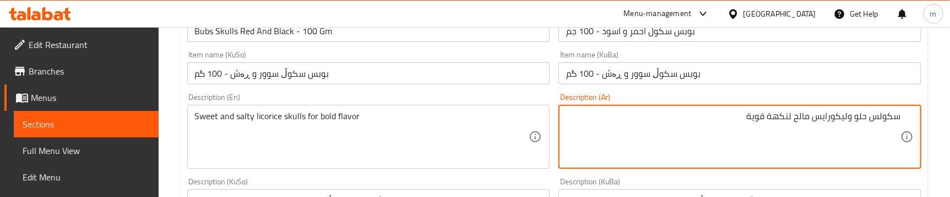
click at [888, 116] on textarea "سكولس حلو وليكورايس مالح لنكهة قوية" at bounding box center [733, 137] width 334 height 52
click at [881, 115] on textarea "حلو وليكورايس مالح لنكهة قوية" at bounding box center [733, 137] width 334 height 52
paste textarea "سكولس"
type textarea "حلو وسكولس ليكورايس مالح لنكهة قوية"
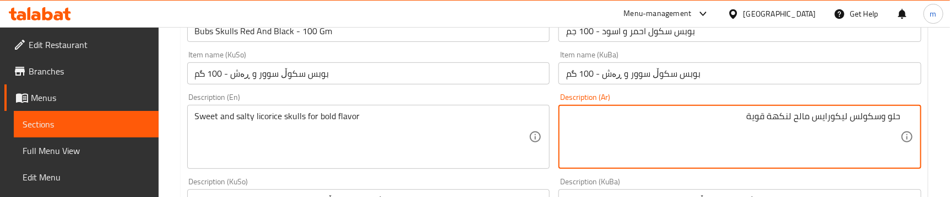
click at [551, 94] on div "Description (En) Sweet and salty licorice skulls for bold flavor Description (E…" at bounding box center [369, 131] width 372 height 84
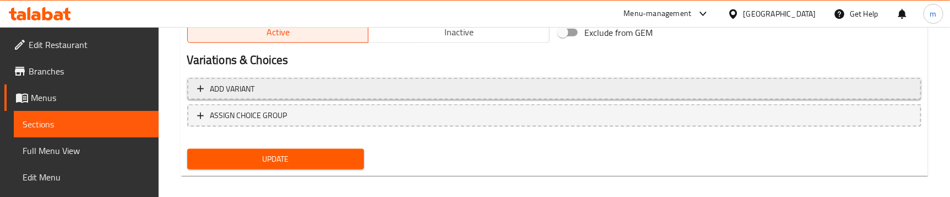
scroll to position [707, 0]
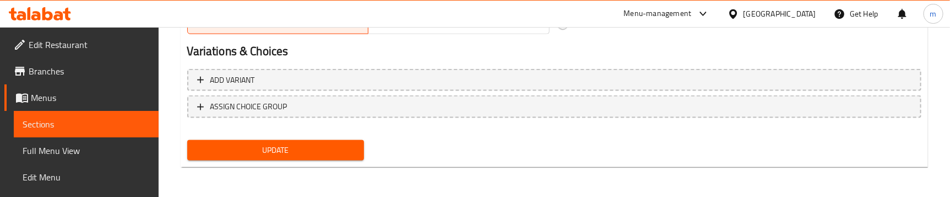
click at [300, 143] on span "Update" at bounding box center [275, 150] width 159 height 14
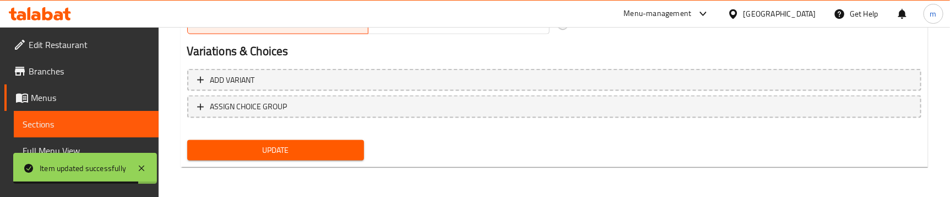
click at [51, 149] on span "Full Menu View" at bounding box center [86, 150] width 127 height 13
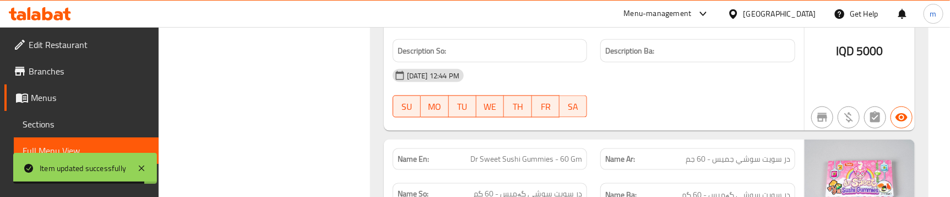
scroll to position [457, 0]
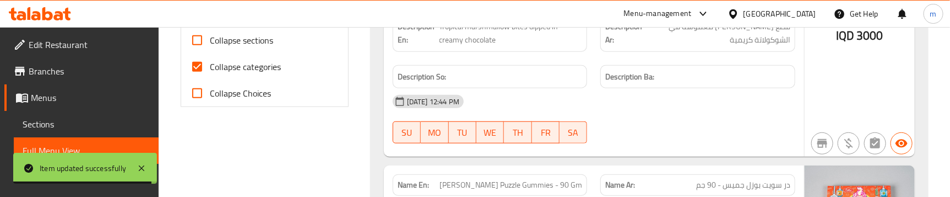
click at [240, 70] on span "Collapse categories" at bounding box center [245, 66] width 71 height 13
click at [210, 70] on input "Collapse categories" at bounding box center [197, 66] width 26 height 26
checkbox input "false"
click at [245, 50] on label "Collapse sections" at bounding box center [229, 40] width 90 height 26
click at [210, 50] on input "Collapse sections" at bounding box center [197, 40] width 26 height 26
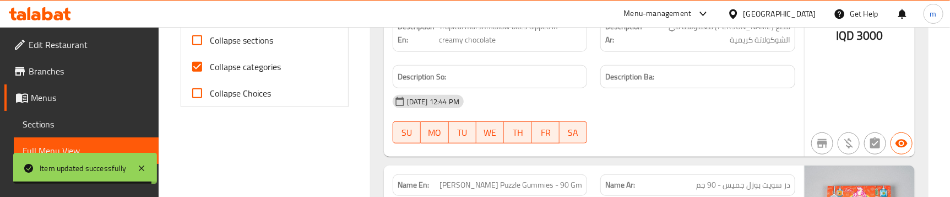
checkbox input "true"
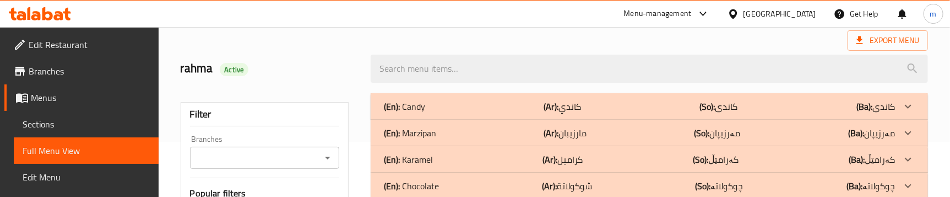
click at [570, 105] on p "(Ar): كاندي" at bounding box center [561, 106] width 37 height 13
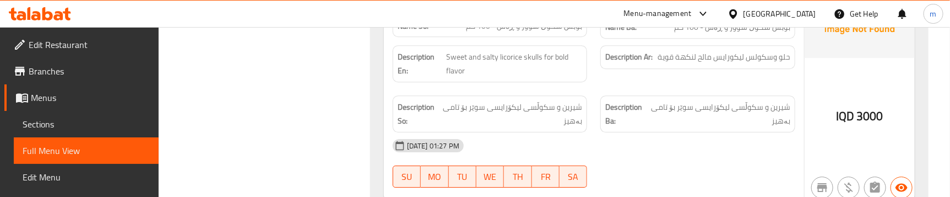
scroll to position [8066, 0]
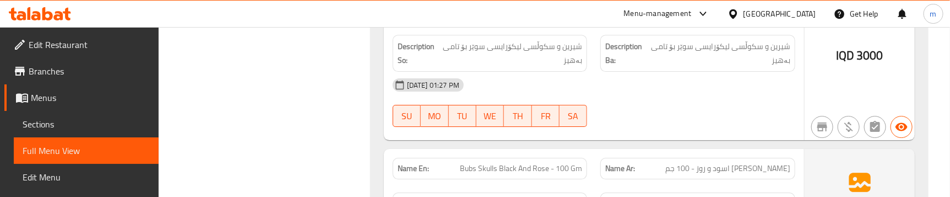
click at [511, 162] on span "Bubs Skulls Black And Rose - 100 Gm" at bounding box center [521, 168] width 122 height 12
copy span "Black"
copy span "Bubs Skulls Black And Rose - 100 Gm"
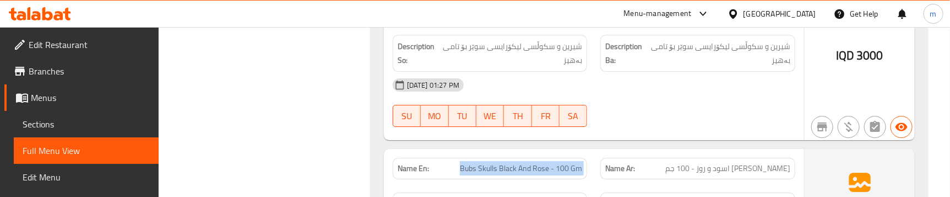
click at [88, 119] on span "Sections" at bounding box center [86, 123] width 127 height 13
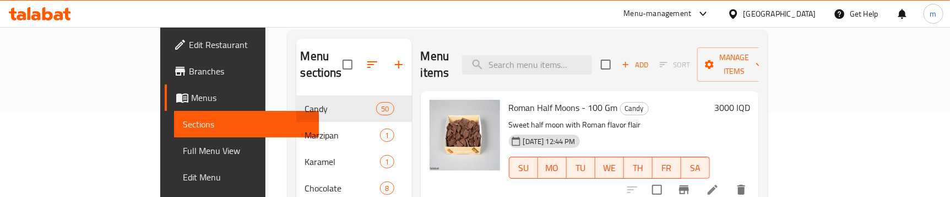
scroll to position [72, 0]
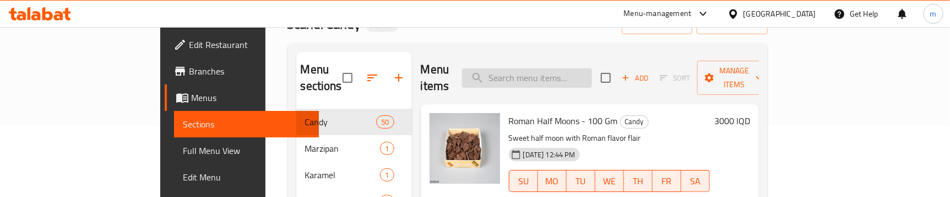
click at [592, 68] on input "search" at bounding box center [527, 77] width 130 height 19
paste input "Bubs Skulls Black And Rose - 100 Gm"
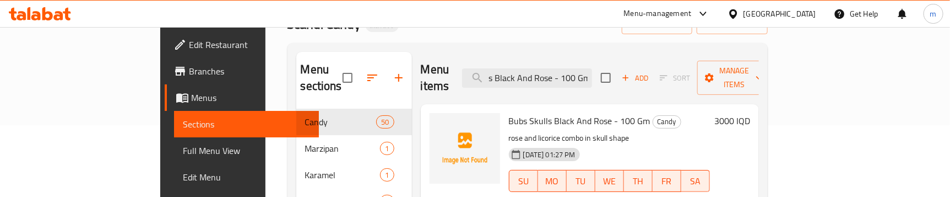
type input "Bubs Skulls Black And Rose - 100 Gm"
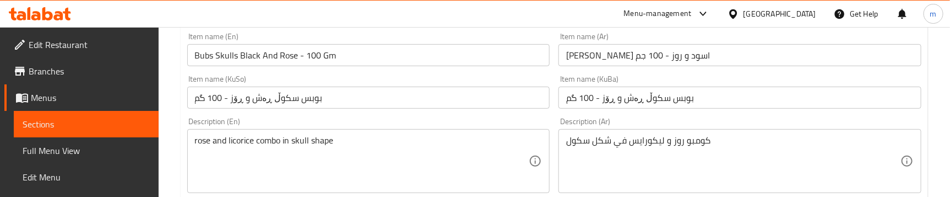
scroll to position [250, 0]
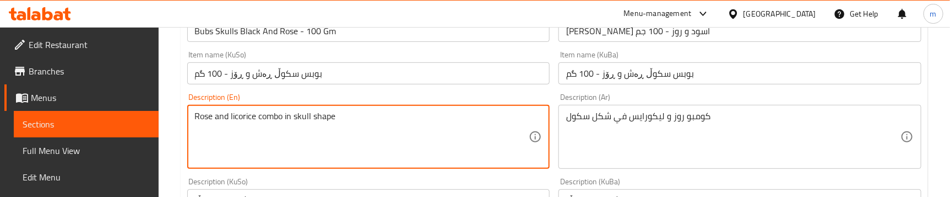
type textarea "Rose and licorice combo in skull shape"
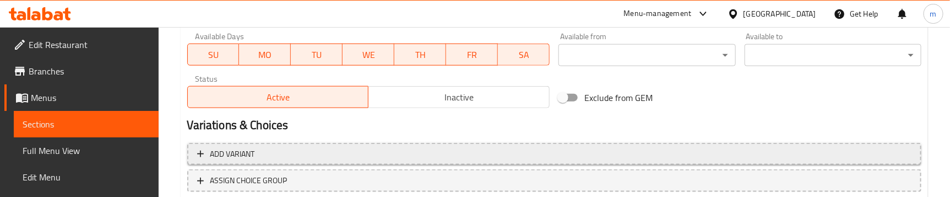
scroll to position [667, 0]
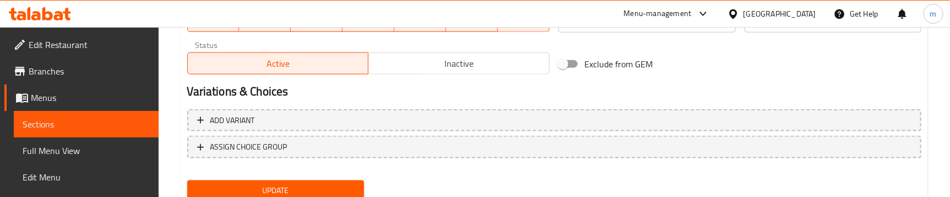
click at [272, 191] on span "Update" at bounding box center [275, 190] width 159 height 14
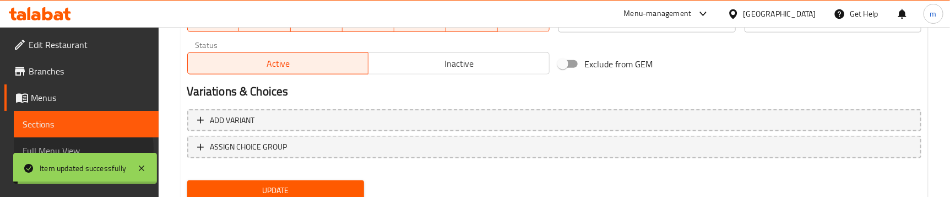
click at [82, 149] on span "Full Menu View" at bounding box center [86, 150] width 127 height 13
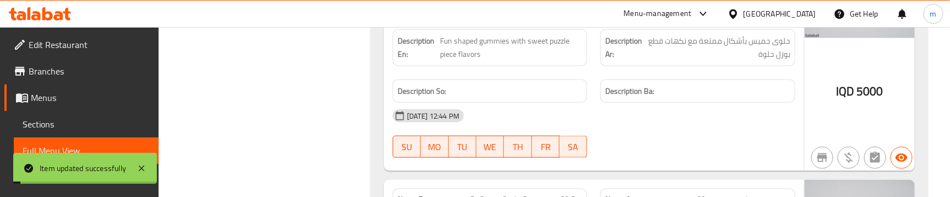
scroll to position [334, 0]
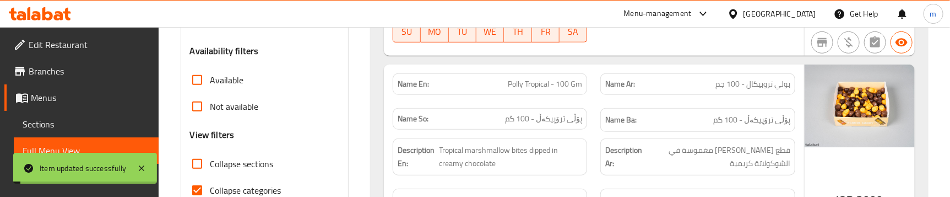
click at [237, 165] on span "Collapse sections" at bounding box center [241, 163] width 63 height 13
click at [210, 165] on input "Collapse sections" at bounding box center [197, 163] width 26 height 26
checkbox input "true"
click at [231, 188] on span "Collapse categories" at bounding box center [245, 189] width 71 height 13
click at [210, 188] on input "Collapse categories" at bounding box center [197, 190] width 26 height 26
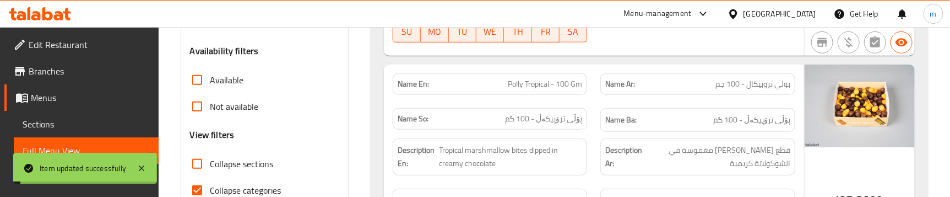
checkbox input "false"
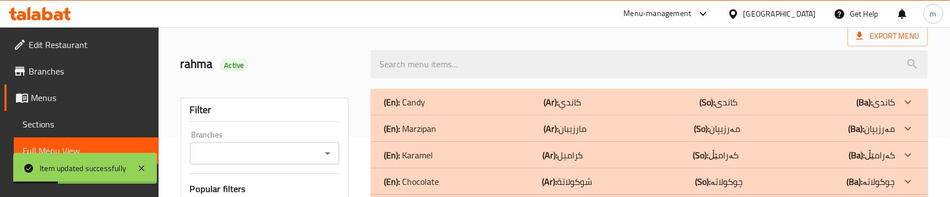
scroll to position [83, 0]
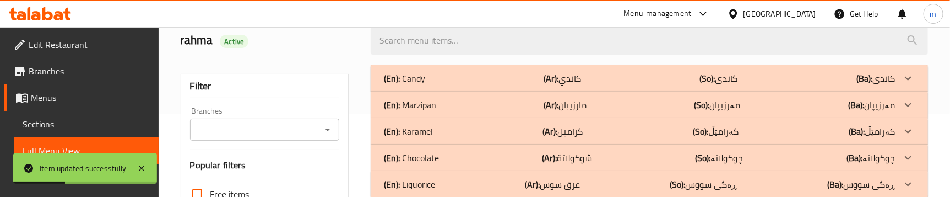
click at [577, 80] on p "(Ar): كاندي" at bounding box center [561, 78] width 37 height 13
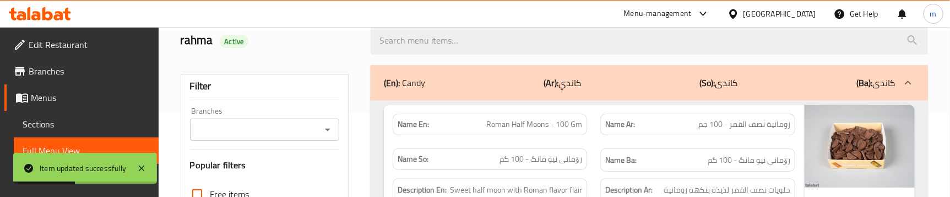
scroll to position [8024, 0]
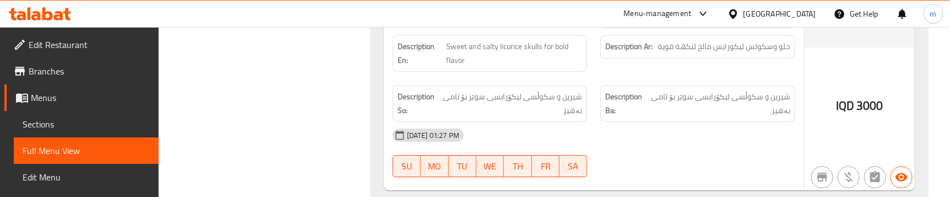
scroll to position [8064, 0]
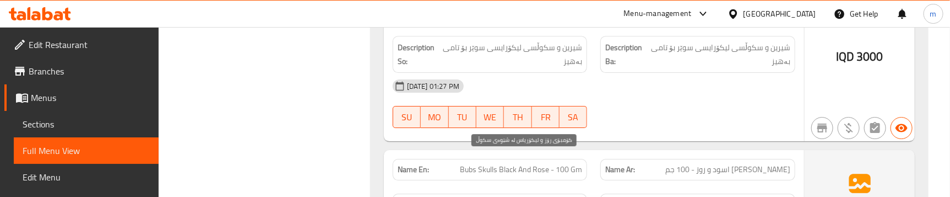
click at [534, 159] on div "Name En: Bubs Skulls Black And Rose - 100 Gm" at bounding box center [490, 169] width 195 height 21
click at [534, 164] on span "Bubs Skulls Black And Rose - 100 Gm" at bounding box center [521, 170] width 122 height 12
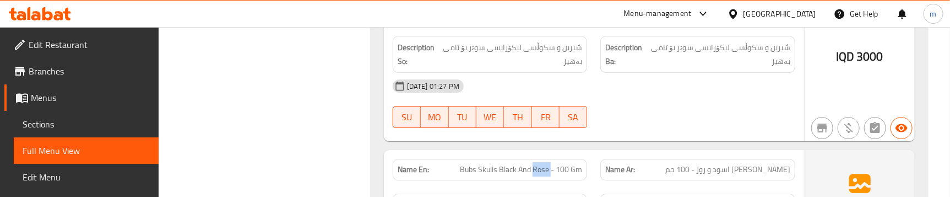
click at [534, 164] on span "Bubs Skulls Black And Rose - 100 Gm" at bounding box center [521, 170] width 122 height 12
copy span "Bubs Skulls Black And Rose - 100 Gm"
click at [78, 122] on span "Sections" at bounding box center [86, 123] width 127 height 13
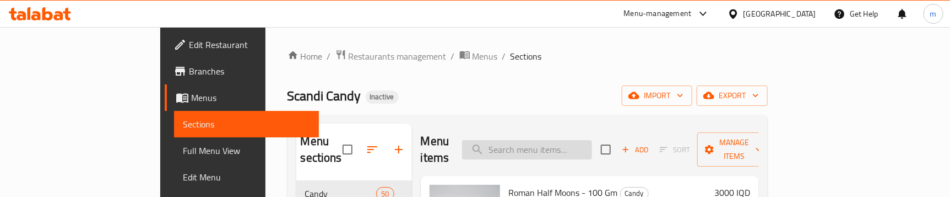
click at [576, 142] on input "search" at bounding box center [527, 149] width 130 height 19
paste input "Bubs Skulls Black And Rose - 100 Gm"
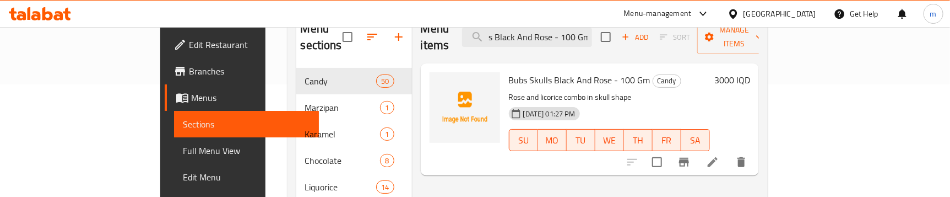
scroll to position [154, 0]
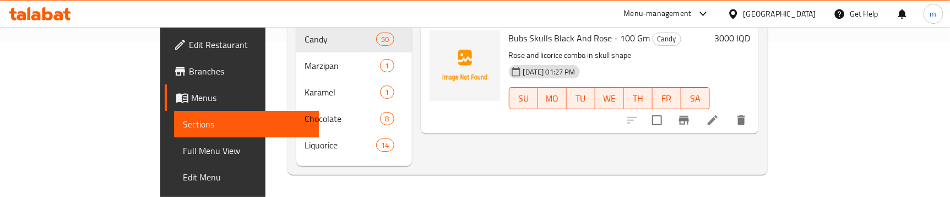
type input "Bubs Skulls Black And Rose - 100 Gm"
click at [728, 110] on li at bounding box center [712, 120] width 31 height 20
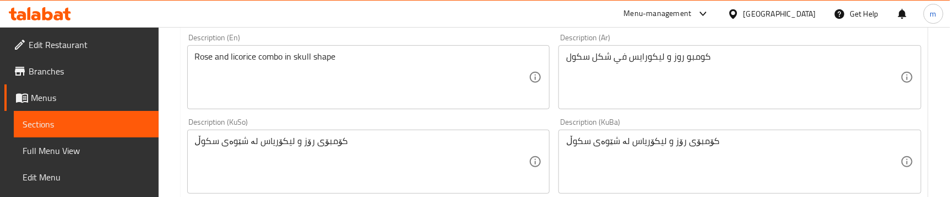
scroll to position [334, 0]
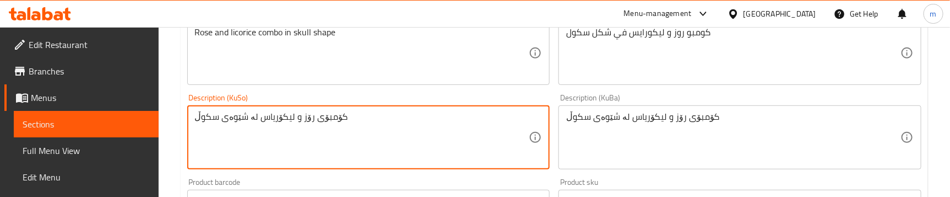
click at [266, 113] on textarea "کۆمبۆی رۆز و لیکۆریاس لە شێوەی سکوڵ" at bounding box center [362, 137] width 334 height 52
click at [365, 112] on textarea "کۆمبۆی رۆز و لیکۆرایس لە شێوەی سکوڵ" at bounding box center [362, 137] width 334 height 52
type textarea "کۆمبۆی رۆز و لیکۆرایس لە شێوەی سکوڵ"
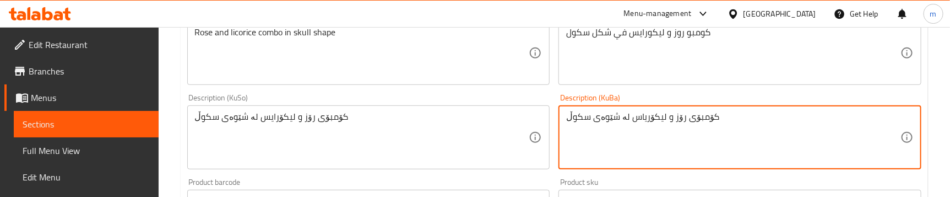
paste textarea "ای"
type textarea "کۆمبۆی رۆز و لیکۆرایس لە شێوەی سکوڵ"
click at [543, 94] on div "Description (KuSo) کۆمبۆی رۆز و لیکۆرایس لە شێوەی سکوڵ Description (KuSo)" at bounding box center [368, 131] width 363 height 75
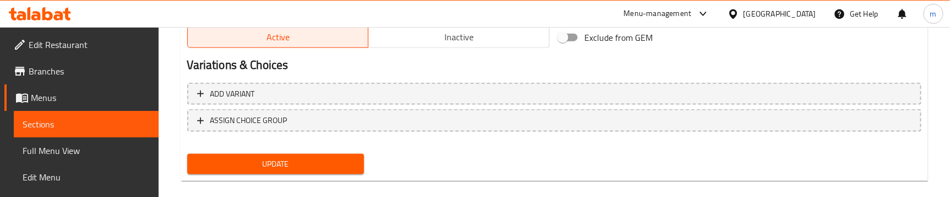
scroll to position [707, 0]
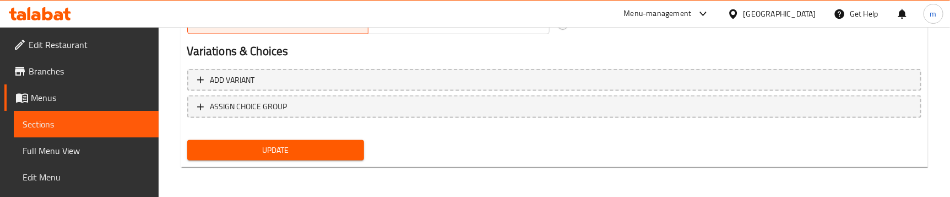
click at [247, 152] on span "Update" at bounding box center [275, 150] width 159 height 14
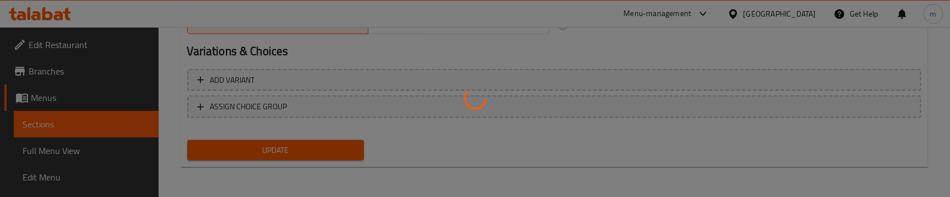
click at [58, 146] on div at bounding box center [475, 98] width 950 height 197
click at [62, 149] on div at bounding box center [475, 98] width 950 height 197
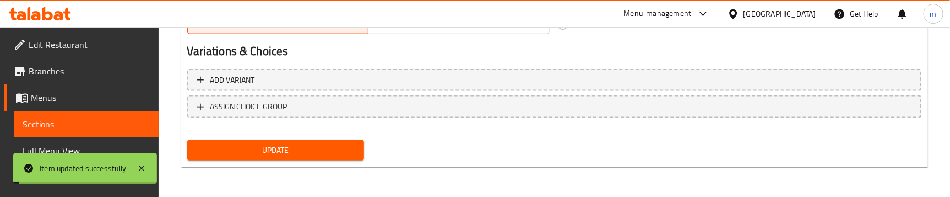
click at [62, 149] on span "Full Menu View" at bounding box center [86, 150] width 127 height 13
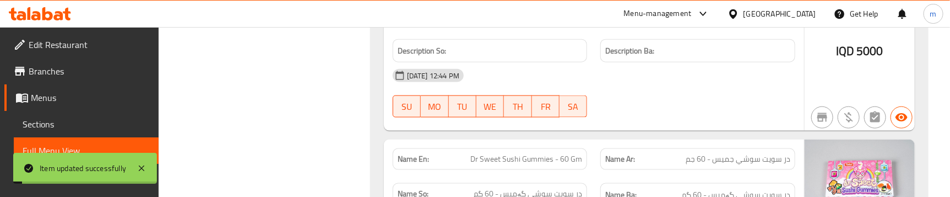
scroll to position [407, 0]
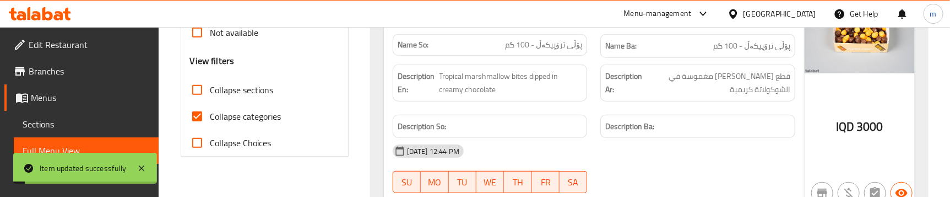
checkbox input "true"
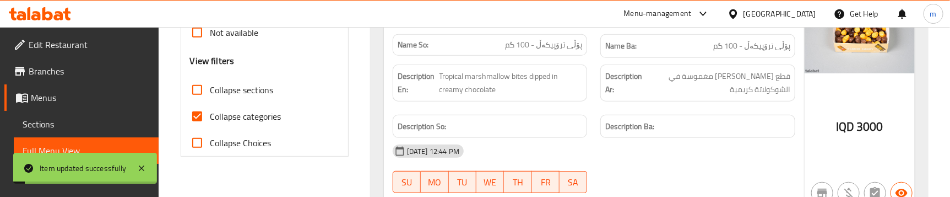
checkbox input "true"
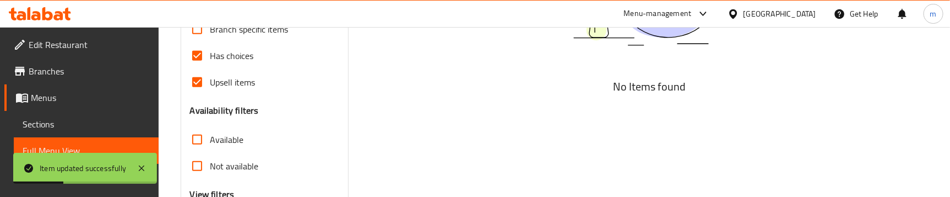
scroll to position [250, 0]
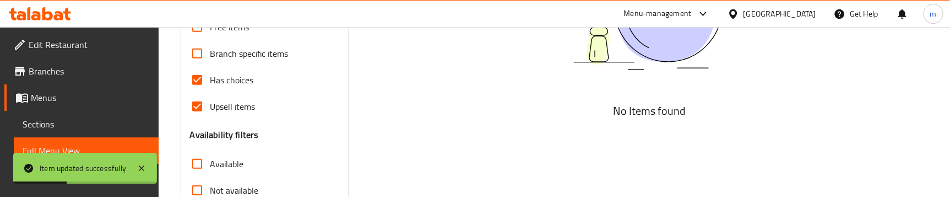
click at [226, 86] on span "Has choices" at bounding box center [231, 79] width 43 height 13
click at [210, 86] on input "Has choices" at bounding box center [197, 80] width 26 height 26
checkbox input "false"
click at [228, 102] on span "Upsell items" at bounding box center [232, 106] width 45 height 13
click at [210, 102] on input "Upsell items" at bounding box center [197, 106] width 26 height 26
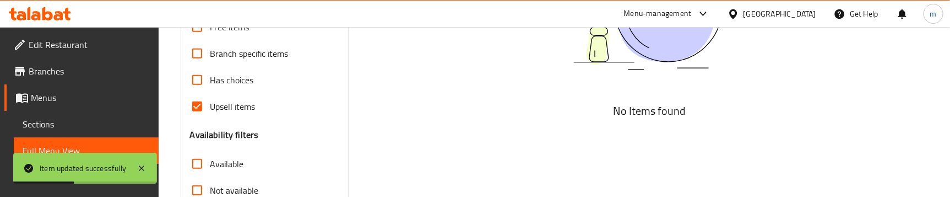
checkbox input "false"
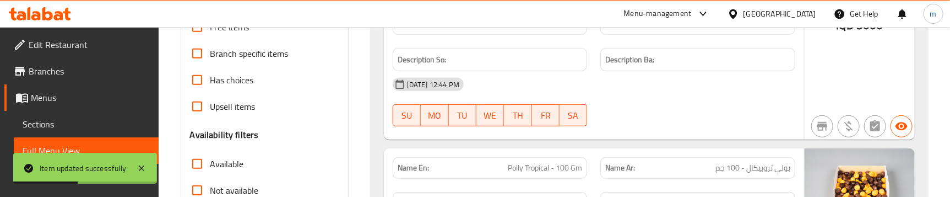
scroll to position [417, 0]
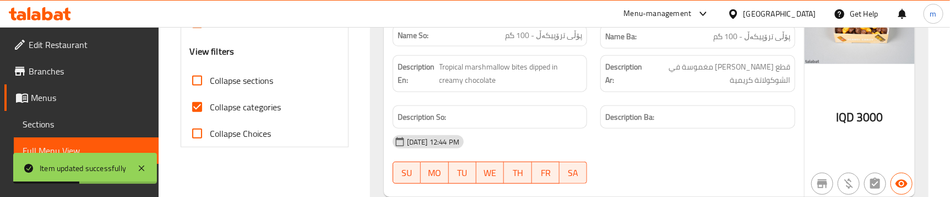
click at [236, 81] on span "Collapse sections" at bounding box center [241, 80] width 63 height 13
click at [210, 81] on input "Collapse sections" at bounding box center [197, 80] width 26 height 26
checkbox input "true"
click at [233, 102] on span "Collapse categories" at bounding box center [245, 106] width 71 height 13
click at [210, 102] on input "Collapse categories" at bounding box center [197, 107] width 26 height 26
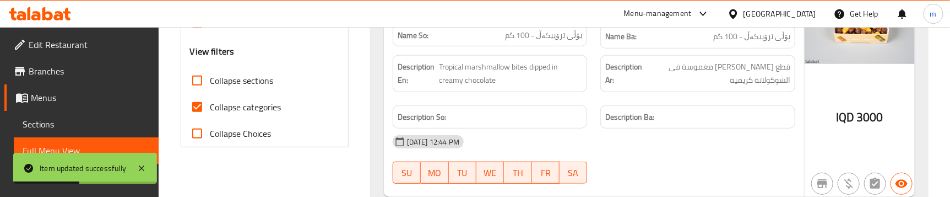
checkbox input "false"
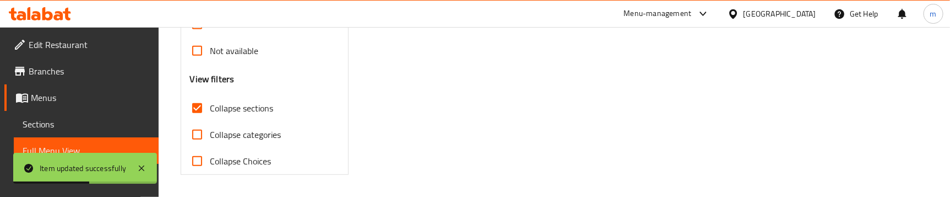
scroll to position [83, 0]
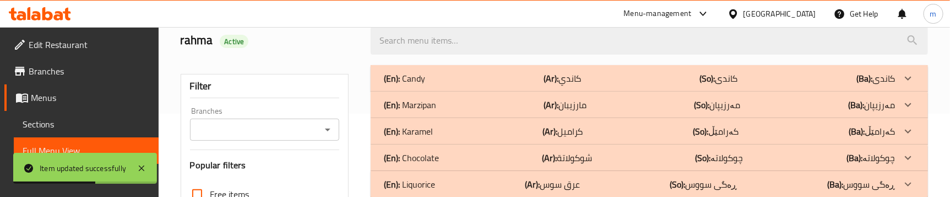
click at [551, 75] on b "(Ar):" at bounding box center [550, 78] width 15 height 17
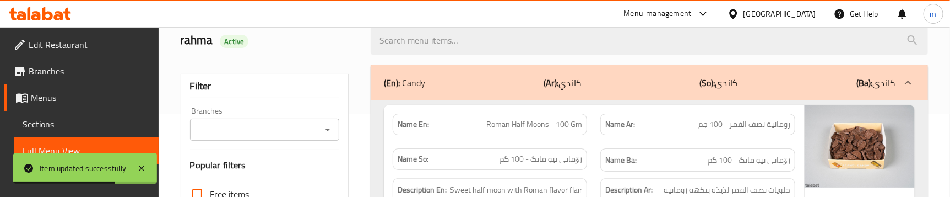
scroll to position [8024, 0]
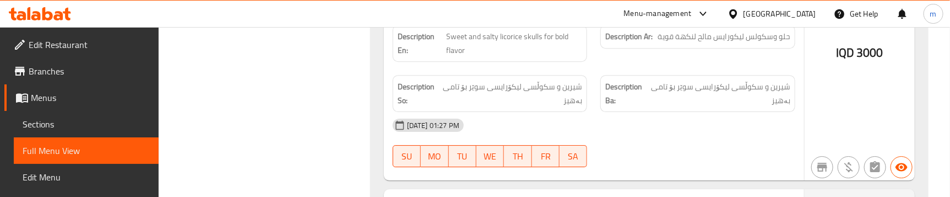
scroll to position [8107, 0]
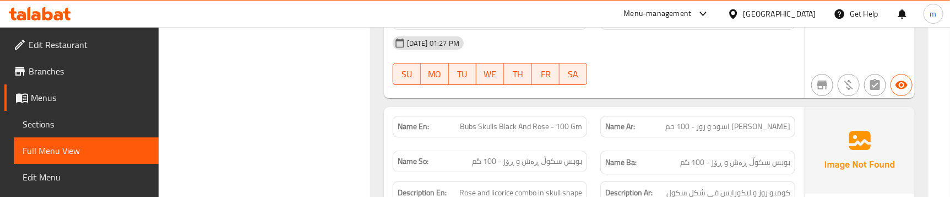
click at [587, 174] on div "Description En: Rose and licorice combo in skull shape" at bounding box center [490, 192] width 208 height 37
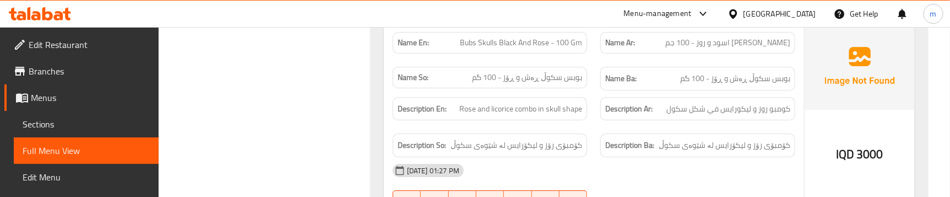
scroll to position [8275, 0]
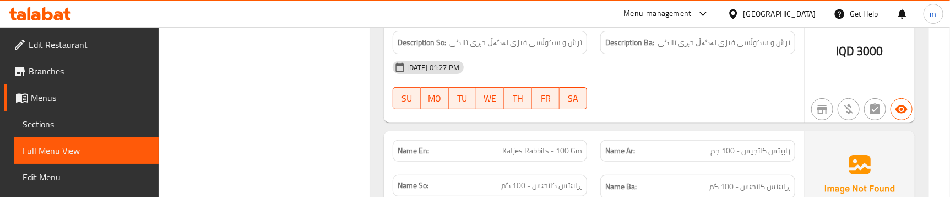
scroll to position [8485, 0]
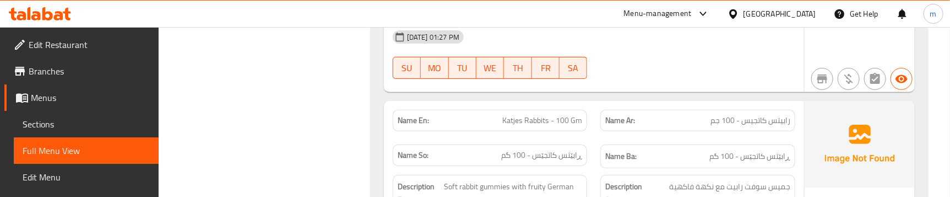
scroll to position [8568, 0]
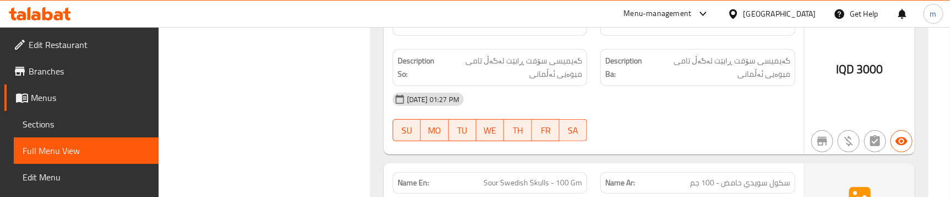
scroll to position [8735, 0]
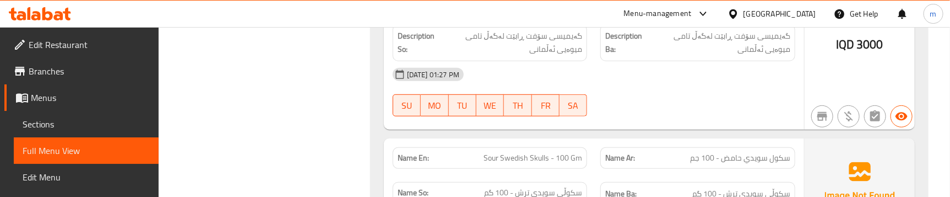
click at [528, 152] on span "Sour Swedish Skulls - 100 Gm" at bounding box center [532, 158] width 99 height 12
click at [55, 124] on span "Sections" at bounding box center [86, 123] width 127 height 13
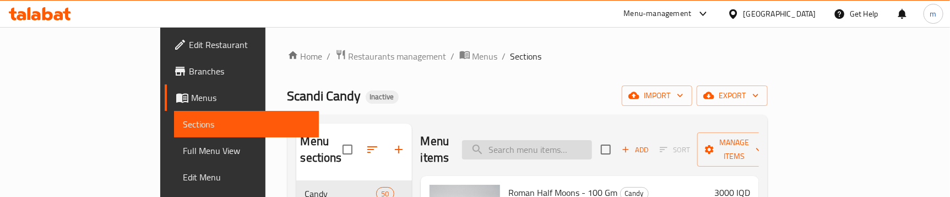
click at [568, 145] on input "search" at bounding box center [527, 149] width 130 height 19
paste input "Sour Swedish Skulls - 100 Gm"
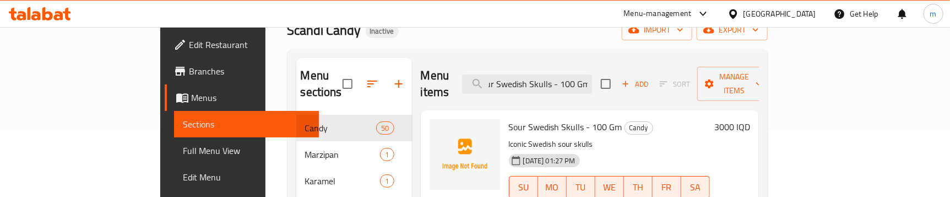
scroll to position [154, 0]
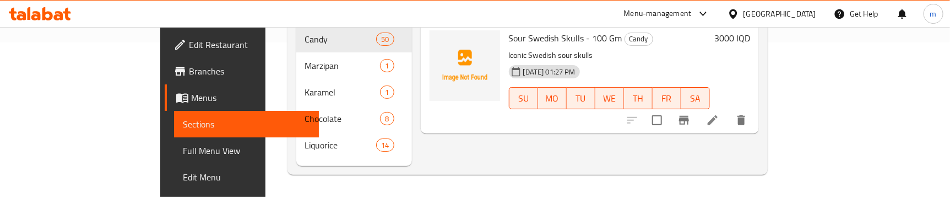
type input "Sour Swedish Skulls - 100 Gm"
click at [719, 113] on icon at bounding box center [712, 119] width 13 height 13
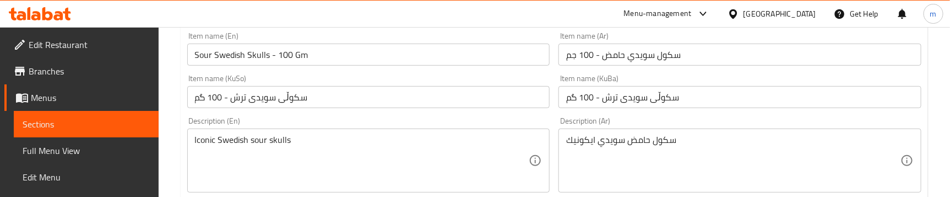
scroll to position [250, 0]
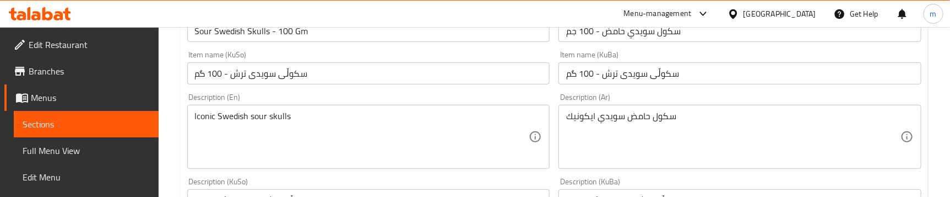
click at [285, 75] on input "سکوڵی سویدی ترش - 100 گم" at bounding box center [368, 73] width 363 height 22
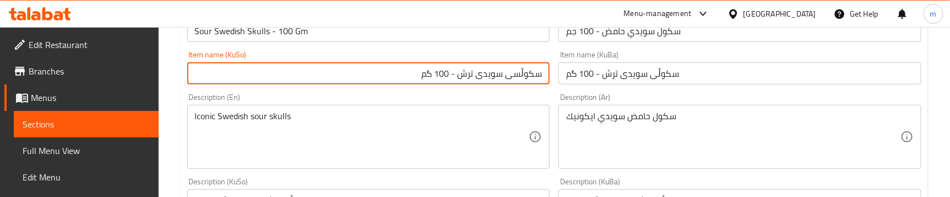
click at [467, 77] on input "سکوڵسی سویدی ترش - 100 گم" at bounding box center [368, 73] width 363 height 22
type input "سکوڵسی سویدی ترش - 100 گم"
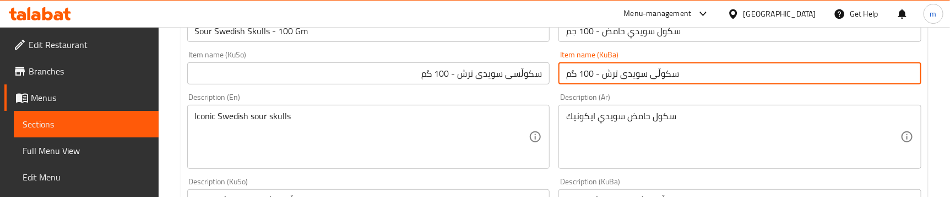
click at [595, 74] on input "سکوڵی سویدی ترش - 100 گم" at bounding box center [739, 73] width 363 height 22
paste input "س"
type input "سکوڵسی سویدی ترش - 100 گم"
click at [655, 34] on input "سكول سويدي حامض - 100 جم" at bounding box center [739, 31] width 363 height 22
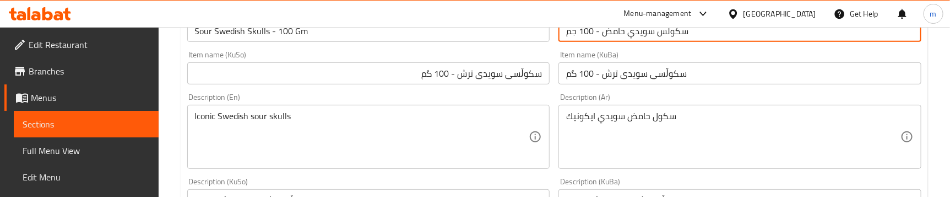
type input "سكولس سويدي حامض - 100 جم"
click at [548, 55] on div "Item name (KuSo) سکوڵسی سویدی ترش - 100 گم Item name (KuSo)" at bounding box center [368, 68] width 363 height 34
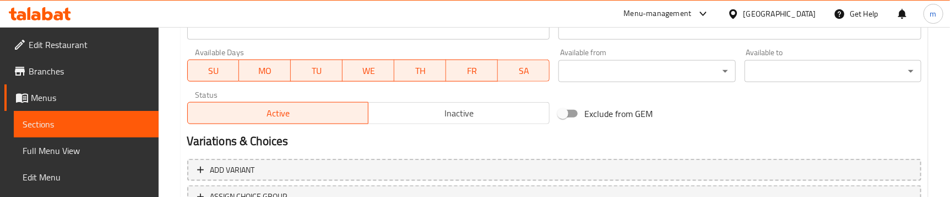
scroll to position [667, 0]
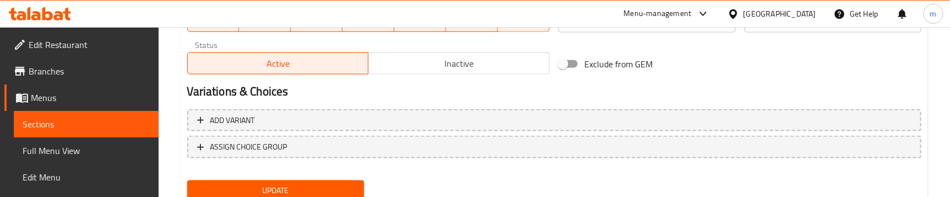
click at [327, 187] on span "Update" at bounding box center [275, 190] width 159 height 14
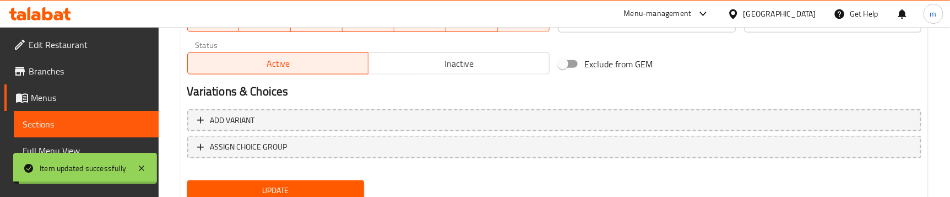
click at [93, 146] on span "Full Menu View" at bounding box center [86, 150] width 127 height 13
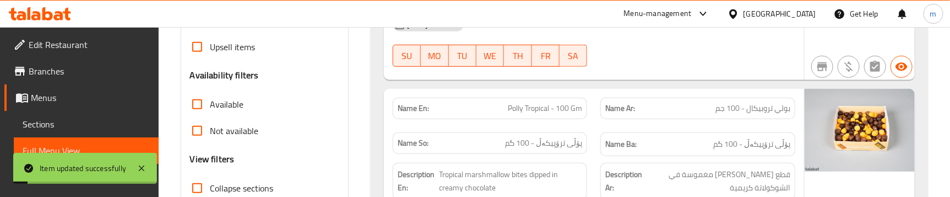
scroll to position [334, 0]
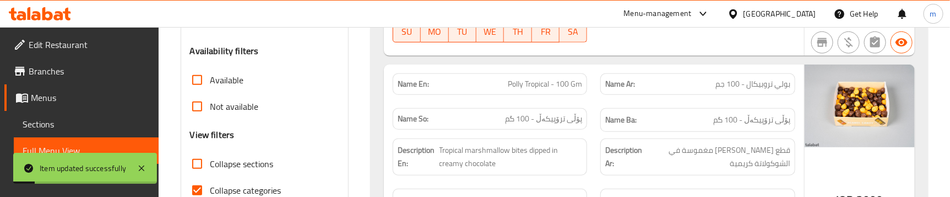
click at [218, 170] on span "Collapse sections" at bounding box center [241, 163] width 63 height 13
click at [210, 171] on input "Collapse sections" at bounding box center [197, 163] width 26 height 26
checkbox input "true"
click at [224, 188] on span "Collapse categories" at bounding box center [245, 189] width 71 height 13
click at [210, 188] on input "Collapse categories" at bounding box center [197, 190] width 26 height 26
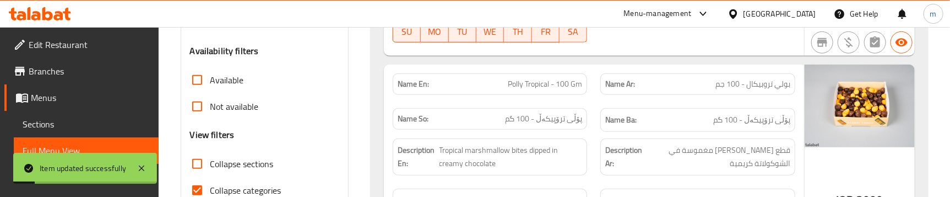
checkbox input "false"
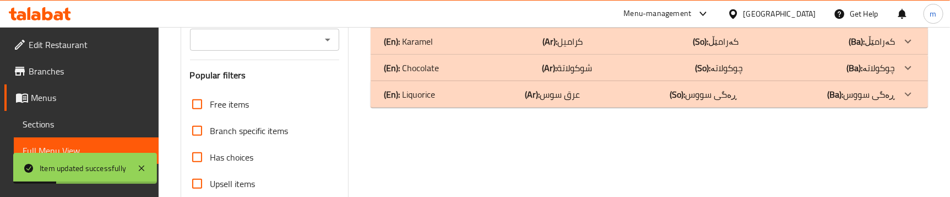
scroll to position [90, 0]
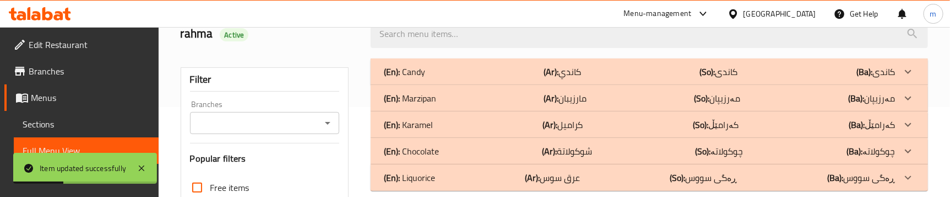
click at [586, 72] on div "(En): Candy (Ar): كاندي (So): کاندی (Ba): کاندی" at bounding box center [639, 71] width 511 height 13
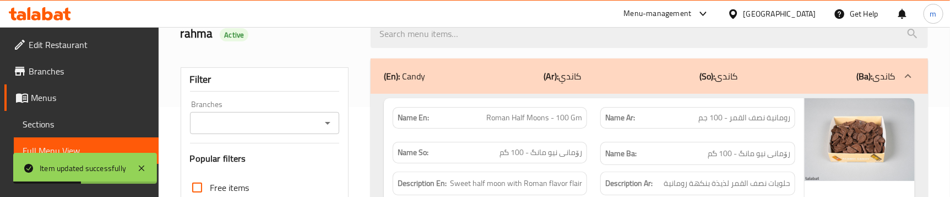
scroll to position [8682, 0]
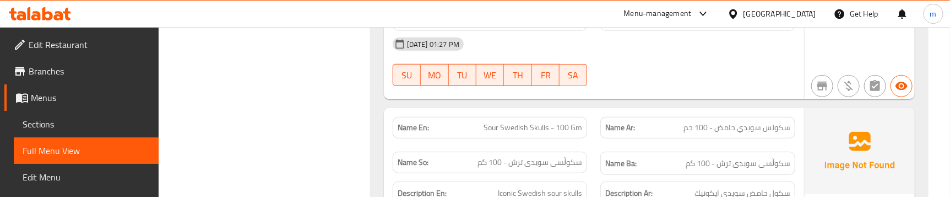
click at [594, 175] on div "Description Ar: سكول حامض سويدي ايكونيك" at bounding box center [698, 193] width 208 height 37
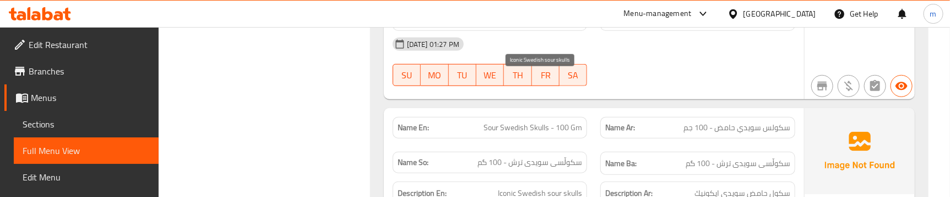
click at [563, 186] on span "Iconic Swedish sour skulls" at bounding box center [540, 193] width 84 height 14
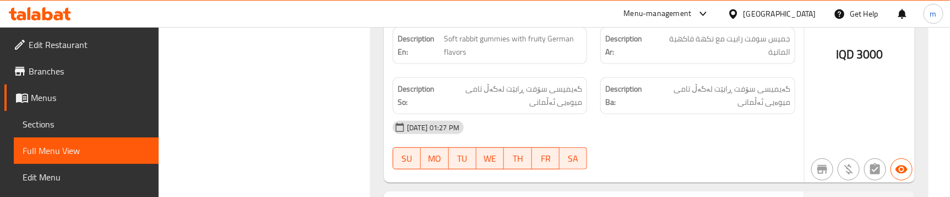
click at [109, 118] on span "Sections" at bounding box center [86, 123] width 127 height 13
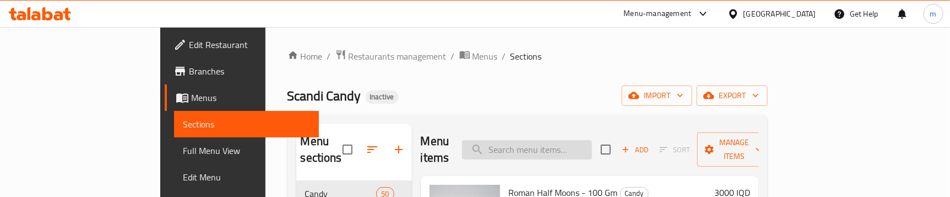
click at [578, 140] on input "search" at bounding box center [527, 149] width 130 height 19
paste input "Sour Swedish Skulls - 100 Gm"
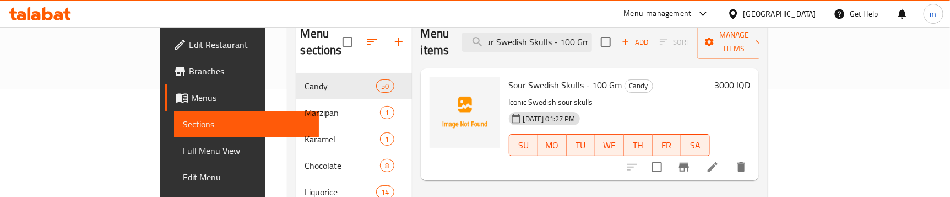
scroll to position [71, 0]
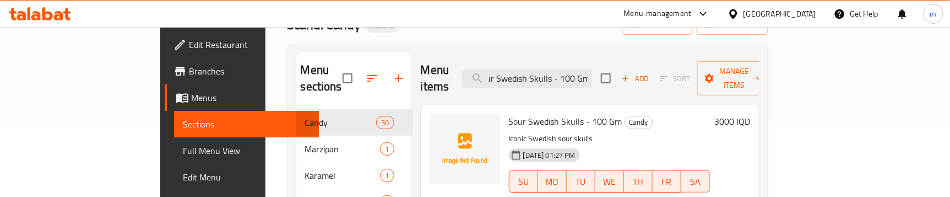
type input "Sour Swedish Skulls - 100 Gm"
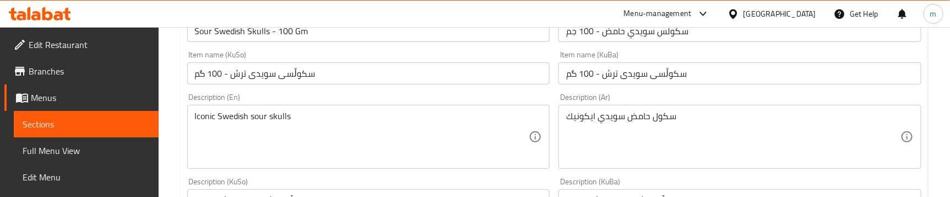
scroll to position [334, 0]
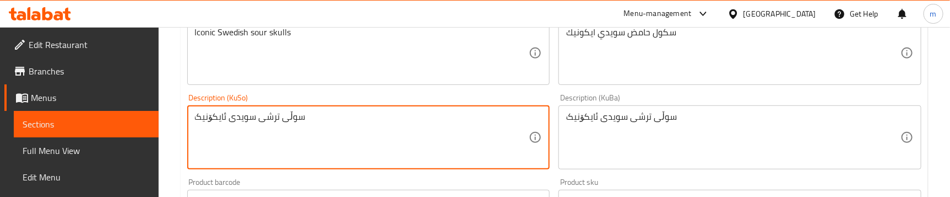
click at [291, 121] on textarea "سوڵی ترشی سویدی ئایکۆنیک" at bounding box center [362, 137] width 334 height 52
click at [296, 119] on textarea "سوڵی ترشی سویدی ئایکۆنیک" at bounding box center [362, 137] width 334 height 52
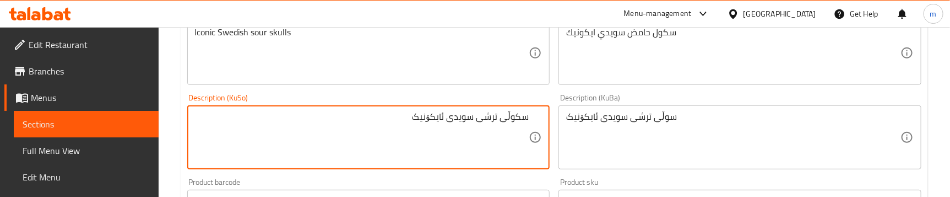
click at [508, 118] on textarea "سکوڵی ترشی سویدی ئایکۆنیک" at bounding box center [362, 137] width 334 height 52
type textarea "سکوڵسی ترشی سویدی ئایکۆنیک"
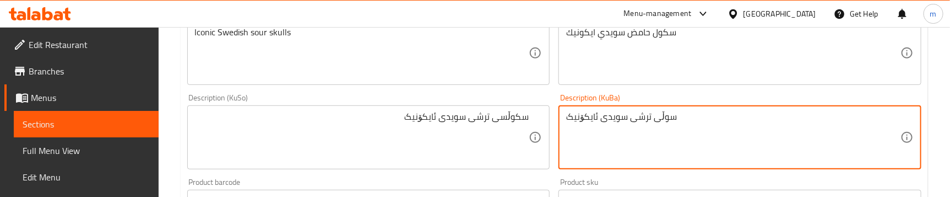
paste textarea "کوڵس"
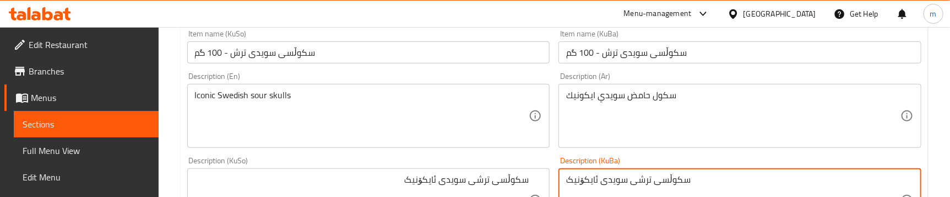
scroll to position [250, 0]
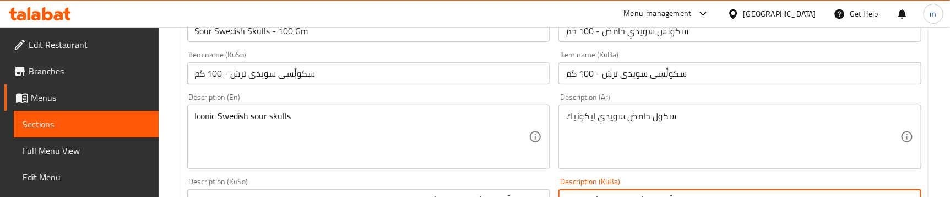
type textarea "سکوڵسی ترشی سویدی ئایکۆنیک"
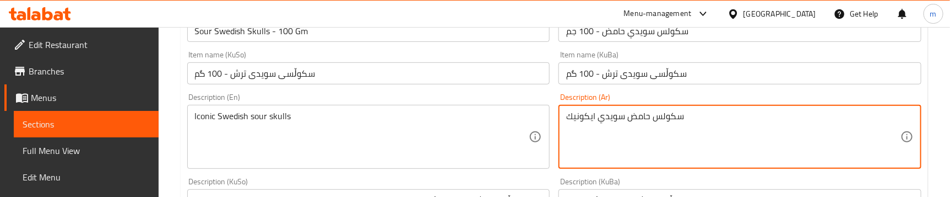
type textarea "سكولس حامض سويدي ايكونيك"
click at [313, 31] on input "Sour Swedish Skulls - 100 Gm" at bounding box center [368, 31] width 363 height 22
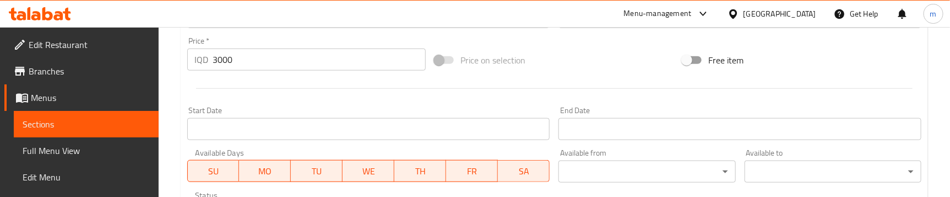
scroll to position [707, 0]
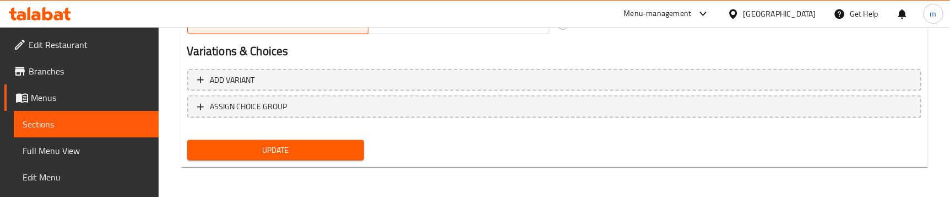
click at [279, 154] on span "Update" at bounding box center [275, 150] width 159 height 14
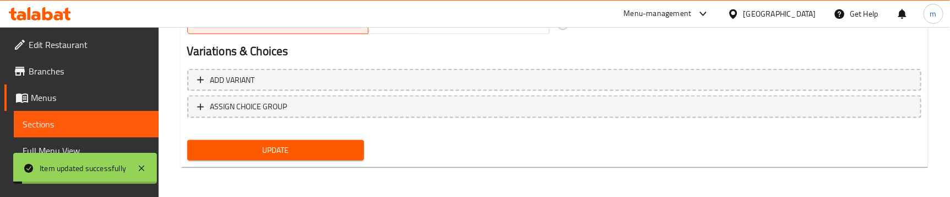
click at [96, 145] on span "Full Menu View" at bounding box center [86, 150] width 127 height 13
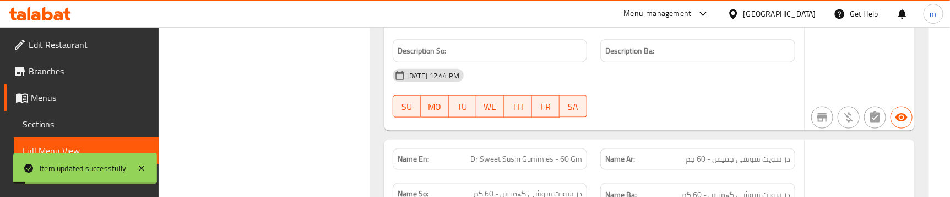
checkbox input "false"
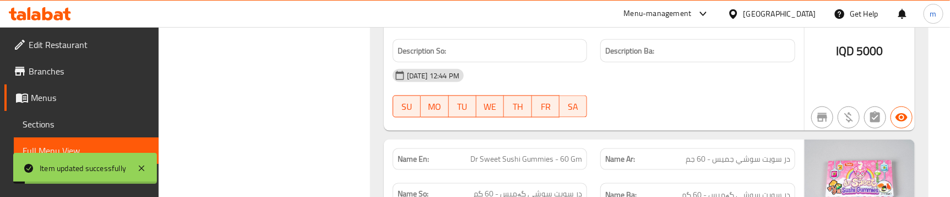
scroll to position [457, 0]
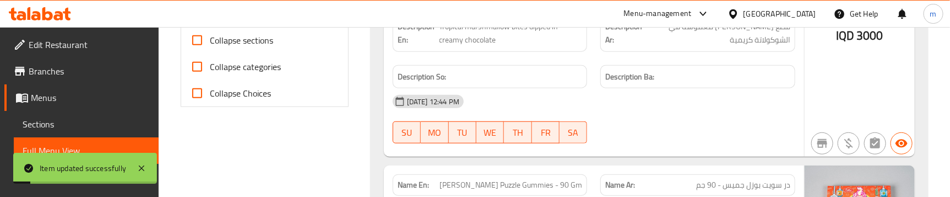
click at [246, 42] on span "Collapse sections" at bounding box center [241, 40] width 63 height 13
click at [210, 42] on input "Collapse sections" at bounding box center [197, 40] width 26 height 26
checkbox input "true"
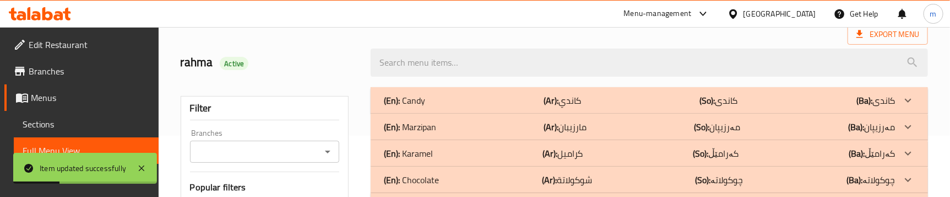
scroll to position [83, 0]
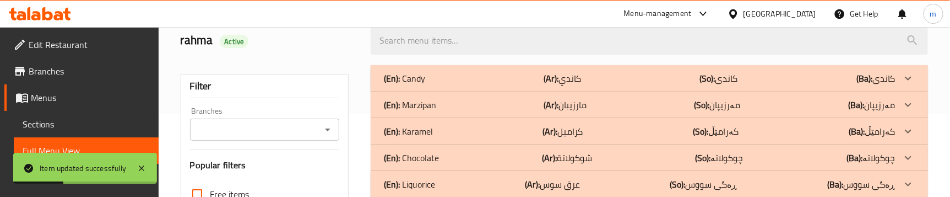
click at [574, 84] on p "(Ar): كاندي" at bounding box center [561, 78] width 37 height 13
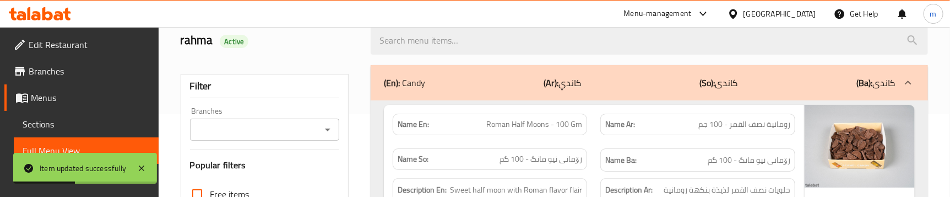
scroll to position [8682, 0]
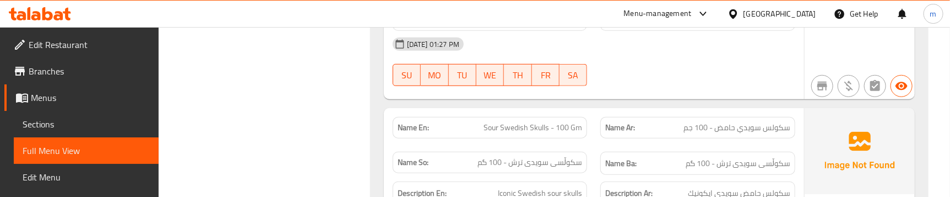
click at [578, 181] on div "Description En: Iconic Swedish sour skulls" at bounding box center [490, 193] width 195 height 24
click at [627, 175] on div "Description Ar: سكولس حامض سويدي ايكونيك" at bounding box center [698, 193] width 208 height 37
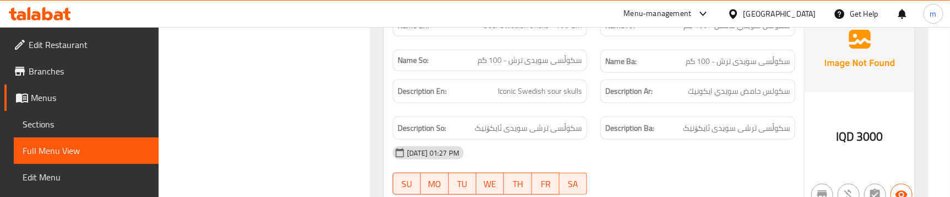
scroll to position [8932, 0]
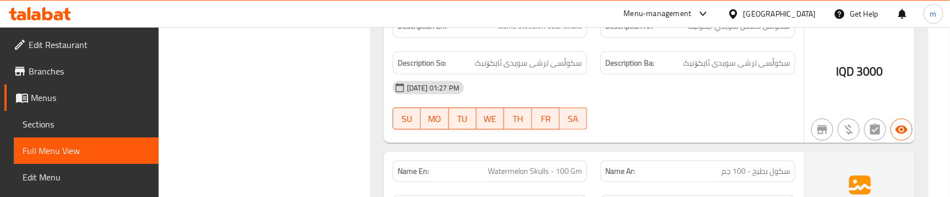
click at [594, 154] on div "Name Ar: سكول بطيخ - 100 جم" at bounding box center [698, 171] width 208 height 35
click at [505, 160] on div "Name En: Watermelon Skulls - 100 Gm" at bounding box center [490, 170] width 195 height 21
click at [510, 165] on span "Watermelon Skulls - 100 Gm" at bounding box center [535, 171] width 94 height 12
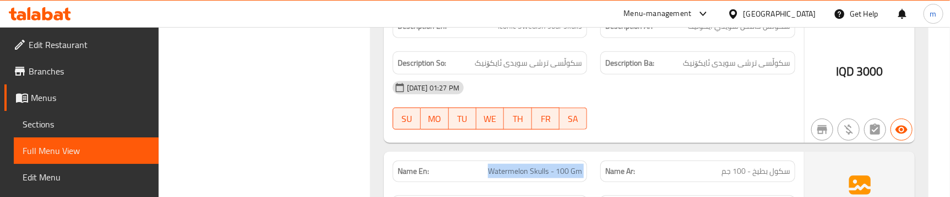
click at [510, 165] on span "Watermelon Skulls - 100 Gm" at bounding box center [535, 171] width 94 height 12
click at [75, 118] on span "Sections" at bounding box center [86, 123] width 127 height 13
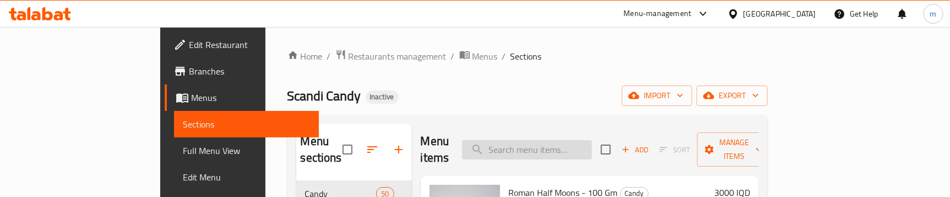
click at [570, 140] on input "search" at bounding box center [527, 149] width 130 height 19
paste input "Watermelon Skulls - 100 Gm"
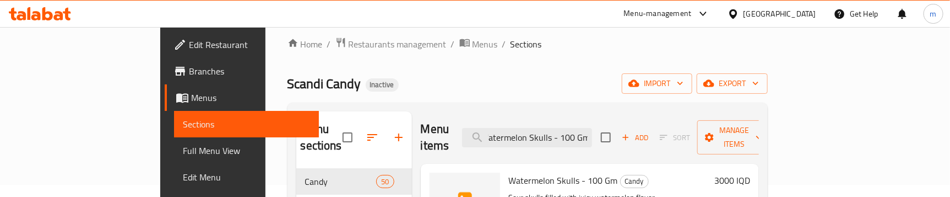
scroll to position [83, 0]
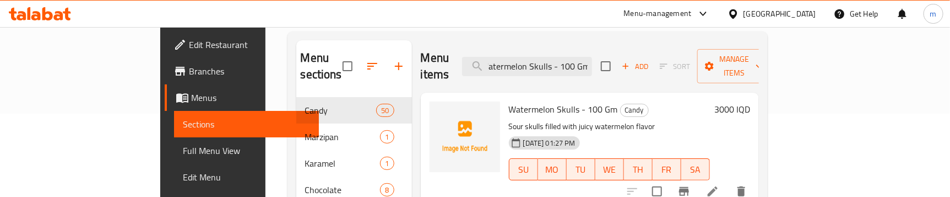
type input "Watermelon Skulls - 100 Gm"
click at [728, 181] on li at bounding box center [712, 191] width 31 height 20
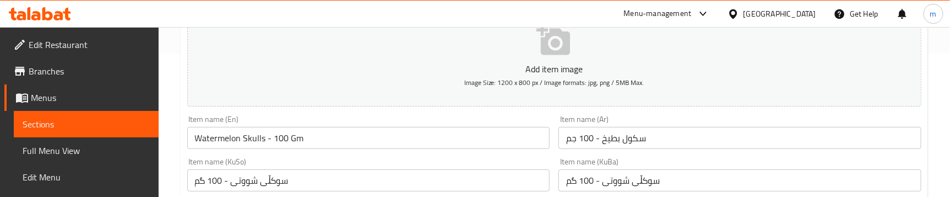
scroll to position [166, 0]
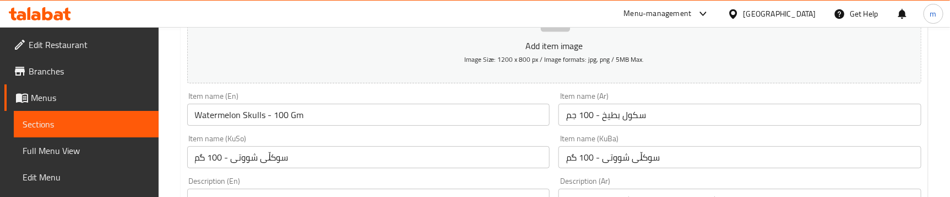
click at [265, 155] on input "سوکڵی شووتی - 100 گم" at bounding box center [368, 157] width 363 height 22
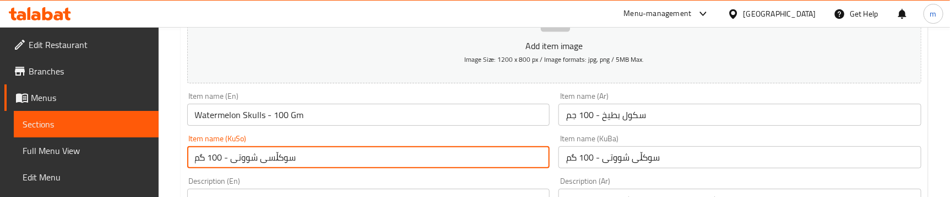
type input "سوکڵسی شووتی - 100 گم"
click at [617, 160] on input "سوکڵی شووتی - 100 گم" at bounding box center [739, 157] width 363 height 22
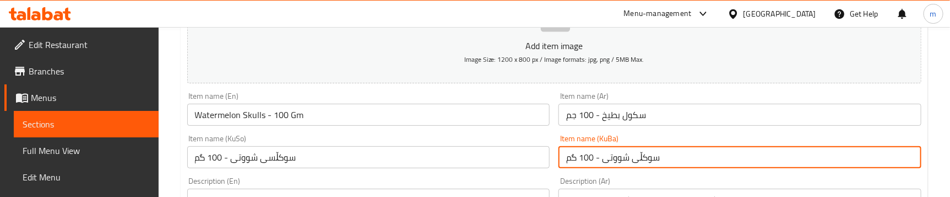
paste input "س"
type input "سوکڵسی شووتی - 100 گم"
click at [622, 114] on input "سكول بطيخ - 100 جم" at bounding box center [739, 115] width 363 height 22
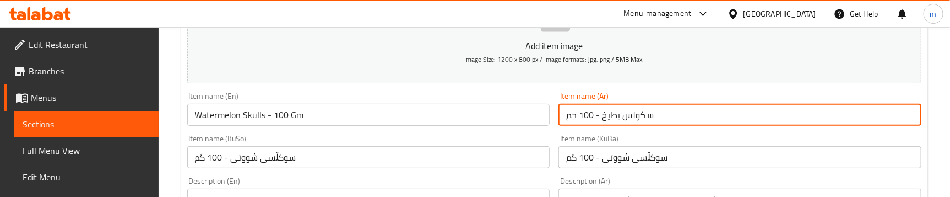
type input "سكولس بطيخ - 100 جم"
click at [552, 141] on div "Item name (KuSo) سوکڵسی شووتی - 100 گم Item name (KuSo)" at bounding box center [369, 151] width 372 height 42
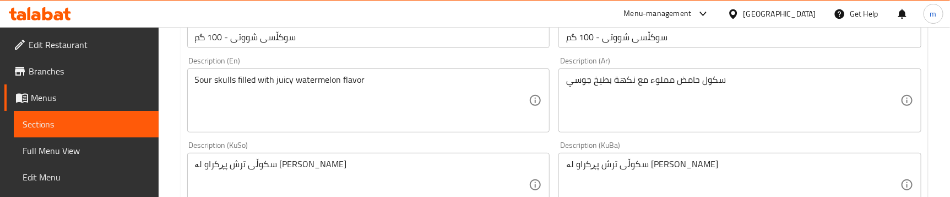
scroll to position [250, 0]
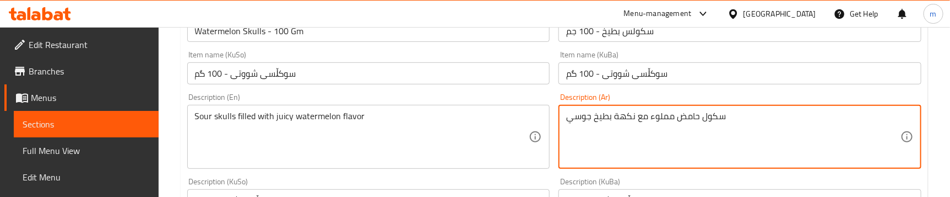
click at [700, 116] on textarea "سكول حامض مملوء مع نكهة بطيخ جوسي" at bounding box center [733, 137] width 334 height 52
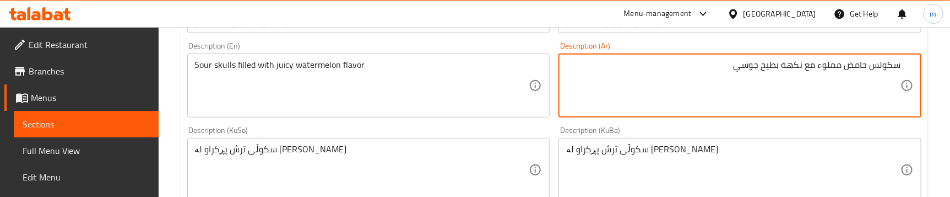
scroll to position [334, 0]
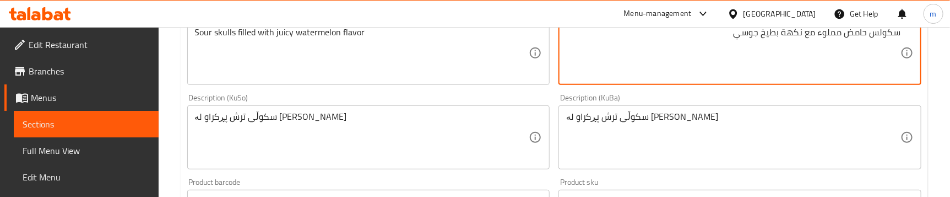
type textarea "سكولس حامض مملوء مع نكهة بطيخ جوسي"
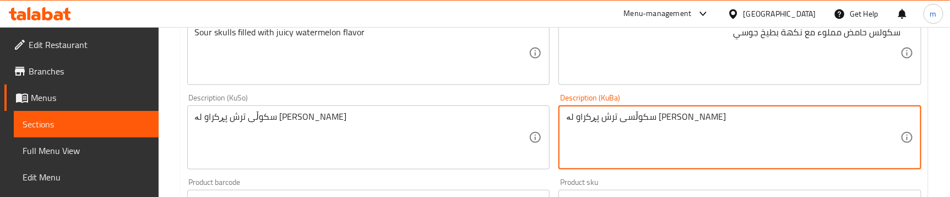
type textarea "سکوڵسی ترش پڕکراو لە تامی شووتی جوسی"
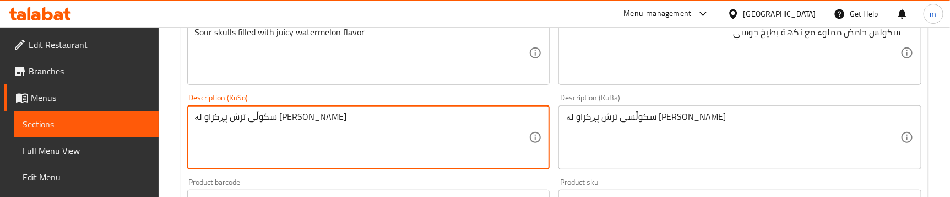
paste textarea "س"
type textarea "سکوڵسی ترش پڕکراو لە تامی شووتی جوسی"
click at [560, 91] on div "Description (KuBa) سکوڵسی ترش پڕکراو لە تامی شووتی جوسی Description (KuBa)" at bounding box center [740, 131] width 372 height 84
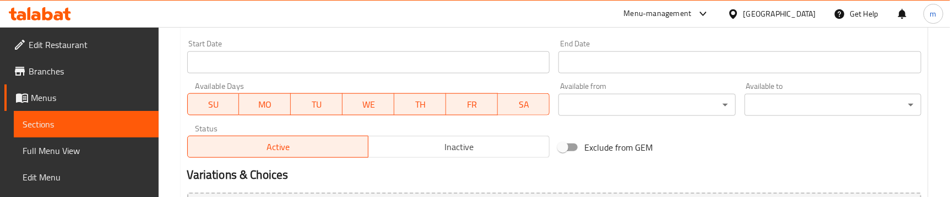
scroll to position [707, 0]
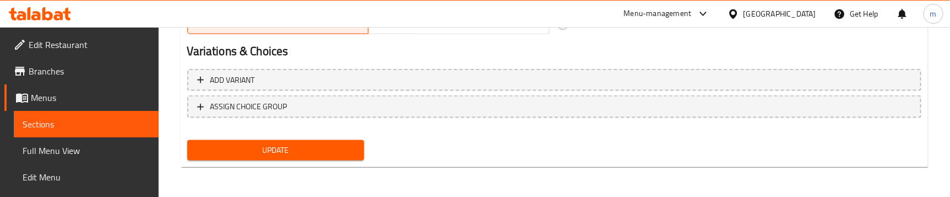
click at [295, 140] on button "Update" at bounding box center [275, 150] width 177 height 20
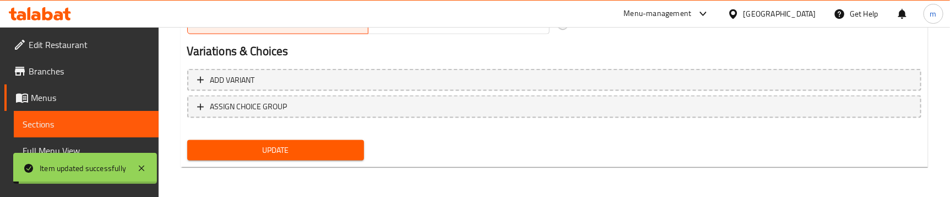
click at [60, 149] on span "Full Menu View" at bounding box center [86, 150] width 127 height 13
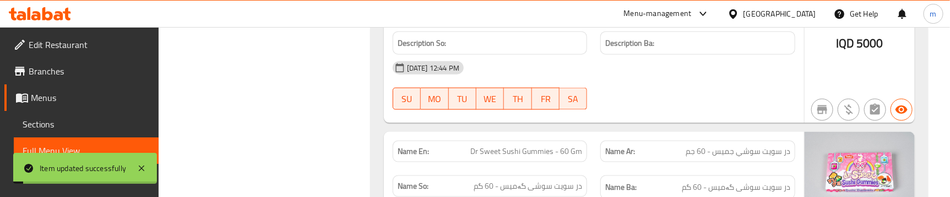
scroll to position [457, 0]
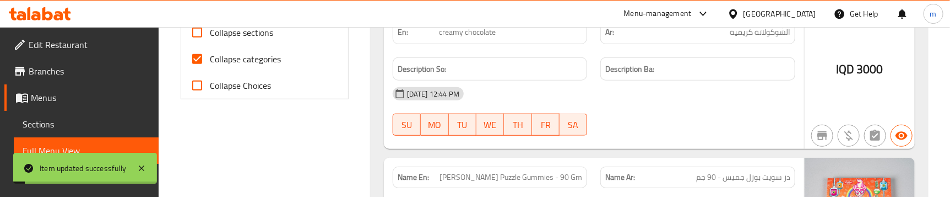
click at [237, 39] on span "Collapse sections" at bounding box center [241, 32] width 63 height 13
click at [210, 46] on input "Collapse sections" at bounding box center [197, 32] width 26 height 26
checkbox input "true"
click at [231, 66] on span "Collapse categories" at bounding box center [245, 58] width 71 height 13
click at [210, 72] on input "Collapse categories" at bounding box center [197, 59] width 26 height 26
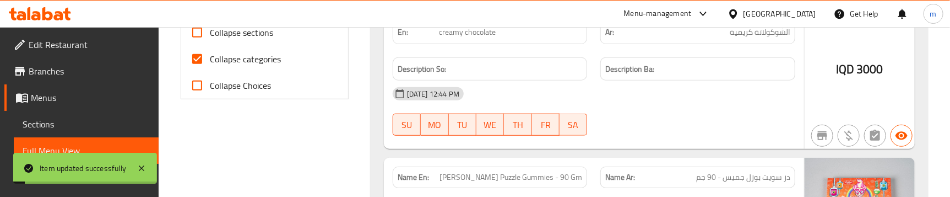
checkbox input "false"
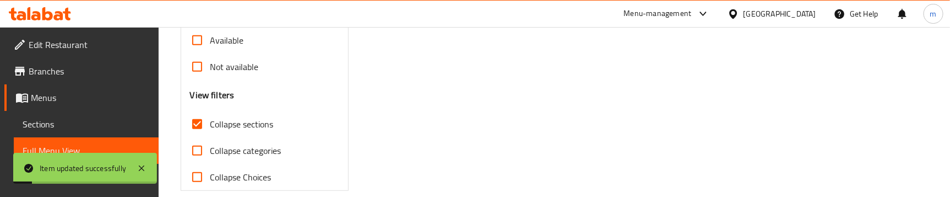
scroll to position [40, 0]
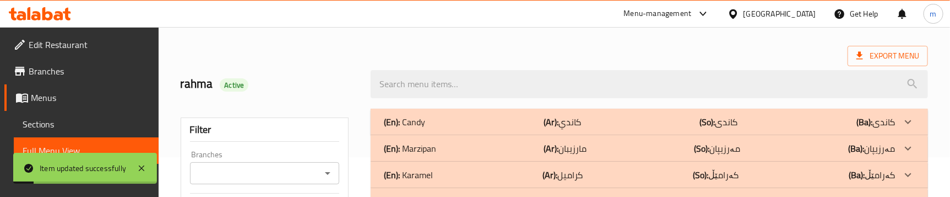
click at [578, 118] on p "(Ar): كاندي" at bounding box center [561, 121] width 37 height 13
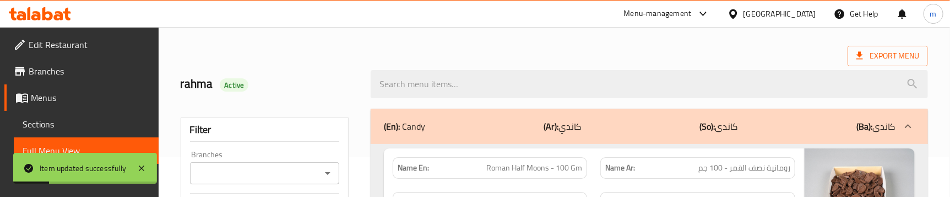
click at [607, 119] on div "(En): Candy (Ar): كاندي (So): کاندی (Ba): کاندی" at bounding box center [639, 125] width 511 height 13
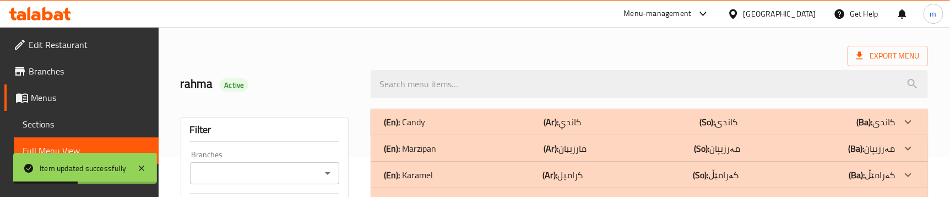
click at [580, 120] on div "(En): Candy (Ar): كاندي (So): کاندی (Ba): کاندی" at bounding box center [639, 121] width 511 height 13
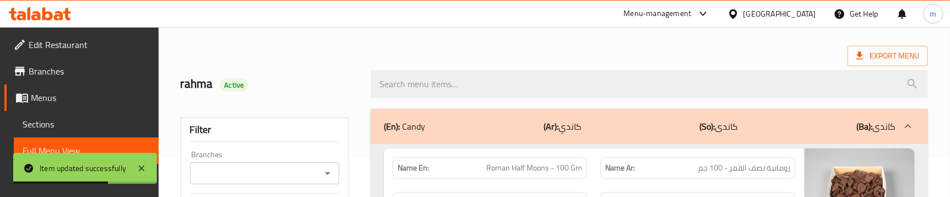
scroll to position [8927, 0]
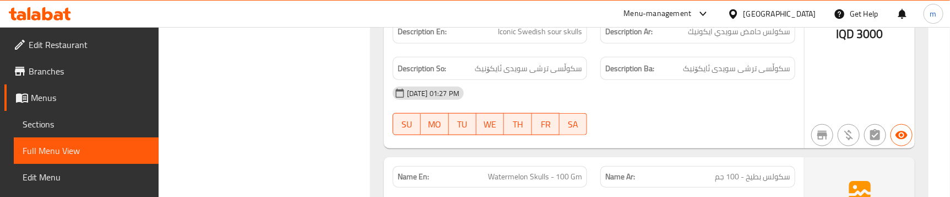
click at [582, 159] on div "Name En: Watermelon Skulls - 100 Gm" at bounding box center [490, 176] width 208 height 35
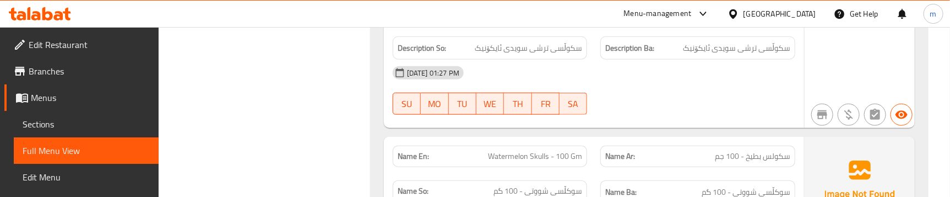
scroll to position [8967, 0]
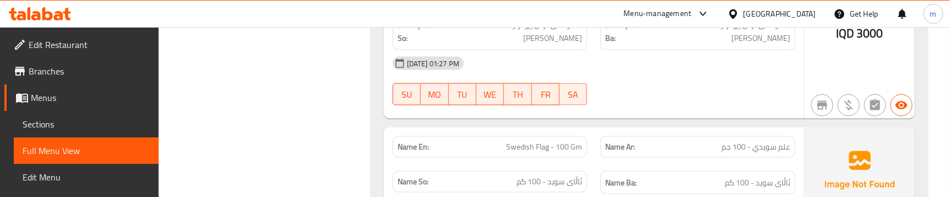
scroll to position [9217, 0]
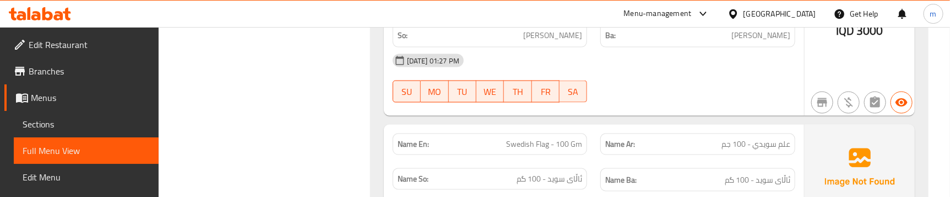
scroll to position [9177, 0]
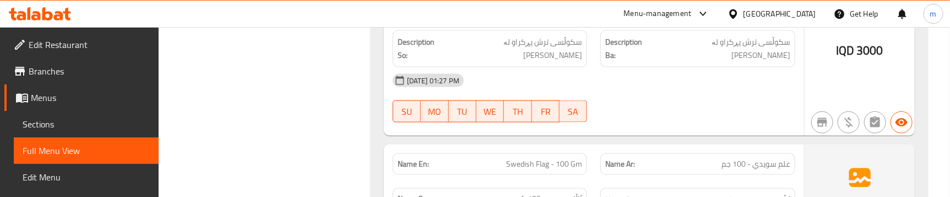
click at [589, 181] on div "Name So: ئاڵای سوید - 100 گم" at bounding box center [490, 199] width 208 height 37
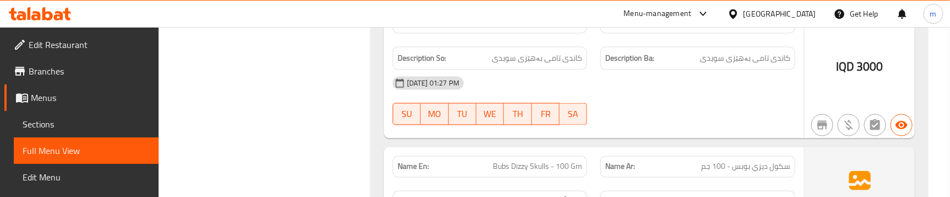
scroll to position [9384, 0]
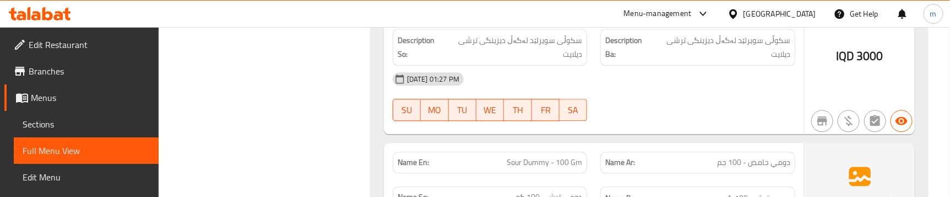
scroll to position [9614, 0]
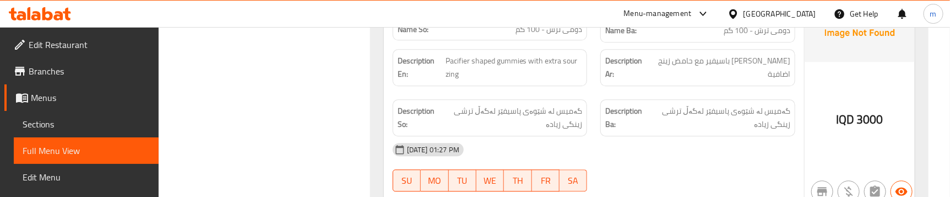
scroll to position [9864, 0]
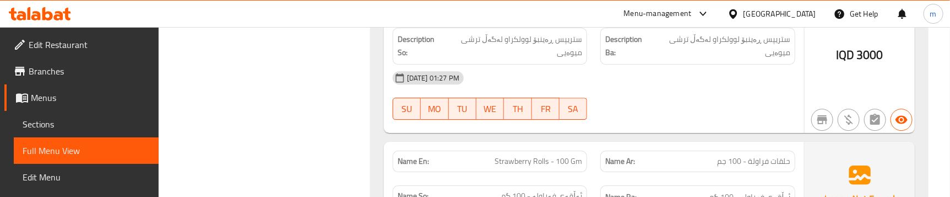
scroll to position [10075, 0]
click at [517, 157] on span "Strawberry Rolls - 100 Gm" at bounding box center [538, 163] width 88 height 12
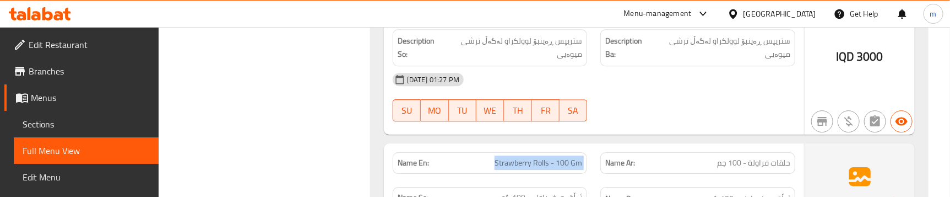
click at [517, 157] on span "Strawberry Rolls - 100 Gm" at bounding box center [538, 163] width 88 height 12
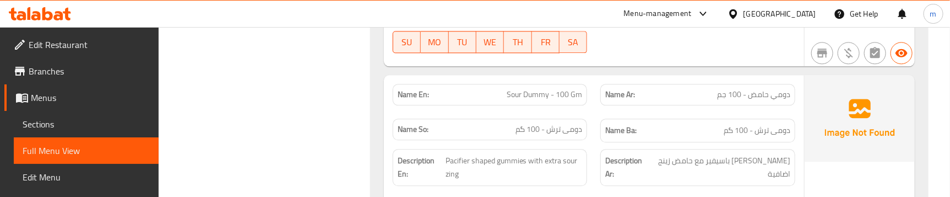
scroll to position [9657, 0]
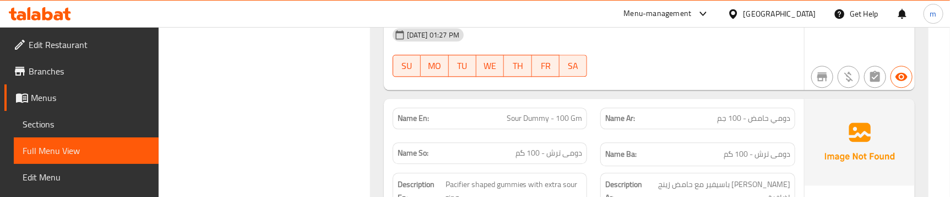
click at [82, 117] on span "Sections" at bounding box center [86, 123] width 127 height 13
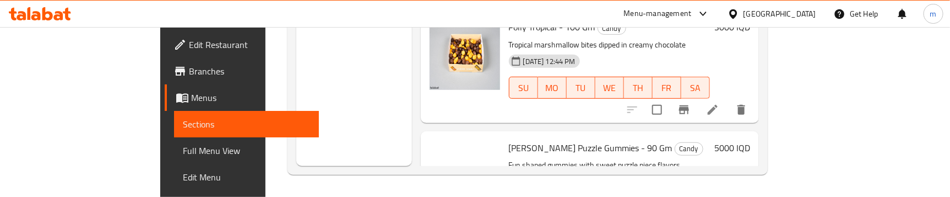
scroll to position [71, 0]
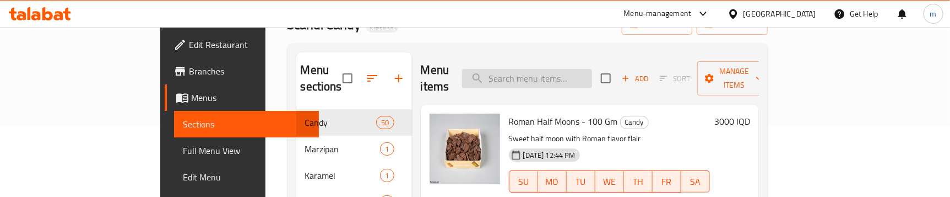
click at [578, 72] on input "search" at bounding box center [527, 78] width 130 height 19
paste input "Strawberry Rolls - 100 Gm"
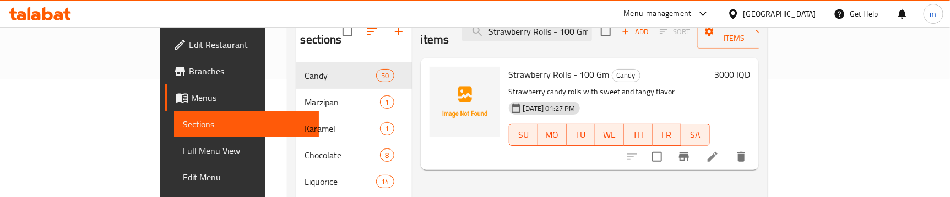
scroll to position [154, 0]
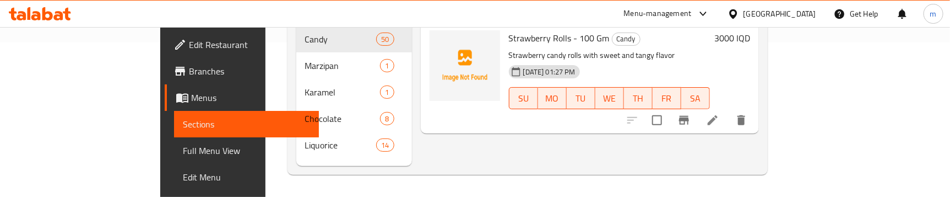
type input "Strawberry Rolls - 100 Gm"
click at [719, 113] on icon at bounding box center [712, 119] width 13 height 13
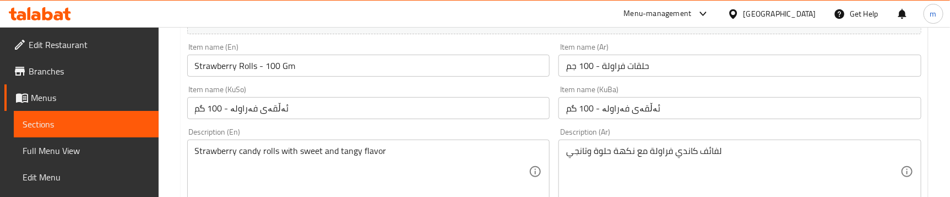
scroll to position [166, 0]
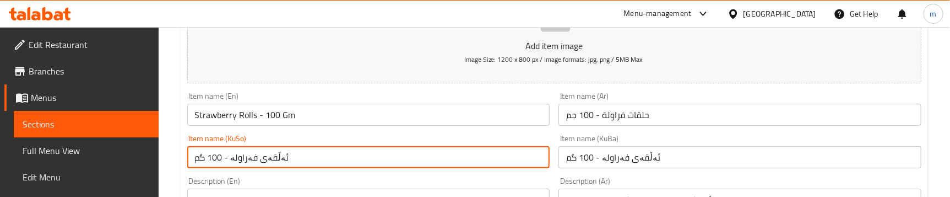
click at [269, 162] on input "ئەڵقەی فەراولە - 100 گم" at bounding box center [368, 157] width 363 height 22
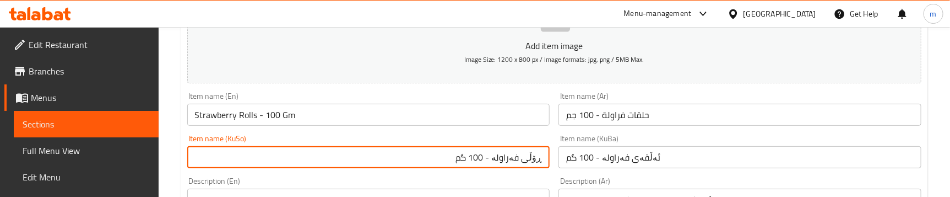
type input "ڕۆڵی فەراولە - 100 گم"
click at [636, 154] on input "ئەڵقەی فەراولە - 100 گم" at bounding box center [739, 157] width 363 height 22
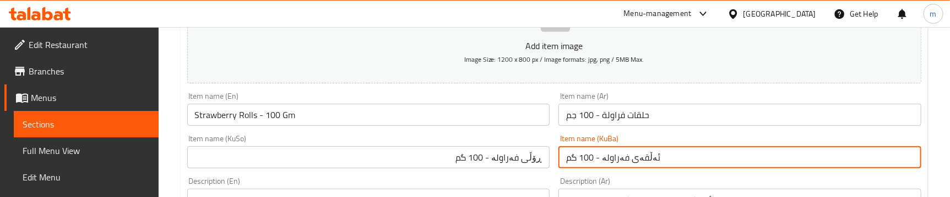
click at [636, 154] on input "ئەڵقەی فەراولە - 100 گم" at bounding box center [739, 157] width 363 height 22
click at [489, 159] on input "ڕۆڵی فەراولە - 100 گم" at bounding box center [368, 157] width 363 height 22
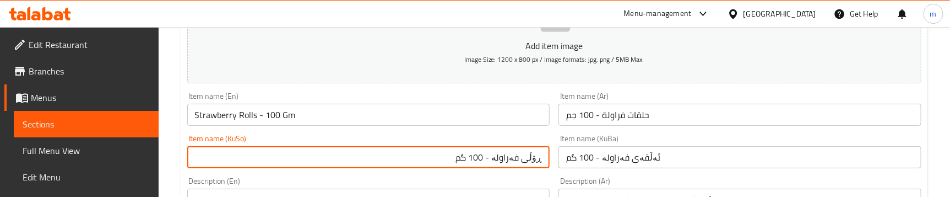
click at [618, 165] on input "ئەڵقەی فەراولە - 100 گم" at bounding box center [739, 157] width 363 height 22
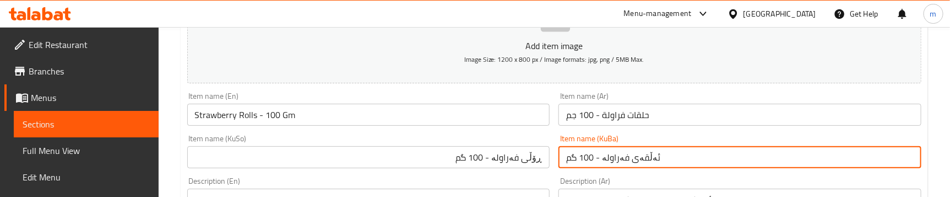
paste input "ڕۆڵ"
type input "ڕۆڵی فەراولە - 100 گم"
click at [639, 114] on input "حلقات فراولة - 100 جم" at bounding box center [739, 115] width 363 height 22
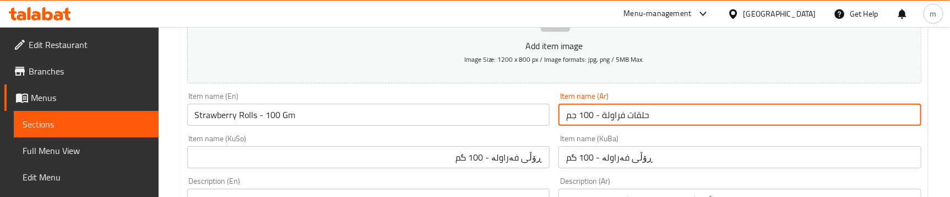
click at [639, 114] on input "حلقات فراولة - 100 جم" at bounding box center [739, 115] width 363 height 22
paste input "ملفوف"
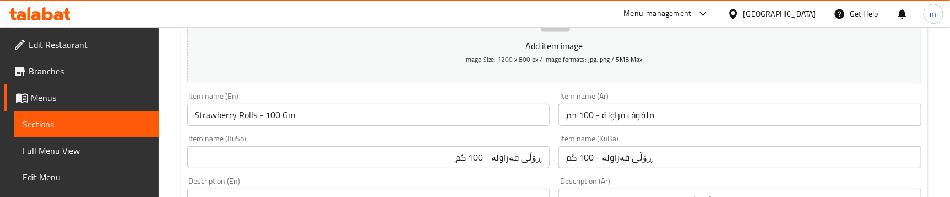
click at [628, 130] on div "Item name (KuBa) ڕۆڵی فەراولە - 100 گم Item name (KuBa)" at bounding box center [740, 151] width 372 height 42
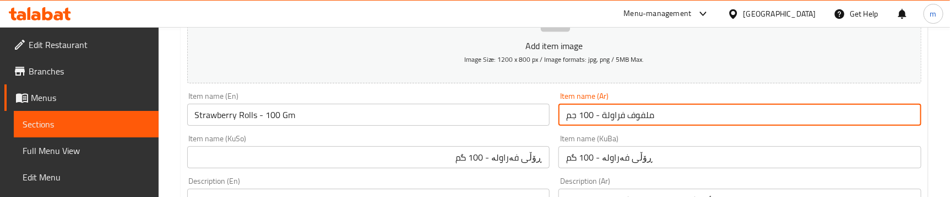
click at [608, 115] on input "ملفوف فراولة - 100 جم" at bounding box center [739, 115] width 363 height 22
click at [640, 115] on input "ملفوف فراولة - 100 جم" at bounding box center [739, 115] width 363 height 22
click at [634, 116] on input "ملفوففراولة - 100 جم" at bounding box center [739, 115] width 363 height 22
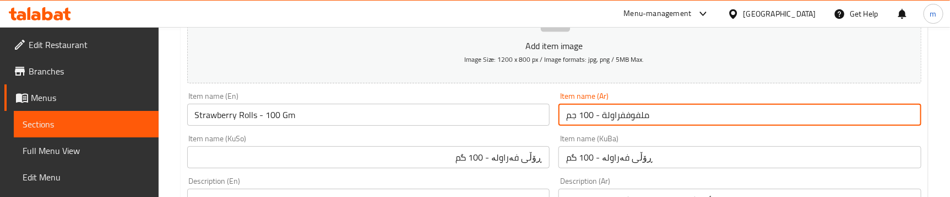
click at [637, 111] on input "ملفوففراولة - 100 جم" at bounding box center [739, 115] width 363 height 22
drag, startPoint x: 627, startPoint y: 111, endPoint x: 651, endPoint y: 113, distance: 24.3
click at [651, 113] on input "ملفوففراولة - 100 جم" at bounding box center [739, 115] width 363 height 22
type input "رولز فراولة - 100 جم"
click at [549, 127] on div "Item name (En) Strawberry Rolls - 100 Gm Item name (En)" at bounding box center [369, 109] width 372 height 42
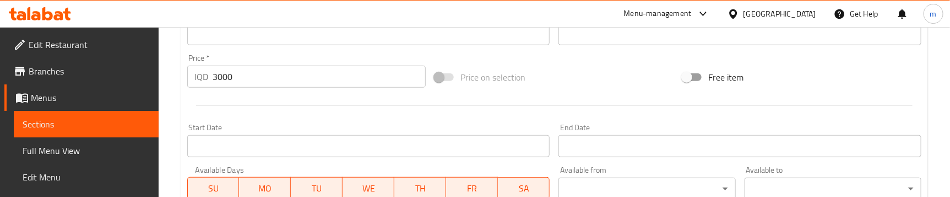
scroll to position [707, 0]
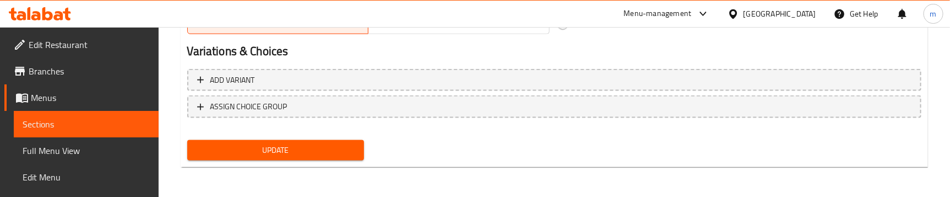
click at [283, 154] on span "Update" at bounding box center [275, 150] width 159 height 14
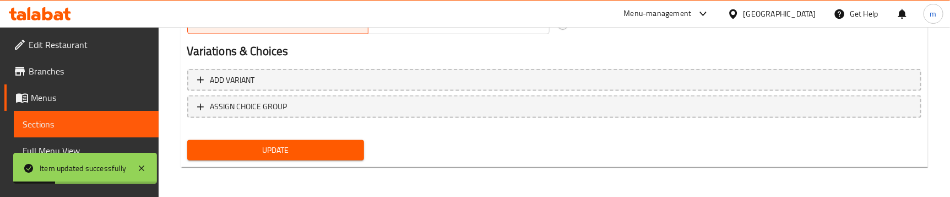
click at [52, 139] on link "Full Menu View" at bounding box center [86, 150] width 145 height 26
click at [56, 148] on span "Full Menu View" at bounding box center [86, 150] width 127 height 13
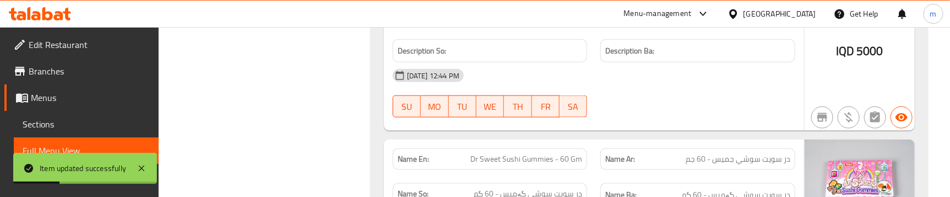
scroll to position [457, 0]
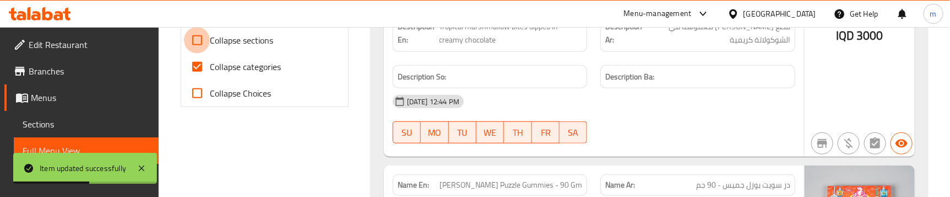
click at [197, 45] on input "Collapse sections" at bounding box center [197, 40] width 26 height 26
checkbox input "true"
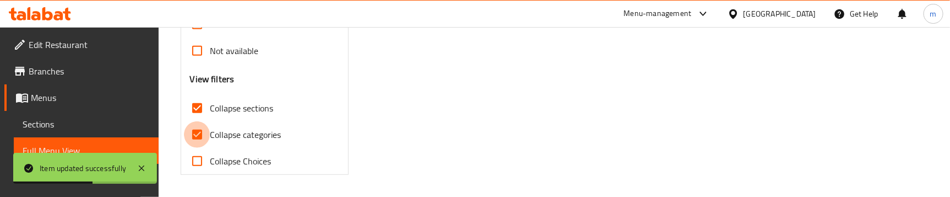
click at [194, 121] on input "Collapse categories" at bounding box center [197, 134] width 26 height 26
checkbox input "false"
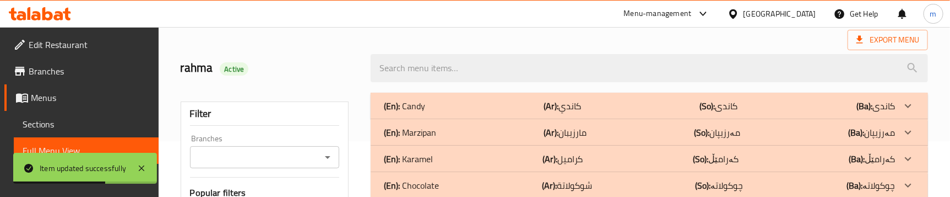
scroll to position [55, 0]
click at [477, 99] on div "(En): Candy (Ar): كاندي (So): کاندی (Ba): کاندی" at bounding box center [649, 106] width 557 height 26
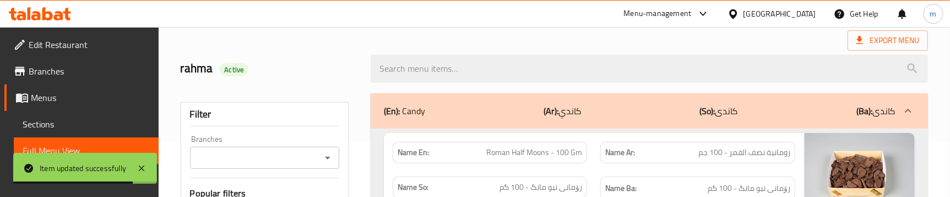
scroll to position [10058, 0]
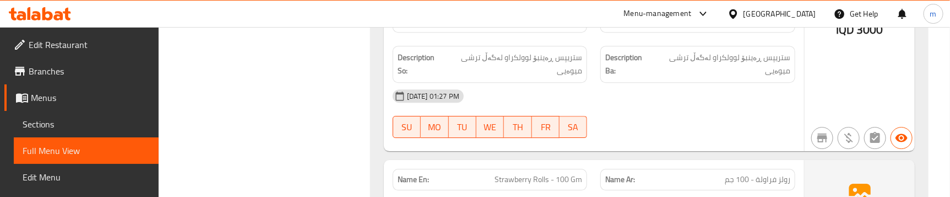
scroll to position [10142, 0]
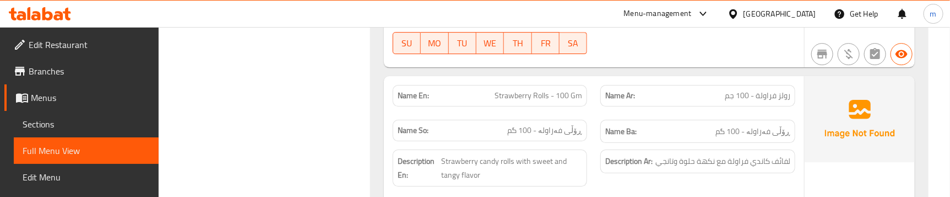
click at [600, 143] on div "Description Ar: لفائف كاندي فراولة مع نكهة حلوة وتانجي" at bounding box center [698, 168] width 208 height 50
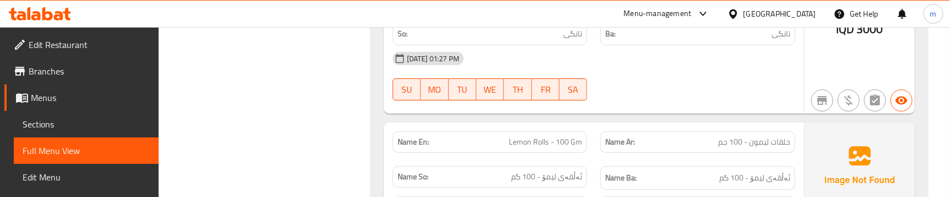
scroll to position [10308, 0]
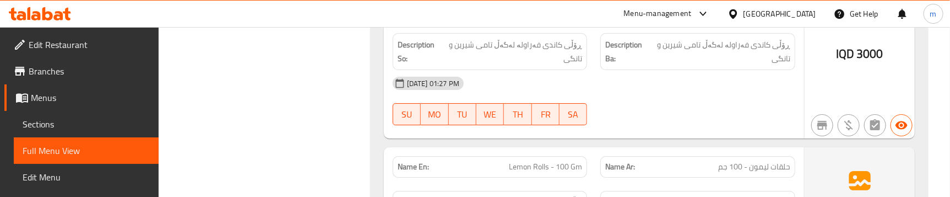
click at [555, 161] on span "Lemon Rolls - 100 Gm" at bounding box center [545, 167] width 73 height 12
click at [46, 121] on span "Sections" at bounding box center [86, 123] width 127 height 13
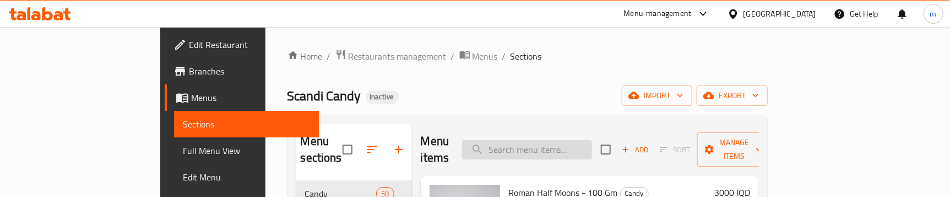
click at [592, 140] on input "search" at bounding box center [527, 149] width 130 height 19
paste input "Lemon Rolls - 100 Gm"
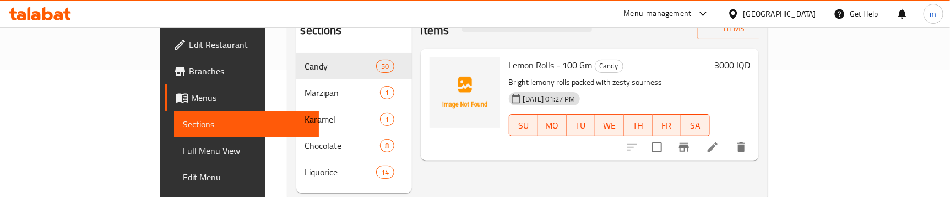
scroll to position [154, 0]
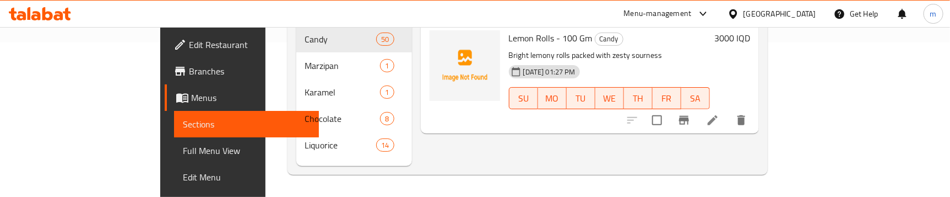
type input "Lemon Rolls - 100 Gm"
click at [717, 115] on icon at bounding box center [713, 120] width 10 height 10
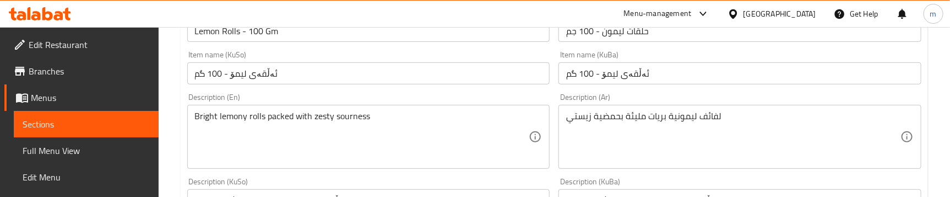
scroll to position [166, 0]
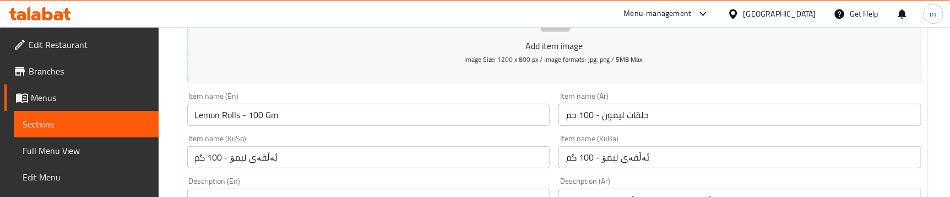
click at [635, 112] on input "حلقات ليمون - 100 جم" at bounding box center [739, 115] width 363 height 22
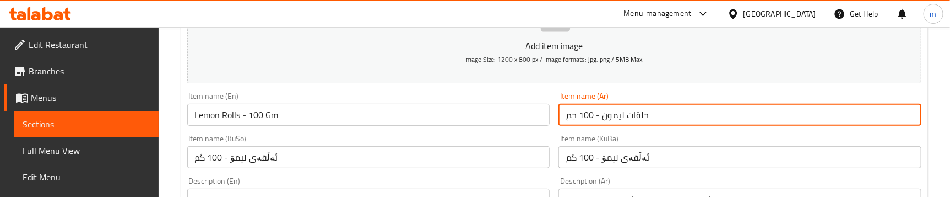
click at [635, 112] on input "حلقات ليمون - 100 جم" at bounding box center [739, 115] width 363 height 22
paste input "ملفوف"
click at [637, 115] on input "ملفوف ليمون - 100 جم" at bounding box center [739, 115] width 363 height 22
type input "رولز ليمون - 100 جم"
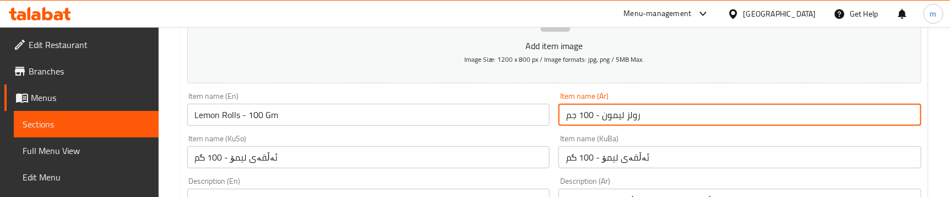
click at [628, 157] on input "ئەڵقەی لیمۆ - 100 گم" at bounding box center [739, 157] width 363 height 22
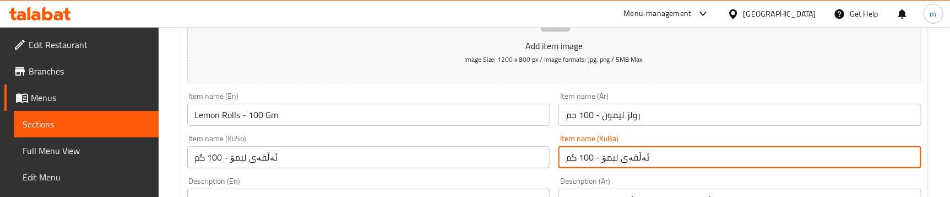
click at [628, 157] on input "ئەڵقەی لیمۆ - 100 گم" at bounding box center [739, 157] width 363 height 22
click at [629, 155] on input "ئەڵقەی لیمۆ - 100 گم" at bounding box center [739, 157] width 363 height 22
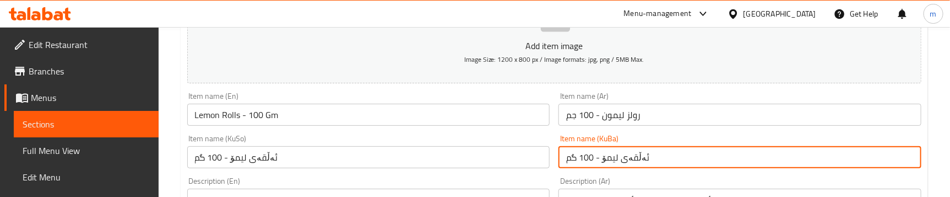
click at [629, 155] on input "ئەڵقەی لیمۆ - 100 گم" at bounding box center [739, 157] width 363 height 22
click at [638, 156] on input "ئەڵقەی لیمۆ - 100 گم" at bounding box center [739, 157] width 363 height 22
click at [629, 153] on input "ڕۆڵی لیمۆ - 100 گم" at bounding box center [739, 157] width 363 height 22
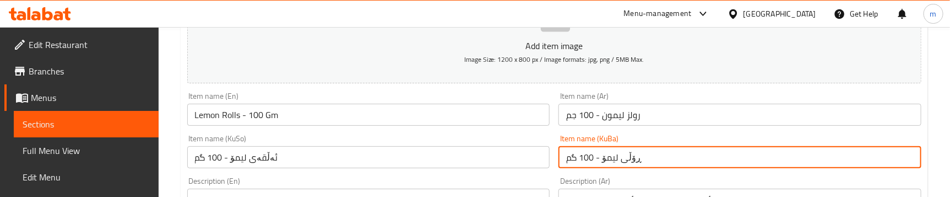
type input "ڕۆڵی لیمۆ - 100 گم"
click at [436, 157] on input "ئەڵقەی لیمۆ - 100 گم" at bounding box center [368, 157] width 363 height 22
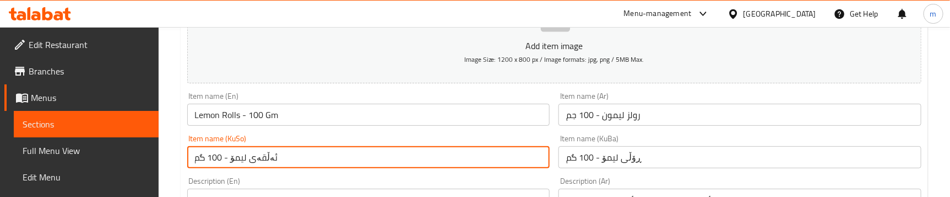
paste input "ڕۆڵ"
type input "ڕۆڵی لیمۆ - 100 گم"
click at [627, 156] on input "ڕۆڵی لیمۆ - 100 گم" at bounding box center [739, 157] width 363 height 22
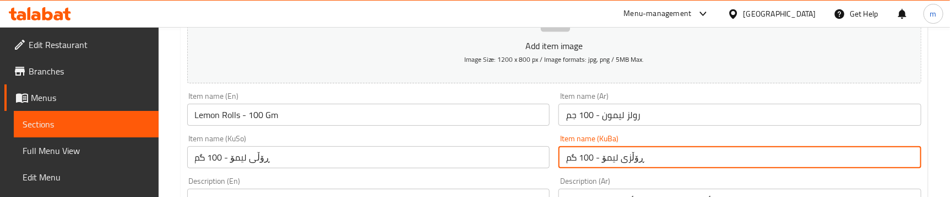
type input "ڕۆڵزی لیمۆ - 100 گم"
click at [254, 154] on input "ڕۆڵی لیمۆ - 100 گم" at bounding box center [368, 157] width 363 height 22
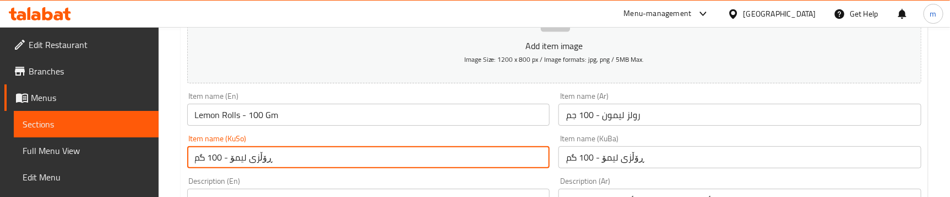
click at [330, 155] on input "ڕۆڵزی لیمۆ - 100 گم" at bounding box center [368, 157] width 363 height 22
type input "ڕۆڵزی لیمۆ - 100 گم"
click at [622, 164] on input "ڕۆڵزی لیمۆ - 100 گم" at bounding box center [739, 157] width 363 height 22
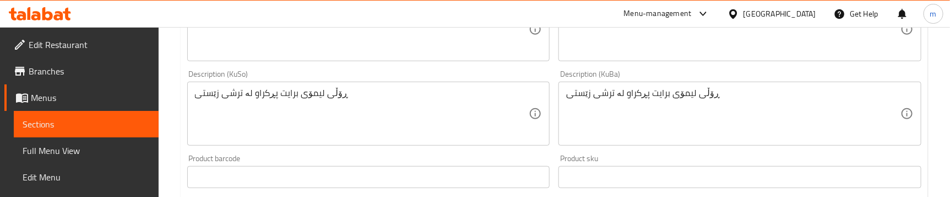
scroll to position [334, 0]
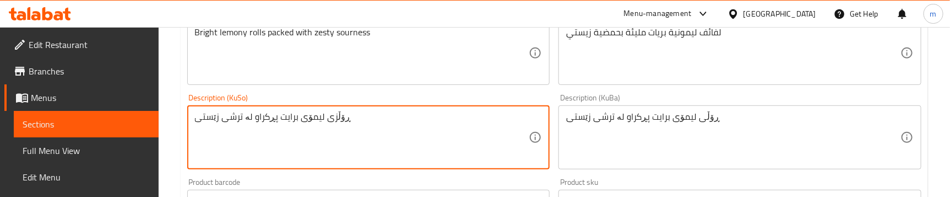
type textarea "ڕۆڵی لیمۆی برایت پڕکراو لە ترشی زێستی"
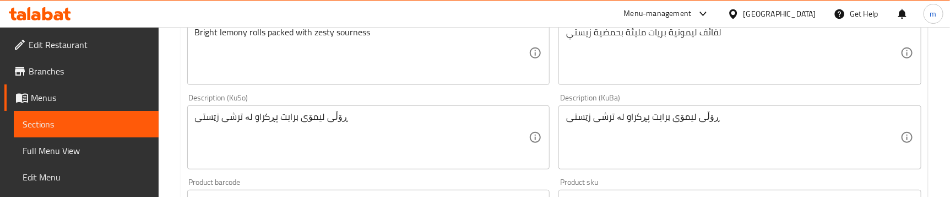
click at [289, 104] on div "Description (KuSo) ڕۆڵی لیمۆی برایت پڕکراو لە ترشی زێستی Description (KuSo)" at bounding box center [368, 131] width 363 height 75
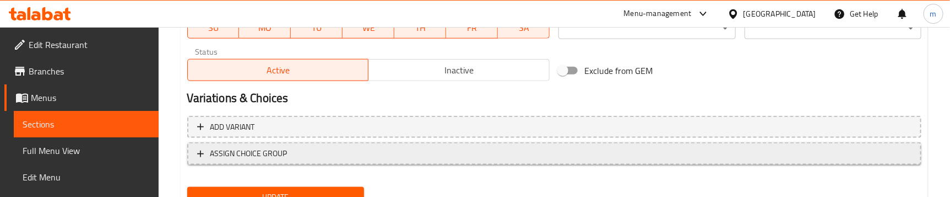
scroll to position [707, 0]
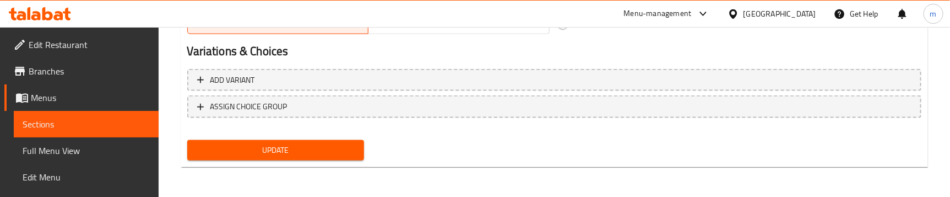
click at [256, 143] on span "Update" at bounding box center [275, 150] width 159 height 14
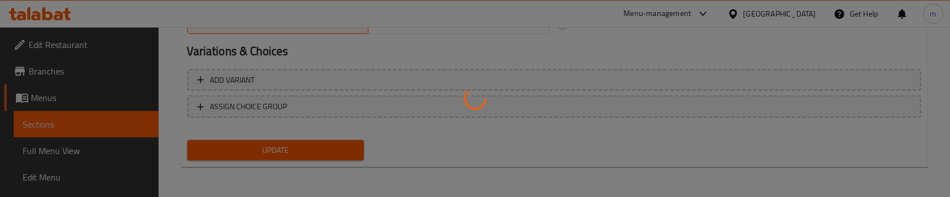
click at [90, 148] on div at bounding box center [475, 98] width 950 height 197
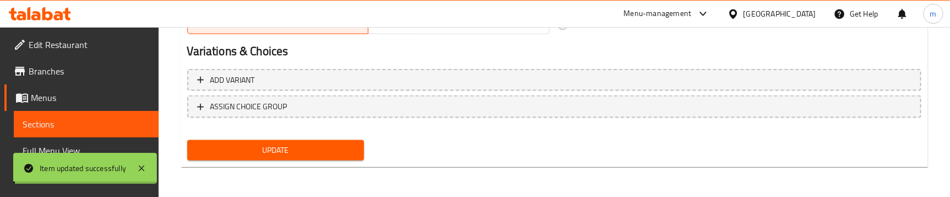
click at [83, 148] on span "Full Menu View" at bounding box center [86, 150] width 127 height 13
click at [82, 148] on span "Full Menu View" at bounding box center [86, 150] width 127 height 13
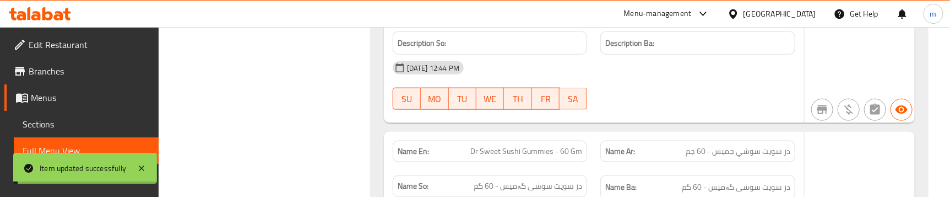
click at [97, 146] on span "Full Menu View" at bounding box center [86, 150] width 127 height 13
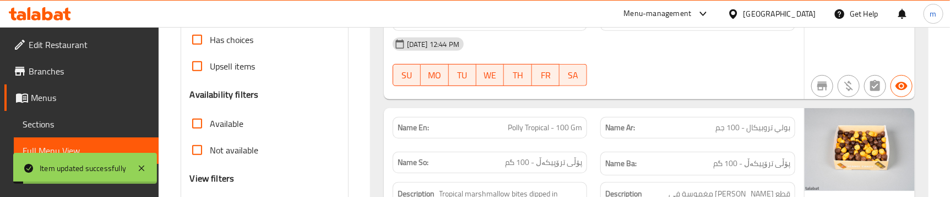
scroll to position [373, 0]
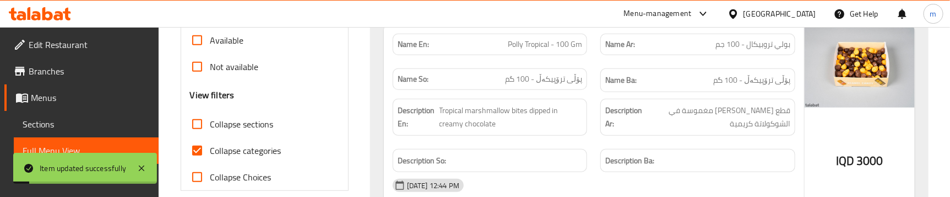
click at [233, 122] on span "Collapse sections" at bounding box center [241, 123] width 63 height 13
click at [210, 122] on input "Collapse sections" at bounding box center [197, 124] width 26 height 26
checkbox input "true"
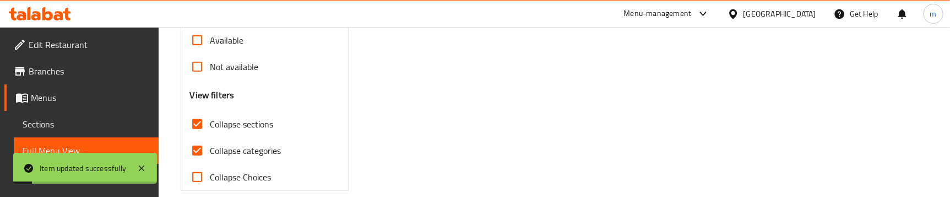
click at [253, 144] on span "Collapse categories" at bounding box center [245, 150] width 71 height 13
click at [210, 137] on input "Collapse categories" at bounding box center [197, 150] width 26 height 26
checkbox input "false"
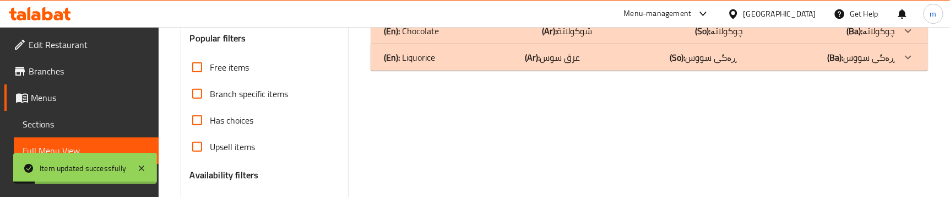
scroll to position [0, 0]
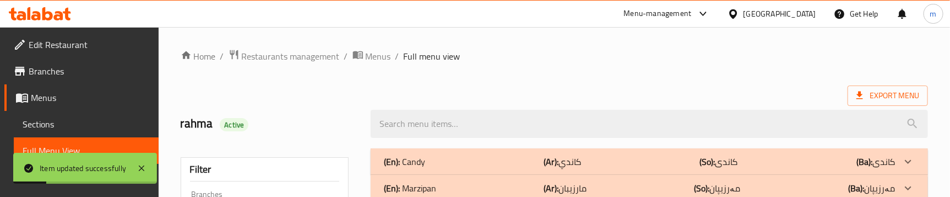
drag, startPoint x: 500, startPoint y: 162, endPoint x: 514, endPoint y: 145, distance: 22.0
click at [500, 163] on div "(En): Candy (Ar): كاندي (So): کاندی (Ba): کاندی" at bounding box center [639, 161] width 511 height 13
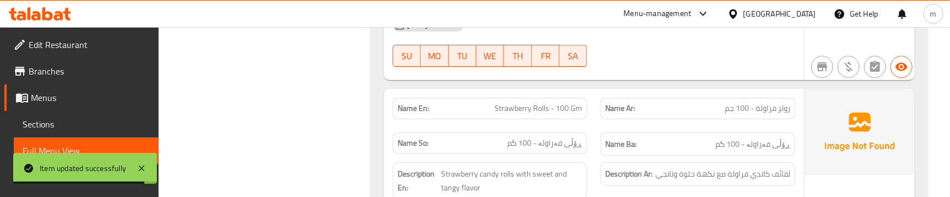
scroll to position [10046, 0]
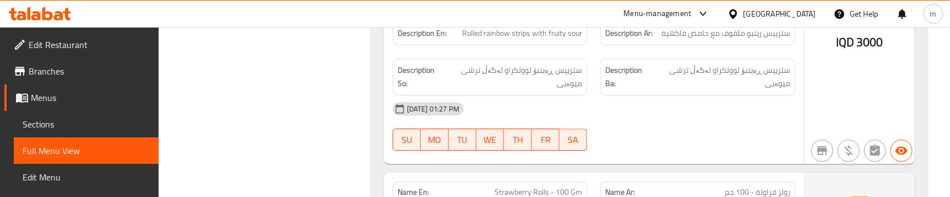
click at [50, 123] on span "Sections" at bounding box center [86, 123] width 127 height 13
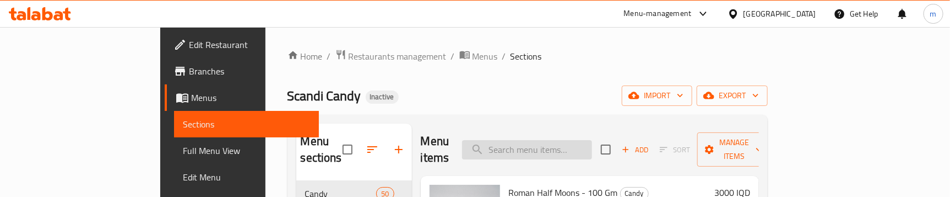
click at [572, 140] on input "search" at bounding box center [527, 149] width 130 height 19
paste input "ڕۆڵی فەراولە - 100 گم"
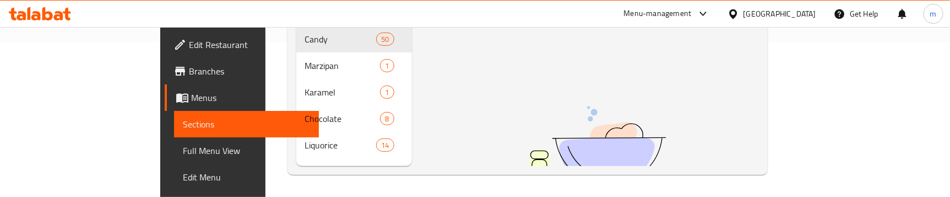
scroll to position [71, 0]
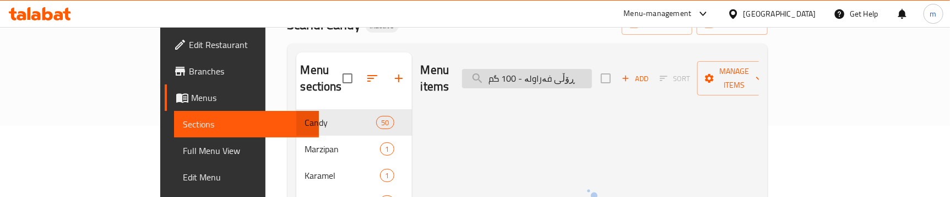
click at [592, 69] on input "ڕۆڵی فەراولە - 100 گم" at bounding box center [527, 78] width 130 height 19
type input "rolls"
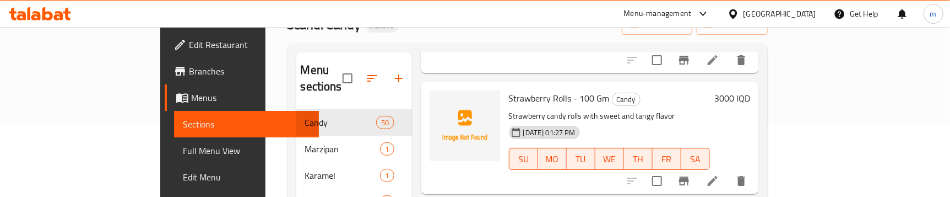
scroll to position [166, 0]
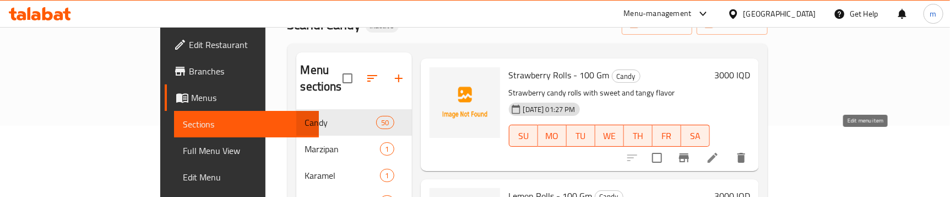
click at [719, 151] on icon at bounding box center [712, 157] width 13 height 13
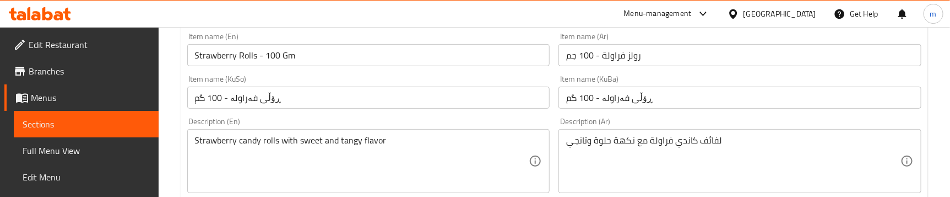
scroll to position [250, 0]
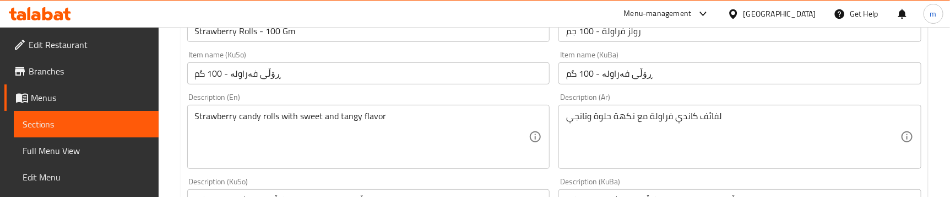
click at [264, 72] on input "ڕۆڵی فەراولە - 100 گم" at bounding box center [368, 73] width 363 height 22
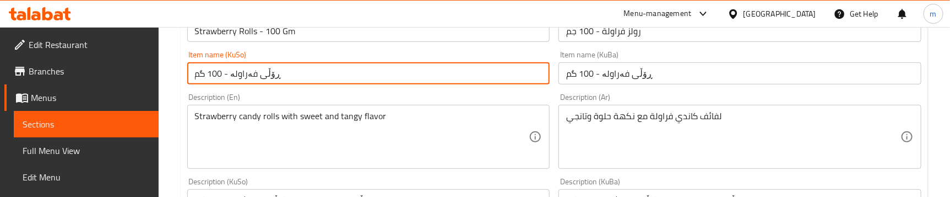
click at [264, 72] on input "ڕۆڵی فەراولە - 100 گم" at bounding box center [368, 73] width 363 height 22
click at [263, 78] on input "ڕۆڵی فەراولە - 100 گم" at bounding box center [368, 73] width 363 height 22
click at [264, 77] on input "ڕۆڵی فەراولە - 100 گم" at bounding box center [368, 73] width 363 height 22
type input "ڕۆڵزی فەراولە - 100 گم"
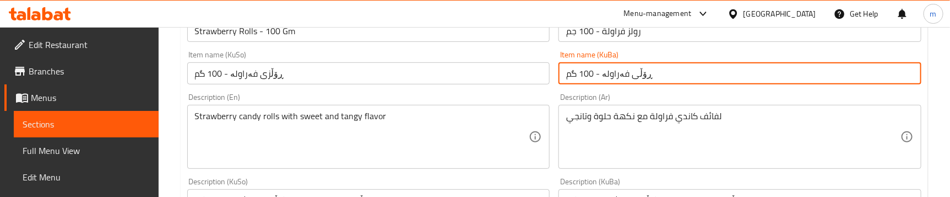
click at [641, 74] on input "ڕۆڵی فەراولە - 100 گم" at bounding box center [739, 73] width 363 height 22
paste input "ز"
type input "ڕۆڵزی فەراولە - 100 گم"
click at [556, 90] on div "Description (Ar) لفائف كاندي فراولة مع نكهة حلوة وتانجي Description (Ar)" at bounding box center [740, 131] width 372 height 84
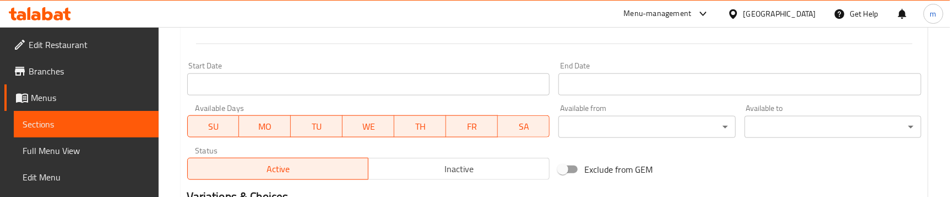
scroll to position [667, 0]
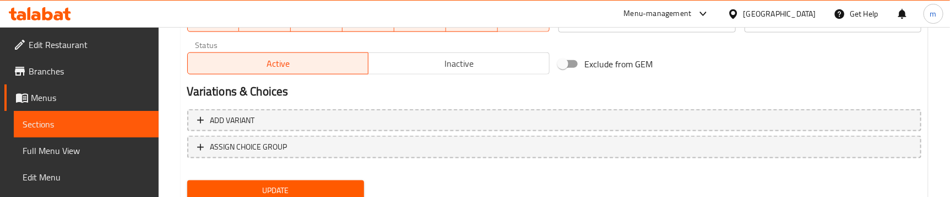
click at [262, 176] on div "Update" at bounding box center [276, 190] width 186 height 29
click at [263, 184] on span "Update" at bounding box center [275, 190] width 159 height 14
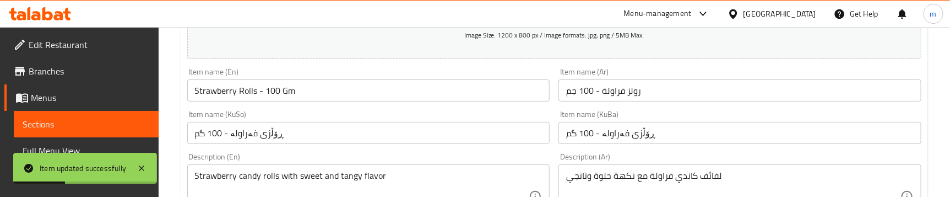
scroll to position [166, 0]
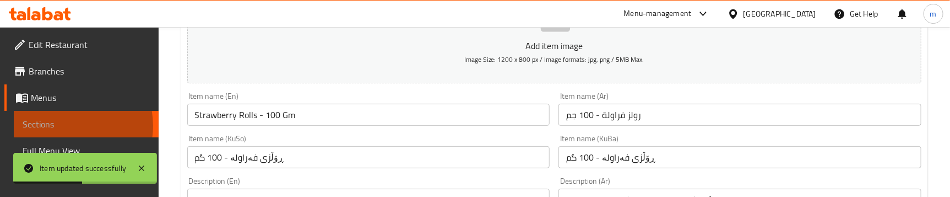
click at [64, 126] on span "Sections" at bounding box center [86, 123] width 127 height 13
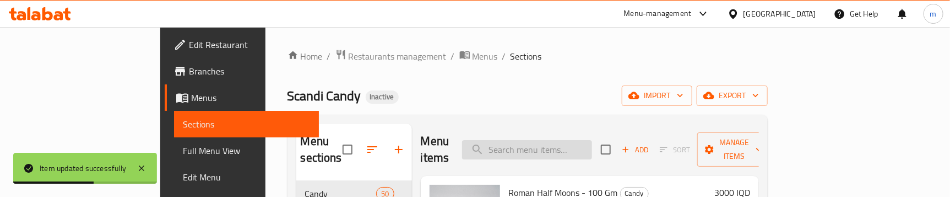
click at [560, 148] on input "search" at bounding box center [527, 149] width 130 height 19
type input "rolls"
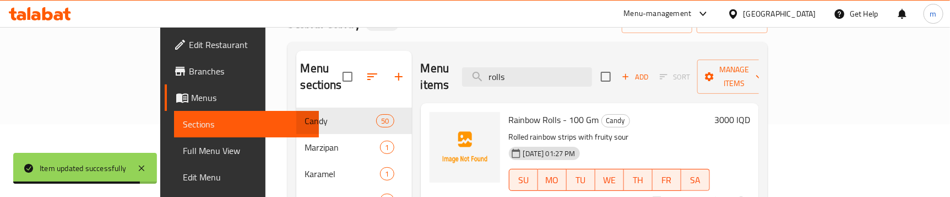
scroll to position [154, 0]
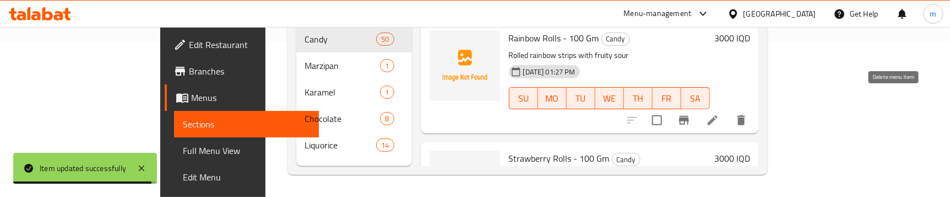
click at [719, 113] on icon at bounding box center [712, 119] width 13 height 13
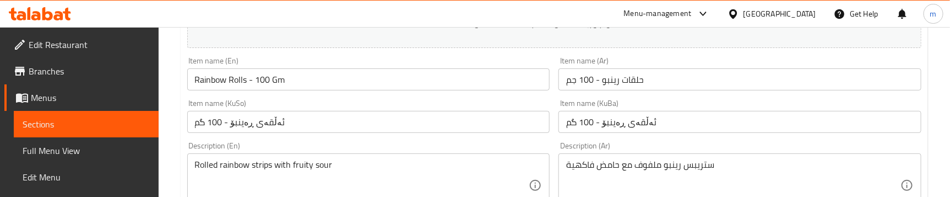
scroll to position [166, 0]
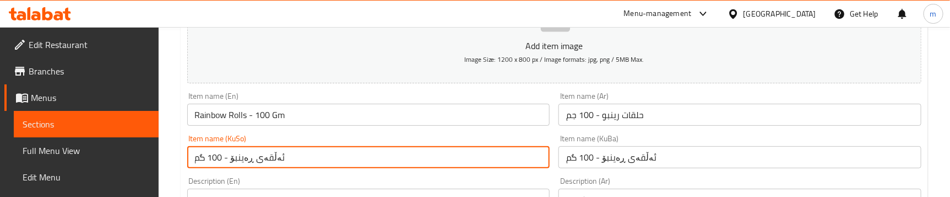
click at [269, 156] on input "ئەڵقەی ڕەینبۆ - 100 گم" at bounding box center [368, 157] width 363 height 22
paste input "ڕۆڵزی فەراولە - 100 گم"
drag, startPoint x: 340, startPoint y: 158, endPoint x: 312, endPoint y: 160, distance: 28.7
click at [312, 160] on input "ڕۆڵزی فەراولە - 100 گمڕەینبۆ - 100 گم" at bounding box center [368, 157] width 363 height 22
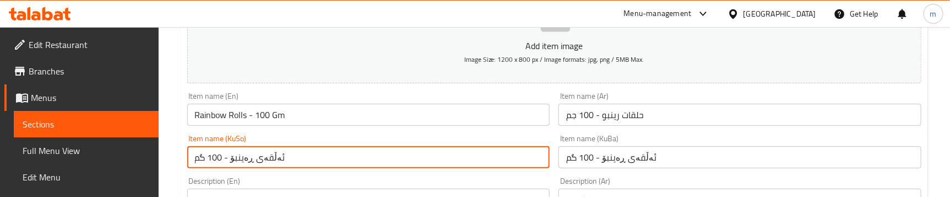
click at [263, 157] on input "ئەڵقەی ڕەینبۆ - 100 گم" at bounding box center [368, 157] width 363 height 22
paste input "ڕۆڵزی"
type input "ڕۆڵزی ڕەینبۆ - 100 گم"
click at [636, 159] on input "ئەڵقەی ڕەینبۆ - 100 گم" at bounding box center [739, 157] width 363 height 22
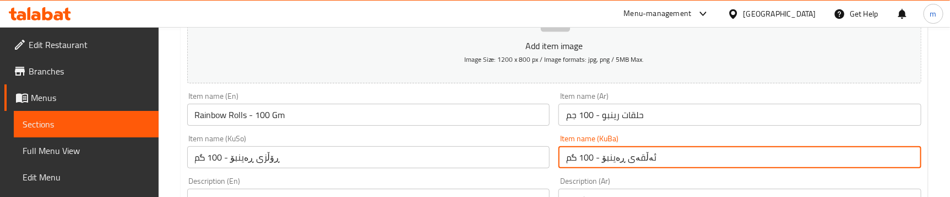
click at [636, 159] on input "ئەڵقەی ڕەینبۆ - 100 گم" at bounding box center [739, 157] width 363 height 22
paste input "ڕۆڵزی"
type input "ڕۆڵزی ڕەینبۆ - 100 گم"
click at [630, 115] on input "حلقات رينبو - 100 جم" at bounding box center [739, 115] width 363 height 22
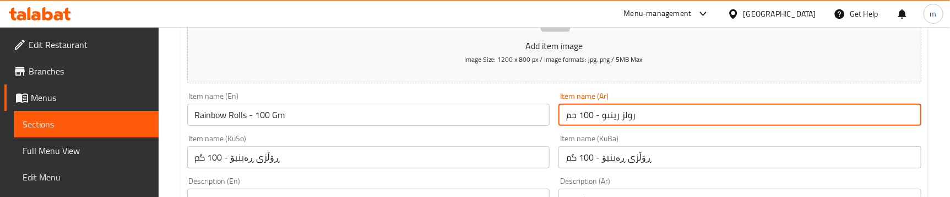
type input "رولز رينبو - 100 جم"
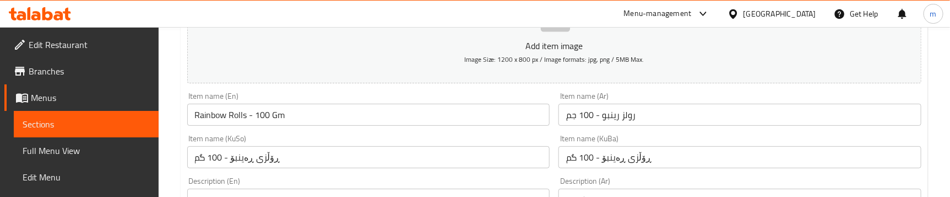
click at [622, 131] on div "Item name (KuBa) ڕۆڵزی ڕەینبۆ - 100 گم Item name (KuBa)" at bounding box center [740, 151] width 372 height 42
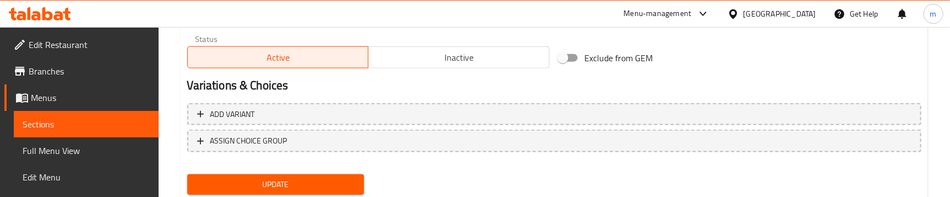
scroll to position [707, 0]
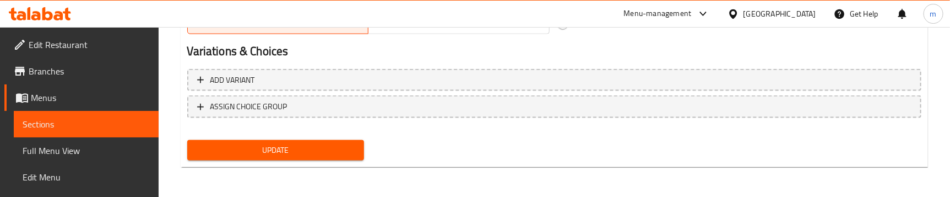
drag, startPoint x: 268, startPoint y: 161, endPoint x: 290, endPoint y: 148, distance: 25.7
click at [268, 161] on div "Update" at bounding box center [276, 149] width 186 height 29
click at [294, 143] on span "Update" at bounding box center [275, 150] width 159 height 14
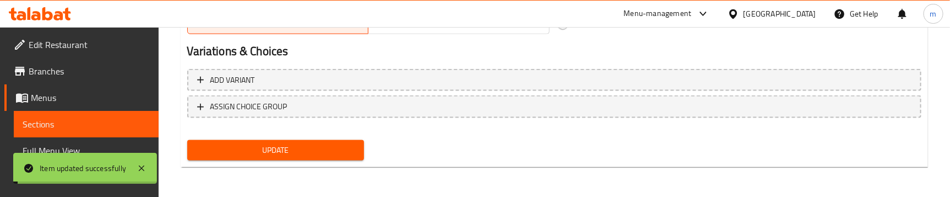
click at [83, 145] on span "Full Menu View" at bounding box center [86, 150] width 127 height 13
click at [96, 122] on span "Sections" at bounding box center [86, 123] width 127 height 13
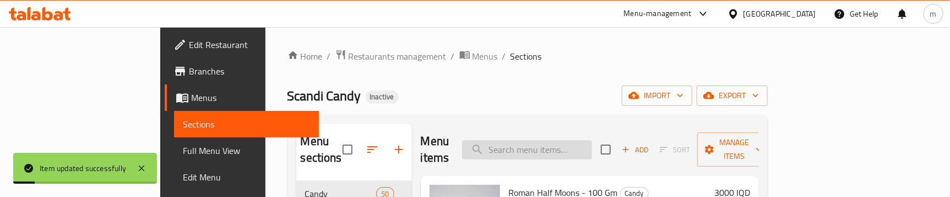
click at [574, 140] on input "search" at bounding box center [527, 149] width 130 height 19
type input "Rolls"
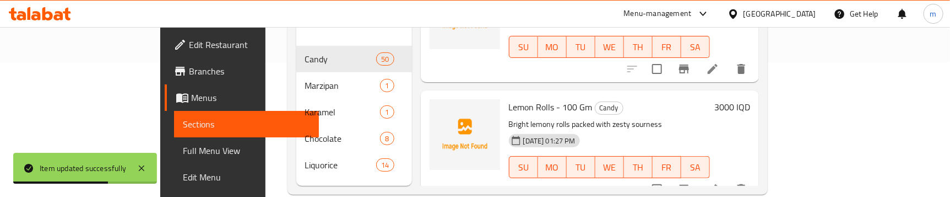
scroll to position [154, 0]
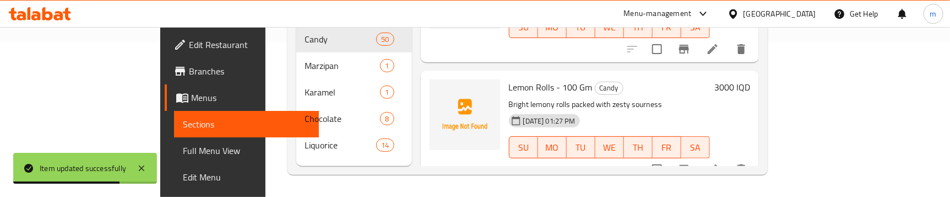
click at [183, 149] on span "Full Menu View" at bounding box center [246, 150] width 127 height 13
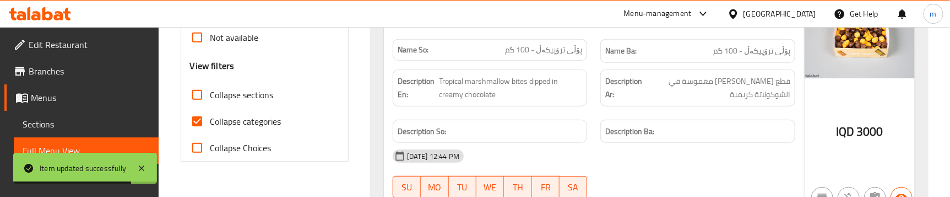
scroll to position [405, 0]
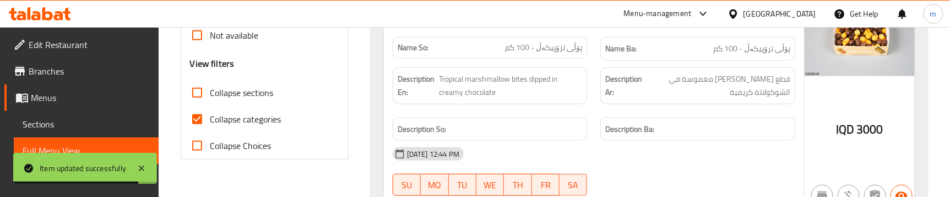
click at [268, 90] on span "Collapse sections" at bounding box center [241, 92] width 63 height 13
click at [210, 90] on input "Collapse sections" at bounding box center [197, 92] width 26 height 26
checkbox input "true"
click at [267, 112] on span "Collapse categories" at bounding box center [245, 118] width 71 height 13
click at [210, 111] on input "Collapse categories" at bounding box center [197, 119] width 26 height 26
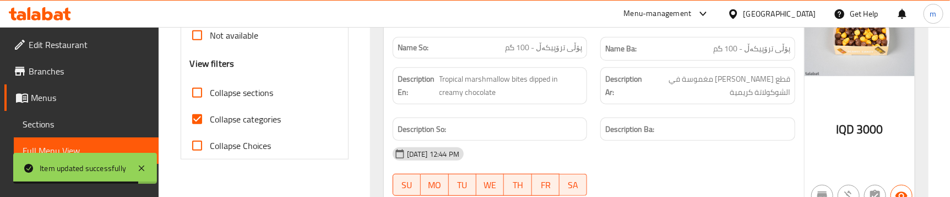
checkbox input "false"
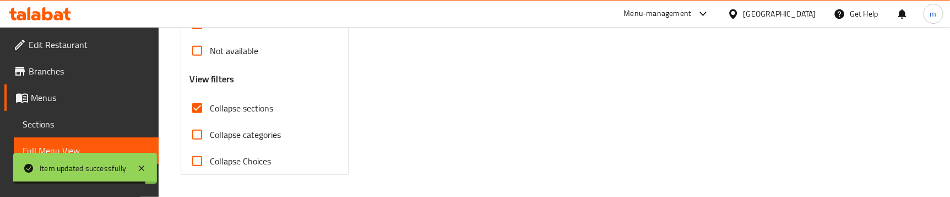
scroll to position [71, 0]
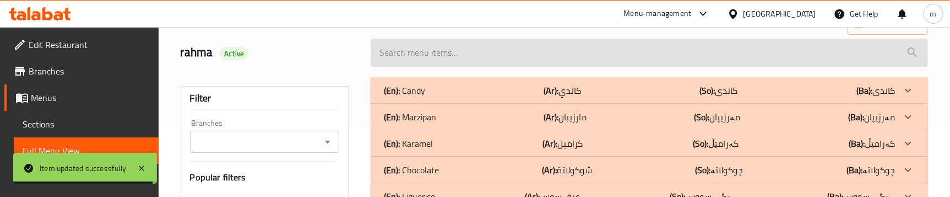
click at [489, 94] on div "(En): Candy (Ar): كاندي (So): کاندی (Ba): کاندی" at bounding box center [639, 90] width 511 height 13
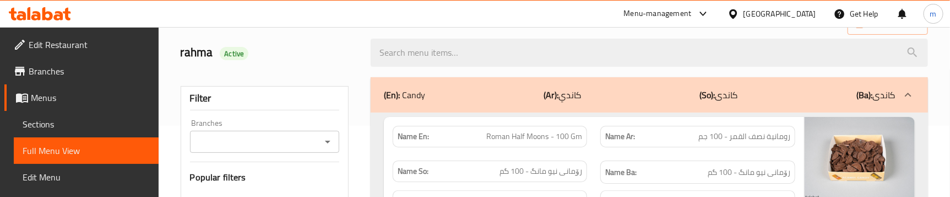
scroll to position [9835, 0]
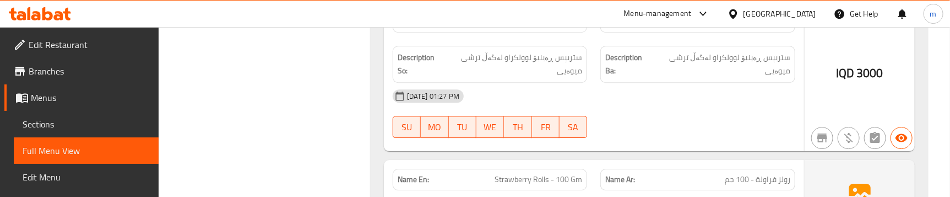
scroll to position [10295, 0]
click at [787, 173] on span "رولز ليمون - 100 جم" at bounding box center [758, 179] width 64 height 12
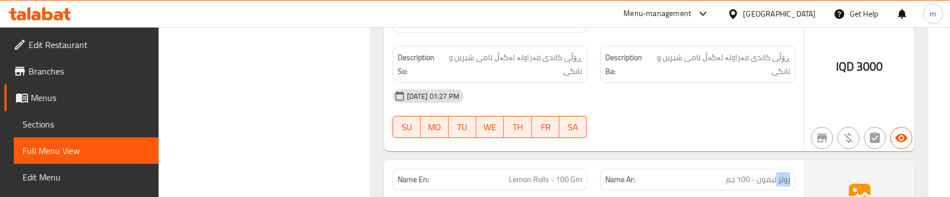
copy span "رولز"
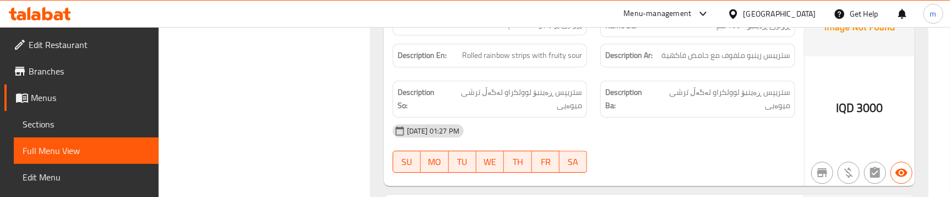
scroll to position [10261, 0]
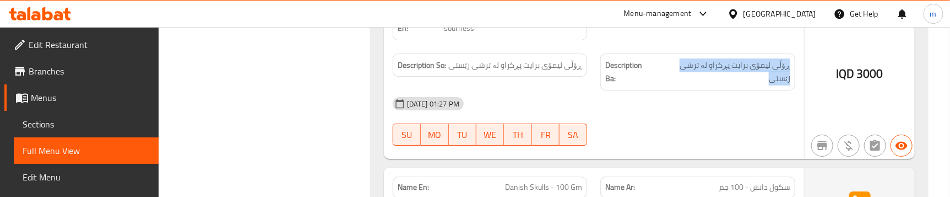
scroll to position [10531, 0]
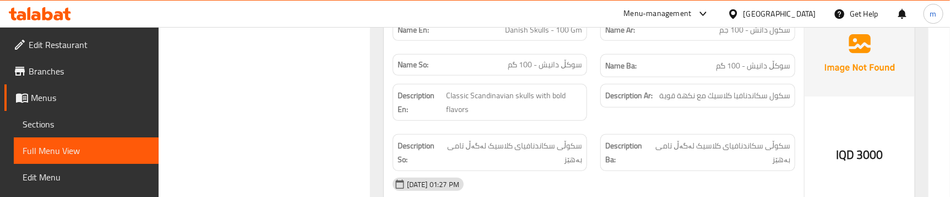
scroll to position [10781, 0]
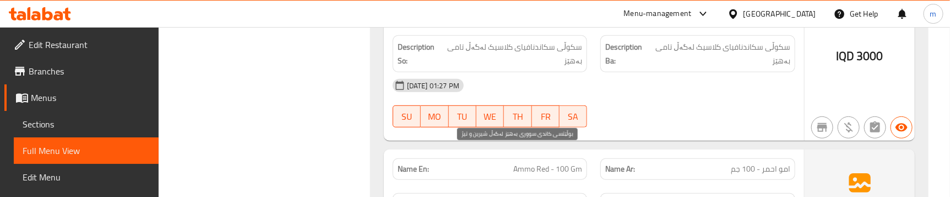
copy span "تیژ"
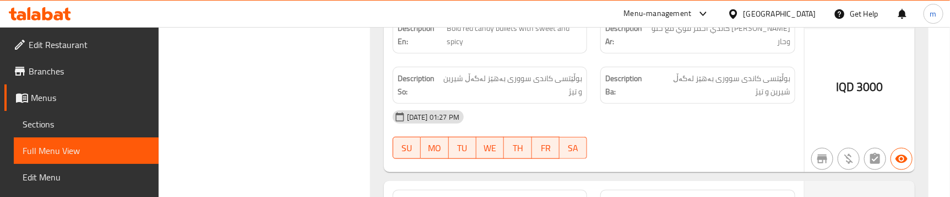
scroll to position [10989, 0]
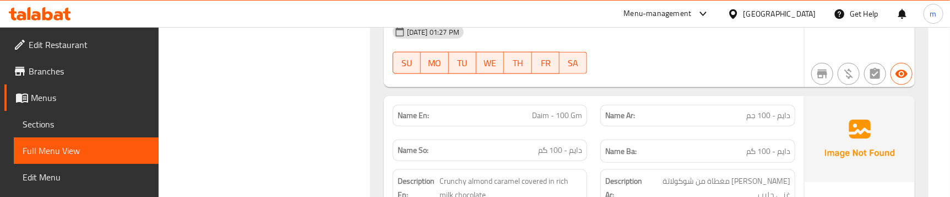
click at [591, 162] on div "Description En: Crunchy almond caramel covered in rich milk chocolate" at bounding box center [490, 187] width 208 height 50
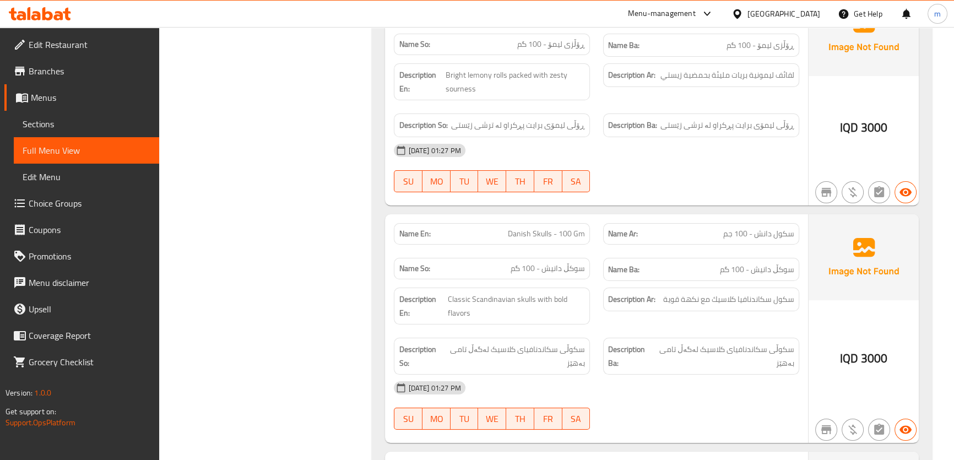
scroll to position [10380, 0]
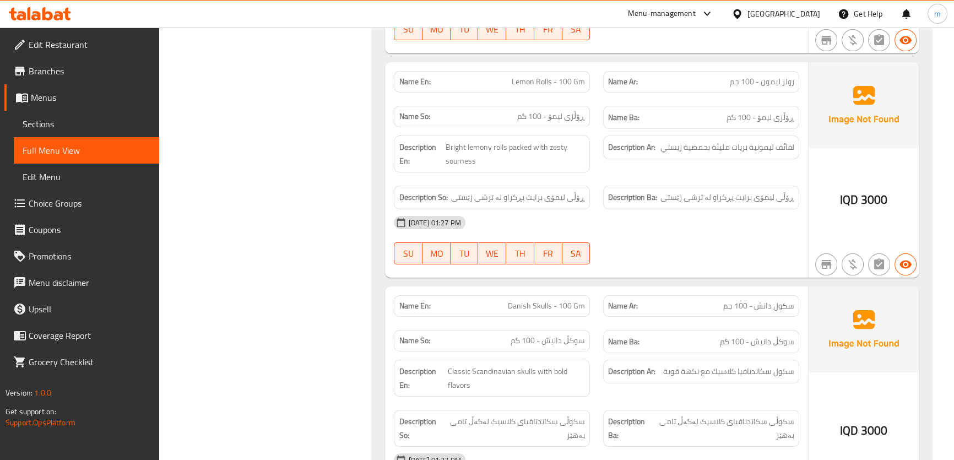
click at [88, 121] on span "Sections" at bounding box center [87, 123] width 128 height 13
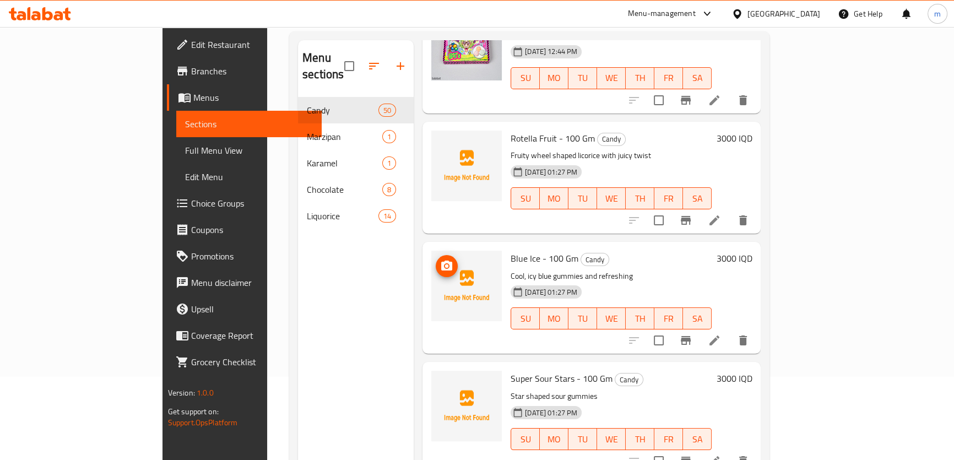
scroll to position [1167, 0]
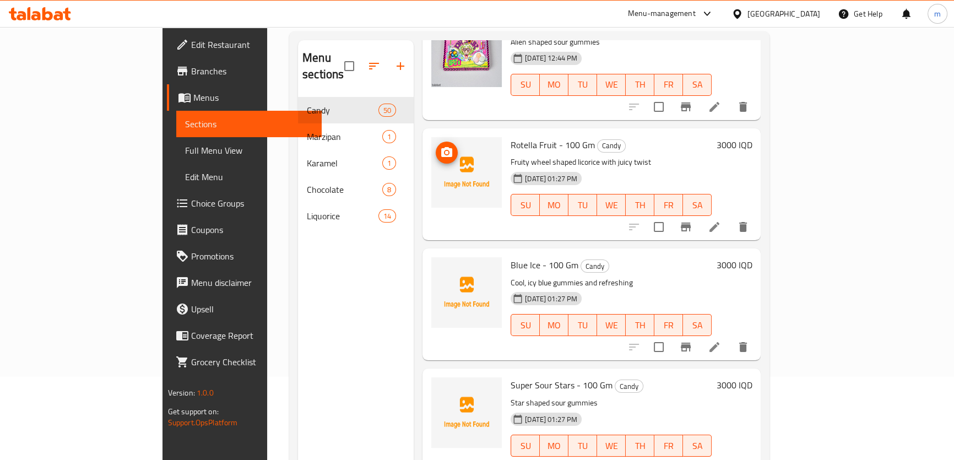
click at [441, 147] on icon "upload picture" at bounding box center [446, 152] width 11 height 10
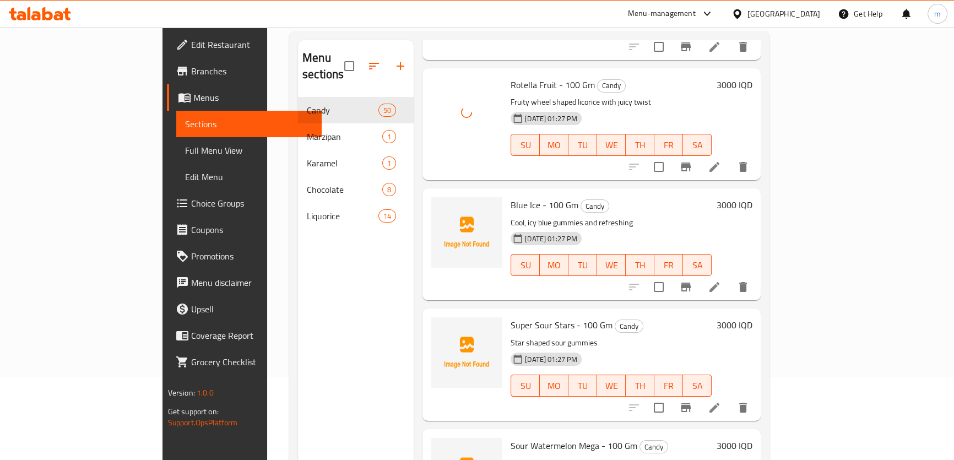
scroll to position [1251, 0]
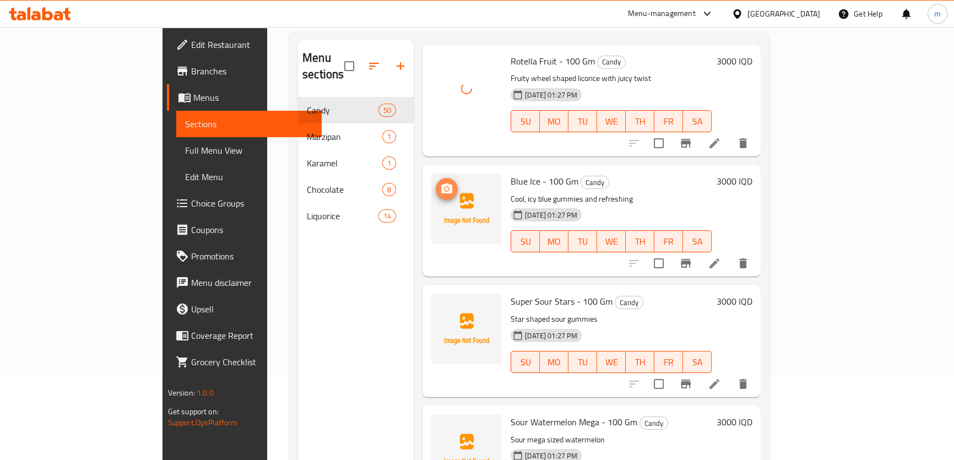
click at [440, 182] on icon "upload picture" at bounding box center [446, 188] width 13 height 13
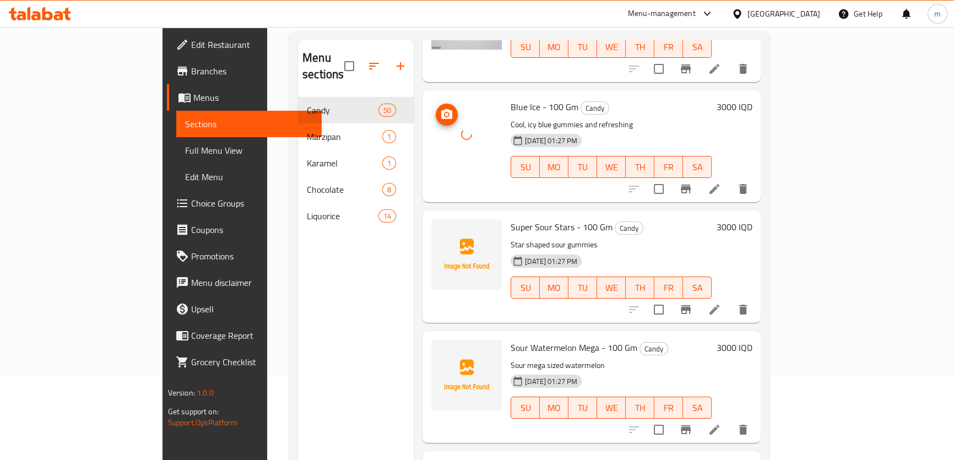
scroll to position [1418, 0]
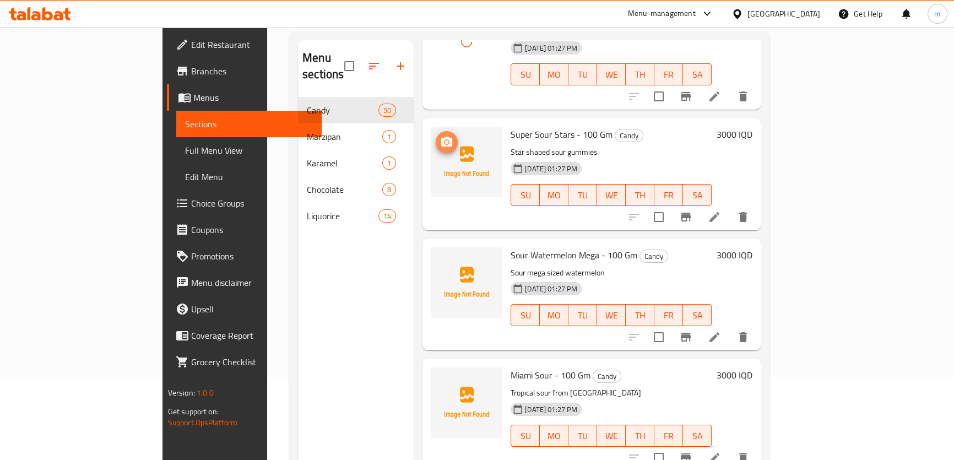
click at [445, 140] on circle "upload picture" at bounding box center [446, 141] width 3 height 3
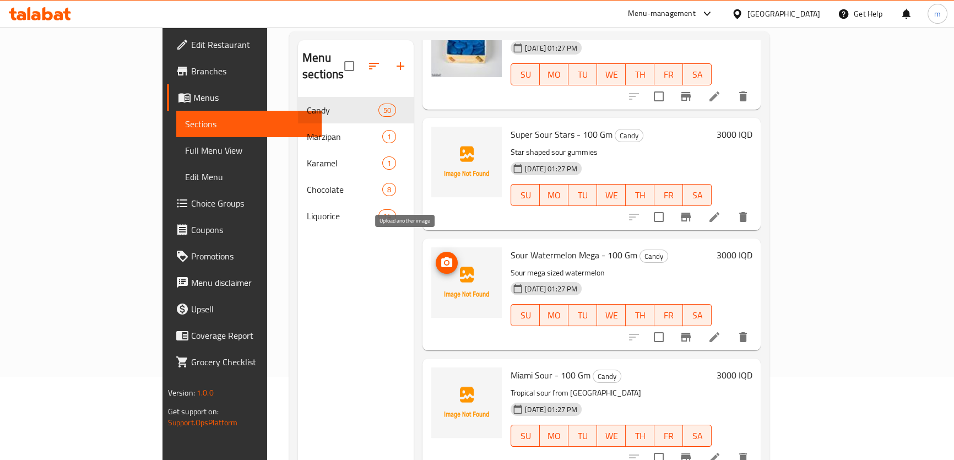
click at [440, 196] on icon "upload picture" at bounding box center [446, 262] width 13 height 13
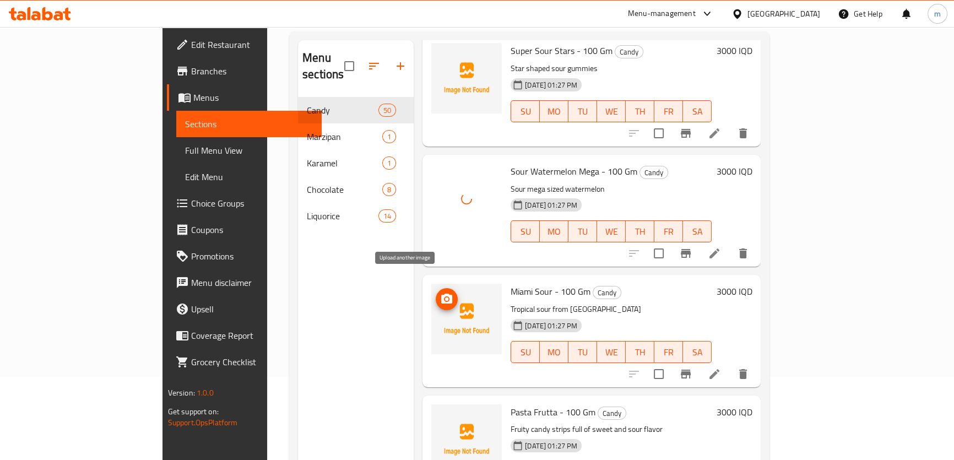
click at [440, 196] on icon "upload picture" at bounding box center [446, 298] width 13 height 13
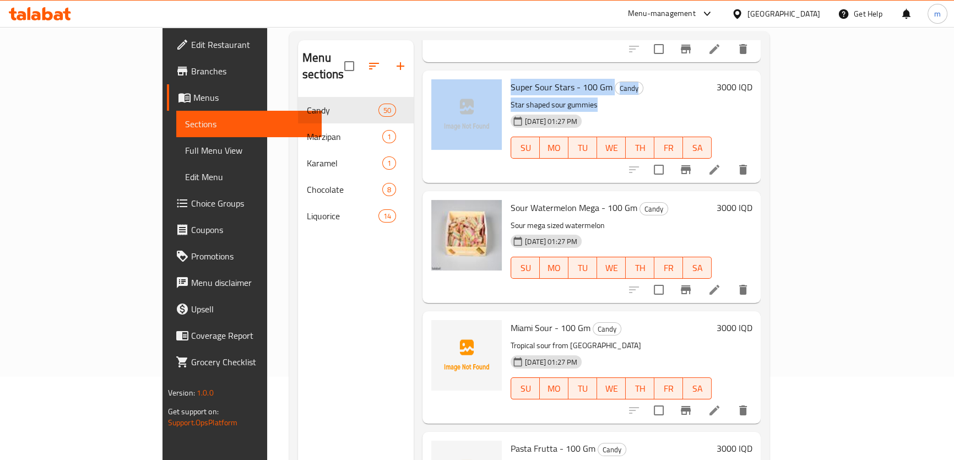
scroll to position [1449, 0]
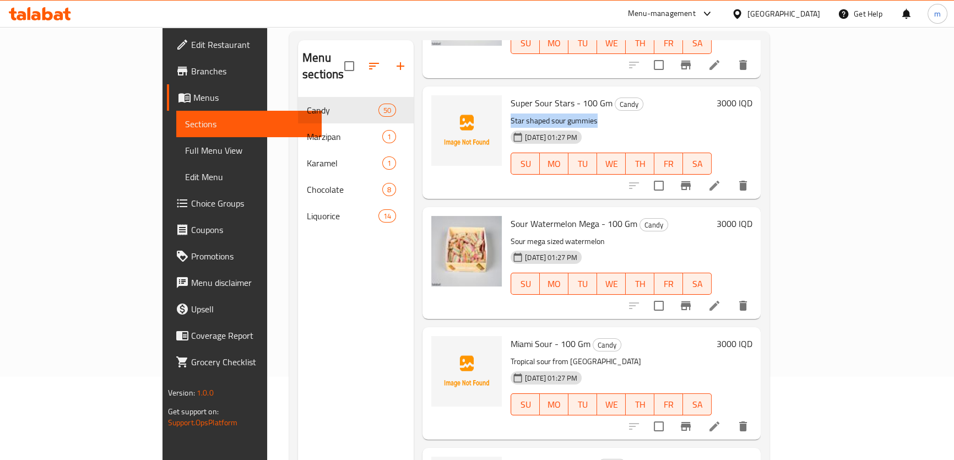
drag, startPoint x: 559, startPoint y: 47, endPoint x: 469, endPoint y: 104, distance: 107.1
click at [506, 104] on div "Super Sour Stars - 100 Gm Candy Star shaped sour gummies 18-08-2025 01:27 PM SU…" at bounding box center [611, 142] width 210 height 103
copy p "Star shaped sour gummies"
copy span "uper Sour Stars"
copy span "Super Sour Stars"
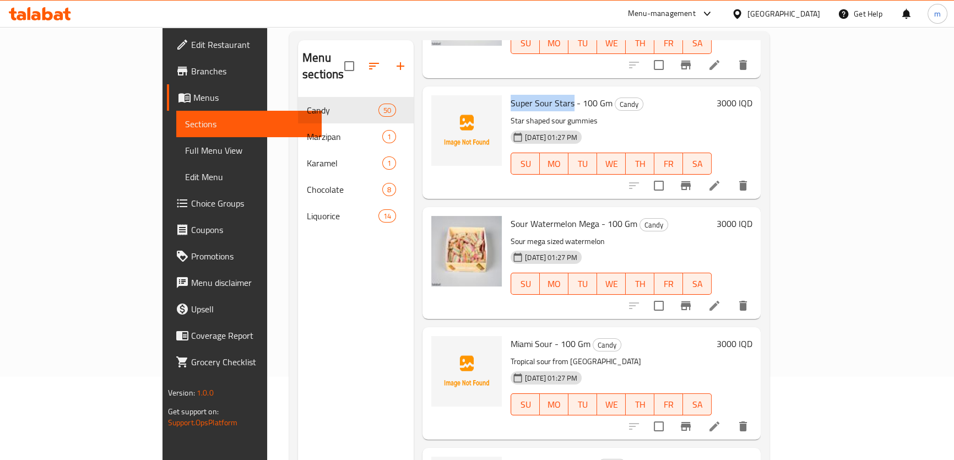
drag, startPoint x: 532, startPoint y: 84, endPoint x: 470, endPoint y: 81, distance: 61.8
click at [510, 95] on span "Super Sour Stars - 100 Gm" at bounding box center [561, 103] width 102 height 17
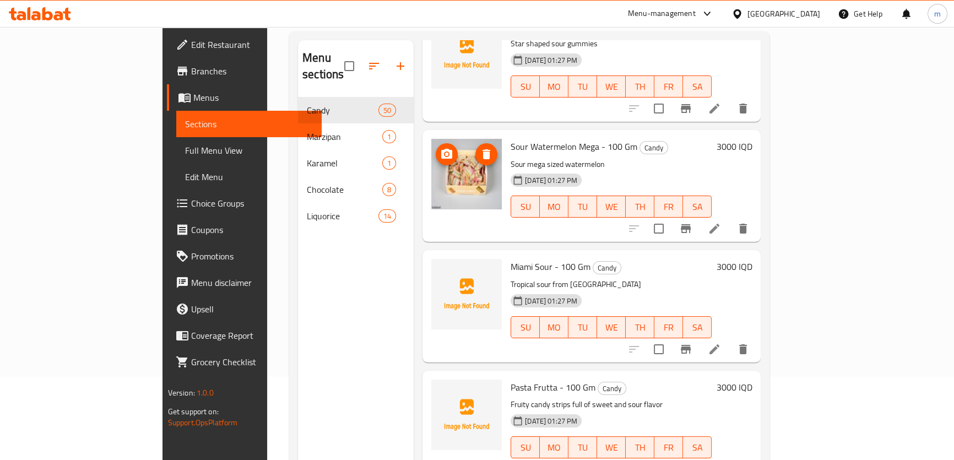
scroll to position [1533, 0]
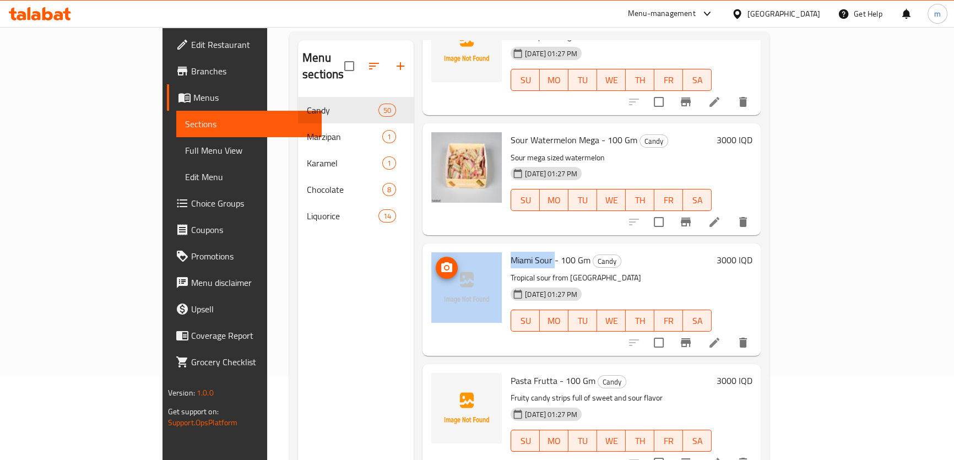
drag, startPoint x: 513, startPoint y: 242, endPoint x: 450, endPoint y: 245, distance: 62.9
click at [450, 196] on div "Miami Sour - 100 Gm Candy Tropical sour from Miami 18-08-2025 01:27 PM SU MO TU…" at bounding box center [591, 299] width 329 height 103
copy div "Miami Sour"
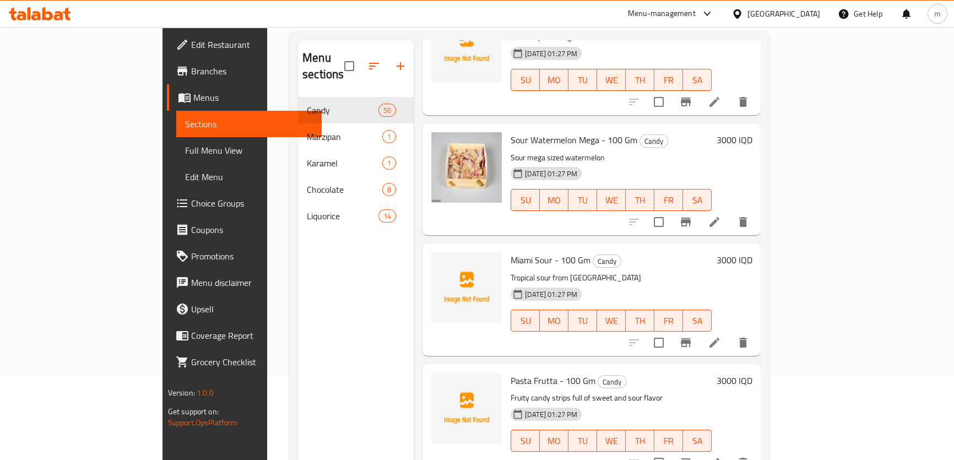
click at [413, 196] on div "Menu items Add Sort Manage items Roman Half Moons - 100 Gm Candy Sweet half moo…" at bounding box center [586, 270] width 347 height 460
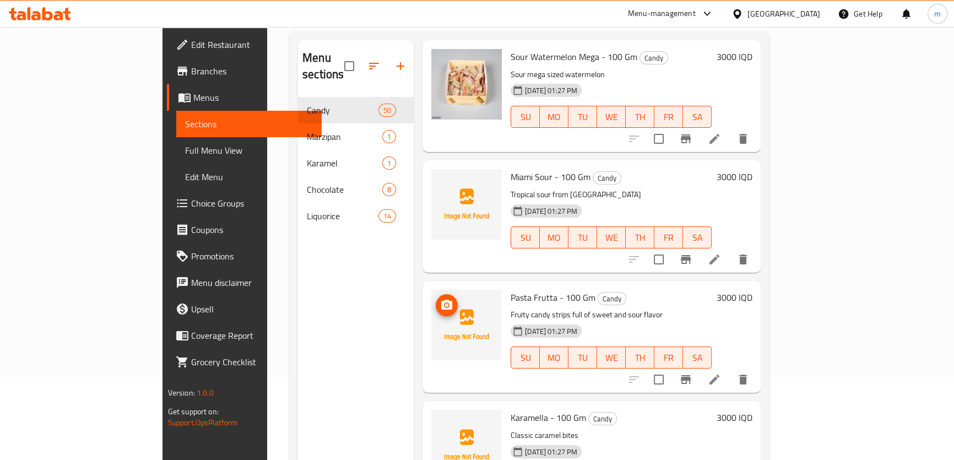
scroll to position [1700, 0]
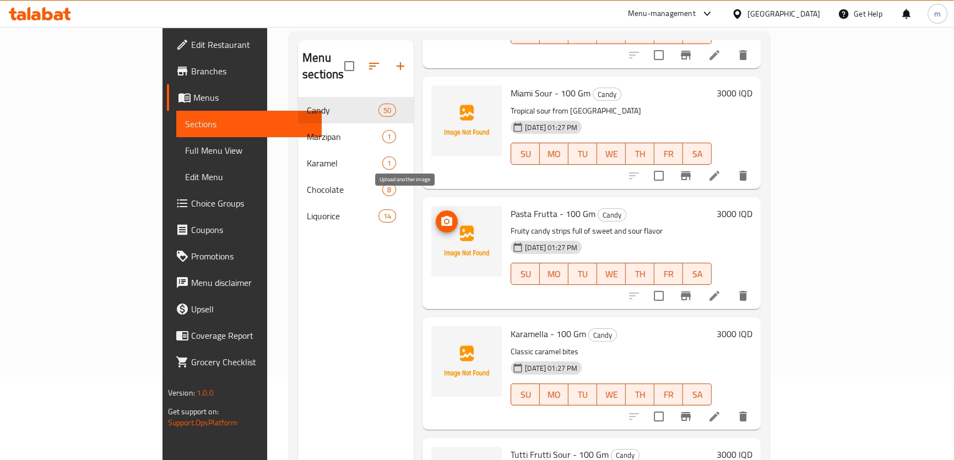
click at [441, 196] on icon "upload picture" at bounding box center [446, 221] width 11 height 10
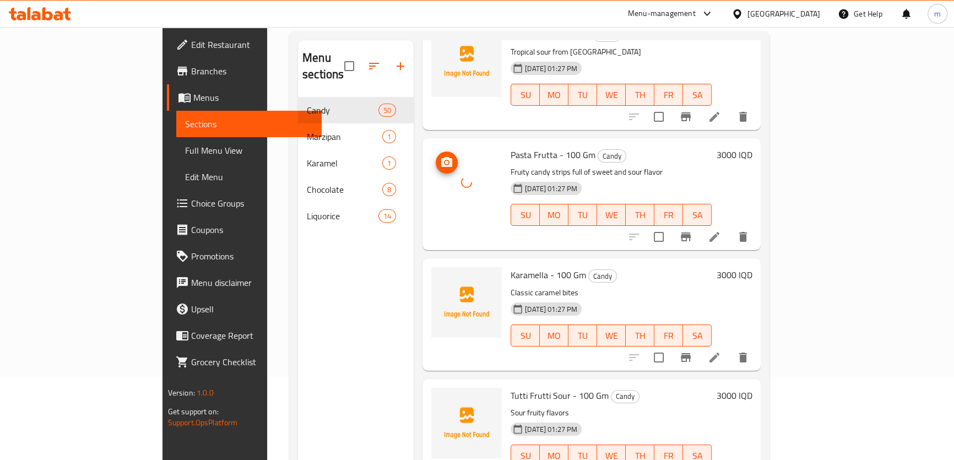
scroll to position [1783, 0]
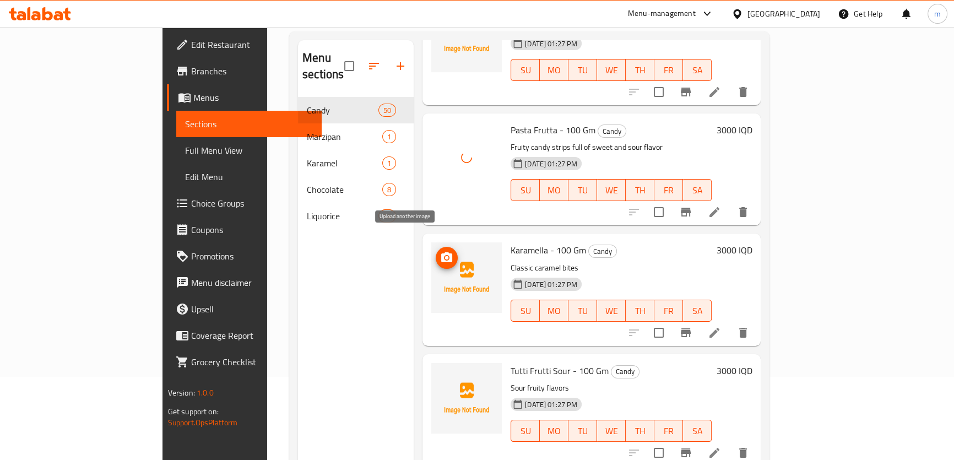
click at [441, 196] on icon "upload picture" at bounding box center [446, 257] width 11 height 10
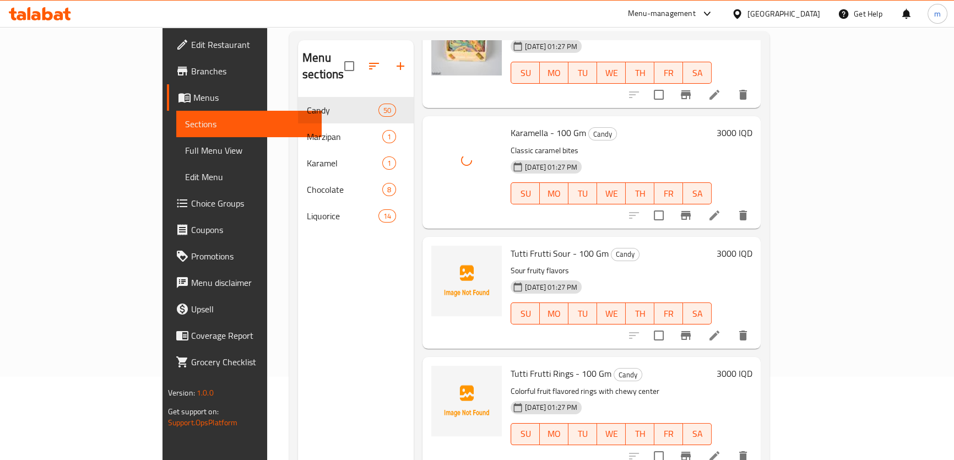
scroll to position [1950, 0]
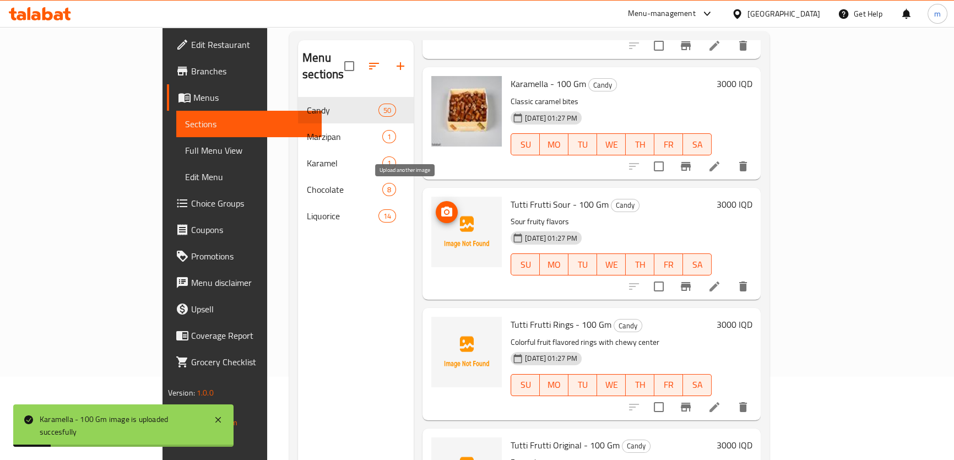
click at [440, 196] on icon "upload picture" at bounding box center [446, 211] width 13 height 13
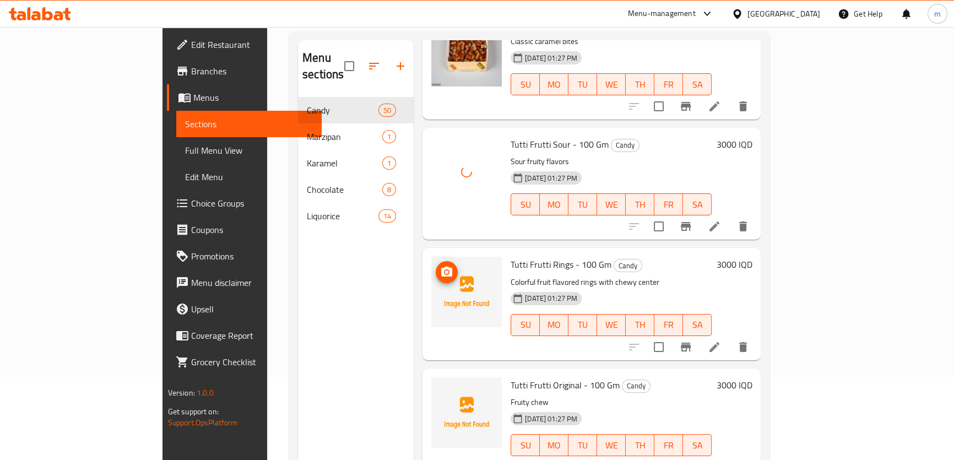
scroll to position [2033, 0]
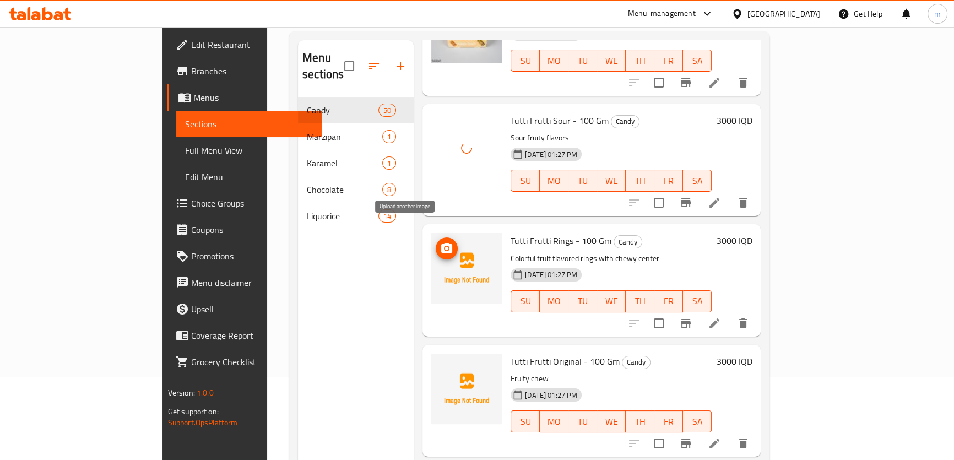
click at [441, 196] on icon "upload picture" at bounding box center [446, 248] width 11 height 10
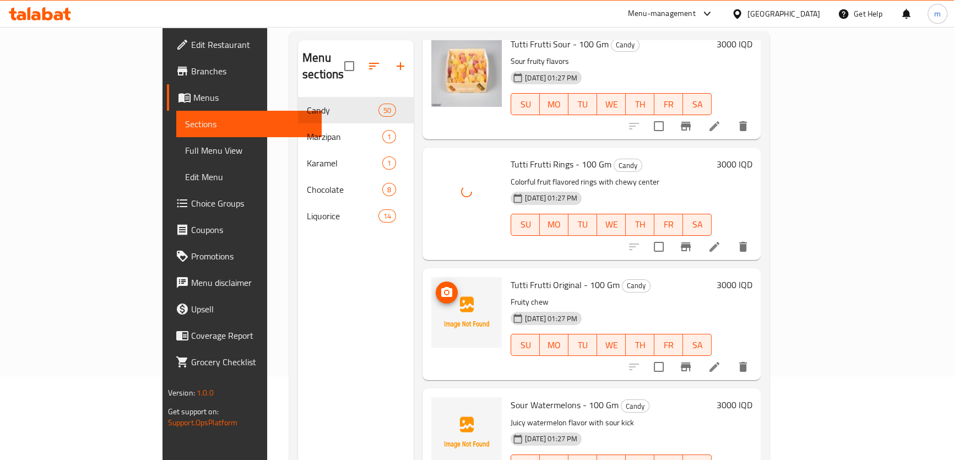
scroll to position [2116, 0]
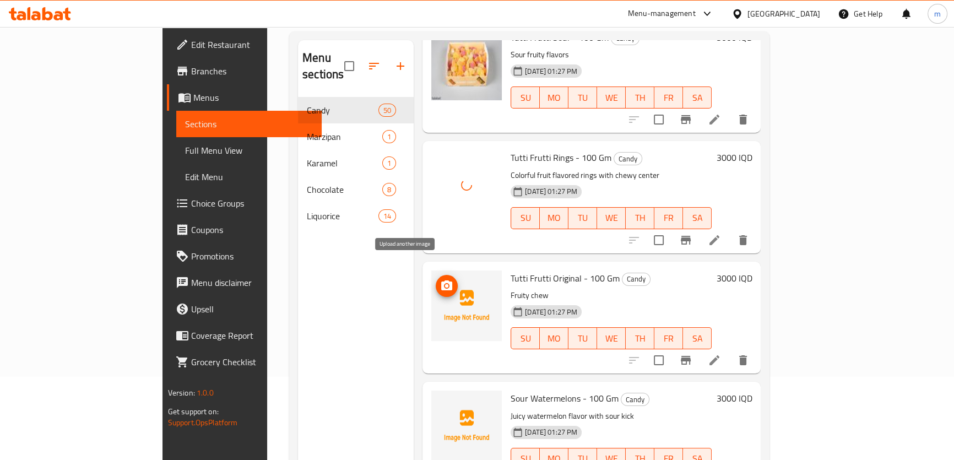
click at [440, 196] on icon "upload picture" at bounding box center [446, 285] width 13 height 13
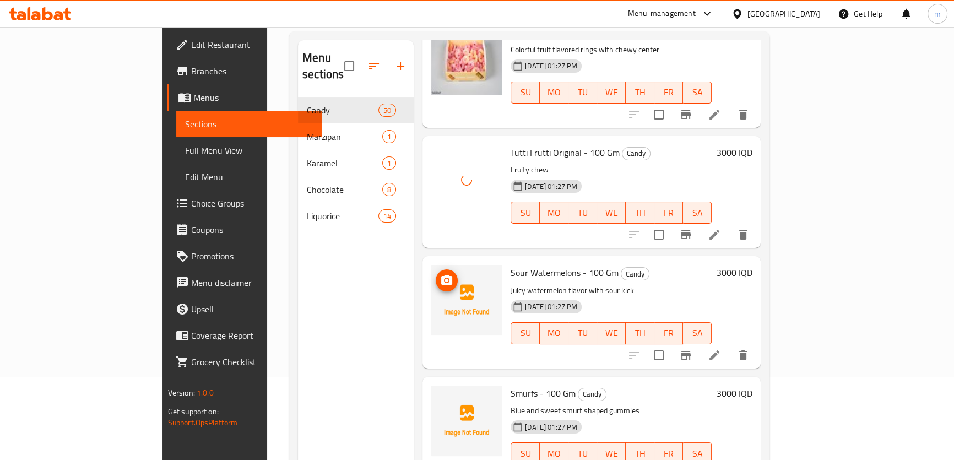
scroll to position [2284, 0]
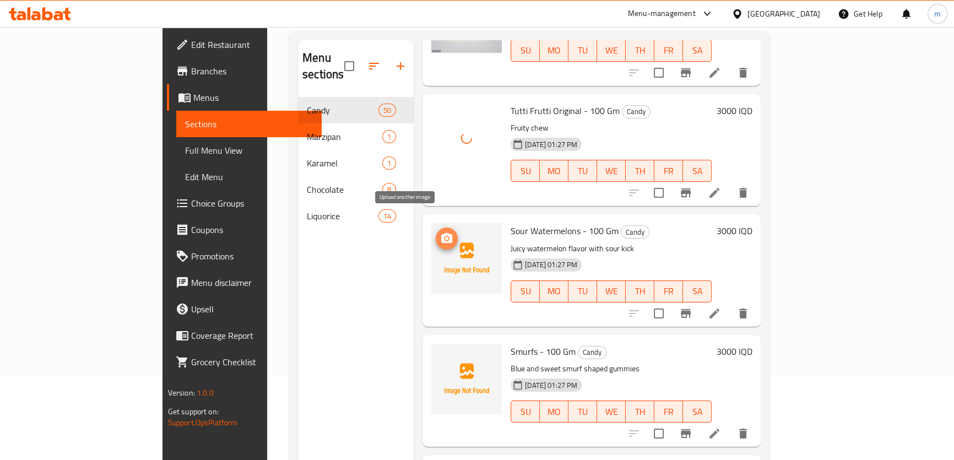
click at [440, 196] on icon "upload picture" at bounding box center [446, 238] width 13 height 13
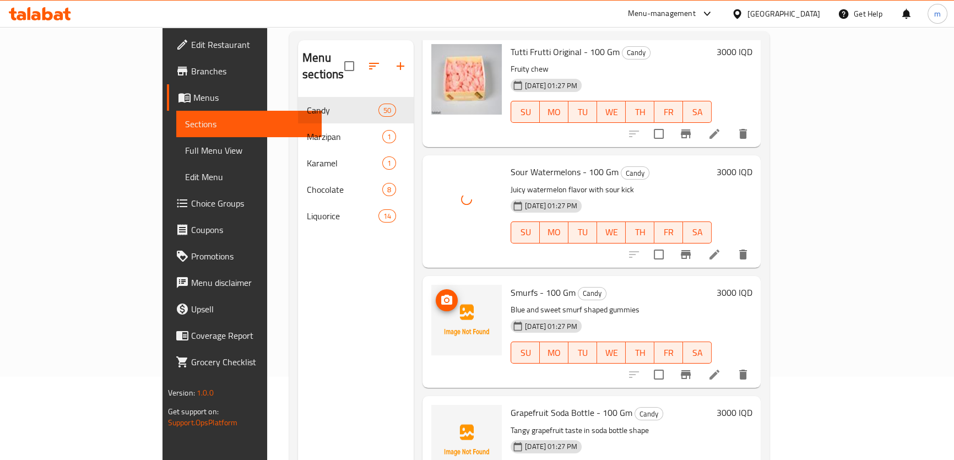
scroll to position [2367, 0]
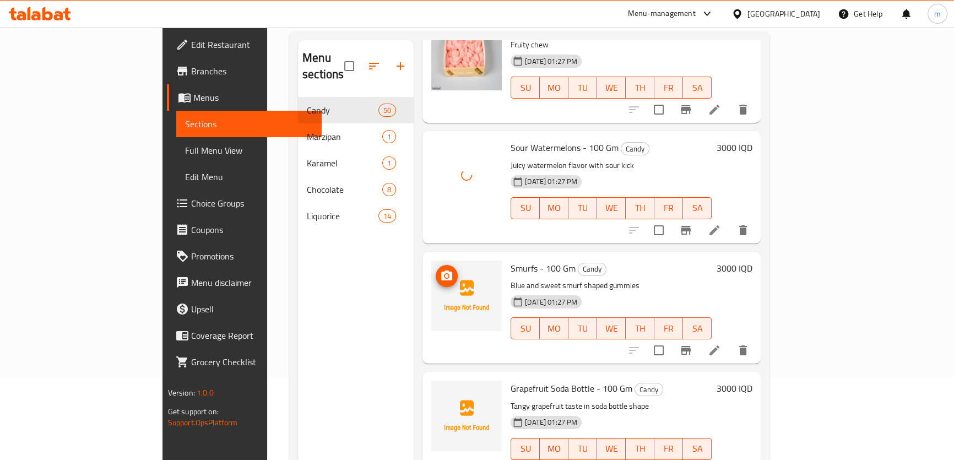
click at [436, 196] on span "upload picture" at bounding box center [447, 275] width 22 height 13
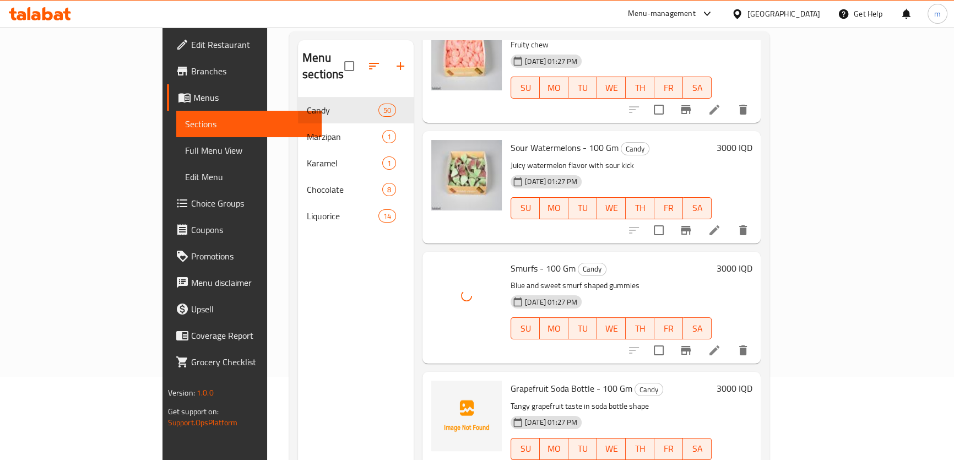
scroll to position [2534, 0]
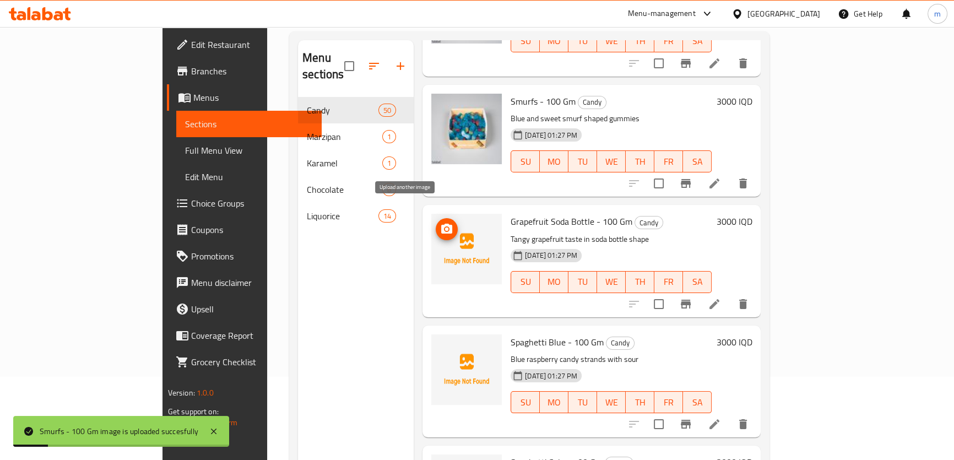
click at [441, 196] on icon "upload picture" at bounding box center [446, 229] width 11 height 10
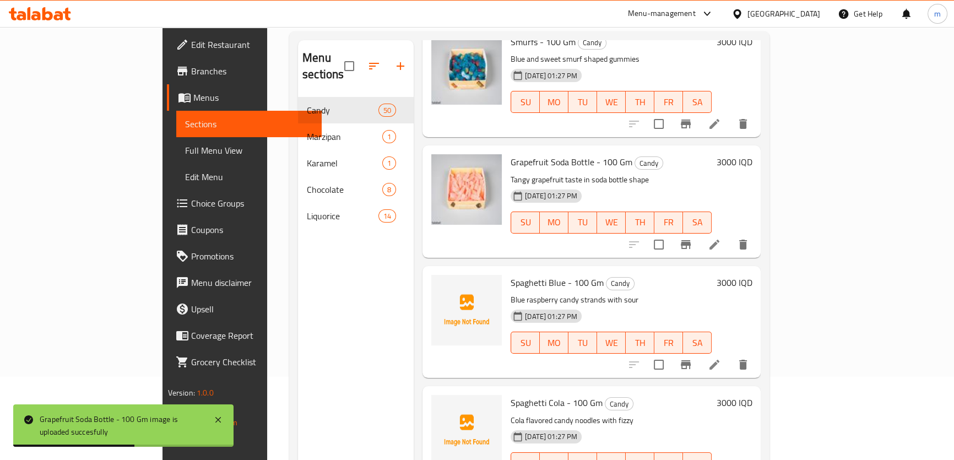
scroll to position [2617, 0]
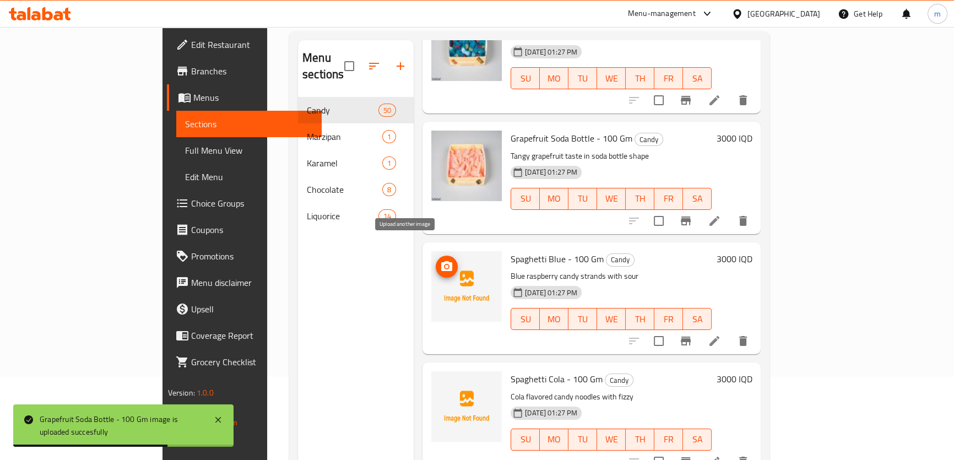
click at [441, 196] on icon "upload picture" at bounding box center [446, 266] width 11 height 10
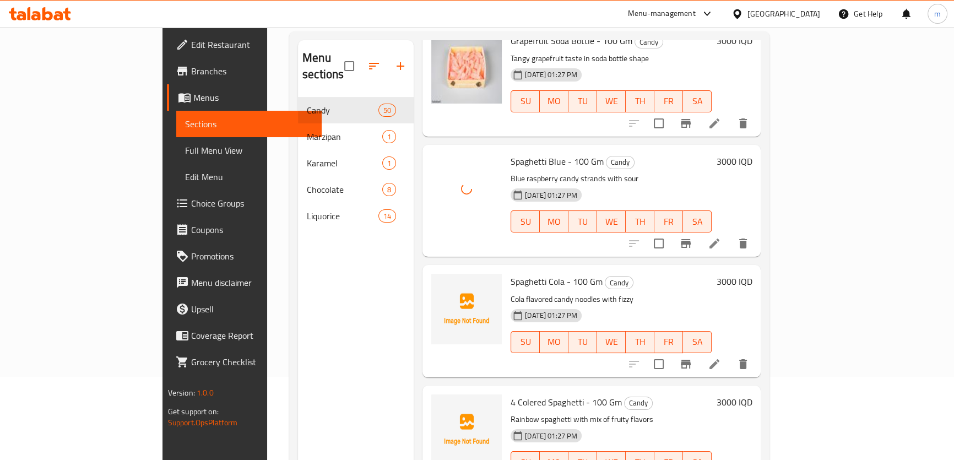
scroll to position [2784, 0]
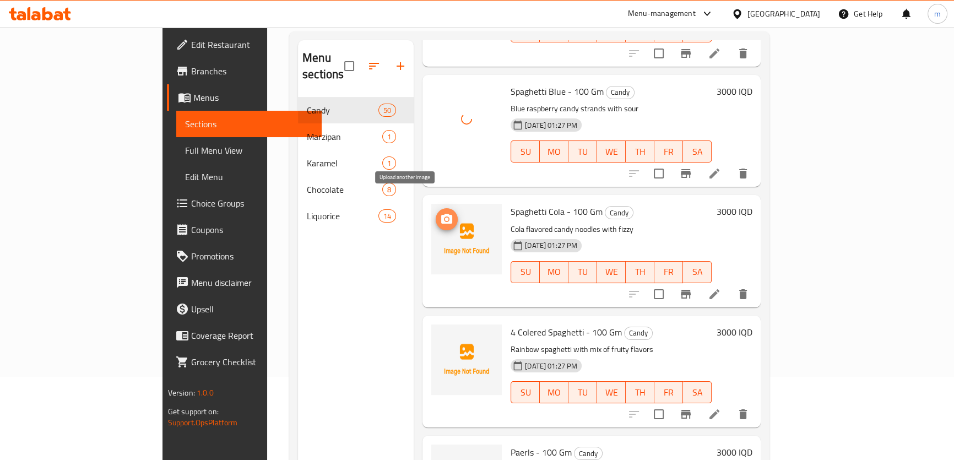
click at [440, 196] on icon "upload picture" at bounding box center [446, 219] width 13 height 13
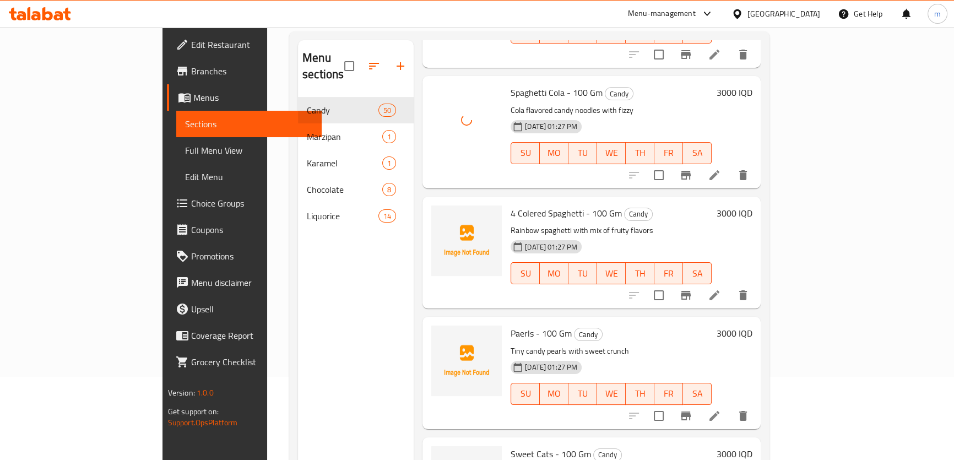
scroll to position [2951, 0]
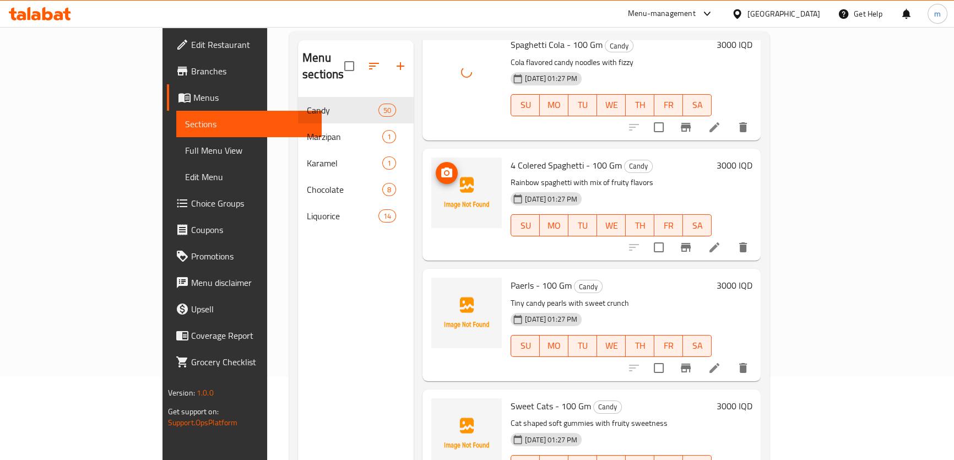
click at [441, 167] on icon "upload picture" at bounding box center [446, 172] width 11 height 10
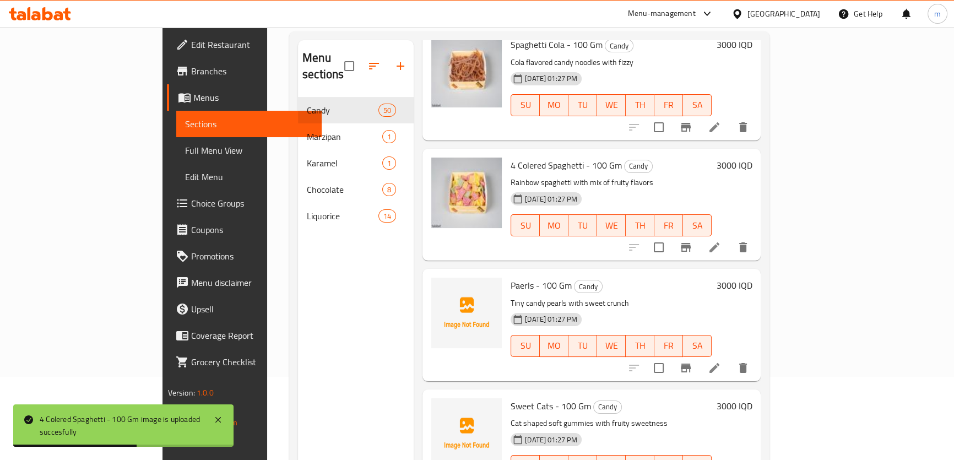
click at [721, 196] on icon at bounding box center [714, 247] width 13 height 13
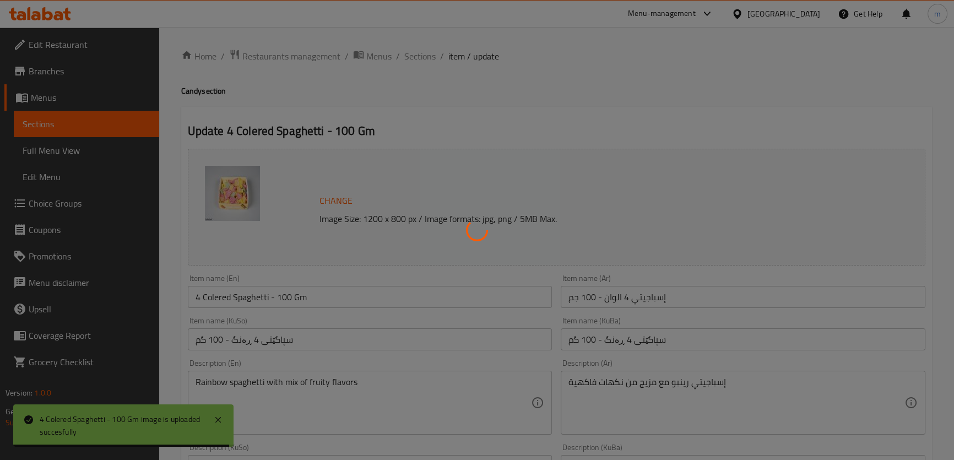
scroll to position [83, 0]
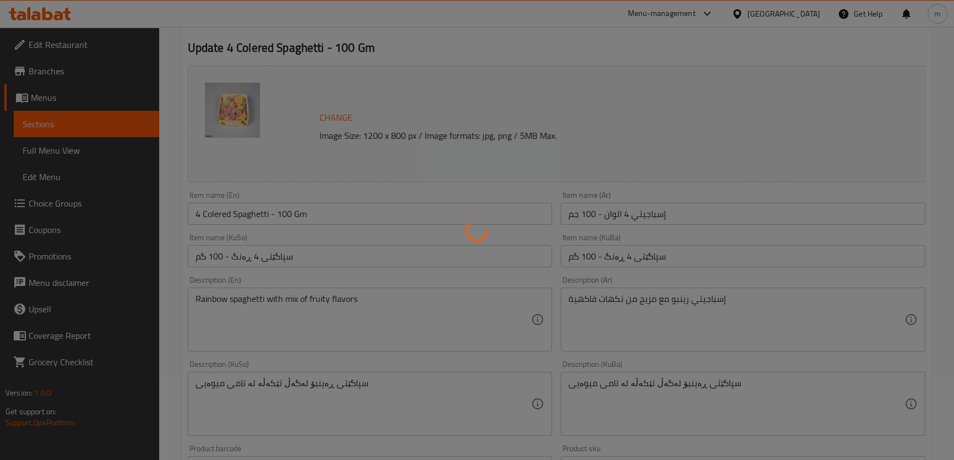
click at [216, 196] on div at bounding box center [477, 230] width 954 height 460
click at [212, 196] on div at bounding box center [477, 230] width 954 height 460
click at [219, 196] on div at bounding box center [477, 230] width 954 height 460
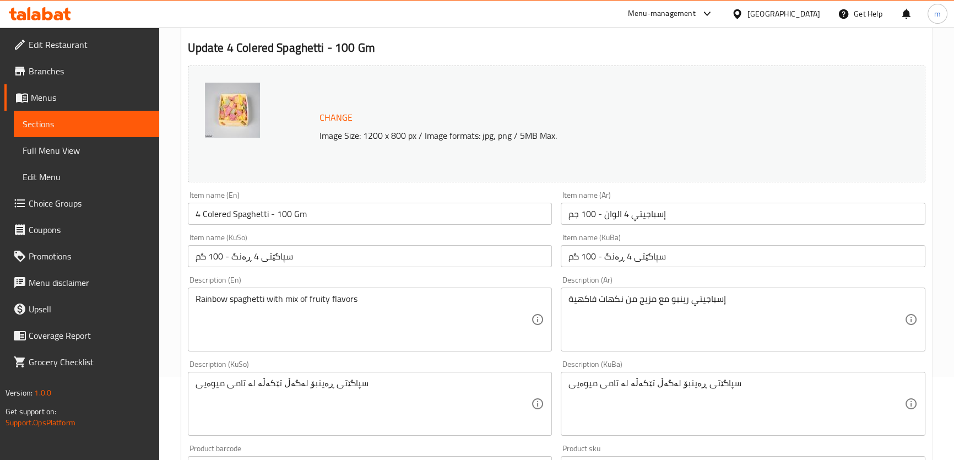
click at [219, 196] on input "4 Colered Spaghetti - 100 Gm" at bounding box center [370, 214] width 364 height 22
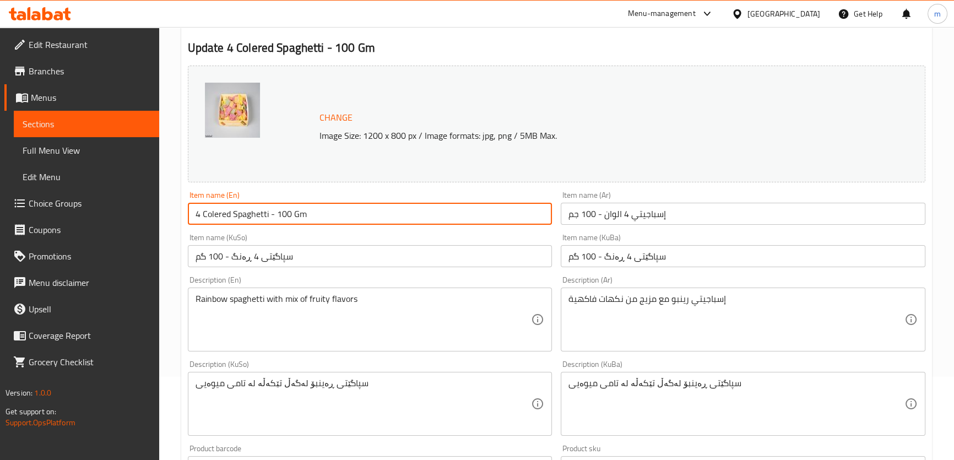
click at [219, 196] on input "4 Colered Spaghetti - 100 Gm" at bounding box center [370, 214] width 364 height 22
paste input "colored"
click at [205, 196] on input "4 colored Spaghetti - 100 Gm" at bounding box center [370, 214] width 364 height 22
type input "4 Colored Spaghetti - 100 Gm"
click at [177, 183] on div "Home / Restaurants management / Menus / Sections / item / update Candy section …" at bounding box center [556, 391] width 795 height 894
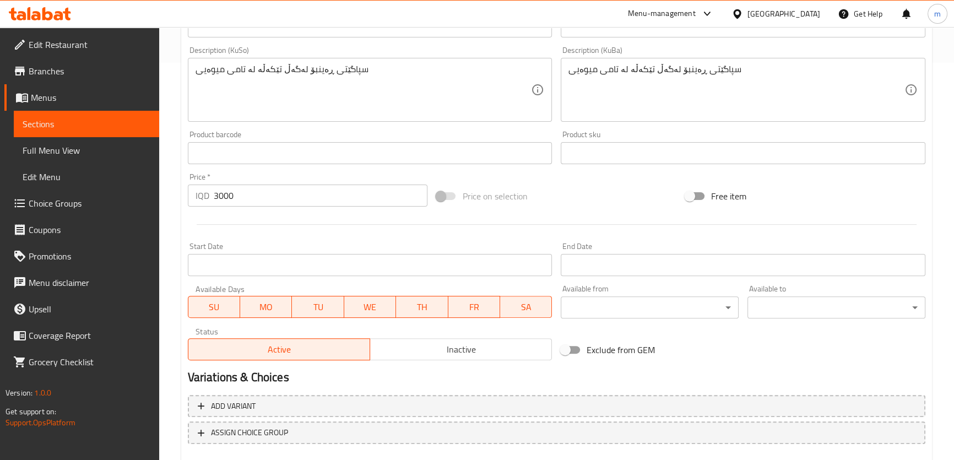
scroll to position [460, 0]
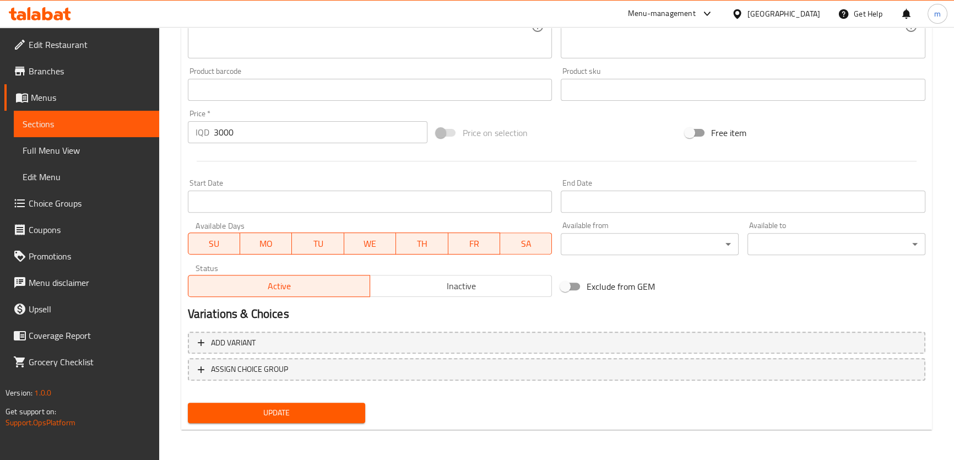
click at [292, 196] on span "Update" at bounding box center [277, 413] width 160 height 14
click at [101, 156] on span "Full Menu View" at bounding box center [87, 150] width 128 height 13
click at [111, 126] on span "Sections" at bounding box center [87, 123] width 128 height 13
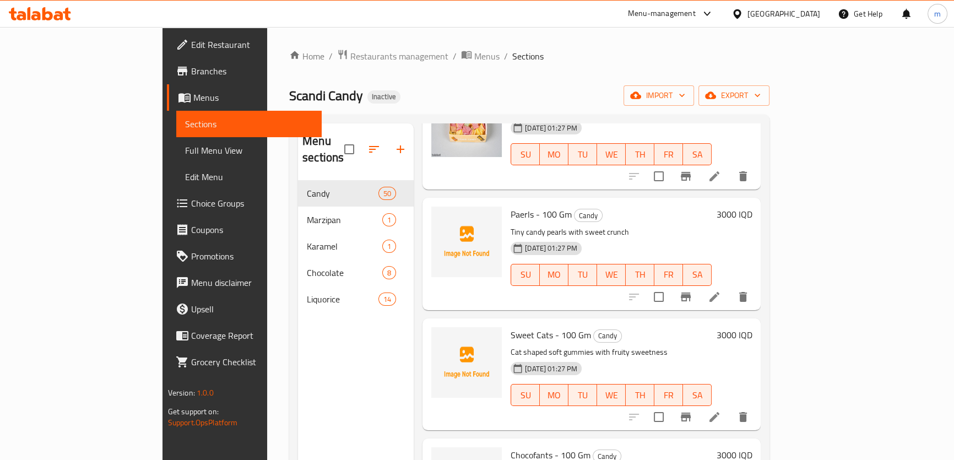
scroll to position [3087, 0]
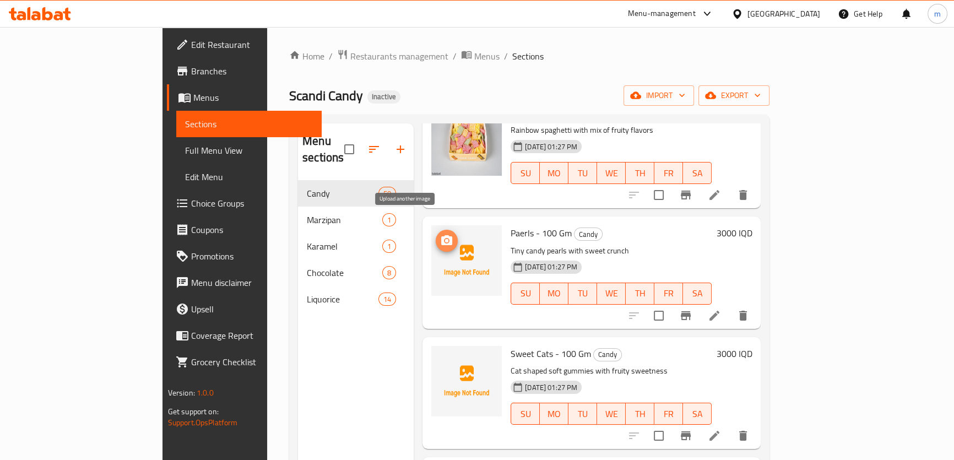
click at [440, 196] on icon "upload picture" at bounding box center [446, 240] width 13 height 13
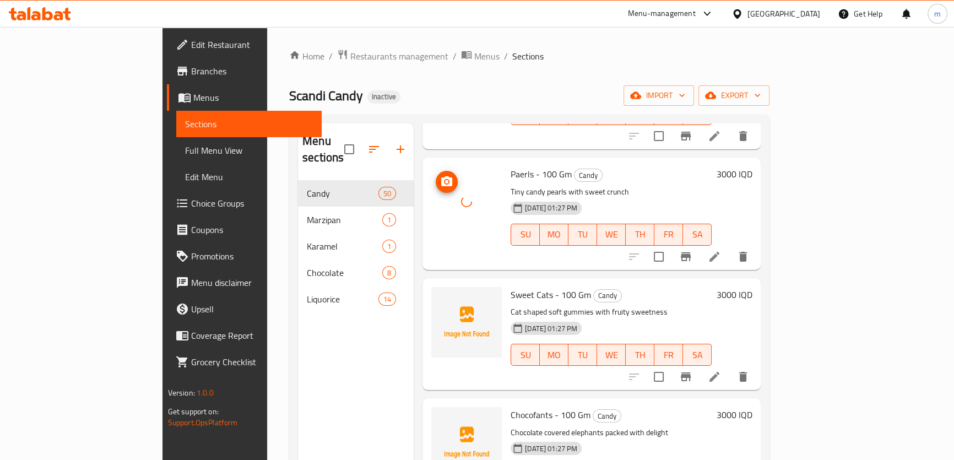
scroll to position [3170, 0]
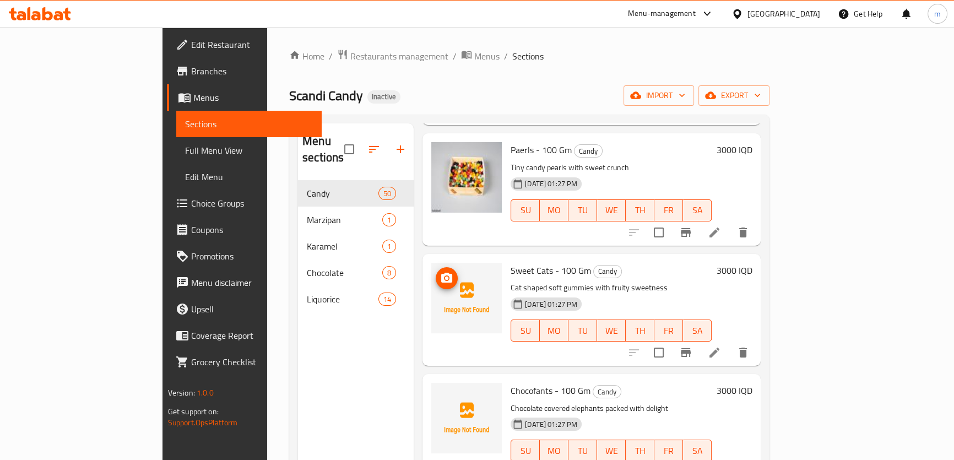
click at [440, 196] on icon "upload picture" at bounding box center [446, 277] width 13 height 13
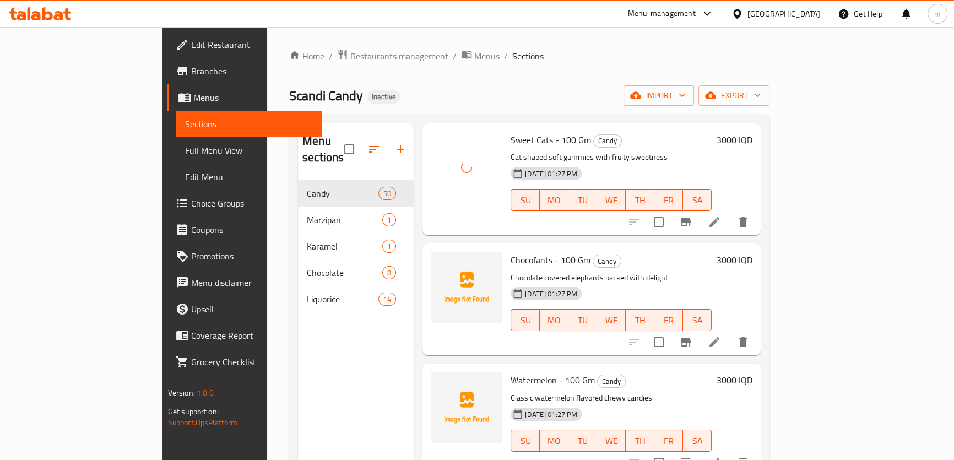
scroll to position [3337, 0]
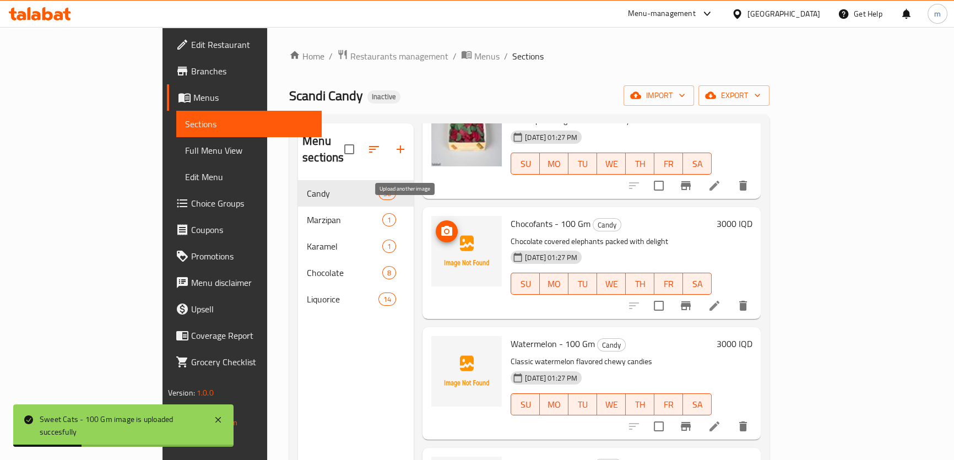
click at [440, 196] on icon "upload picture" at bounding box center [446, 231] width 13 height 13
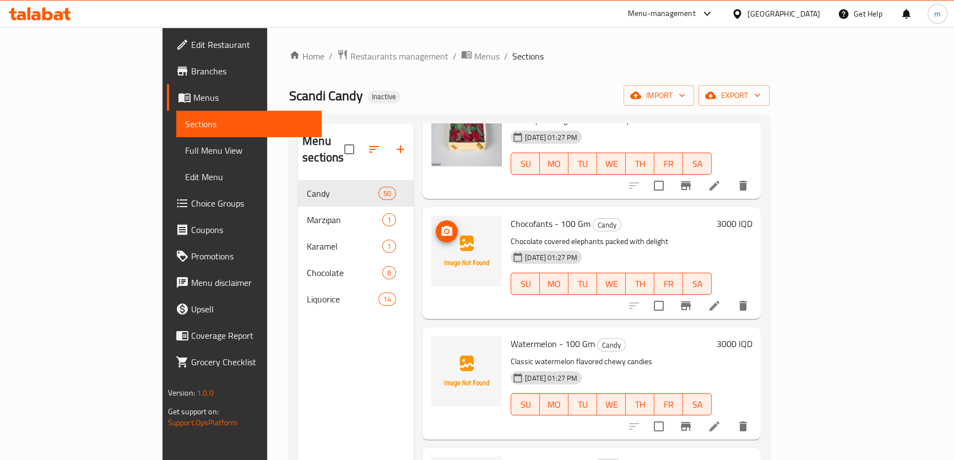
click at [441, 196] on icon "upload picture" at bounding box center [446, 231] width 11 height 10
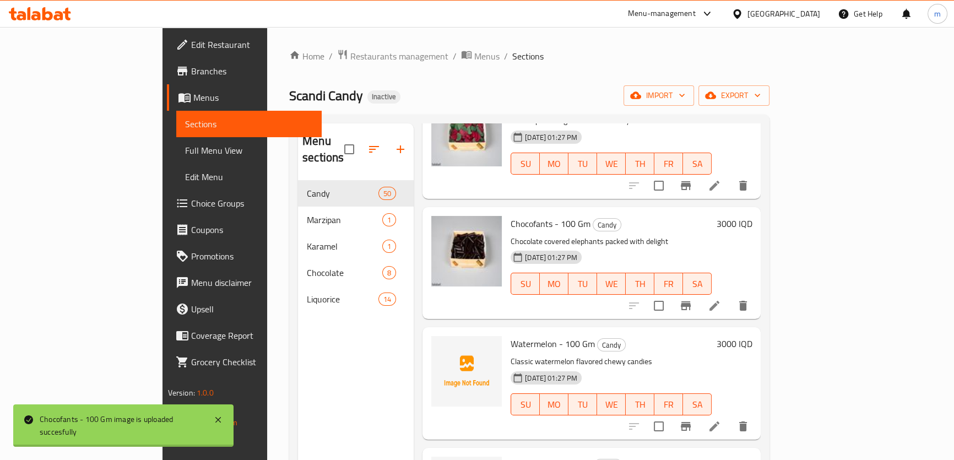
scroll to position [3420, 0]
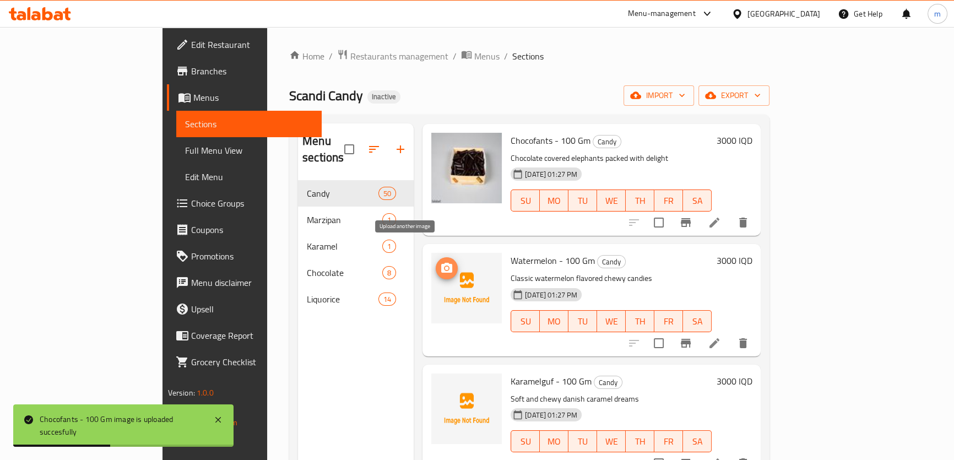
click at [441, 196] on icon "upload picture" at bounding box center [446, 268] width 11 height 10
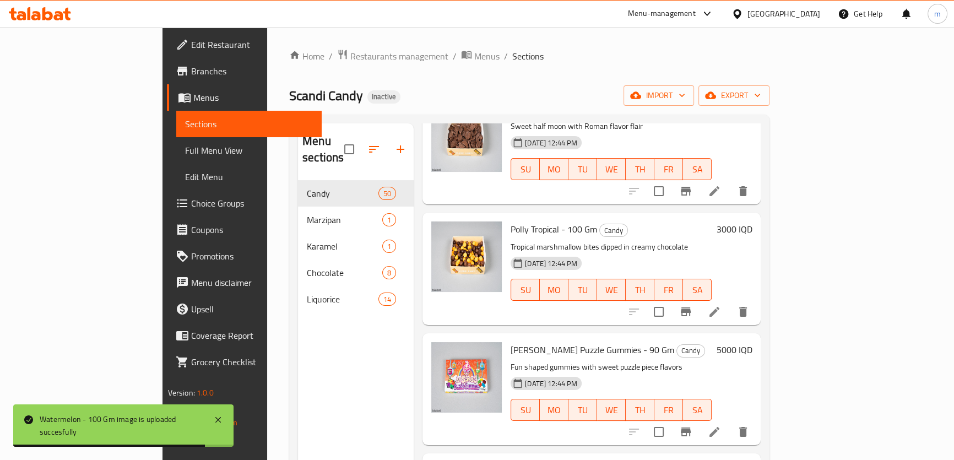
scroll to position [0, 0]
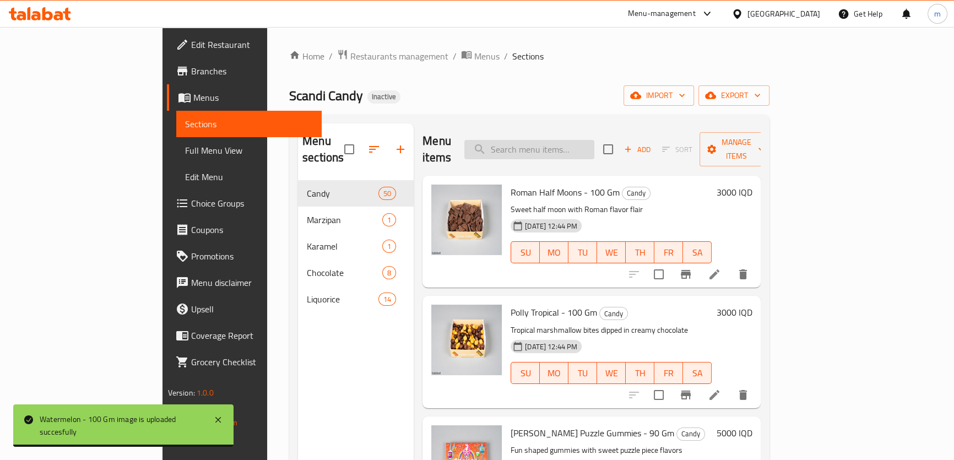
click at [578, 143] on input "search" at bounding box center [529, 149] width 130 height 19
paste input "Strawberry Softies - 100 Gm"
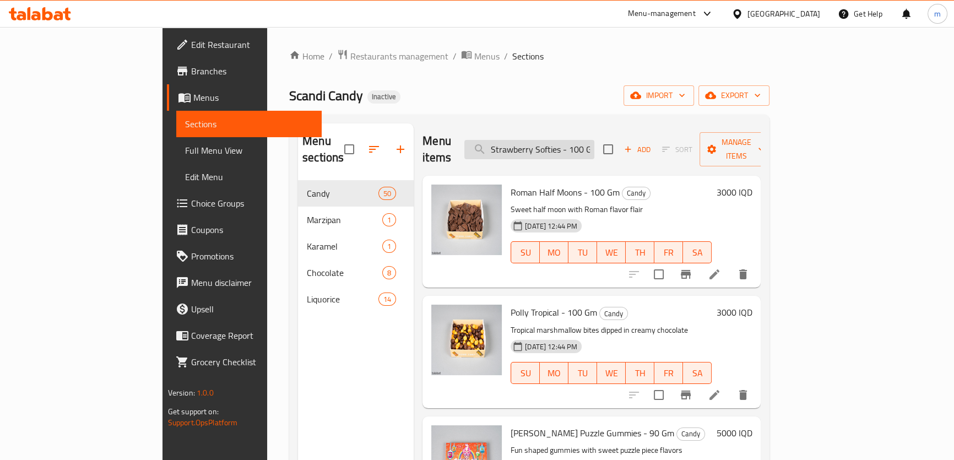
scroll to position [0, 7]
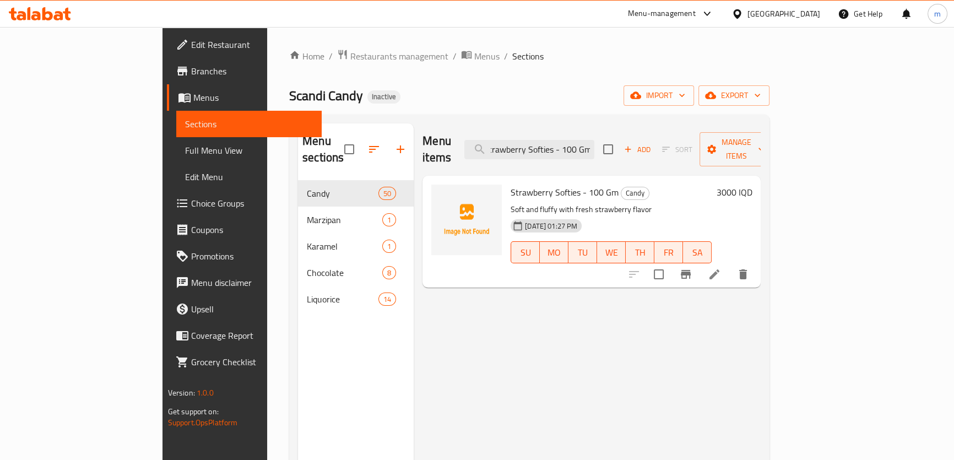
type input "Strawberry Softies - 100 Gm"
click at [721, 196] on icon at bounding box center [714, 274] width 13 height 13
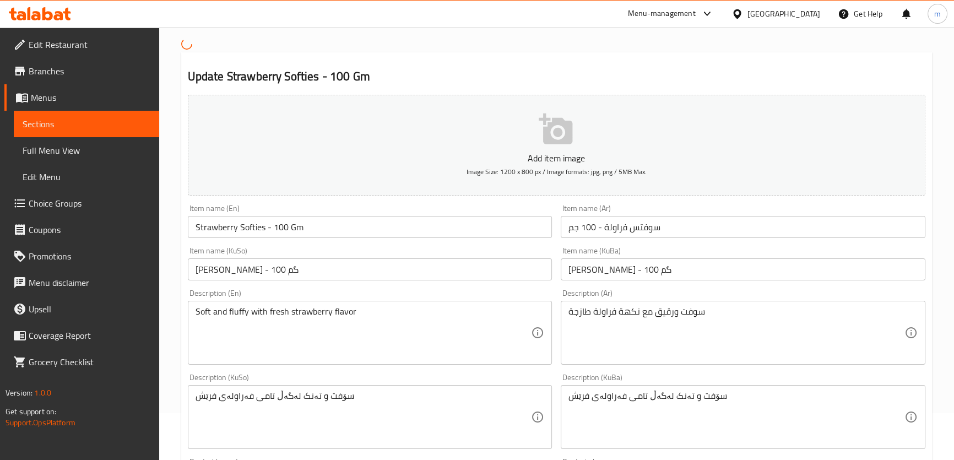
scroll to position [83, 0]
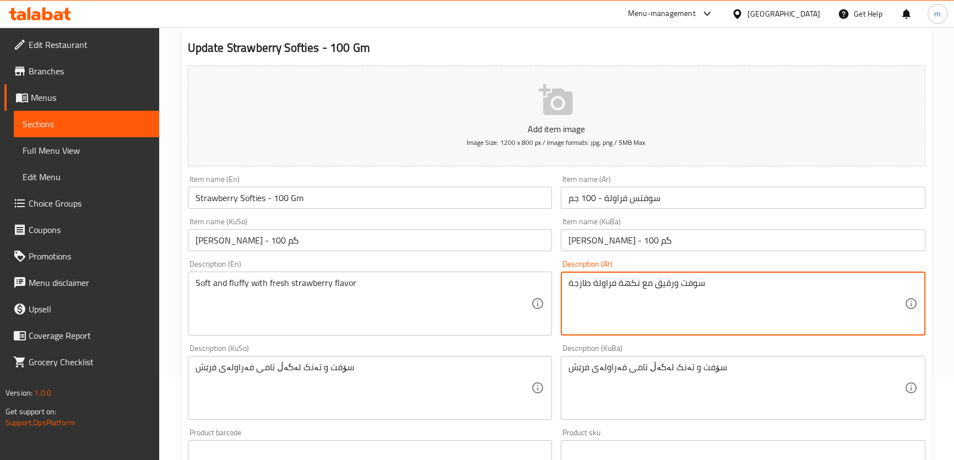
click at [660, 196] on textarea "سوفت ورقيق مع نكهة فراولة طازجة" at bounding box center [736, 303] width 336 height 52
click at [661, 196] on textarea "سوفت ورقيق مع نكهة فراولة طازجة" at bounding box center [736, 303] width 336 height 52
click at [659, 196] on textarea "سوفت ورقيق مع نكهة فراولة طازجة" at bounding box center [736, 303] width 336 height 52
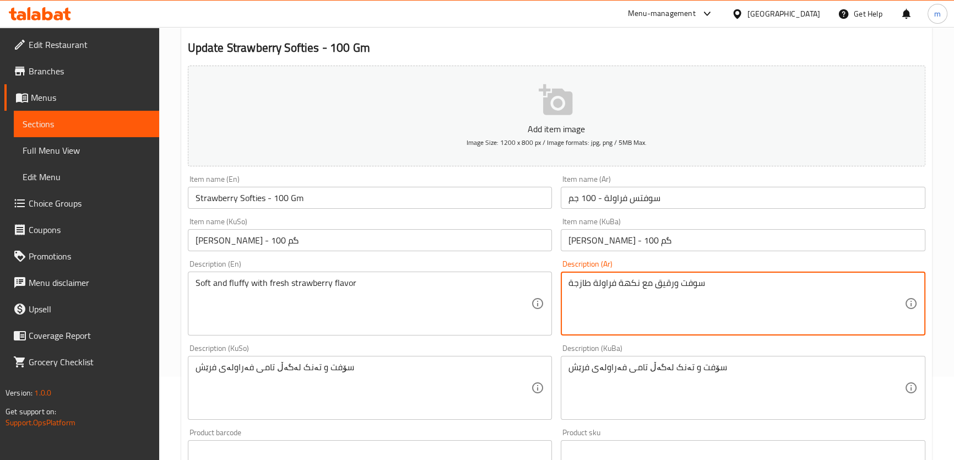
click at [255, 196] on textarea "Soft and fluffy with fresh strawberry flavor" at bounding box center [363, 303] width 336 height 52
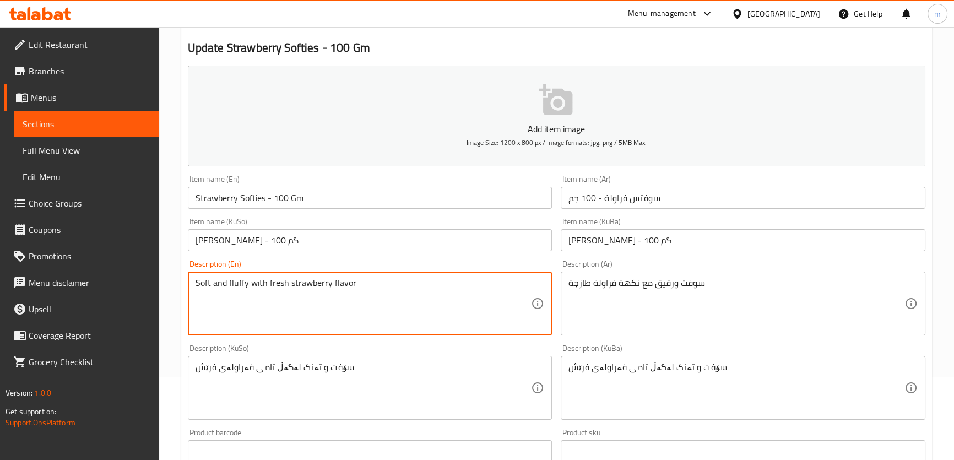
click at [255, 196] on textarea "Soft and fluffy with fresh strawberry flavor" at bounding box center [363, 303] width 336 height 52
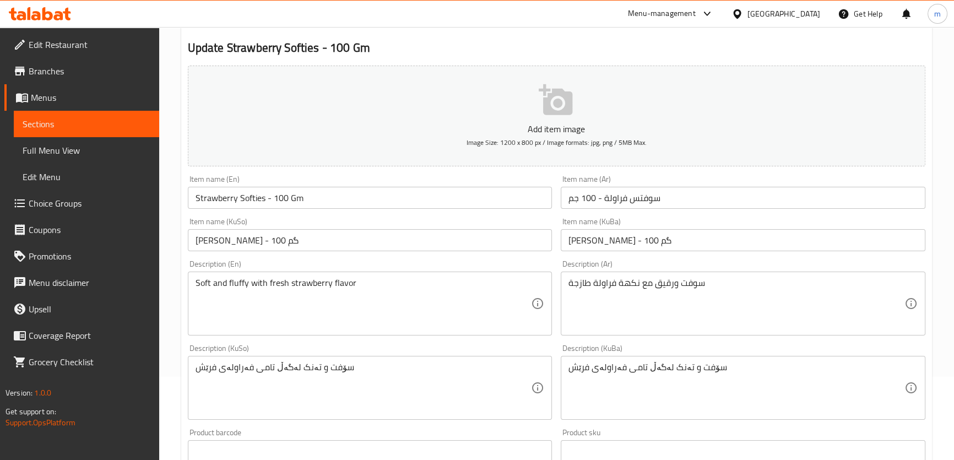
click at [369, 196] on div "Item name (KuSo) سوفتس فەراولە - 100 گم Item name (KuSo)" at bounding box center [369, 234] width 373 height 42
click at [62, 151] on span "Full Menu View" at bounding box center [87, 150] width 128 height 13
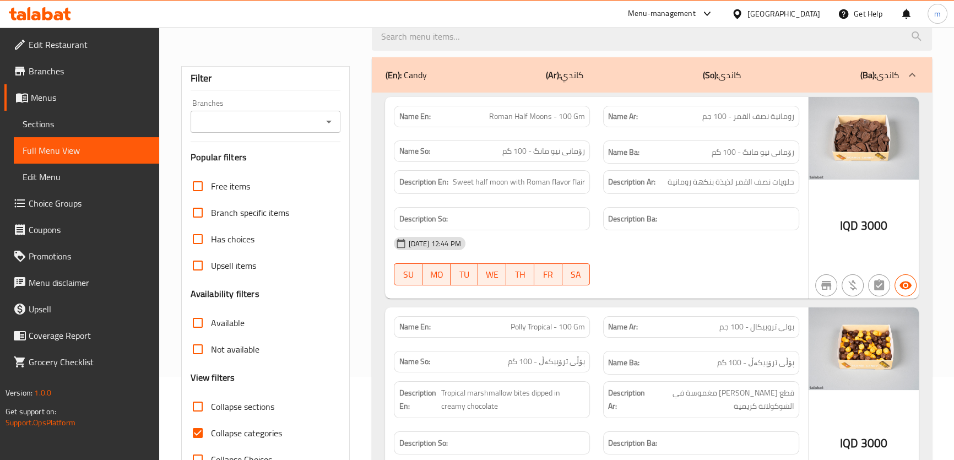
click at [75, 122] on span "Sections" at bounding box center [87, 123] width 128 height 13
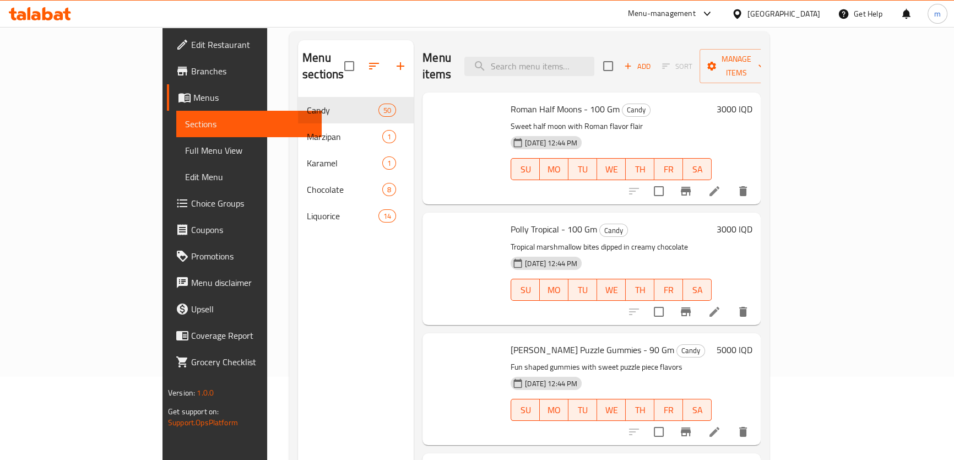
click at [185, 129] on span "Sections" at bounding box center [249, 123] width 128 height 13
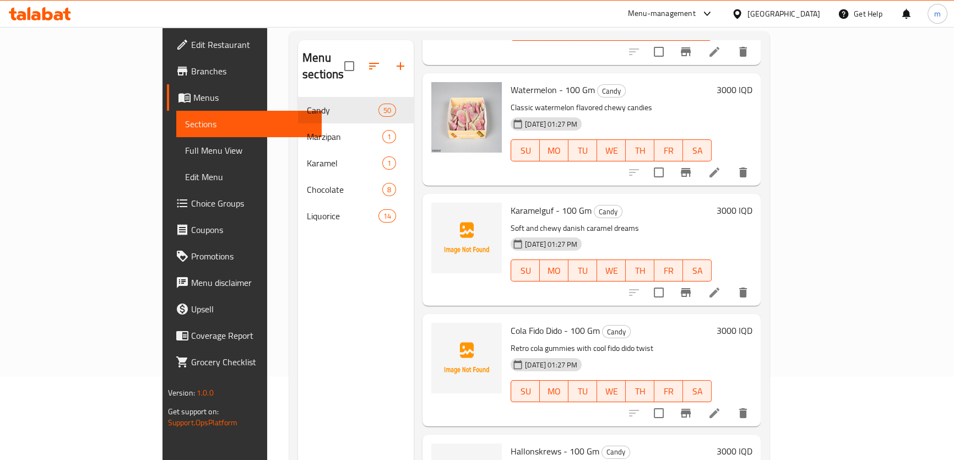
scroll to position [3503, 0]
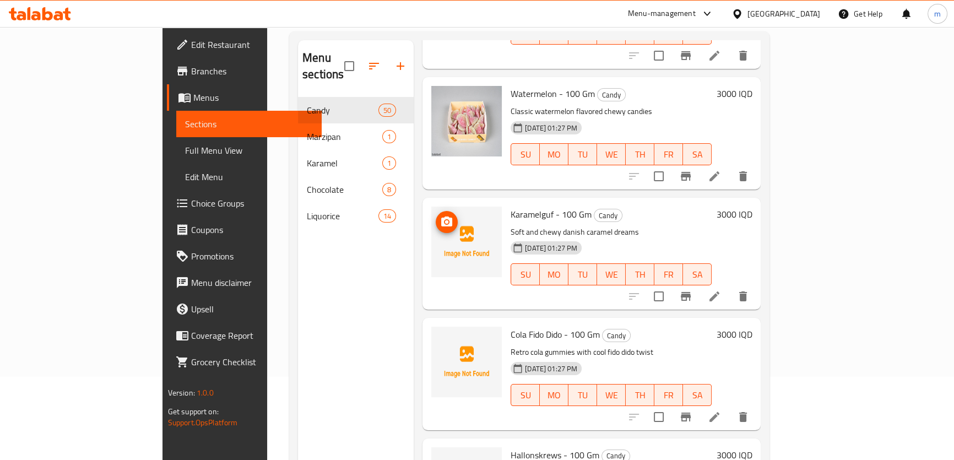
click at [445, 196] on circle "upload picture" at bounding box center [446, 221] width 3 height 3
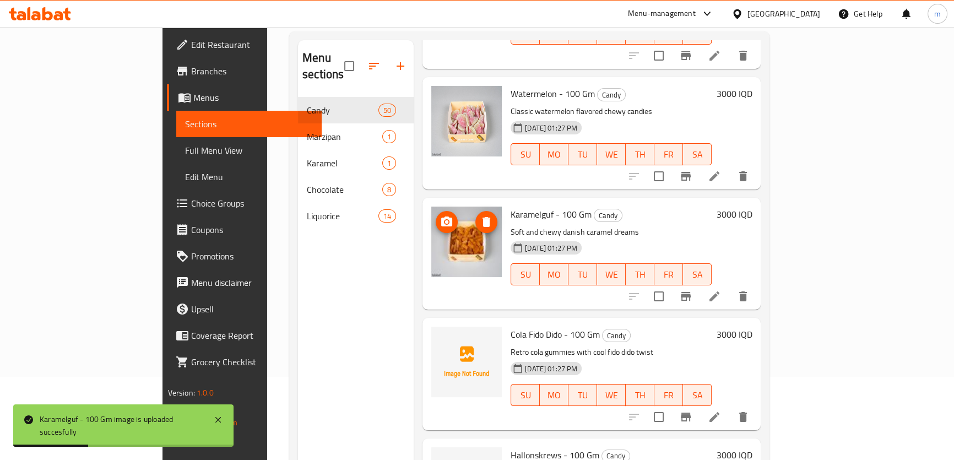
scroll to position [3587, 0]
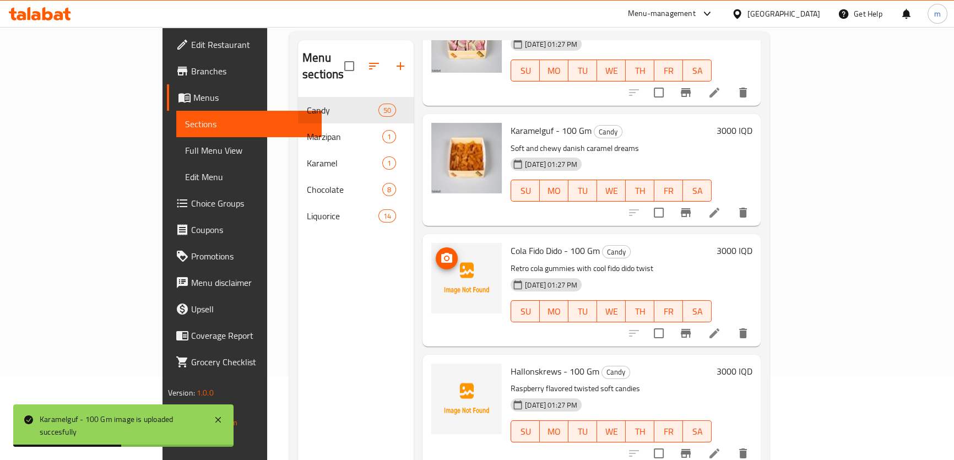
click at [440, 196] on icon "upload picture" at bounding box center [446, 258] width 13 height 13
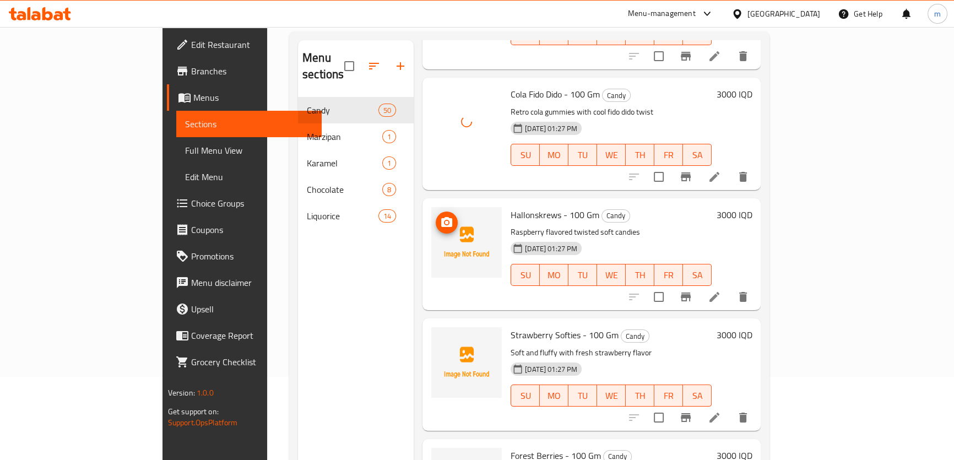
scroll to position [3754, 0]
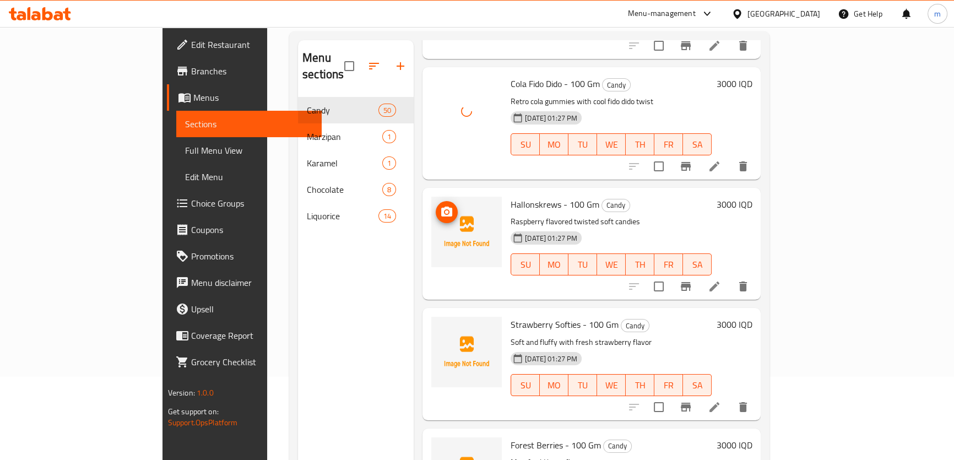
click at [441, 196] on icon "upload picture" at bounding box center [446, 211] width 11 height 10
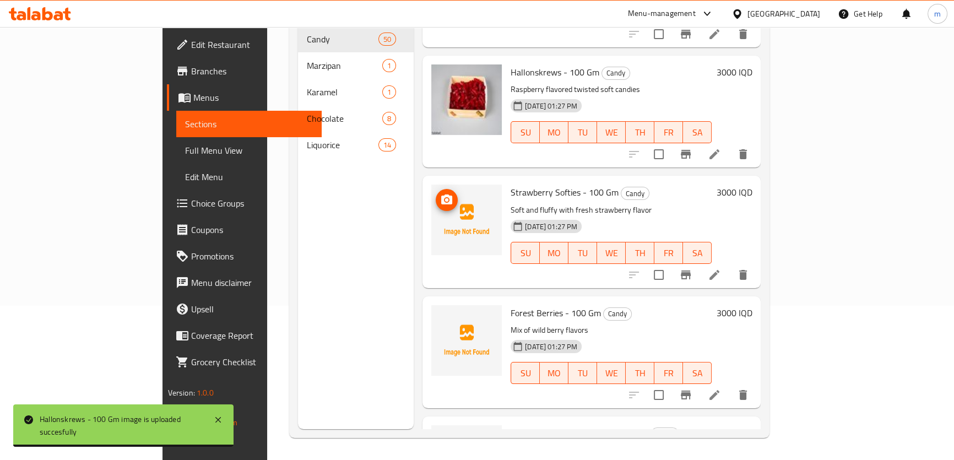
scroll to position [3828, 0]
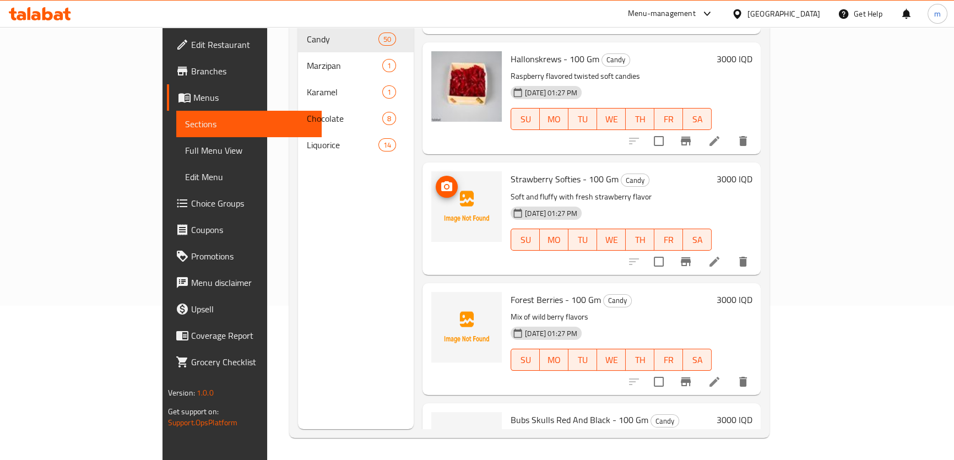
click at [440, 180] on icon "upload picture" at bounding box center [446, 186] width 13 height 13
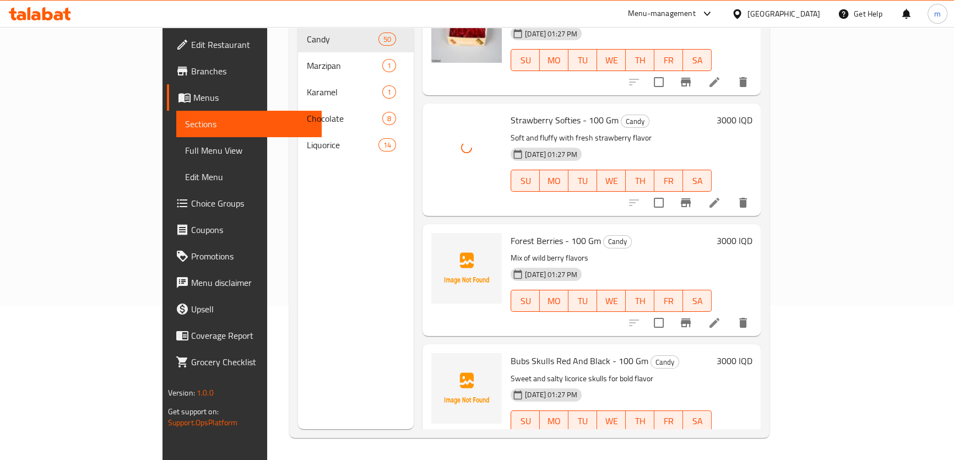
scroll to position [3912, 0]
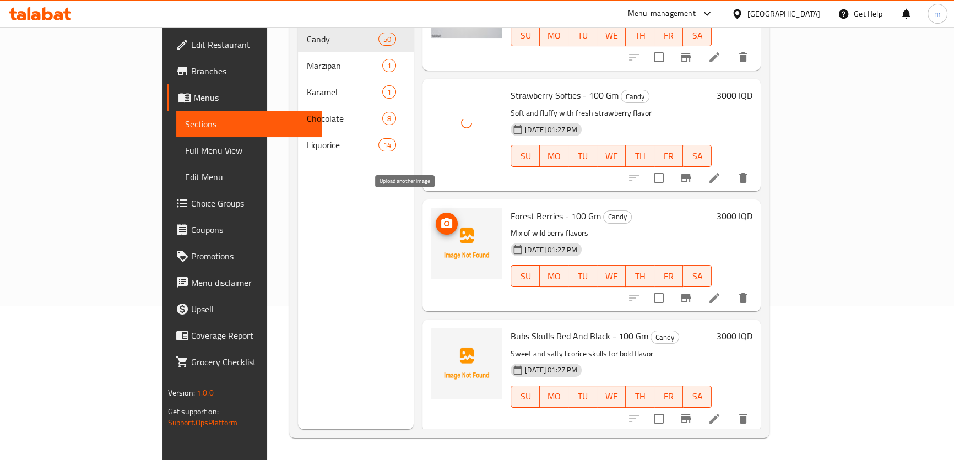
click at [440, 196] on icon "upload picture" at bounding box center [446, 223] width 13 height 13
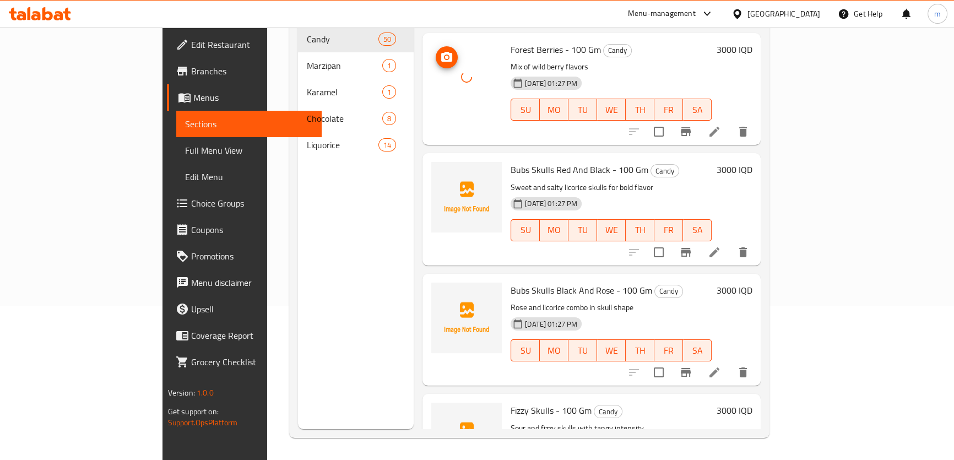
scroll to position [4079, 0]
click at [441, 171] on icon "upload picture" at bounding box center [446, 176] width 11 height 10
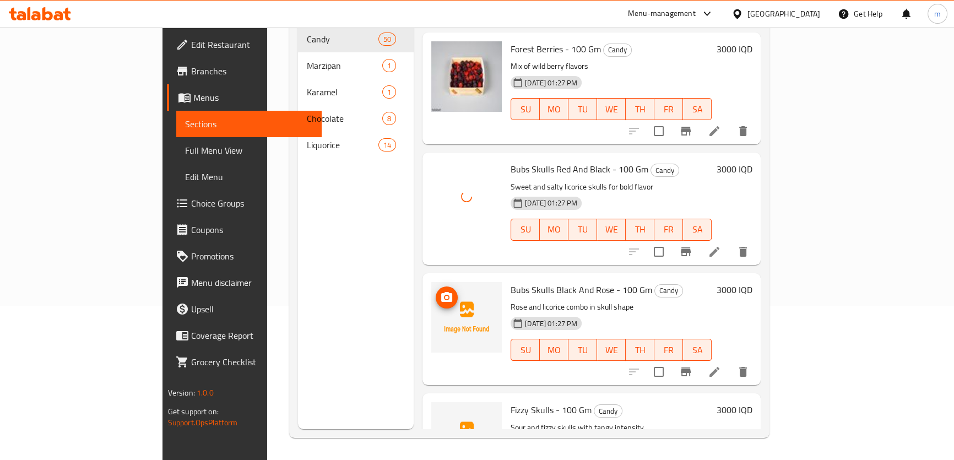
click at [436, 196] on span "upload picture" at bounding box center [447, 297] width 22 height 13
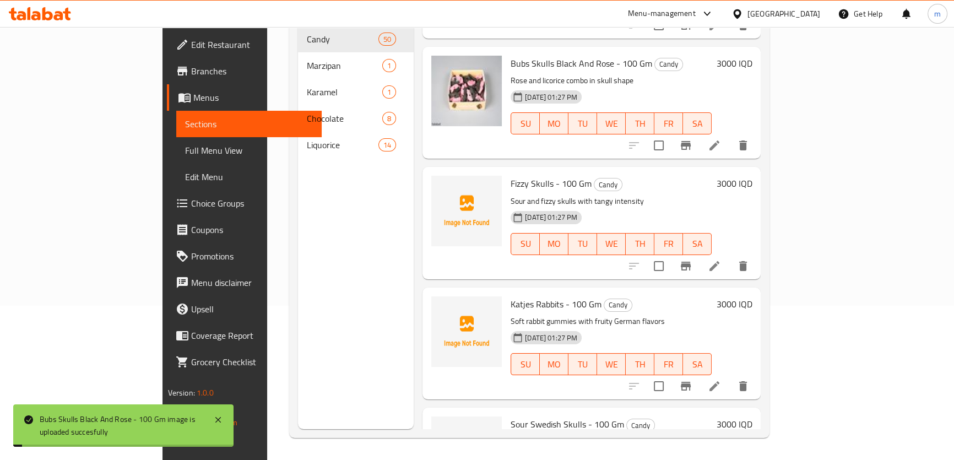
scroll to position [4329, 0]
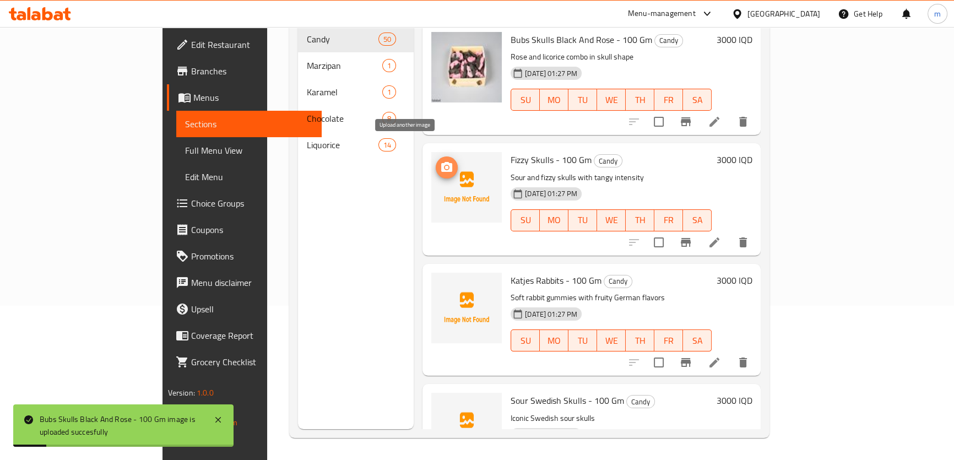
click at [441, 162] on icon "upload picture" at bounding box center [446, 167] width 11 height 10
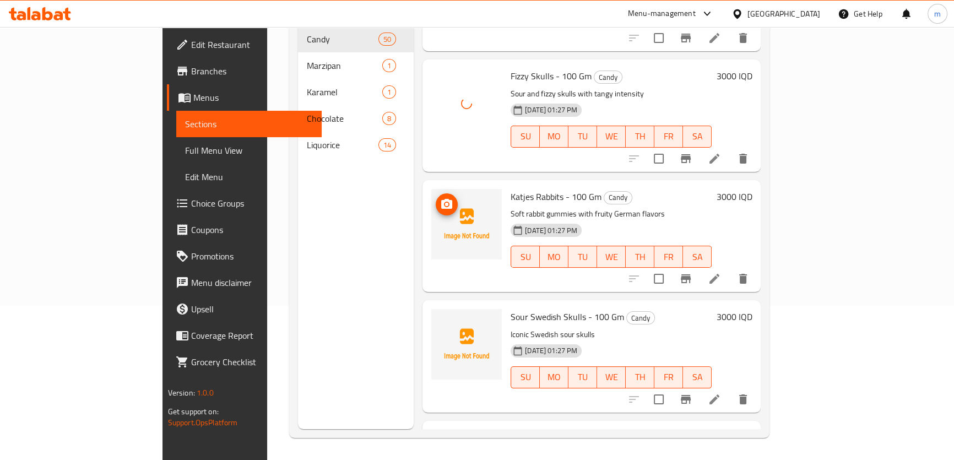
scroll to position [4496, 0]
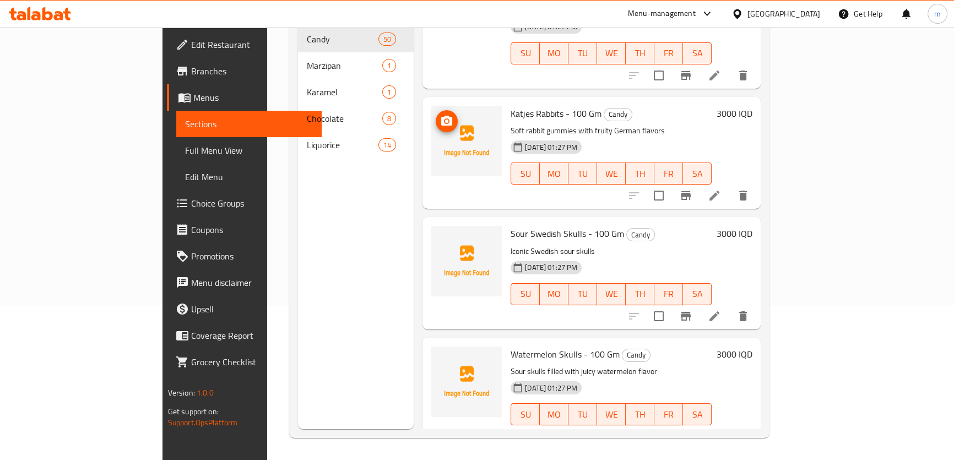
click at [440, 115] on icon "upload picture" at bounding box center [446, 121] width 13 height 13
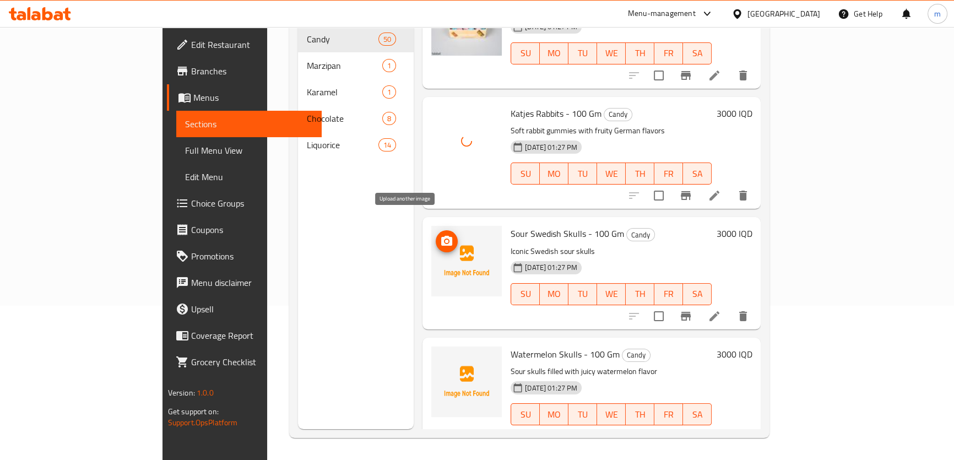
click at [441, 196] on icon "upload picture" at bounding box center [446, 241] width 11 height 10
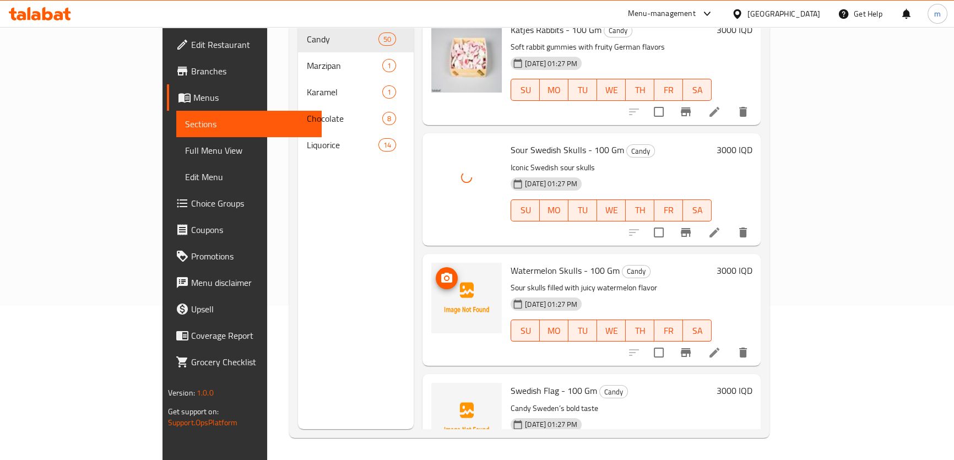
scroll to position [4663, 0]
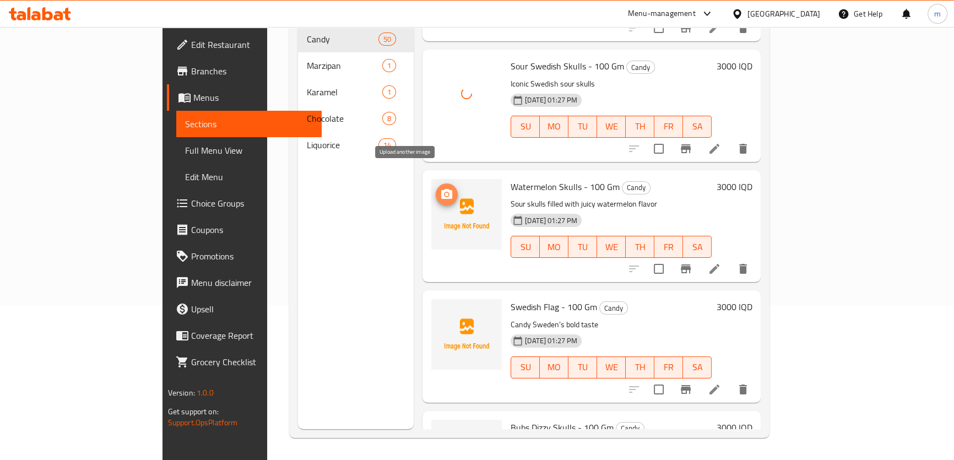
click at [436, 188] on span "upload picture" at bounding box center [447, 194] width 22 height 13
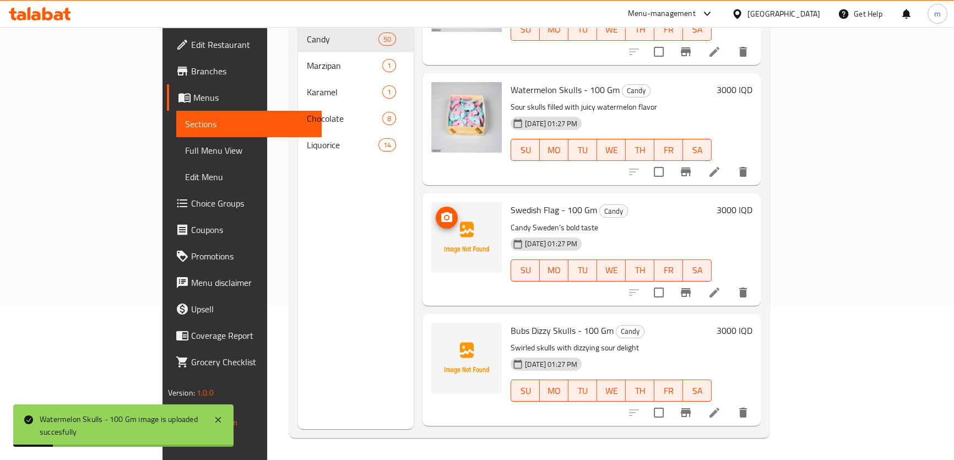
scroll to position [4746, 0]
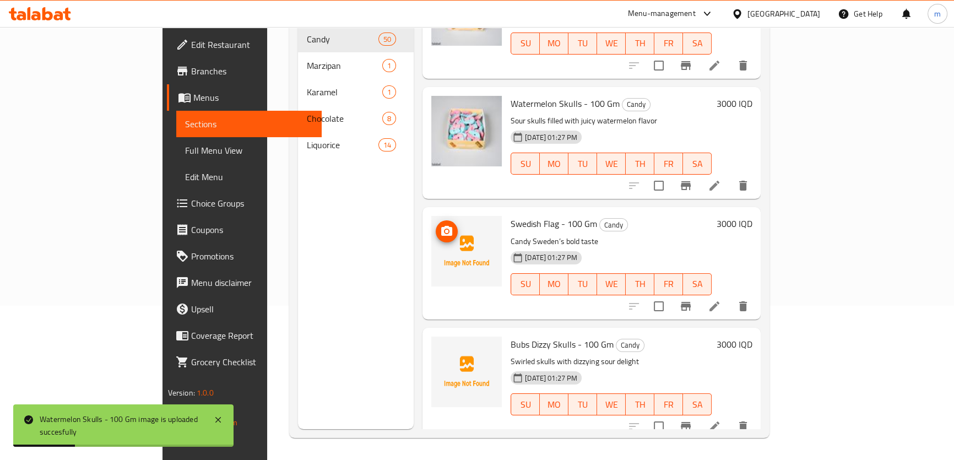
click at [441, 196] on icon "upload picture" at bounding box center [446, 231] width 11 height 10
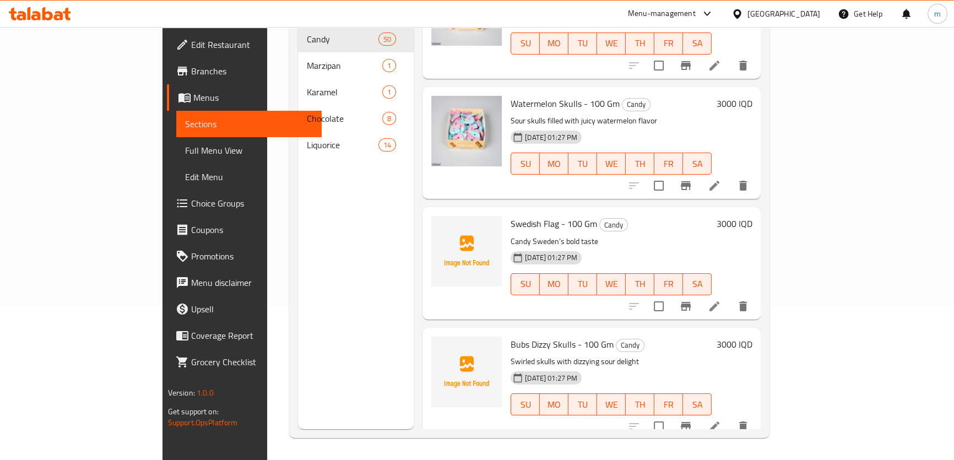
click at [510, 196] on span "Swedish Flag - 100 Gm" at bounding box center [553, 223] width 86 height 17
copy h6 "Swedish Flag - 100 Gm"
click at [510, 196] on span "Swedish Flag - 100 Gm" at bounding box center [553, 223] width 86 height 17
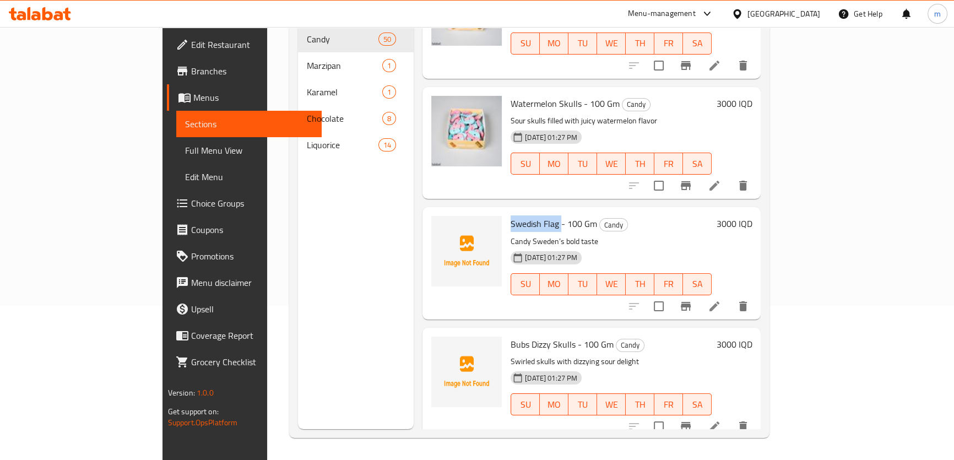
drag, startPoint x: 470, startPoint y: 204, endPoint x: 457, endPoint y: 235, distance: 33.5
click at [520, 196] on span "Swedish Flag - 100 Gm" at bounding box center [553, 223] width 86 height 17
copy span "Swedish Flag"
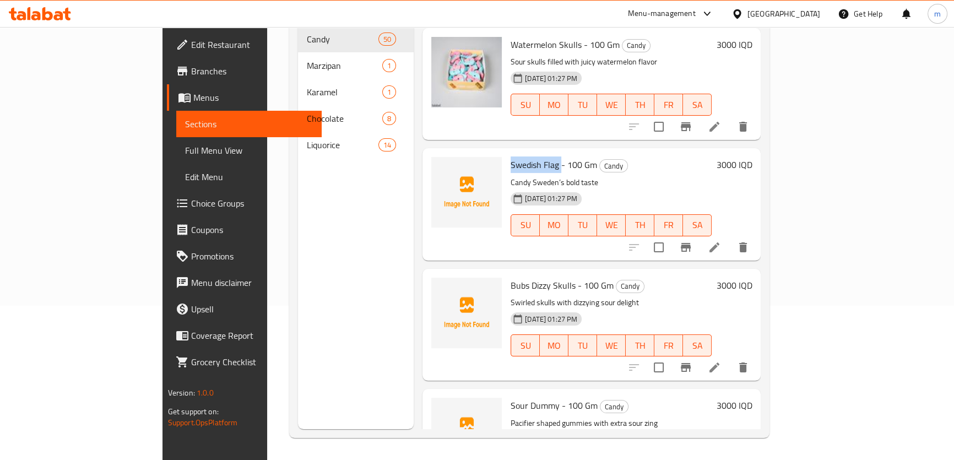
scroll to position [4829, 0]
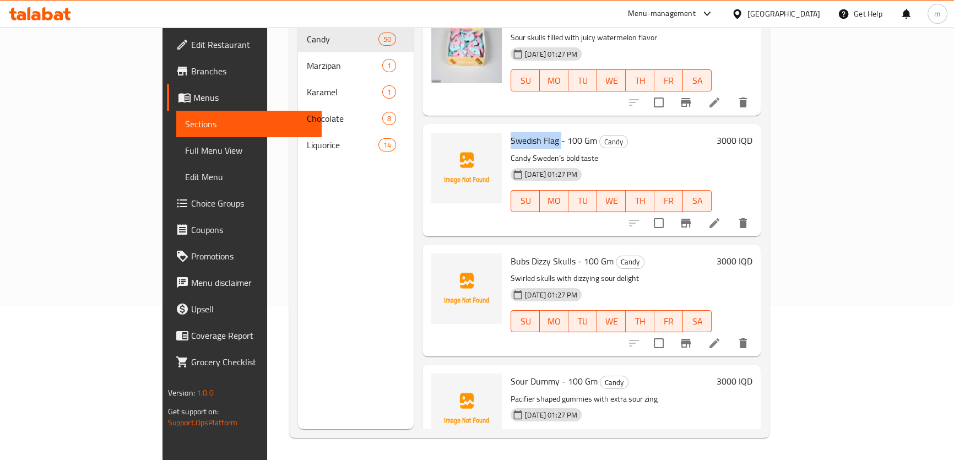
click at [506, 196] on div "Bubs Dizzy Skulls - 100 Gm Candy Swirled skulls with dizzying sour delight 18-0…" at bounding box center [611, 300] width 210 height 103
click at [510, 196] on span "Bubs Dizzy Skulls - 100 Gm" at bounding box center [561, 261] width 103 height 17
copy h6 "Bubs Dizzy Skulls - 100 Gm"
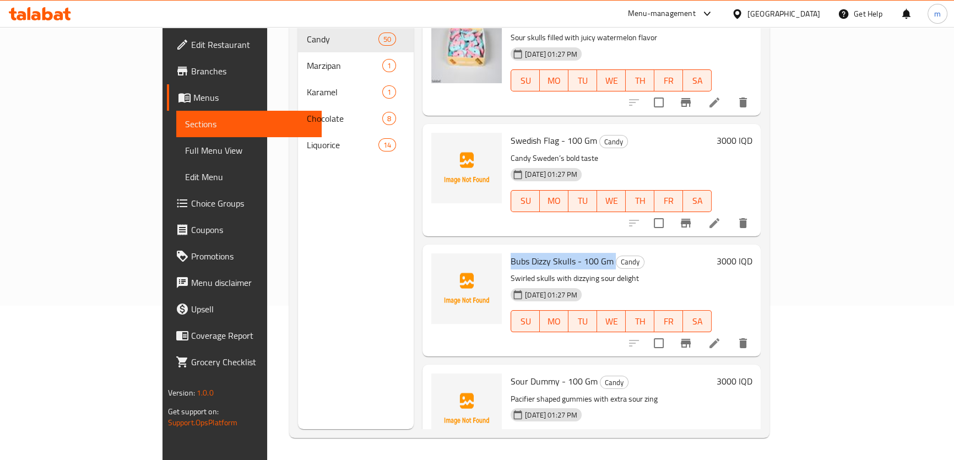
click at [510, 196] on span "Bubs Dizzy Skulls - 100 Gm" at bounding box center [561, 261] width 103 height 17
copy span "Bubs Dizzy Skulls"
drag, startPoint x: 534, startPoint y: 240, endPoint x: 472, endPoint y: 240, distance: 61.7
click at [510, 196] on span "Bubs Dizzy Skulls - 100 Gm" at bounding box center [561, 261] width 103 height 17
click at [441, 196] on icon "upload picture" at bounding box center [446, 268] width 11 height 10
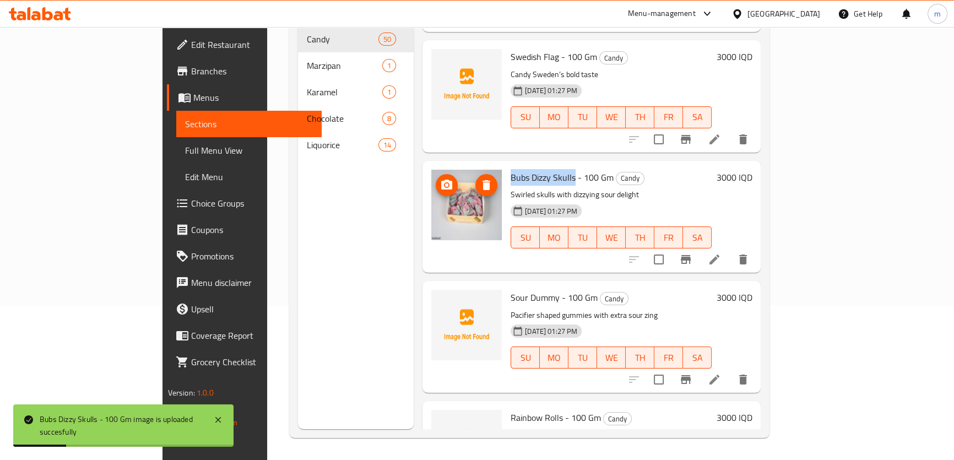
scroll to position [4996, 0]
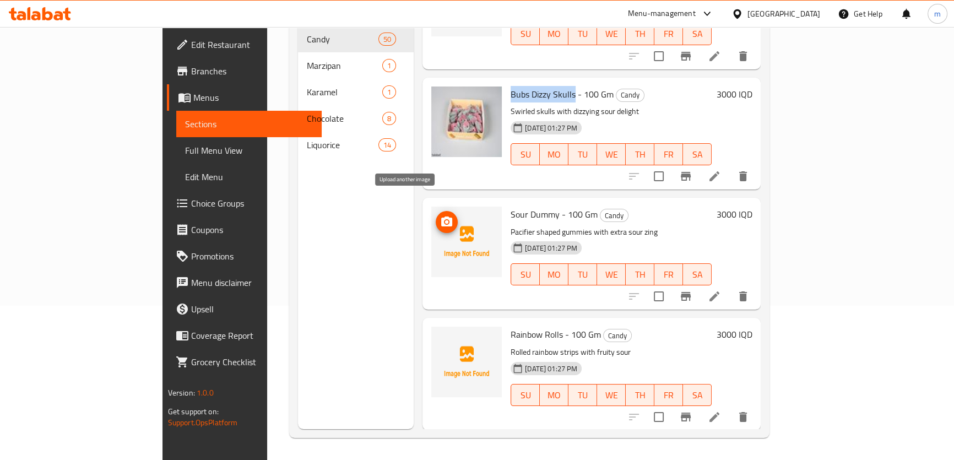
click at [441, 196] on icon "upload picture" at bounding box center [446, 221] width 11 height 10
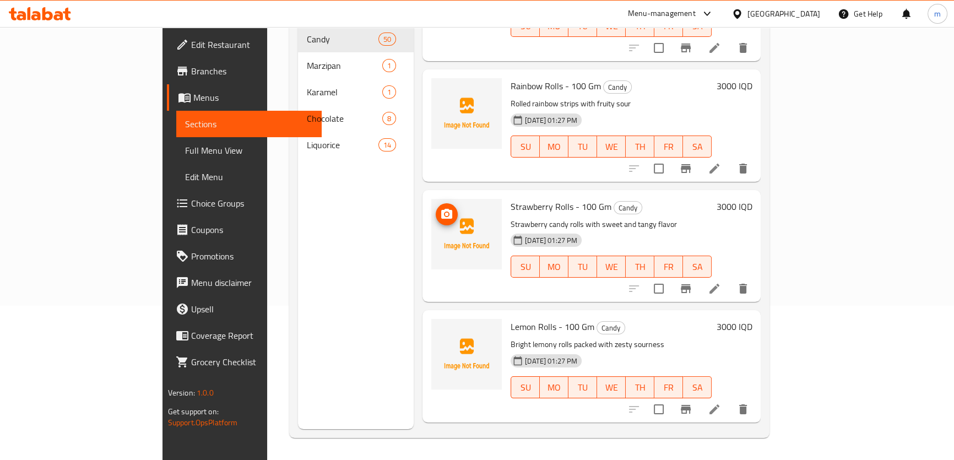
scroll to position [5247, 0]
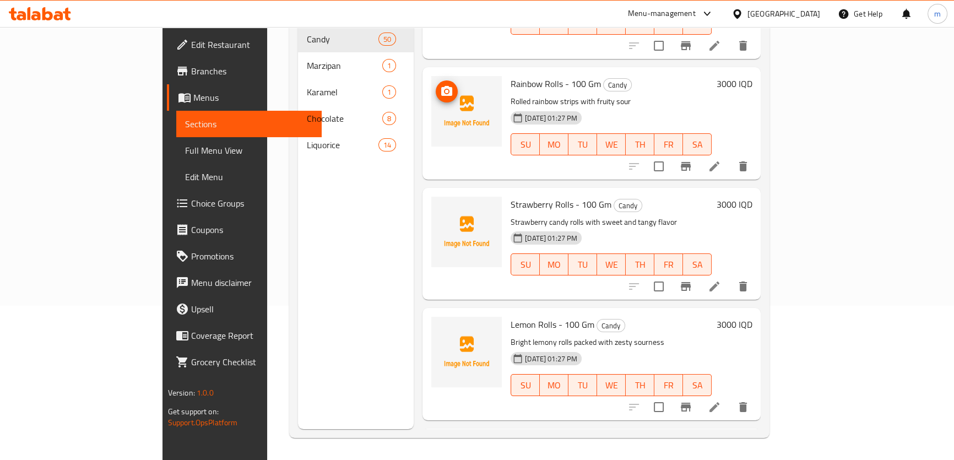
click at [440, 85] on icon "upload picture" at bounding box center [446, 91] width 13 height 13
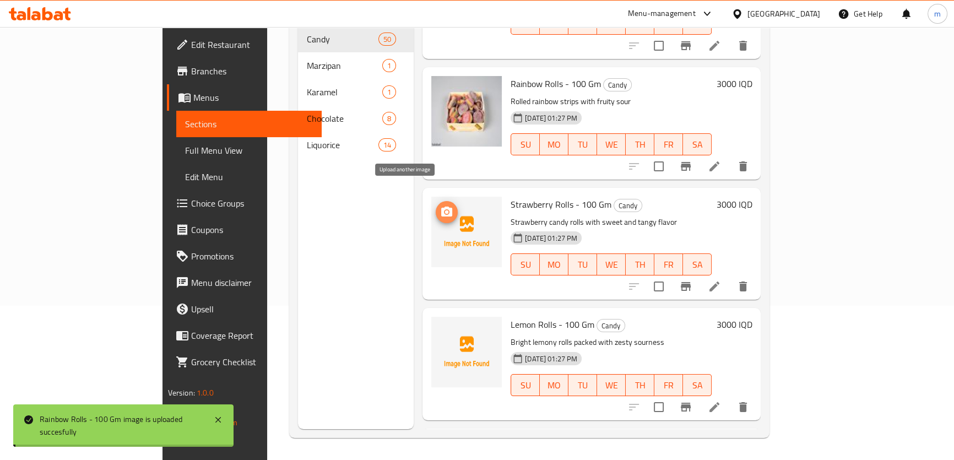
click at [440, 196] on icon "upload picture" at bounding box center [446, 211] width 13 height 13
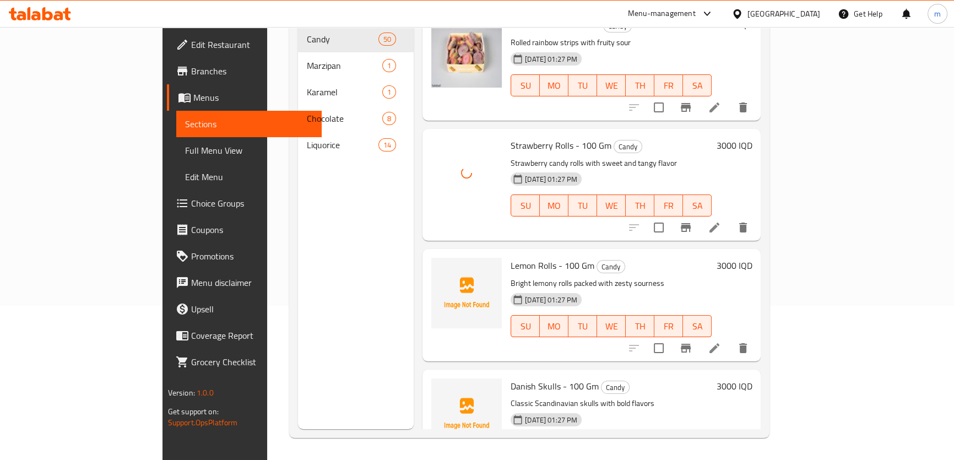
scroll to position [5330, 0]
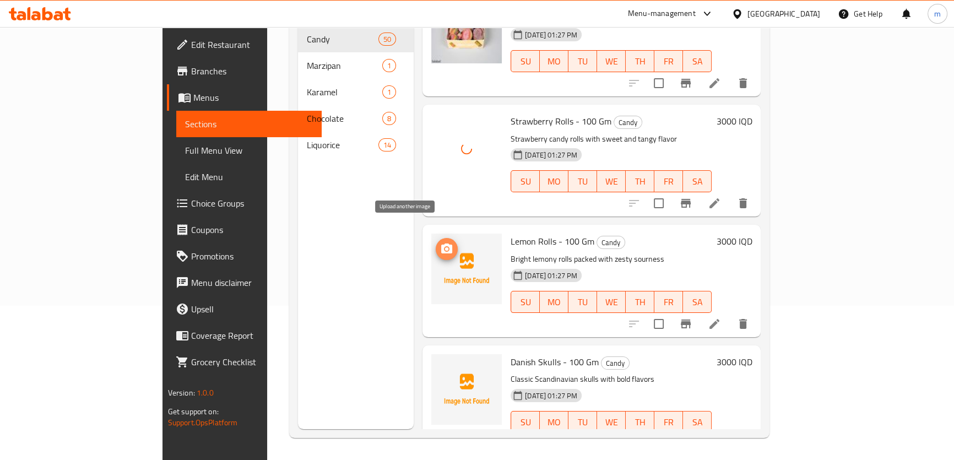
click at [436, 196] on button "upload picture" at bounding box center [447, 249] width 22 height 22
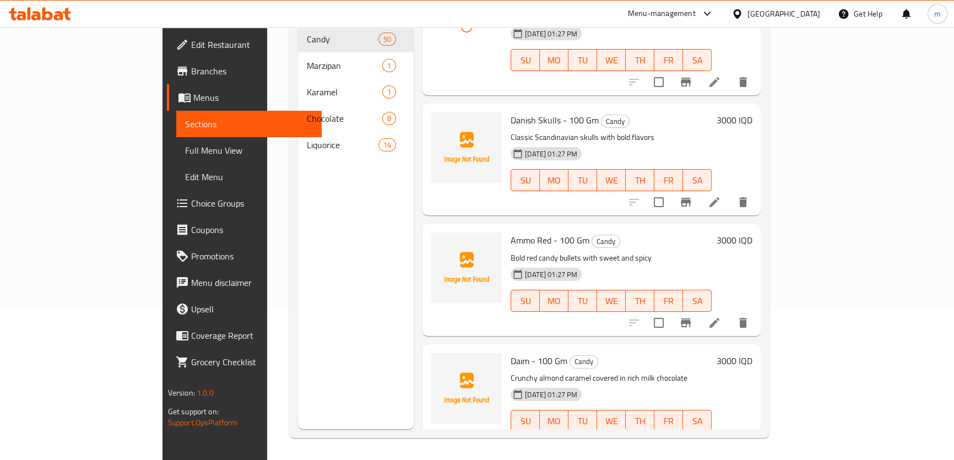
scroll to position [5580, 0]
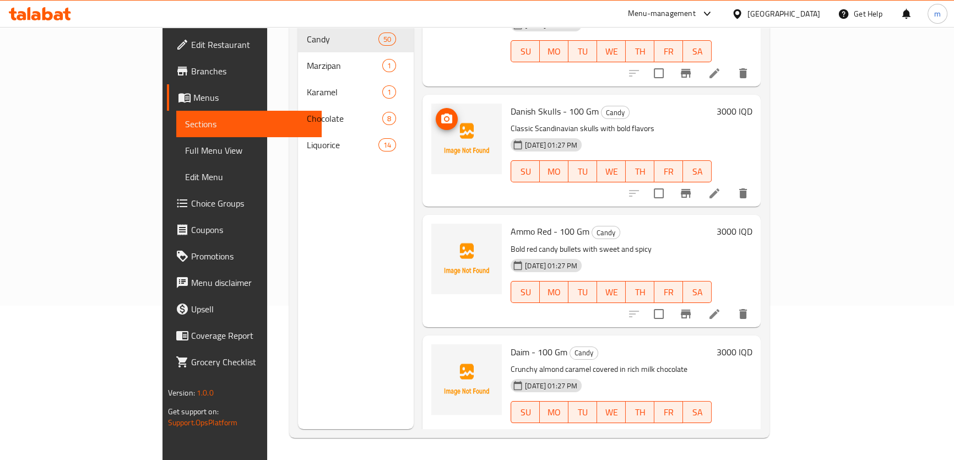
click at [440, 112] on icon "upload picture" at bounding box center [446, 118] width 13 height 13
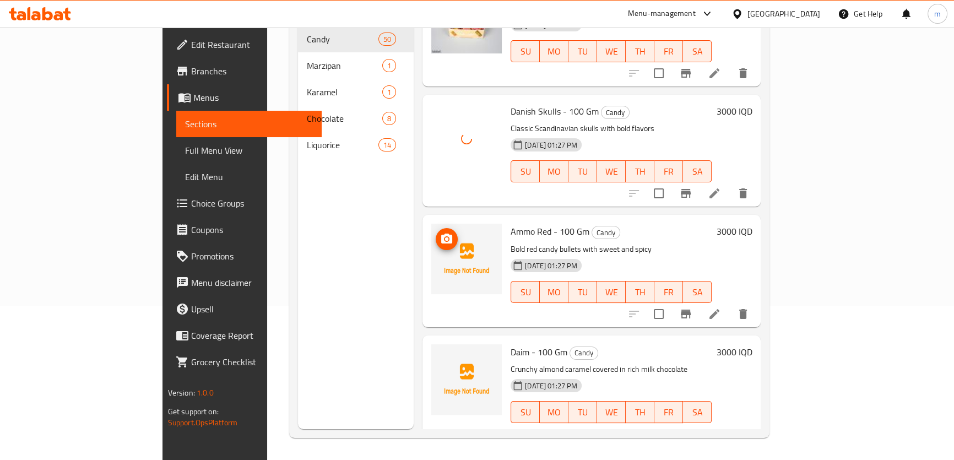
click at [431, 196] on img at bounding box center [466, 259] width 70 height 70
click at [440, 196] on icon "upload picture" at bounding box center [446, 238] width 13 height 13
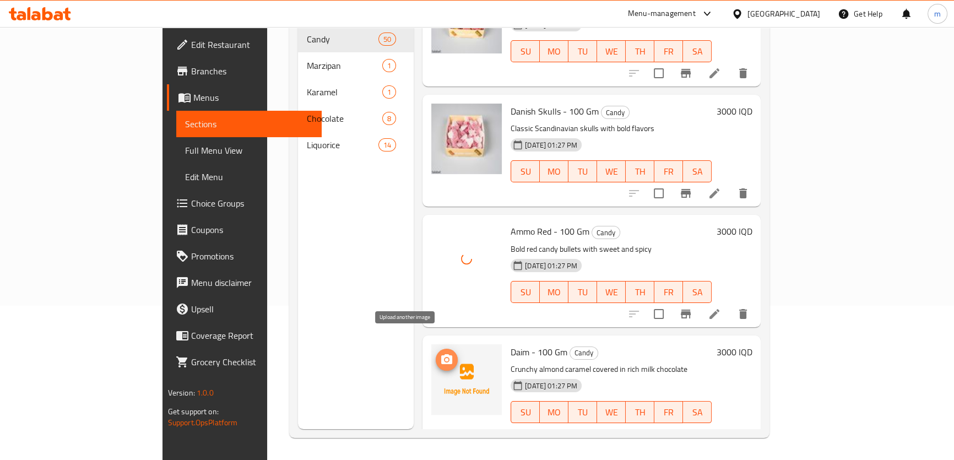
click at [441, 196] on icon "upload picture" at bounding box center [446, 359] width 11 height 10
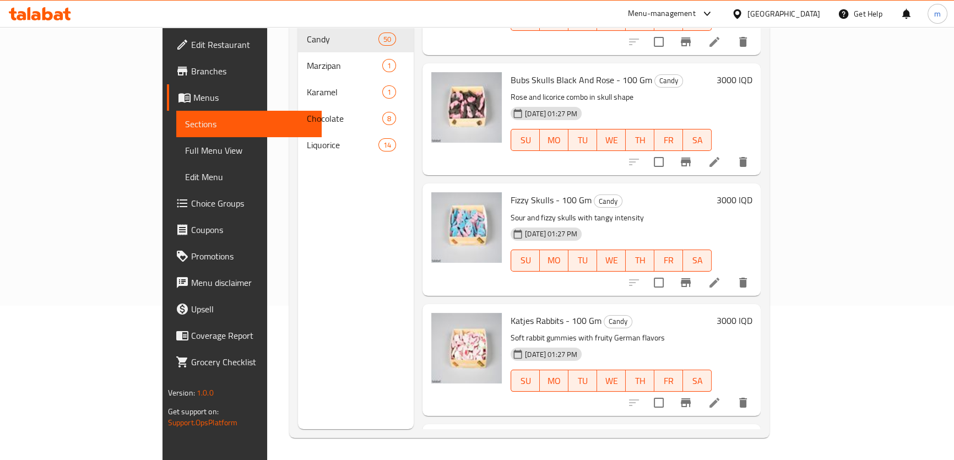
scroll to position [4579, 0]
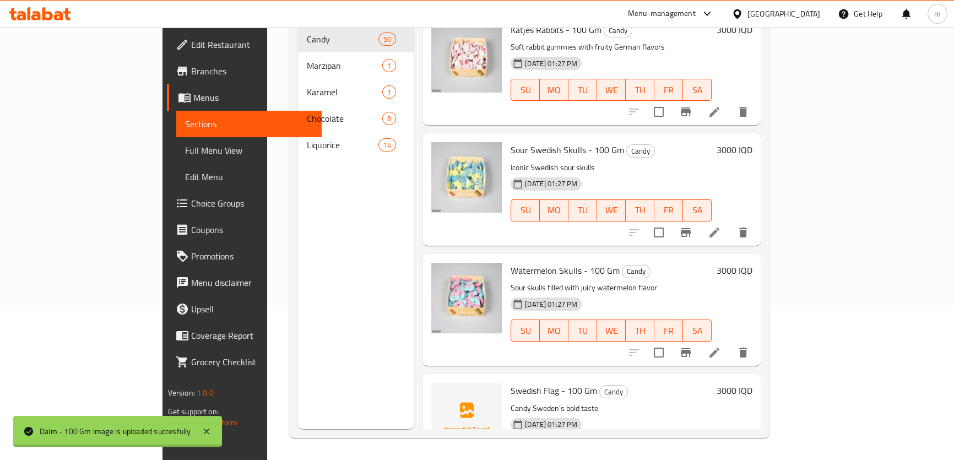
click at [176, 158] on link "Full Menu View" at bounding box center [248, 150] width 145 height 26
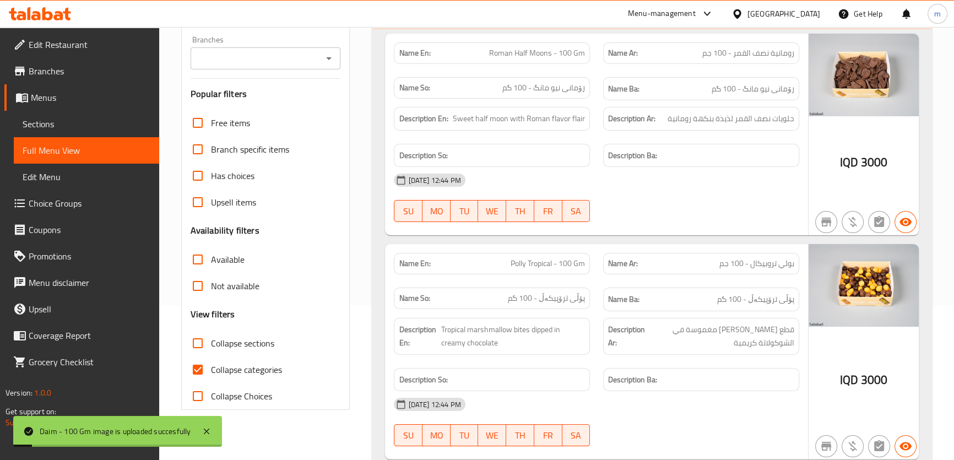
scroll to position [405, 0]
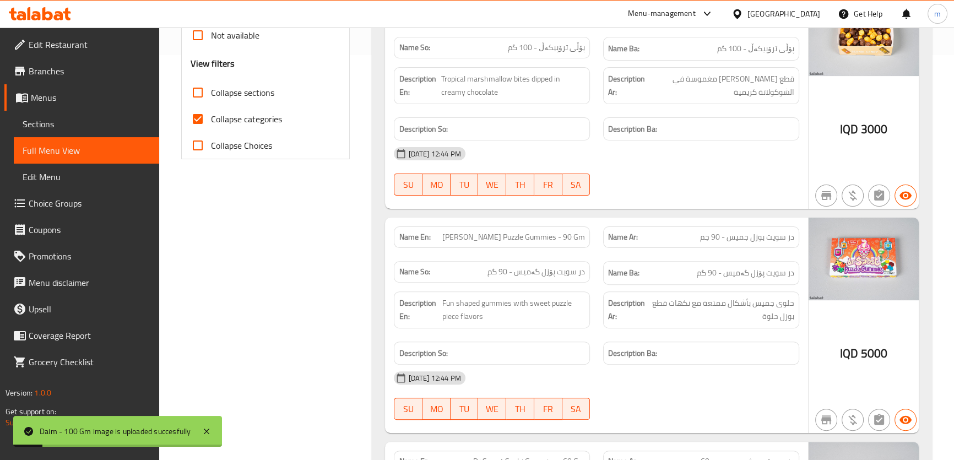
click at [247, 112] on span "Collapse categories" at bounding box center [246, 118] width 71 height 13
click at [211, 110] on input "Collapse categories" at bounding box center [197, 119] width 26 height 26
checkbox input "false"
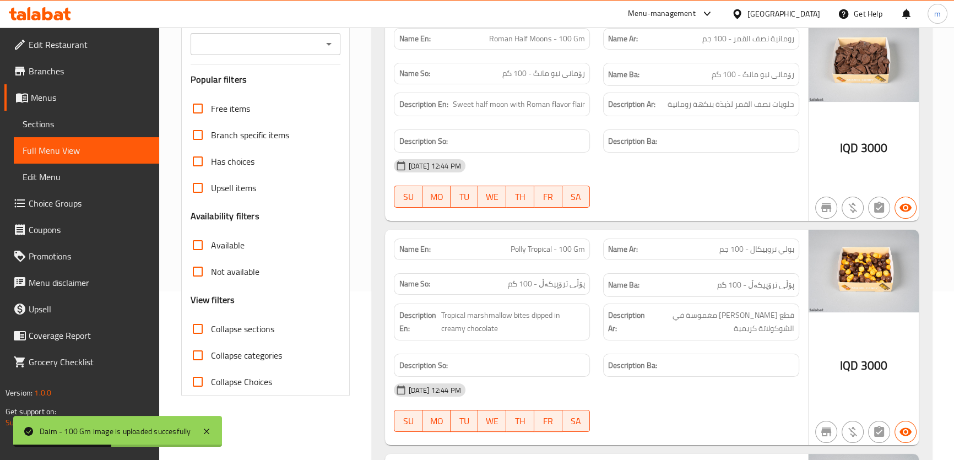
scroll to position [154, 0]
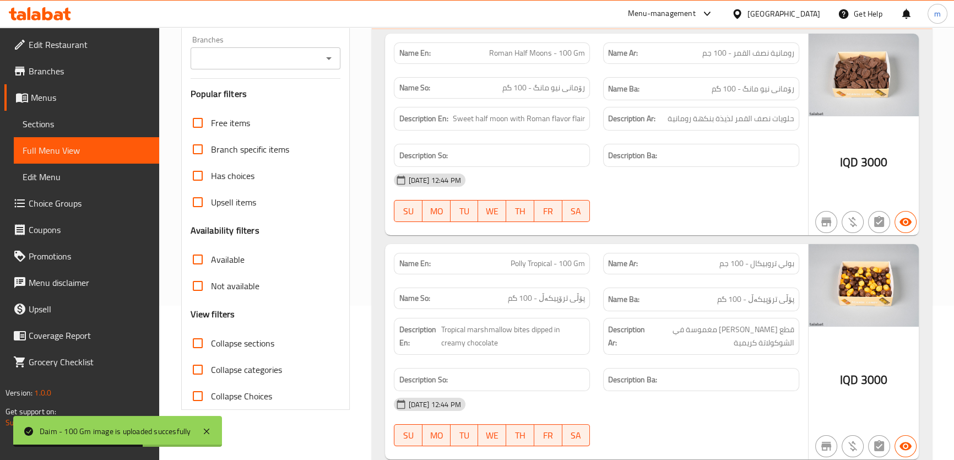
click at [229, 196] on span "Collapse sections" at bounding box center [242, 342] width 63 height 13
click at [211, 196] on input "Collapse sections" at bounding box center [197, 343] width 26 height 26
checkbox input "true"
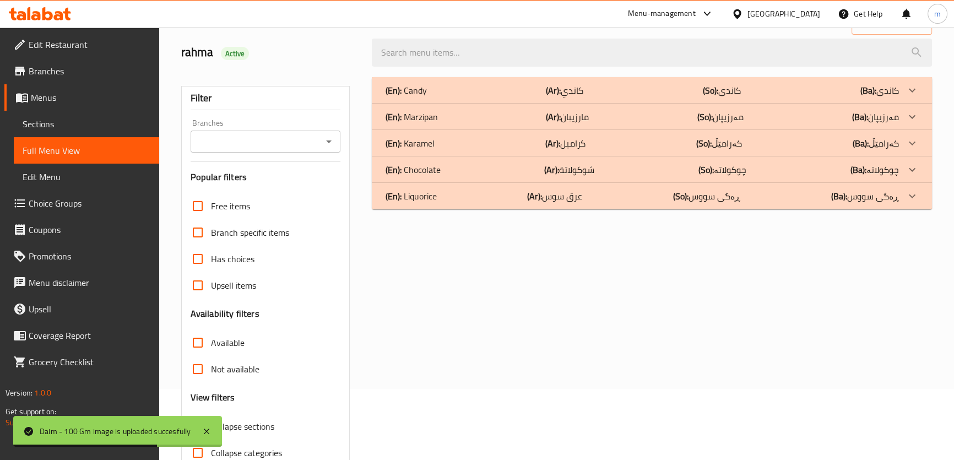
scroll to position [0, 0]
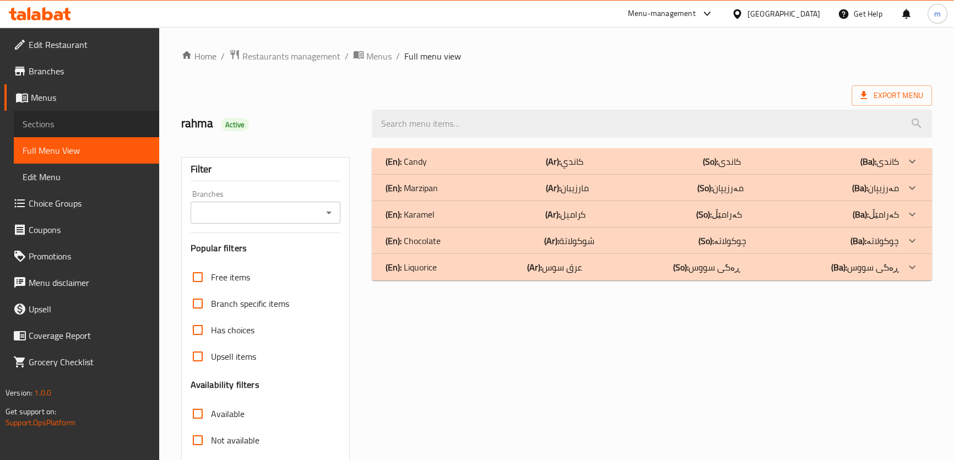
click at [33, 117] on span "Sections" at bounding box center [87, 123] width 128 height 13
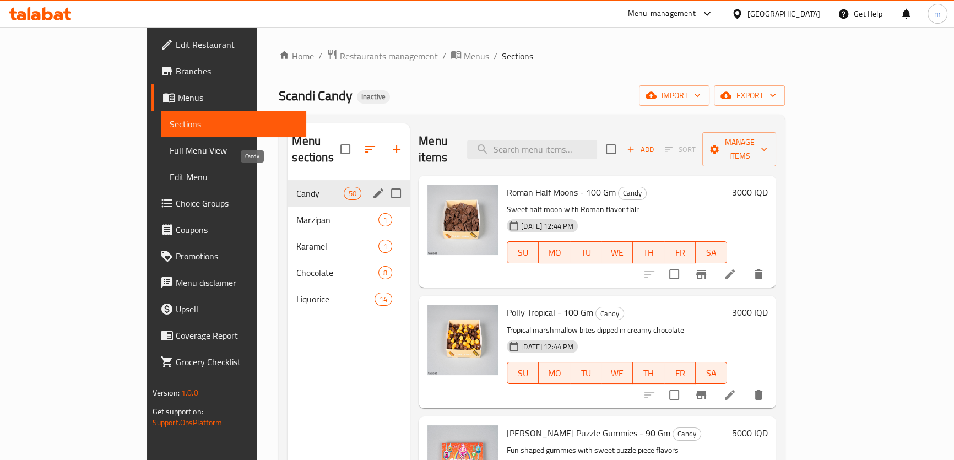
click at [296, 187] on span "Candy" at bounding box center [319, 193] width 47 height 13
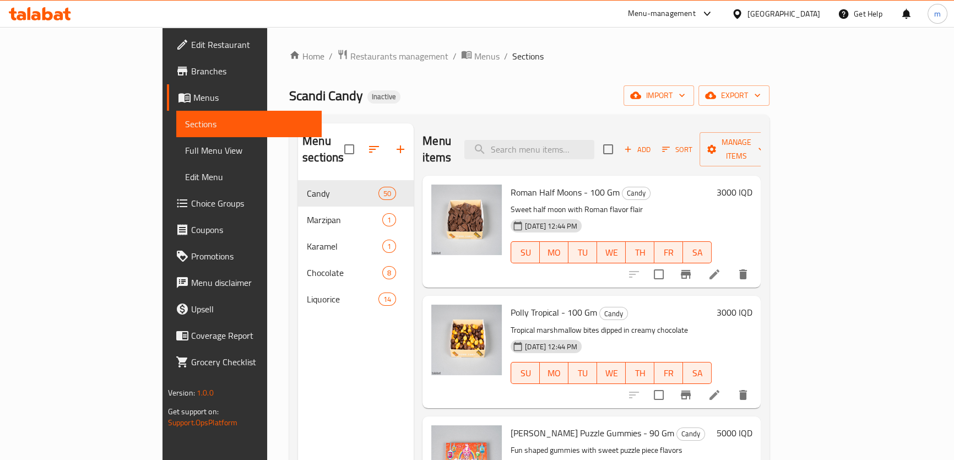
click at [185, 155] on span "Full Menu View" at bounding box center [249, 150] width 128 height 13
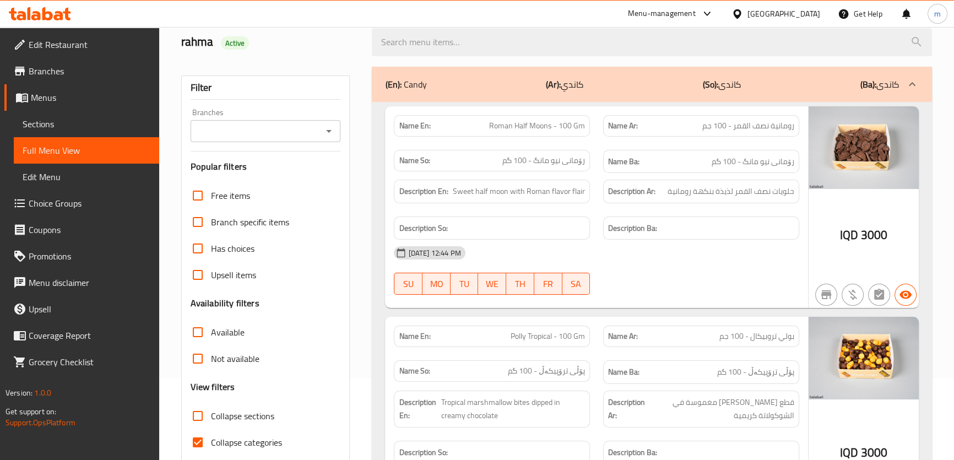
scroll to position [83, 0]
click at [231, 196] on span "Collapse categories" at bounding box center [246, 440] width 71 height 13
click at [211, 196] on input "Collapse categories" at bounding box center [197, 440] width 26 height 26
checkbox input "false"
click at [238, 196] on span "Collapse sections" at bounding box center [242, 413] width 63 height 13
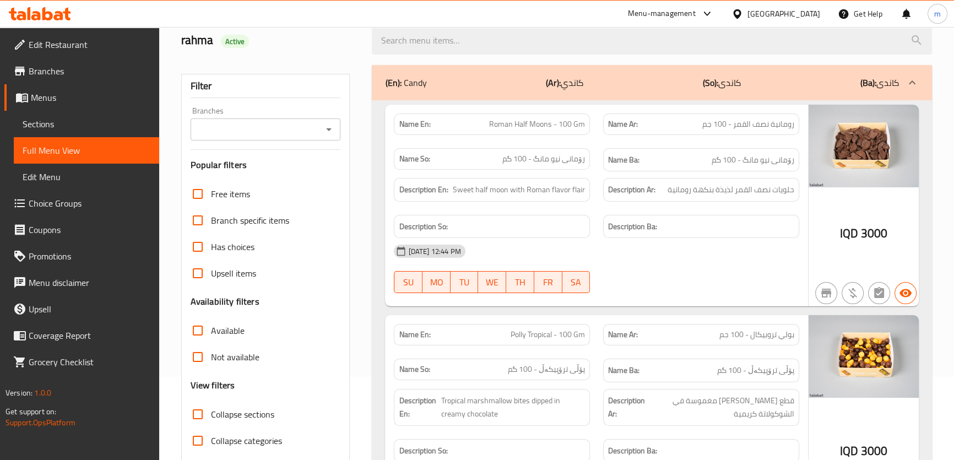
click at [211, 196] on input "Collapse sections" at bounding box center [197, 414] width 26 height 26
checkbox input "true"
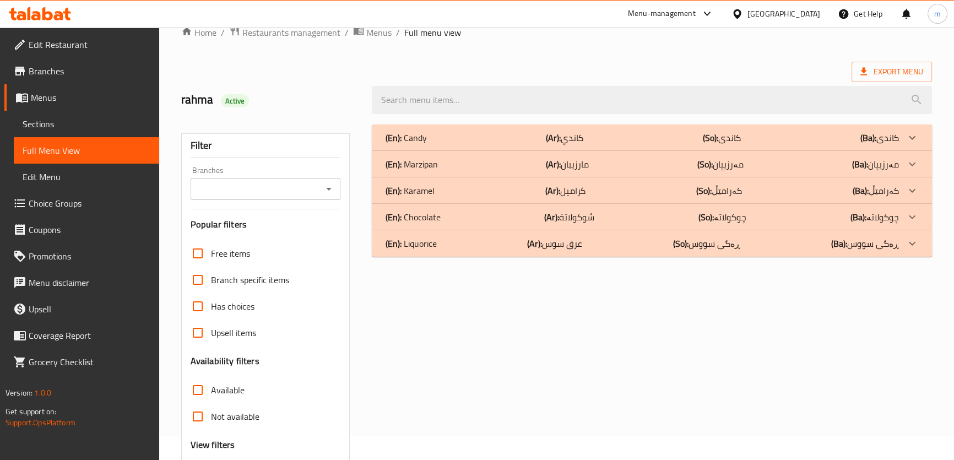
scroll to position [0, 0]
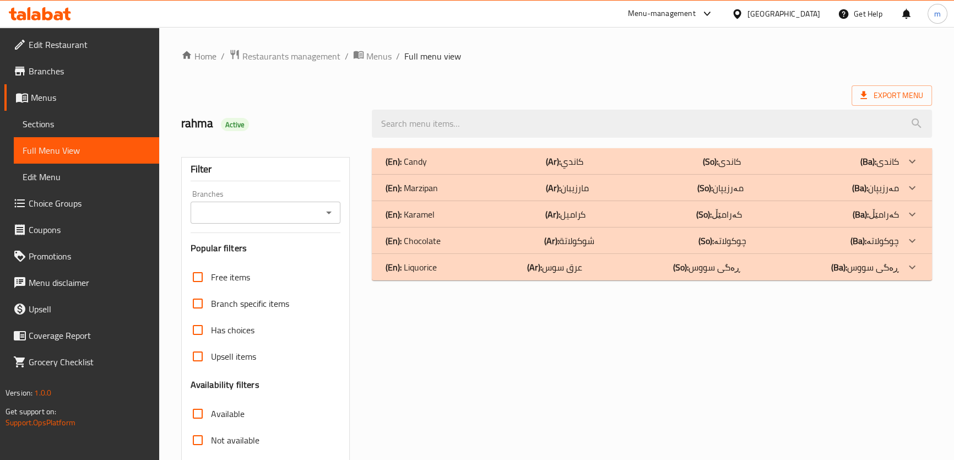
click at [549, 162] on b "(Ar):" at bounding box center [553, 161] width 15 height 17
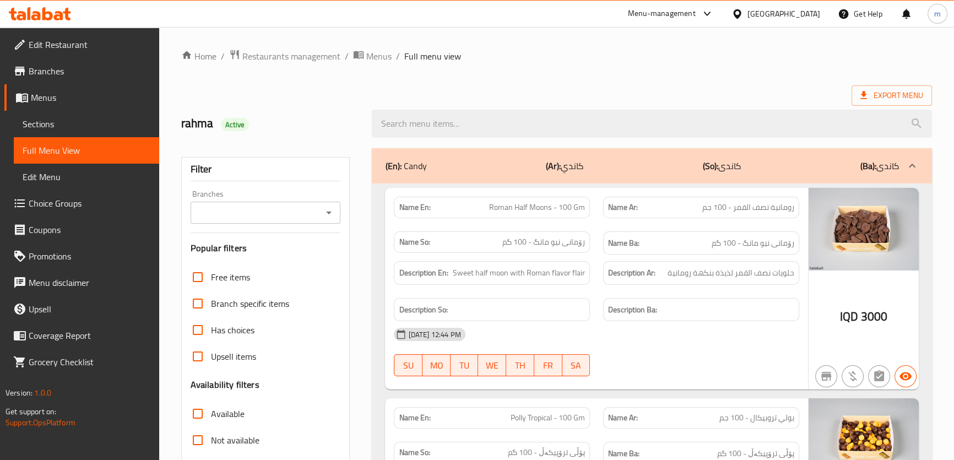
click at [323, 196] on icon "Open" at bounding box center [328, 212] width 13 height 13
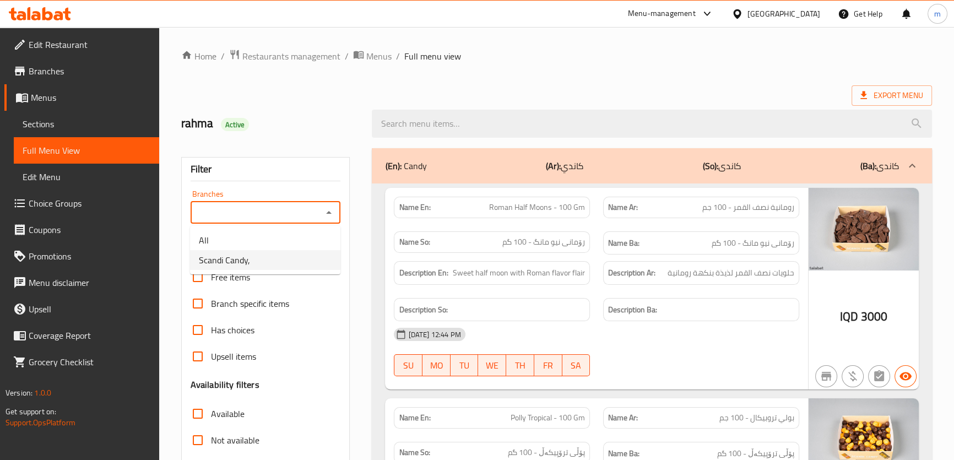
click at [232, 196] on span "Scandi Candy," at bounding box center [224, 259] width 51 height 13
type input "Scandi Candy,"
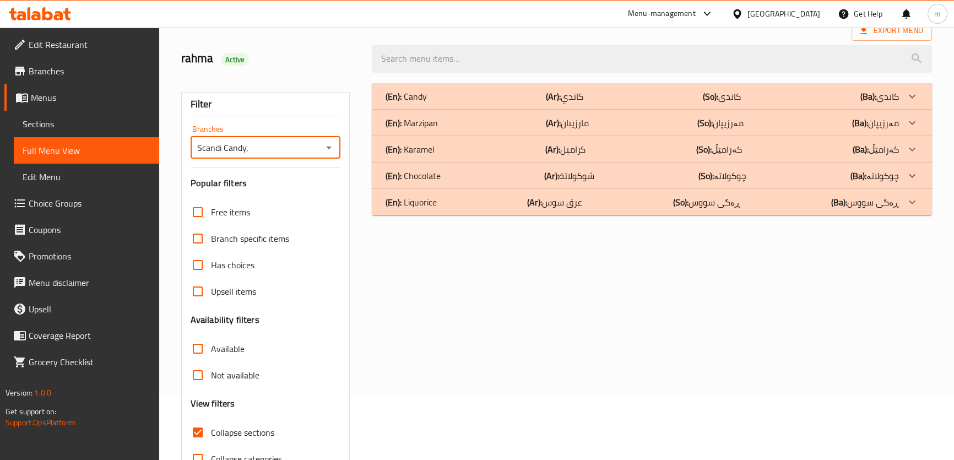
scroll to position [42, 0]
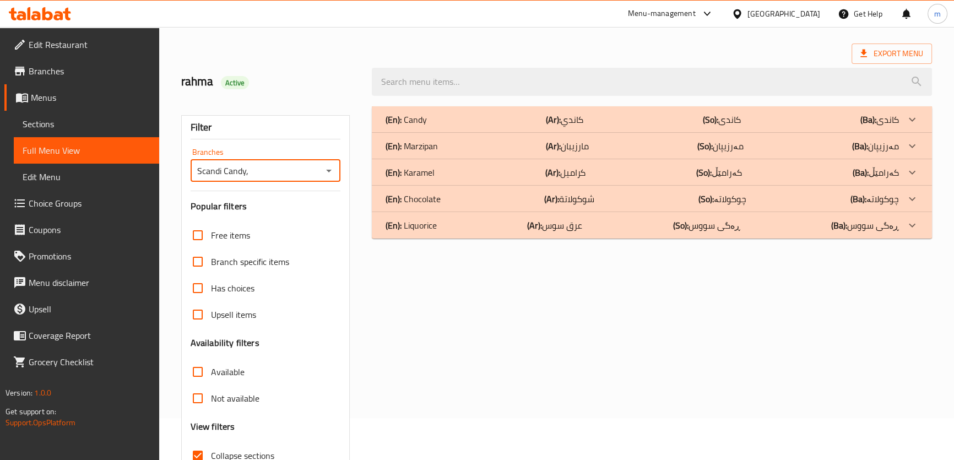
click at [475, 121] on div "(En): Candy (Ar): كاندي (So): کاندی (Ba): کاندی" at bounding box center [641, 119] width 513 height 13
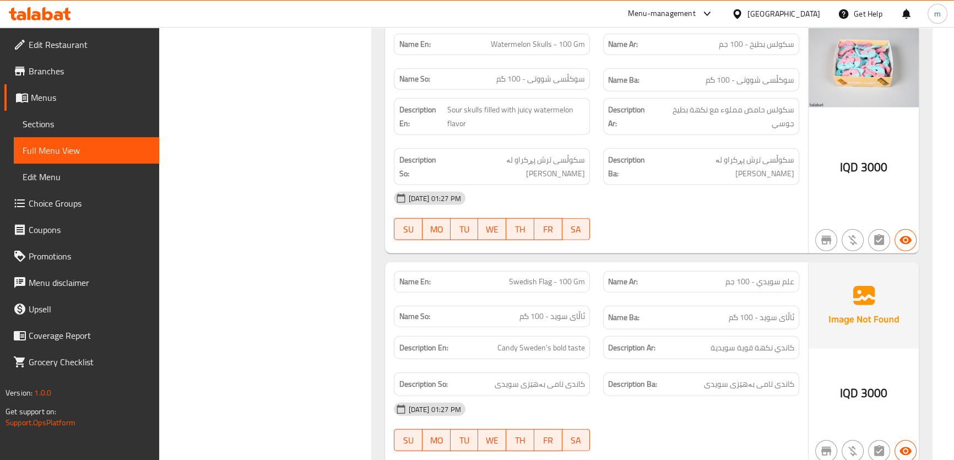
scroll to position [2621, 0]
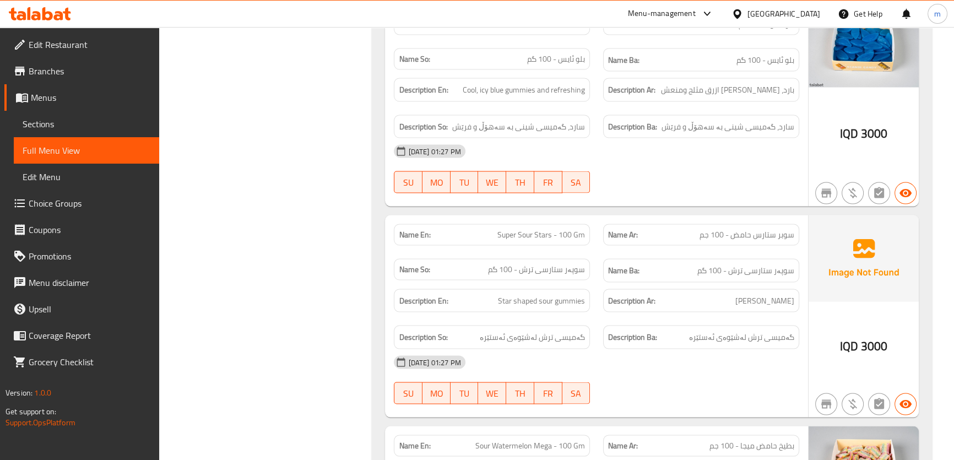
click at [614, 187] on div at bounding box center [700, 193] width 209 height 13
drag, startPoint x: 493, startPoint y: 293, endPoint x: 588, endPoint y: 297, distance: 94.8
click at [588, 196] on div "Description En: Star shaped sour gummies" at bounding box center [492, 301] width 196 height 24
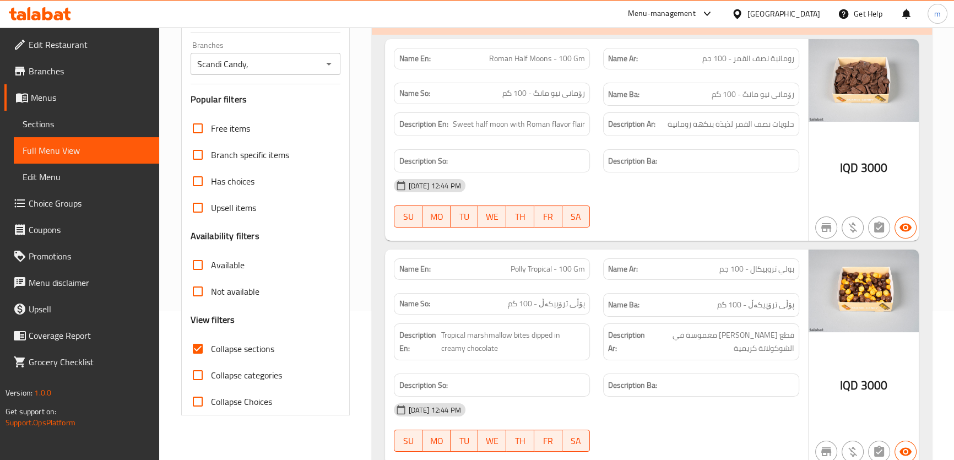
scroll to position [250, 0]
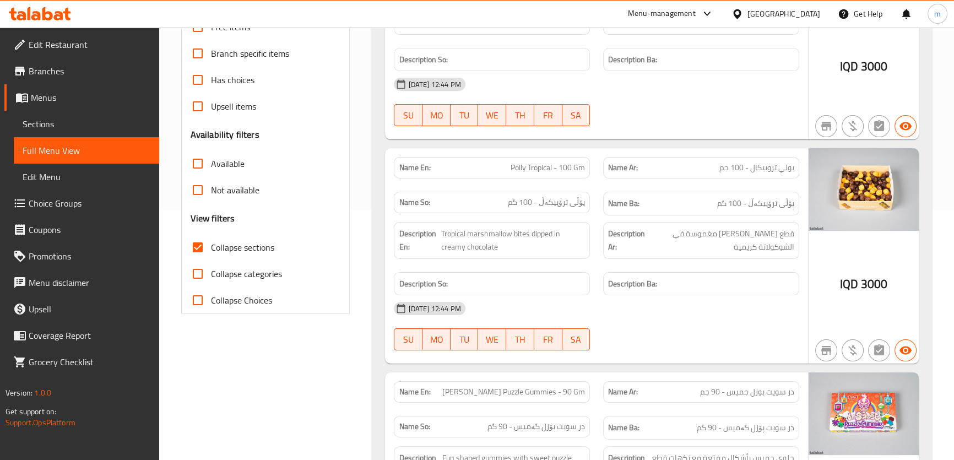
click at [258, 196] on span "Collapse sections" at bounding box center [242, 247] width 63 height 13
click at [211, 196] on input "Collapse sections" at bounding box center [197, 247] width 26 height 26
checkbox input "false"
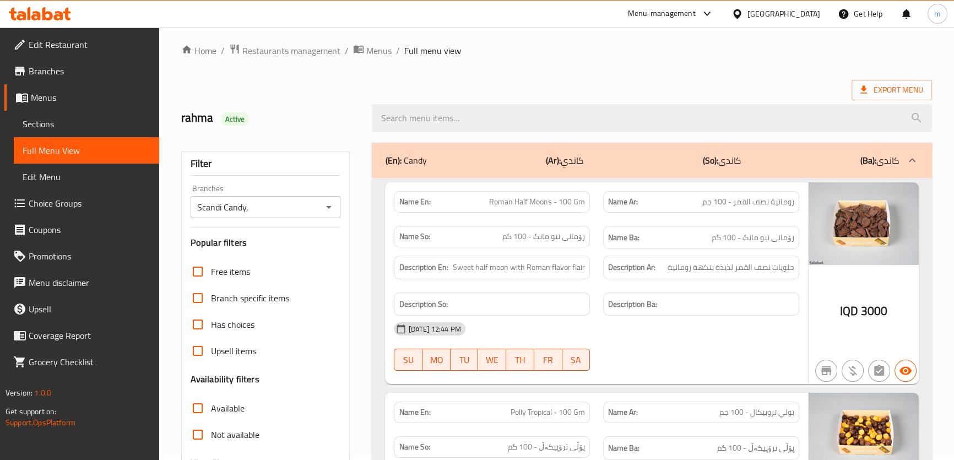
scroll to position [0, 0]
